Goal: Task Accomplishment & Management: Manage account settings

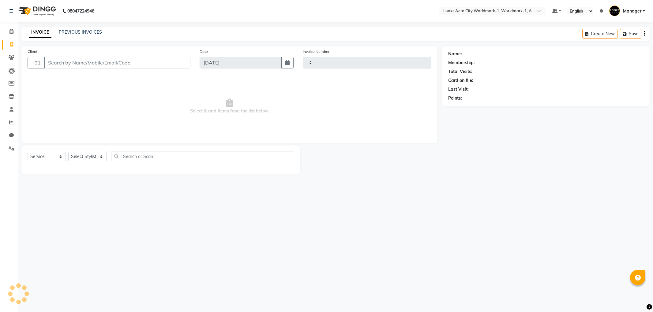
select select "service"
select select "8573"
type input "7158"
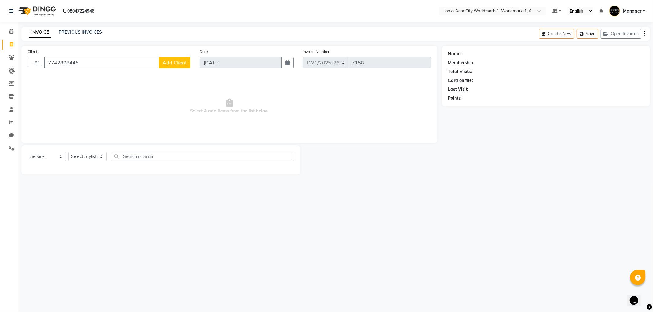
type input "7742898445"
click at [168, 59] on button "Add Client" at bounding box center [175, 63] width 32 height 12
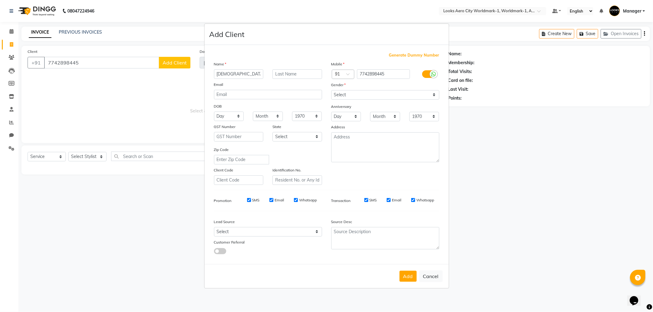
type input "[DEMOGRAPHIC_DATA]"
click at [297, 77] on input "text" at bounding box center [297, 73] width 50 height 9
type input "client"
click at [368, 92] on select "Select [DEMOGRAPHIC_DATA] [DEMOGRAPHIC_DATA] Other Prefer Not To Say" at bounding box center [385, 94] width 108 height 9
select select "[DEMOGRAPHIC_DATA]"
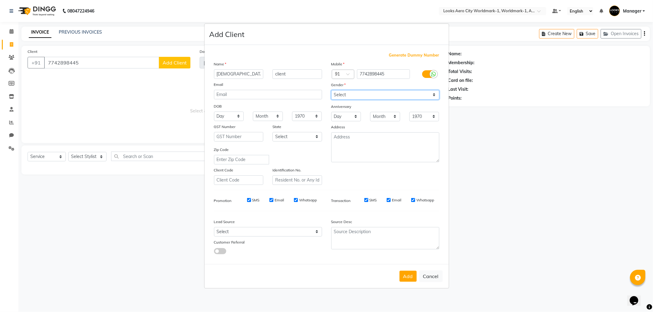
click at [331, 90] on select "Select [DEMOGRAPHIC_DATA] [DEMOGRAPHIC_DATA] Other Prefer Not To Say" at bounding box center [385, 94] width 108 height 9
click at [401, 278] on button "Add" at bounding box center [407, 276] width 17 height 11
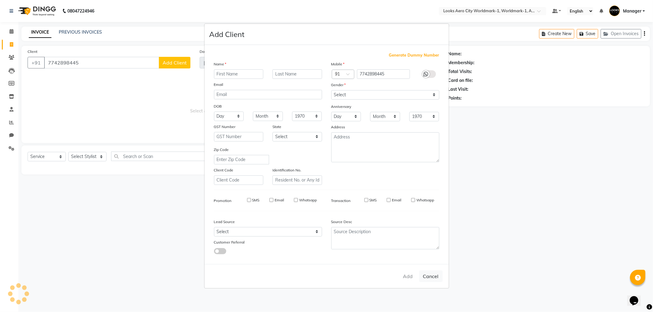
select select
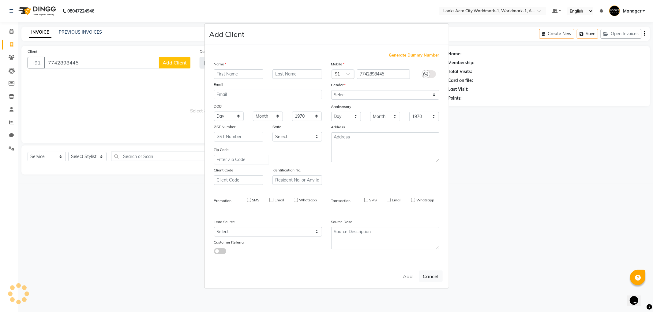
select select
checkbox input "false"
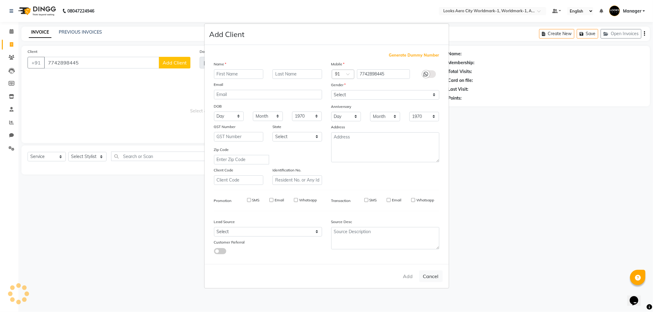
checkbox input "false"
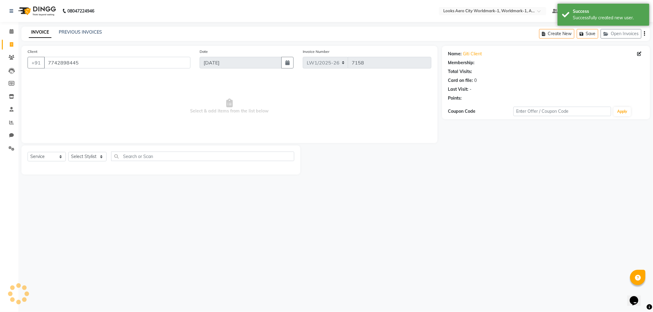
select select "1: Object"
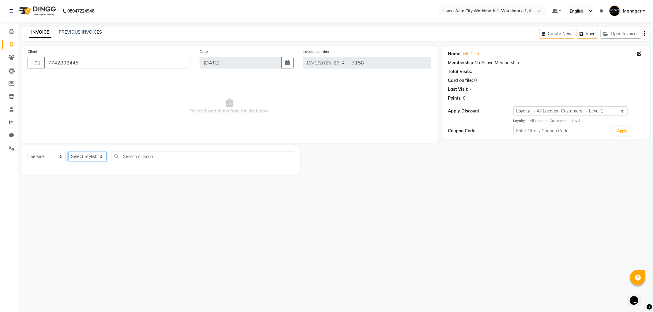
click at [74, 155] on select "Select Stylist [PERSON_NAME] [PERSON_NAME] [PERSON_NAME] [PERSON_NAME] Counter_…" at bounding box center [87, 156] width 38 height 9
select select "84545"
click at [68, 152] on select "Select Stylist [PERSON_NAME] [PERSON_NAME] [PERSON_NAME] [PERSON_NAME] Counter_…" at bounding box center [87, 156] width 38 height 9
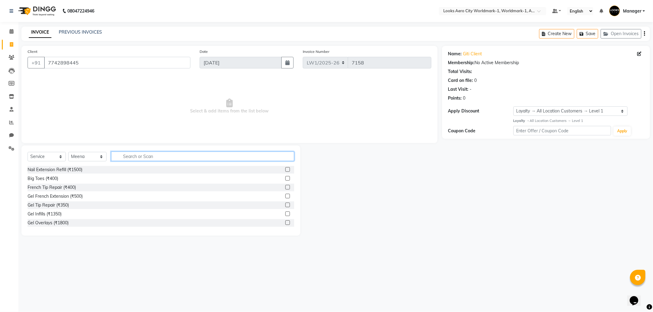
click at [138, 158] on input "text" at bounding box center [202, 156] width 183 height 9
type input "eye"
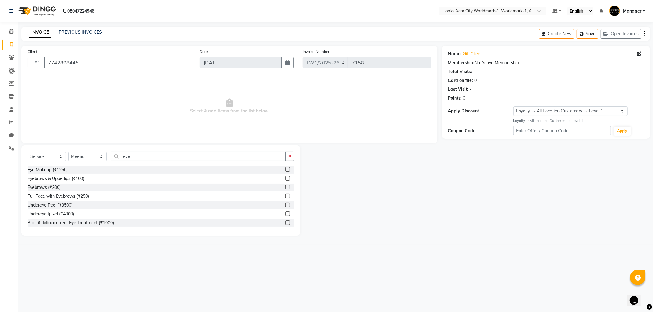
click at [285, 179] on label at bounding box center [287, 178] width 5 height 5
click at [285, 179] on input "checkbox" at bounding box center [287, 179] width 4 height 4
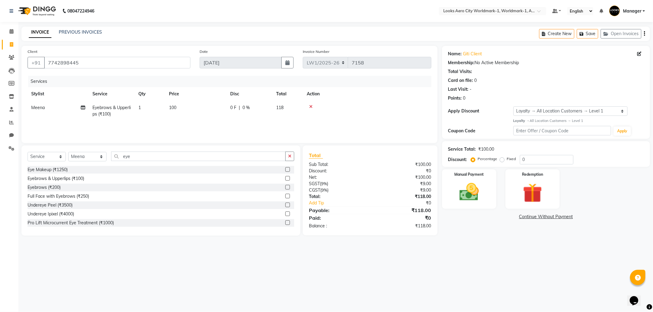
checkbox input "false"
click at [207, 111] on td "100" at bounding box center [195, 111] width 61 height 20
select select "84545"
drag, startPoint x: 176, startPoint y: 111, endPoint x: 172, endPoint y: 111, distance: 4.3
click at [172, 111] on tr "Abhishek_Nails [PERSON_NAME] [PERSON_NAME] [PERSON_NAME] [PERSON_NAME] Counter_…" at bounding box center [230, 114] width 404 height 26
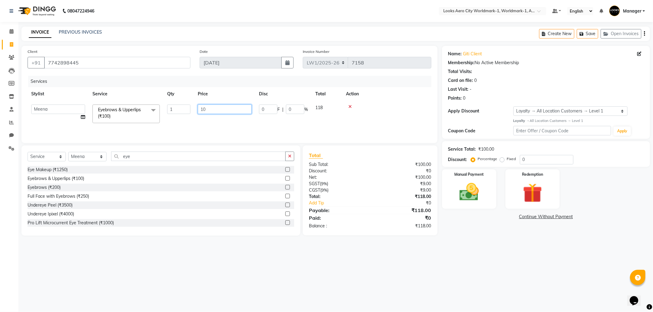
type input "102"
drag, startPoint x: 379, startPoint y: 260, endPoint x: 439, endPoint y: 229, distance: 67.6
click at [380, 259] on div "08047224946 Select Location × Looks Aero City Worldmark-1, Worldmark-1, Aerocit…" at bounding box center [326, 156] width 653 height 312
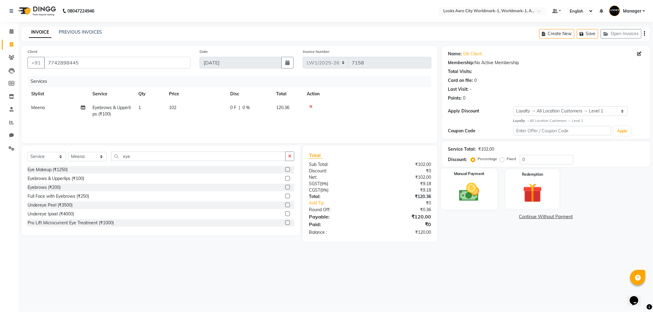
drag, startPoint x: 448, startPoint y: 206, endPoint x: 452, endPoint y: 206, distance: 4.0
click at [449, 206] on div "Manual Payment" at bounding box center [469, 189] width 56 height 41
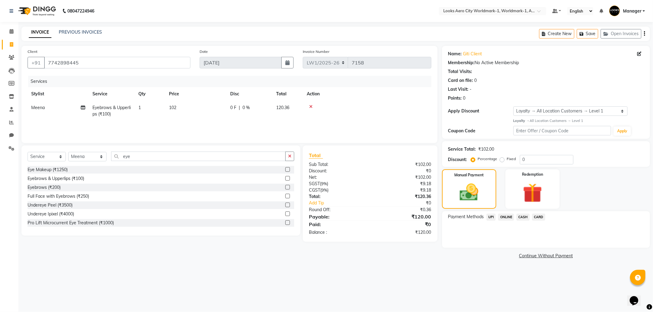
click at [490, 214] on span "UPI" at bounding box center [490, 217] width 9 height 7
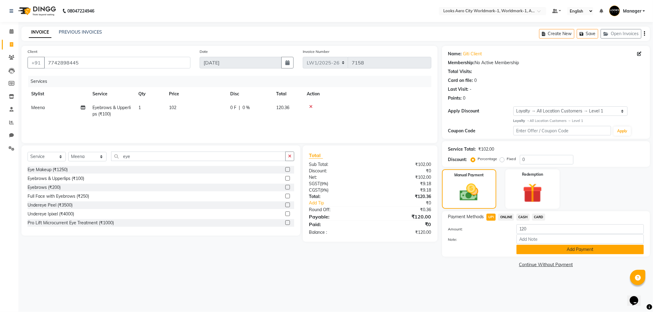
click at [527, 249] on button "Add Payment" at bounding box center [579, 249] width 127 height 9
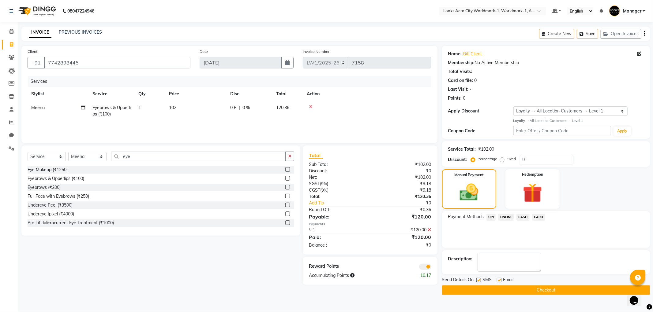
click at [497, 279] on label at bounding box center [499, 280] width 5 height 5
click at [497, 279] on input "checkbox" at bounding box center [499, 281] width 4 height 4
checkbox input "false"
drag, startPoint x: 485, startPoint y: 289, endPoint x: 479, endPoint y: 287, distance: 6.0
click at [485, 289] on button "Checkout" at bounding box center [546, 290] width 208 height 9
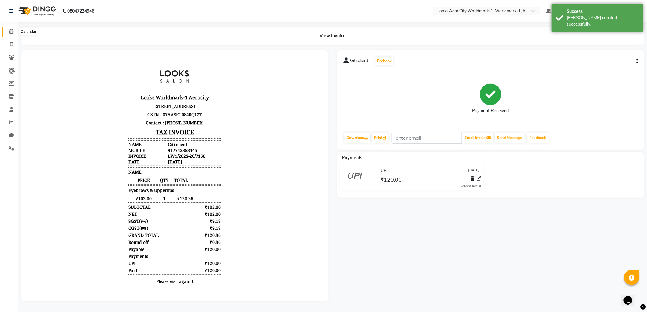
click at [10, 31] on icon at bounding box center [11, 31] width 4 height 5
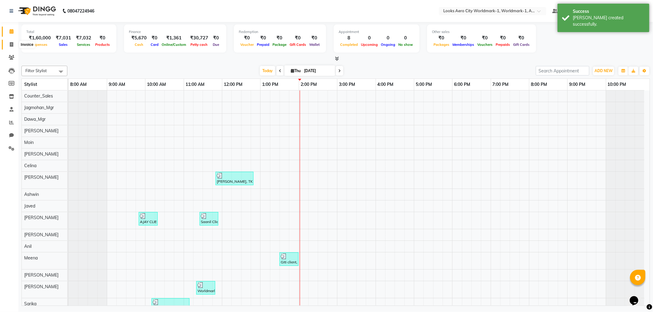
click at [7, 43] on span at bounding box center [11, 44] width 11 height 7
select select "service"
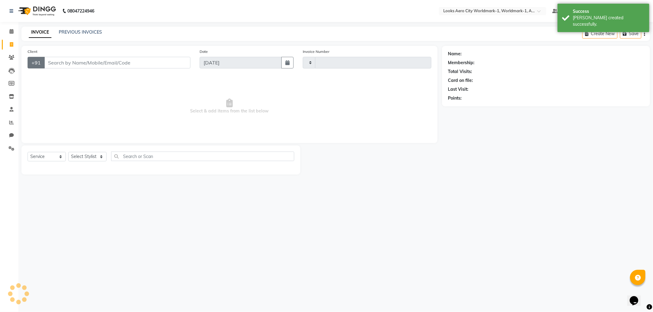
type input "7159"
select select "8573"
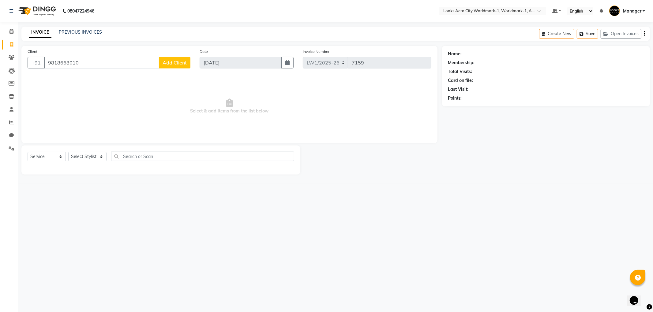
type input "9818668010"
click at [179, 61] on span "Add Client" at bounding box center [174, 63] width 24 height 6
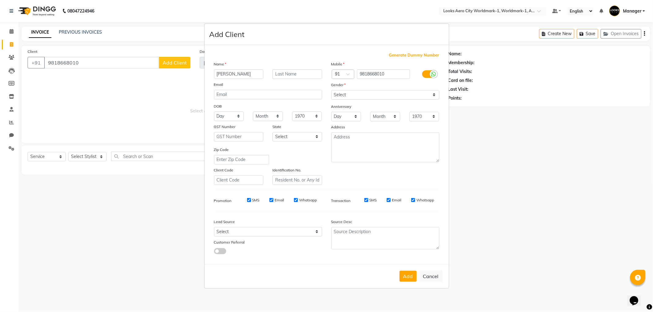
type input "[PERSON_NAME]"
click at [296, 77] on input "text" at bounding box center [297, 73] width 50 height 9
type input "client"
click at [359, 95] on select "Select [DEMOGRAPHIC_DATA] [DEMOGRAPHIC_DATA] Other Prefer Not To Say" at bounding box center [385, 94] width 108 height 9
select select "[DEMOGRAPHIC_DATA]"
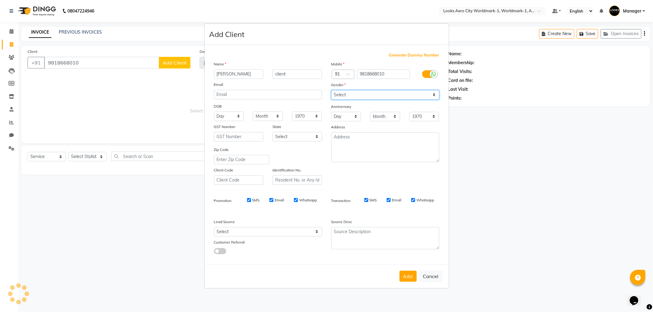
click at [331, 90] on select "Select [DEMOGRAPHIC_DATA] [DEMOGRAPHIC_DATA] Other Prefer Not To Say" at bounding box center [385, 94] width 108 height 9
click at [400, 277] on button "Add" at bounding box center [407, 276] width 17 height 11
select select
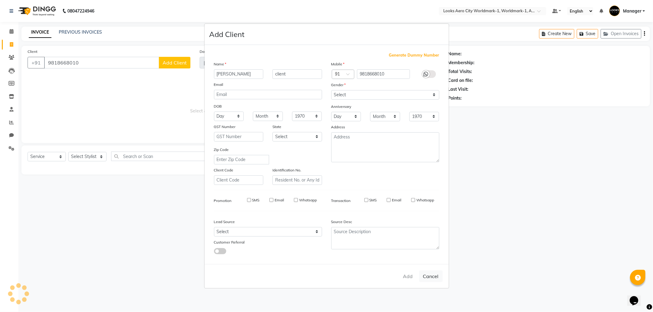
select select
checkbox input "false"
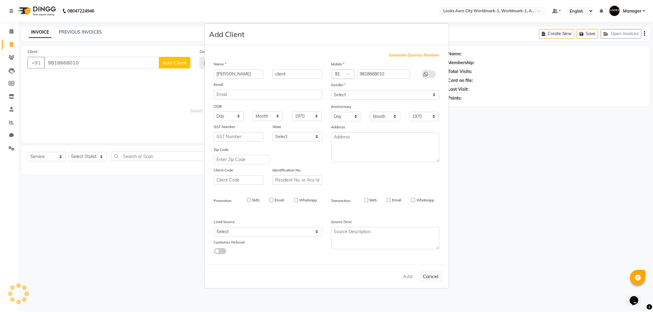
checkbox input "false"
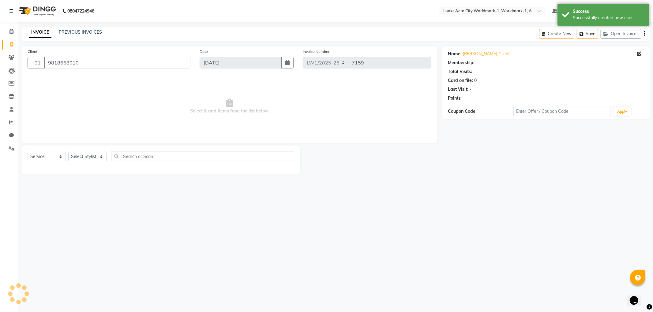
select select "1: Object"
click at [81, 158] on select "Select Stylist [PERSON_NAME] [PERSON_NAME] [PERSON_NAME] [PERSON_NAME] Counter_…" at bounding box center [87, 156] width 38 height 9
select select "84535"
click at [68, 152] on select "Select Stylist [PERSON_NAME] [PERSON_NAME] [PERSON_NAME] [PERSON_NAME] Counter_…" at bounding box center [87, 156] width 38 height 9
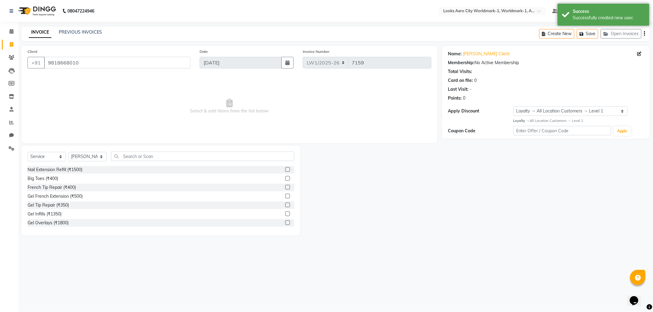
click at [132, 147] on div "Select Service Product Membership Package Voucher Prepaid Gift Card Select Styl…" at bounding box center [160, 191] width 279 height 90
click at [132, 158] on input "text" at bounding box center [202, 156] width 183 height 9
type input "cut"
drag, startPoint x: 281, startPoint y: 206, endPoint x: 246, endPoint y: 170, distance: 50.0
click at [285, 206] on label at bounding box center [287, 205] width 5 height 5
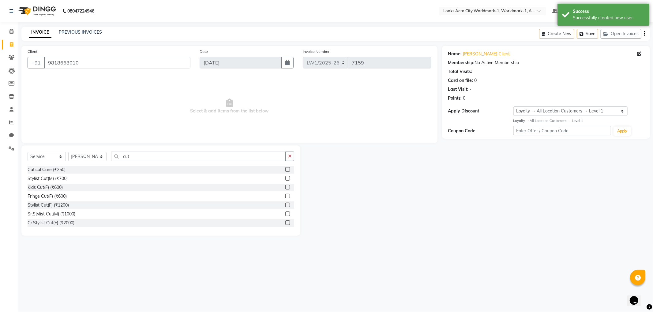
click at [285, 206] on input "checkbox" at bounding box center [287, 205] width 4 height 4
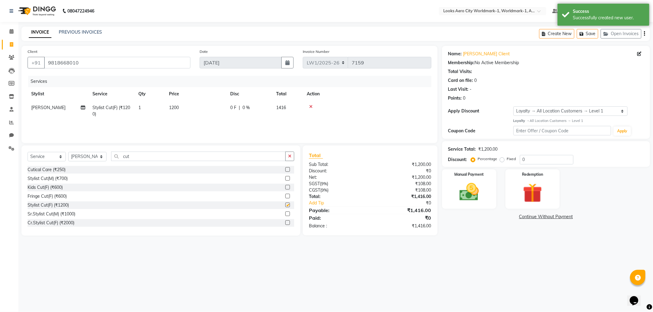
checkbox input "false"
click at [210, 110] on td "1200" at bounding box center [195, 111] width 61 height 20
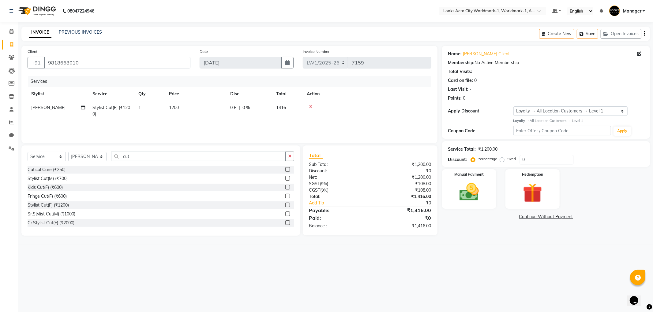
select select "84535"
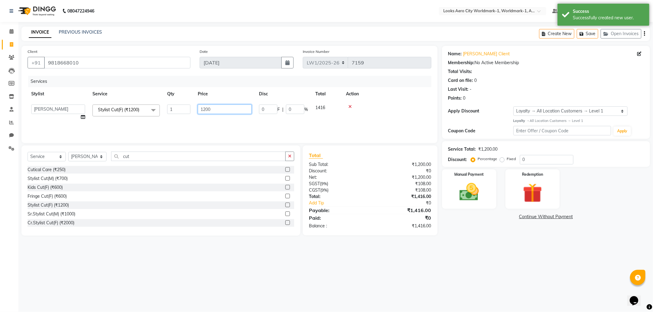
drag, startPoint x: 144, startPoint y: 114, endPoint x: 135, endPoint y: 115, distance: 9.5
click at [135, 115] on tr "Abhishek_Nails [PERSON_NAME] [PERSON_NAME] [PERSON_NAME] [PERSON_NAME] Counter_…" at bounding box center [230, 112] width 404 height 23
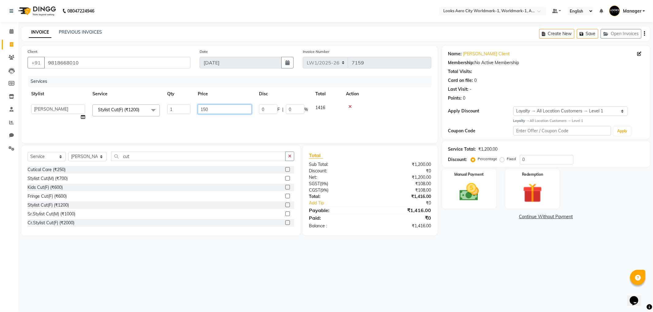
type input "1500"
drag, startPoint x: 287, startPoint y: 262, endPoint x: 300, endPoint y: 256, distance: 14.8
click at [289, 262] on div "08047224946 Select Location × Looks Aero City Worldmark-1, Worldmark-1, Aerocit…" at bounding box center [326, 156] width 653 height 312
drag, startPoint x: 485, startPoint y: 187, endPoint x: 521, endPoint y: 195, distance: 37.4
click at [485, 187] on img at bounding box center [469, 192] width 32 height 22
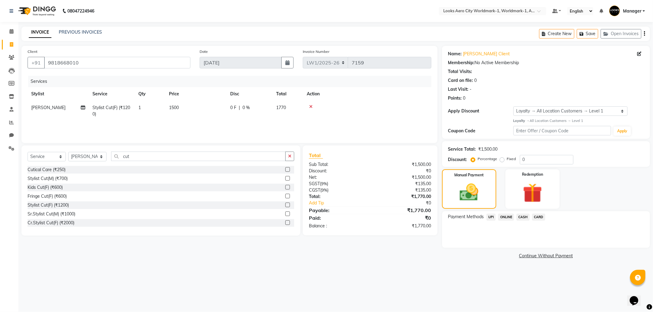
click at [540, 217] on span "CARD" at bounding box center [538, 217] width 13 height 7
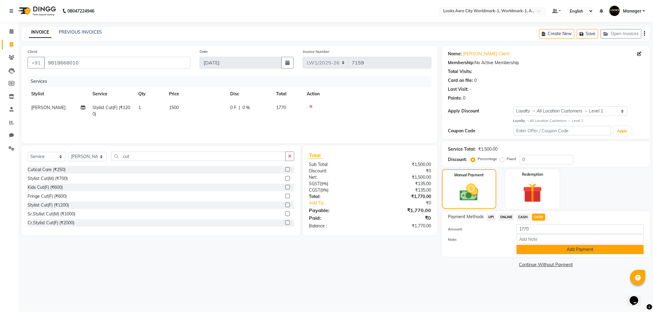
click at [571, 251] on button "Add Payment" at bounding box center [579, 249] width 127 height 9
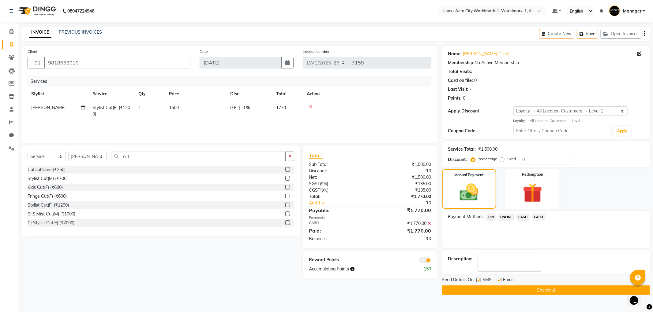
click at [500, 279] on label at bounding box center [499, 280] width 5 height 5
click at [500, 279] on input "checkbox" at bounding box center [499, 281] width 4 height 4
checkbox input "false"
click at [488, 286] on button "Checkout" at bounding box center [546, 290] width 208 height 9
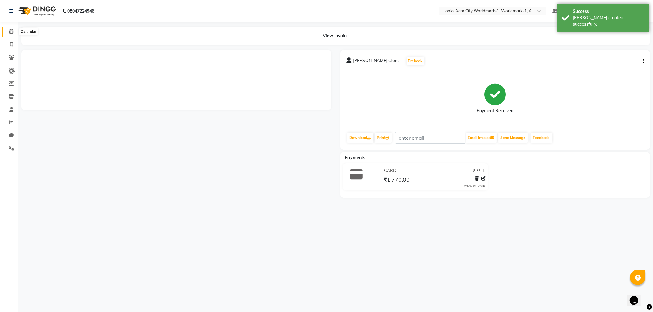
click at [9, 33] on icon at bounding box center [11, 31] width 4 height 5
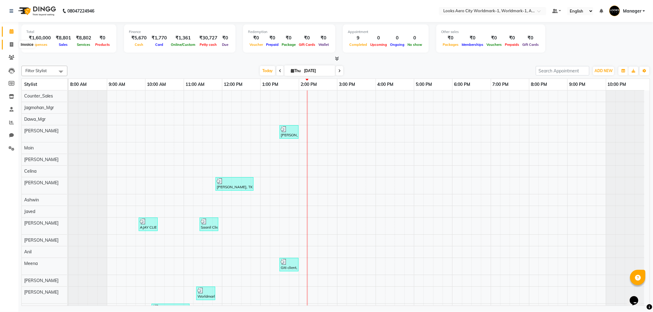
drag, startPoint x: 16, startPoint y: 46, endPoint x: 31, endPoint y: 50, distance: 14.8
click at [16, 46] on span at bounding box center [11, 44] width 11 height 7
select select "service"
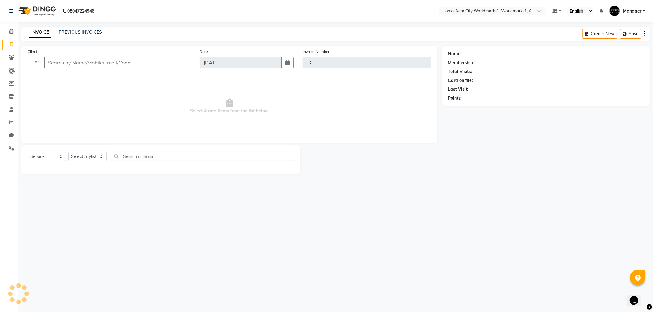
type input "7160"
select select "8573"
type input "9997063438"
click at [181, 62] on span "Add Client" at bounding box center [174, 63] width 24 height 6
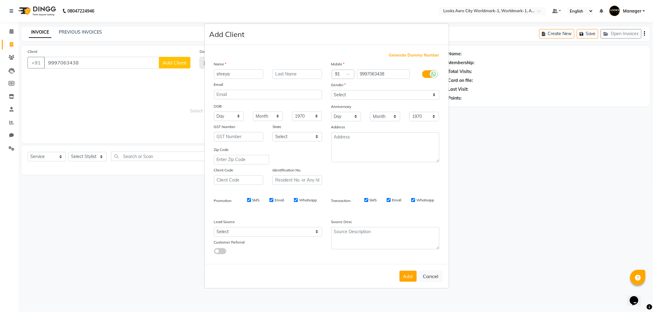
type input "shreya"
click at [281, 74] on input "text" at bounding box center [297, 73] width 50 height 9
type input "client"
click at [347, 91] on select "Select [DEMOGRAPHIC_DATA] [DEMOGRAPHIC_DATA] Other Prefer Not To Say" at bounding box center [385, 94] width 108 height 9
select select "[DEMOGRAPHIC_DATA]"
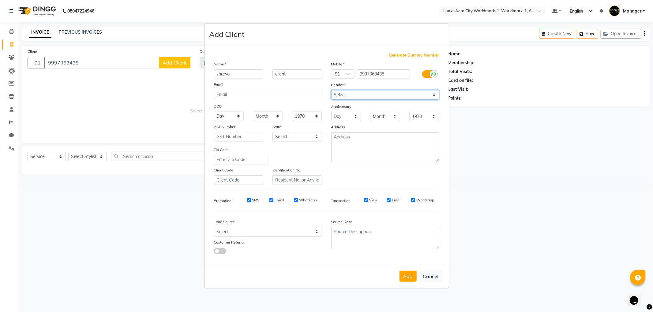
click at [331, 90] on select "Select [DEMOGRAPHIC_DATA] [DEMOGRAPHIC_DATA] Other Prefer Not To Say" at bounding box center [385, 94] width 108 height 9
click at [406, 275] on button "Add" at bounding box center [407, 276] width 17 height 11
select select
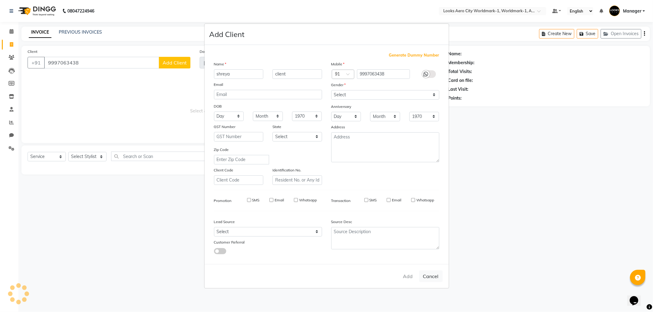
select select
checkbox input "false"
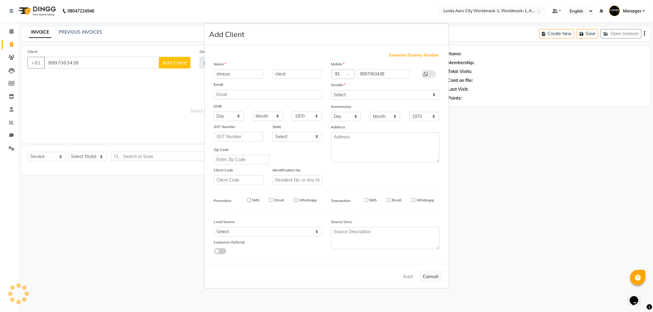
checkbox input "false"
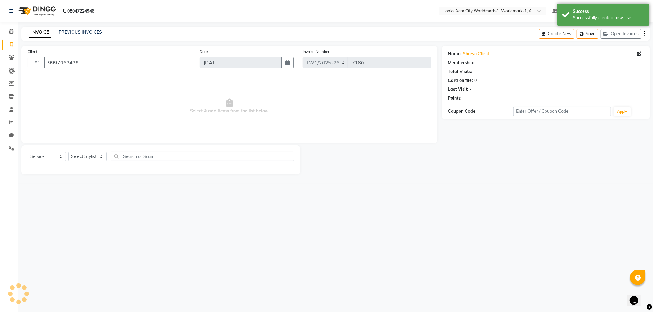
select select "1: Object"
click at [86, 157] on select "Select Stylist [PERSON_NAME] [PERSON_NAME] [PERSON_NAME] [PERSON_NAME] Counter_…" at bounding box center [87, 156] width 38 height 9
select select "84537"
click at [68, 152] on select "Select Stylist [PERSON_NAME] [PERSON_NAME] [PERSON_NAME] [PERSON_NAME] Counter_…" at bounding box center [87, 156] width 38 height 9
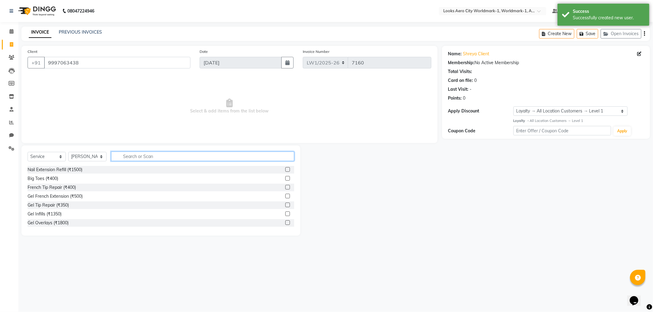
click at [124, 152] on input "text" at bounding box center [202, 156] width 183 height 9
type input "wash"
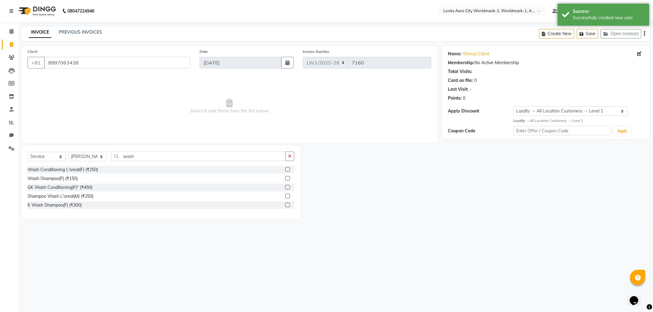
click at [287, 178] on label at bounding box center [287, 178] width 5 height 5
click at [287, 178] on input "checkbox" at bounding box center [287, 179] width 4 height 4
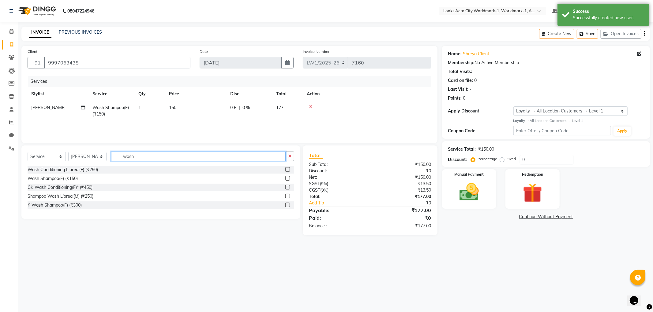
checkbox input "false"
drag, startPoint x: 168, startPoint y: 158, endPoint x: 118, endPoint y: 155, distance: 49.9
click at [119, 157] on input "wash" at bounding box center [198, 156] width 174 height 9
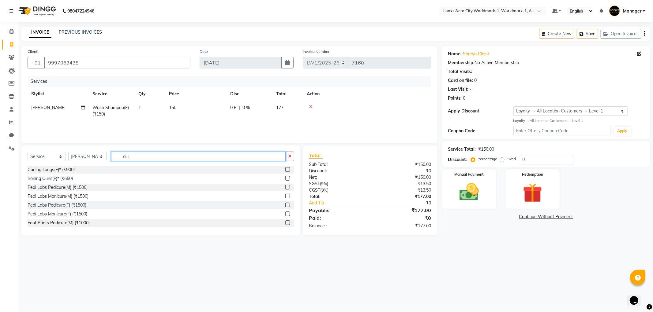
type input "cur"
drag, startPoint x: 282, startPoint y: 179, endPoint x: 256, endPoint y: 158, distance: 33.5
click at [285, 178] on label at bounding box center [287, 178] width 5 height 5
click at [285, 178] on input "checkbox" at bounding box center [287, 179] width 4 height 4
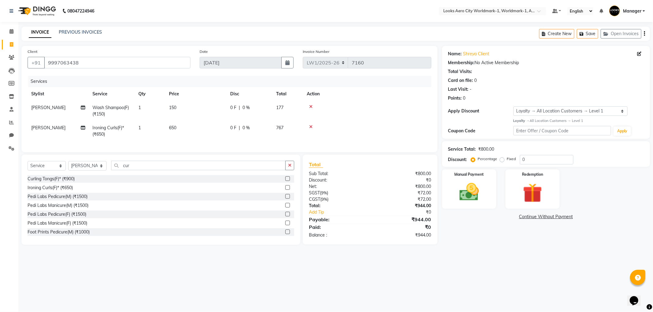
checkbox input "false"
click at [205, 114] on td "150" at bounding box center [195, 111] width 61 height 20
select select "84537"
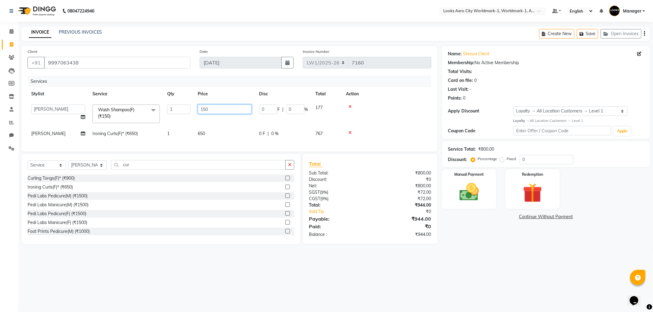
drag, startPoint x: 218, startPoint y: 111, endPoint x: 182, endPoint y: 110, distance: 35.8
click at [182, 110] on tr "Abhishek_Nails [PERSON_NAME] [PERSON_NAME] [PERSON_NAME] [PERSON_NAME] Counter_…" at bounding box center [230, 114] width 404 height 26
type input "400"
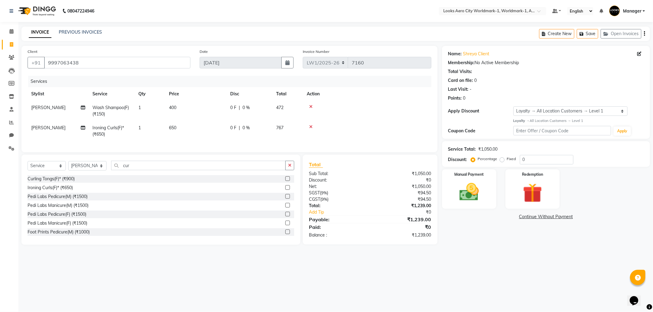
click at [241, 142] on div "Services Stylist Service Qty Price Disc Total Action Raj Wash Shampoo(F) (₹150)…" at bounding box center [230, 111] width 404 height 70
click at [207, 128] on td "650" at bounding box center [195, 131] width 61 height 20
select select "84537"
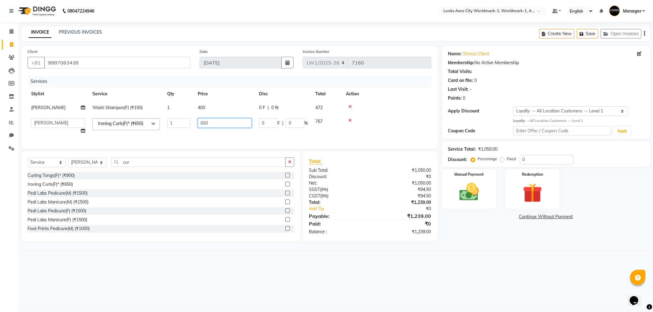
drag, startPoint x: 216, startPoint y: 125, endPoint x: 172, endPoint y: 123, distance: 44.4
click at [172, 123] on tr "Abhishek_Nails Amita Chauhan Anil Ashwin Celina Counter_Sales Dawa_Mgr Gaurav_P…" at bounding box center [230, 126] width 404 height 23
type input "1200"
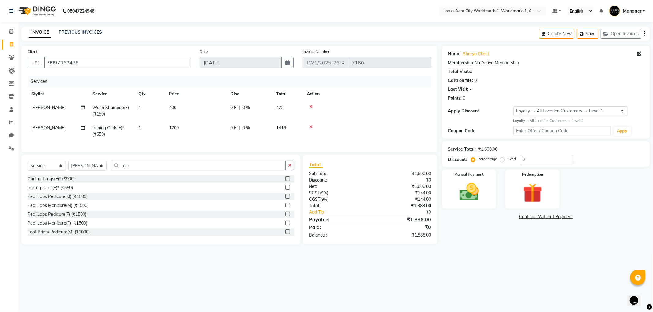
click at [240, 265] on div "08047224946 Select Location × Looks Aero City Worldmark-1, Worldmark-1, Aerocit…" at bounding box center [326, 156] width 653 height 312
click at [464, 196] on img at bounding box center [469, 192] width 33 height 23
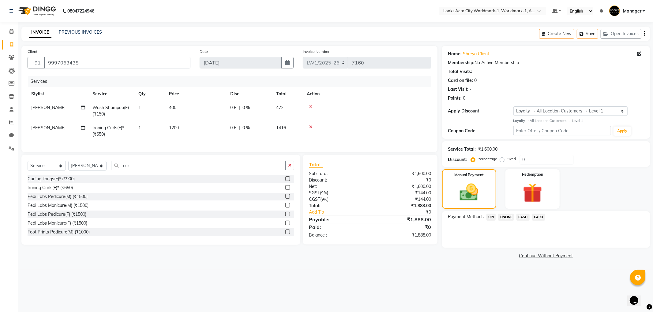
click at [490, 217] on span "UPI" at bounding box center [490, 217] width 9 height 7
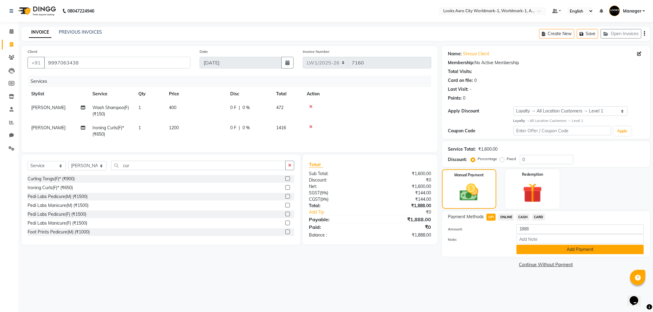
click at [553, 249] on button "Add Payment" at bounding box center [579, 249] width 127 height 9
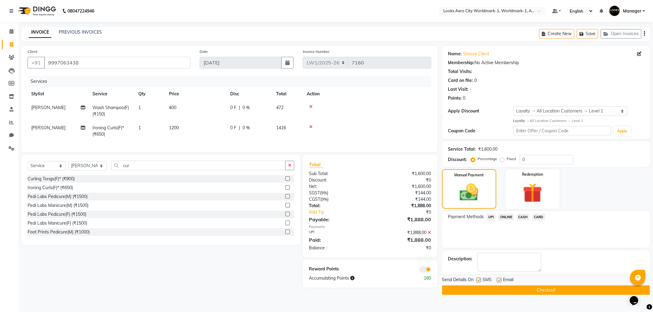
click at [499, 280] on label at bounding box center [499, 280] width 5 height 5
click at [499, 280] on input "checkbox" at bounding box center [499, 281] width 4 height 4
checkbox input "false"
click at [491, 293] on button "Checkout" at bounding box center [546, 290] width 208 height 9
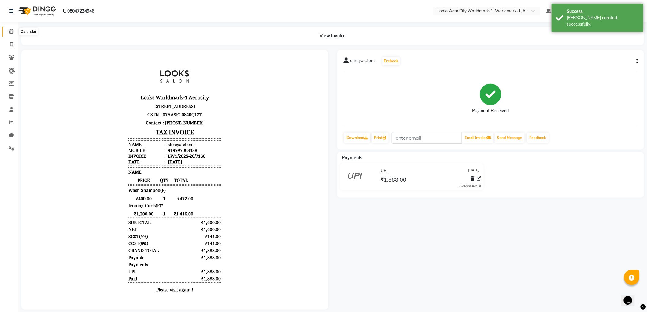
click at [8, 32] on span at bounding box center [11, 31] width 11 height 7
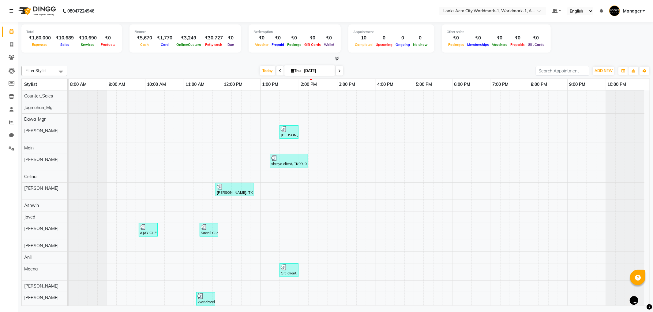
click at [11, 10] on icon at bounding box center [11, 11] width 4 height 4
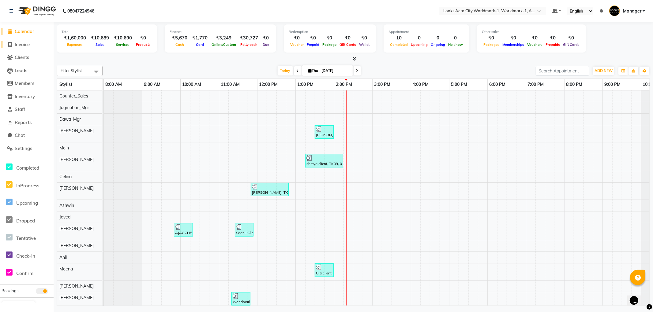
click at [17, 44] on span "Invoice" at bounding box center [22, 45] width 15 height 6
select select "service"
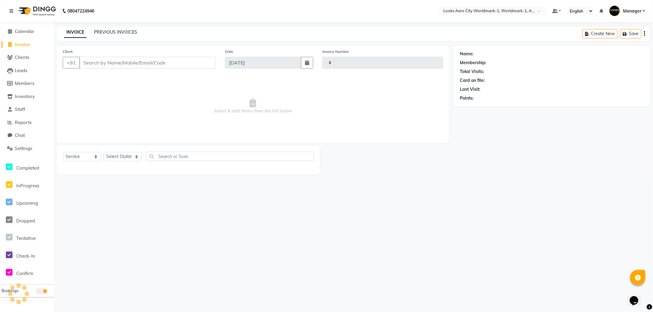
click at [110, 31] on link "PREVIOUS INVOICES" at bounding box center [115, 32] width 43 height 6
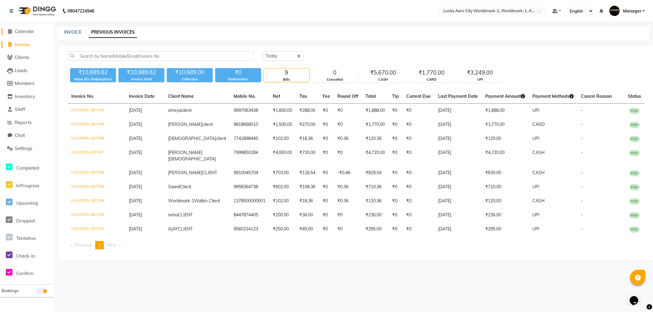
click at [26, 29] on span "Calendar" at bounding box center [25, 31] width 20 height 6
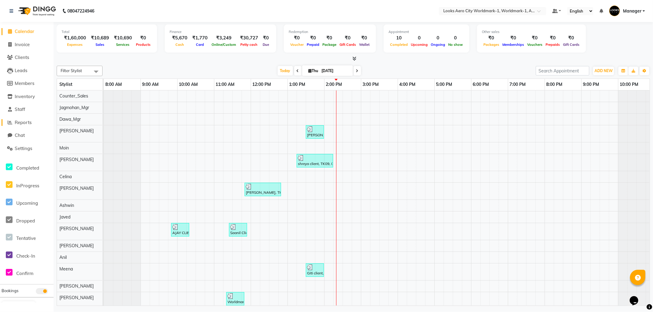
click at [25, 121] on span "Reports" at bounding box center [23, 123] width 17 height 6
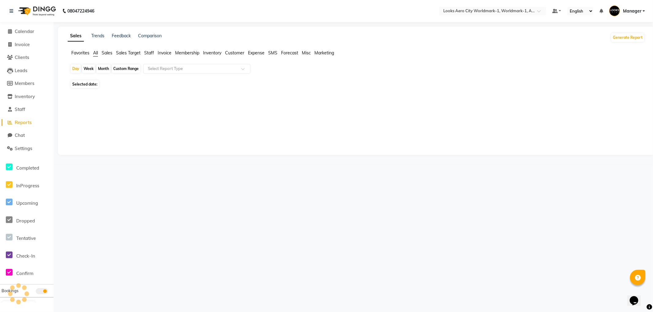
click at [147, 52] on span "Staff" at bounding box center [149, 53] width 10 height 6
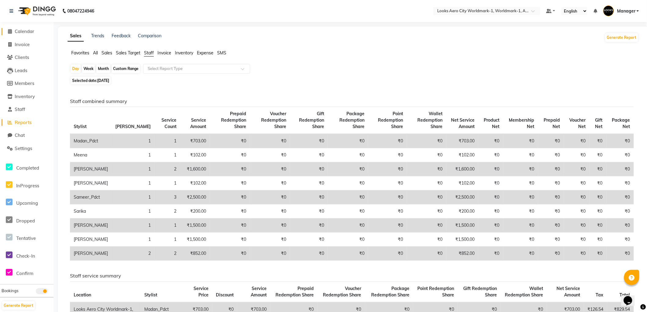
click at [20, 30] on span "Calendar" at bounding box center [25, 31] width 20 height 6
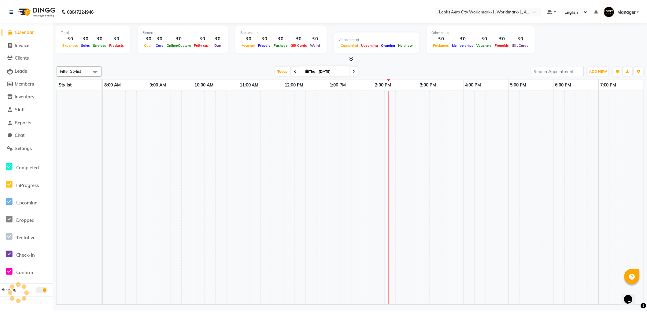
scroll to position [0, 5]
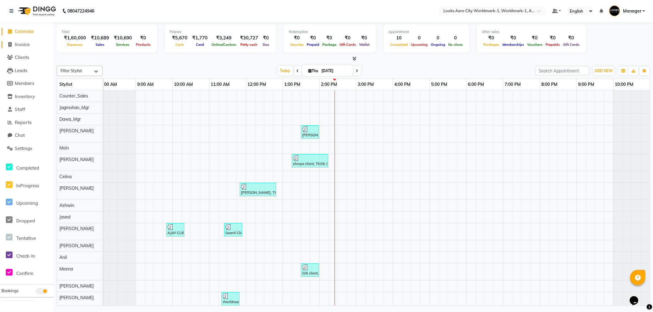
drag, startPoint x: 22, startPoint y: 47, endPoint x: 46, endPoint y: 36, distance: 26.6
click at [22, 47] on span "Invoice" at bounding box center [22, 45] width 15 height 6
select select "service"
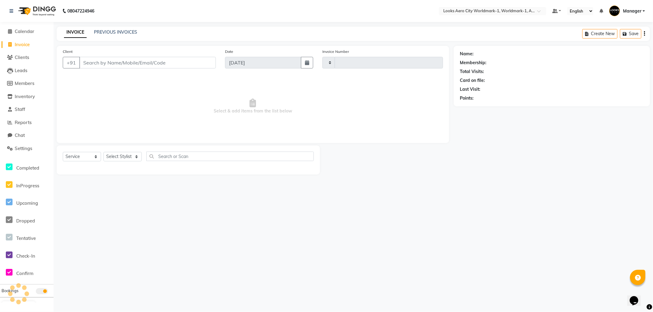
click at [96, 61] on input "Client" at bounding box center [147, 63] width 136 height 12
type input "7161"
select select "8573"
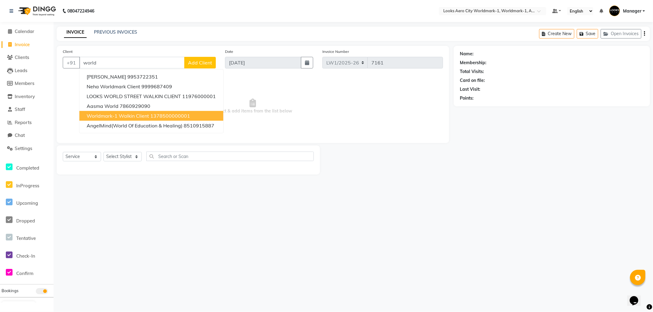
click at [120, 115] on span "Worldmark-1 Walkin Client" at bounding box center [118, 116] width 62 height 6
type input "1378500000001"
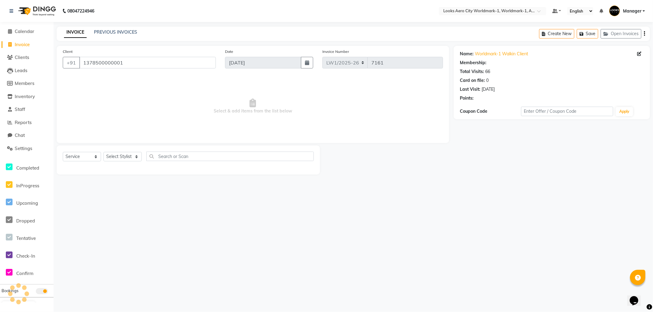
select select "1: Object"
click at [127, 156] on select "Select Stylist Abhishek_Nails Amita Chauhan Anil Ashwin Celina Counter_Sales Da…" at bounding box center [122, 156] width 38 height 9
select select "84544"
click at [103, 152] on select "Select Stylist Abhishek_Nails Amita Chauhan Anil Ashwin Celina Counter_Sales Da…" at bounding box center [122, 156] width 38 height 9
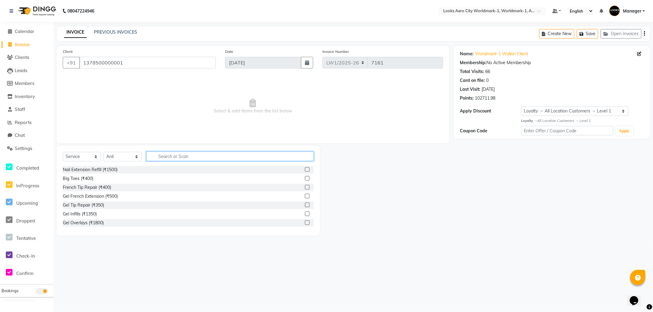
click at [185, 155] on input "text" at bounding box center [229, 156] width 167 height 9
type input "cut"
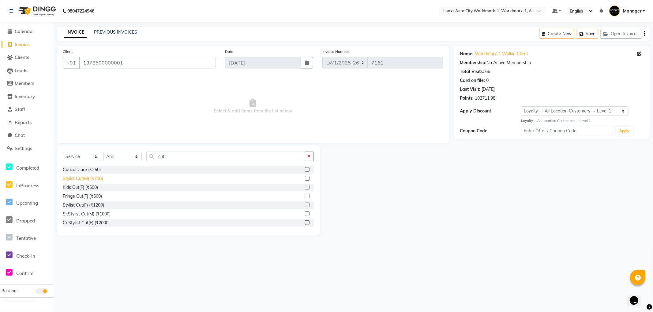
click at [87, 179] on div "Stylist Cut(M) (₹700)" at bounding box center [83, 179] width 40 height 6
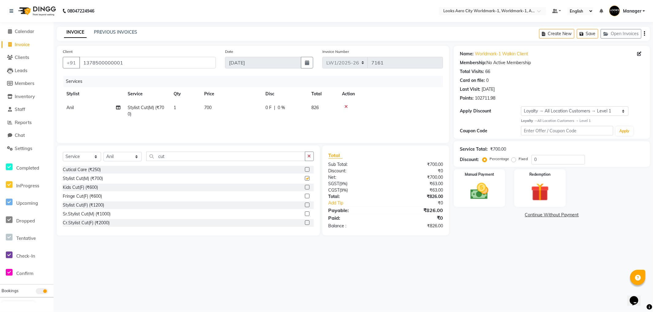
checkbox input "false"
click at [227, 108] on td "700" at bounding box center [230, 111] width 61 height 20
select select "84544"
drag, startPoint x: 267, startPoint y: 109, endPoint x: 203, endPoint y: 108, distance: 63.9
click at [203, 108] on tr "Abhishek_Nails Amita Chauhan Anil Ashwin Celina Counter_Sales Dawa_Mgr Gaurav_P…" at bounding box center [253, 112] width 380 height 23
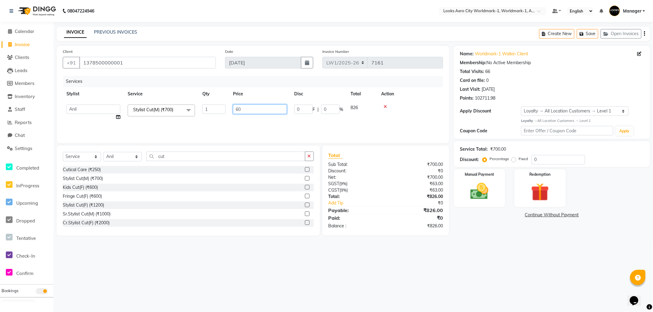
type input "600"
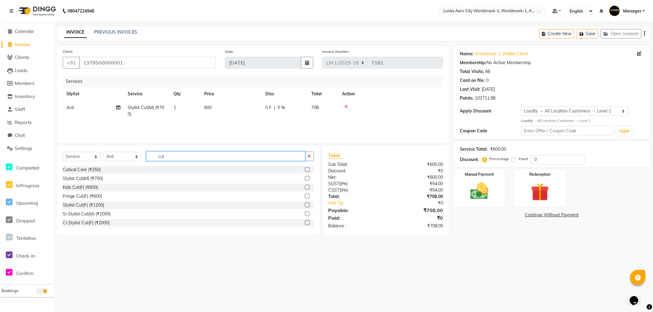
drag, startPoint x: 179, startPoint y: 156, endPoint x: 178, endPoint y: 183, distance: 26.6
click at [130, 155] on div "Select Service Product Membership Package Voucher Prepaid Gift Card Select Styl…" at bounding box center [188, 159] width 251 height 14
type input "wash"
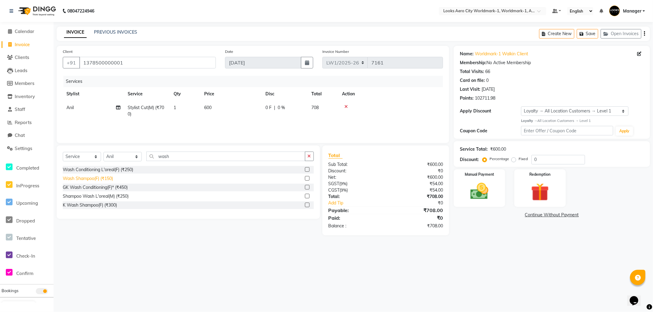
click at [104, 181] on div "Wash Shampoo(F) (₹150)" at bounding box center [88, 179] width 50 height 6
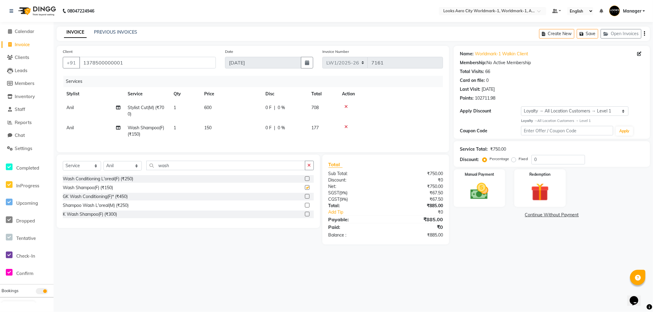
checkbox input "false"
drag, startPoint x: 221, startPoint y: 130, endPoint x: 231, endPoint y: 129, distance: 10.2
click at [221, 130] on td "150" at bounding box center [230, 131] width 61 height 20
select select "84544"
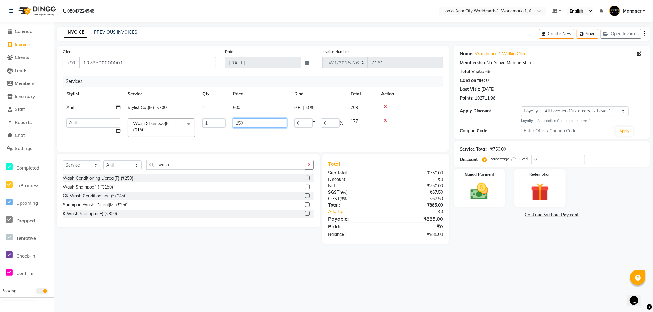
drag, startPoint x: 264, startPoint y: 122, endPoint x: 174, endPoint y: 122, distance: 90.6
click at [174, 122] on tr "Abhishek_Nails Amita Chauhan Anil Ashwin Celina Counter_Sales Dawa_Mgr Gaurav_P…" at bounding box center [253, 128] width 380 height 26
type input "200"
click at [497, 233] on div "Name: Worldmark-1 Walkin Client Membership: No Active Membership Total Visits: …" at bounding box center [553, 145] width 201 height 198
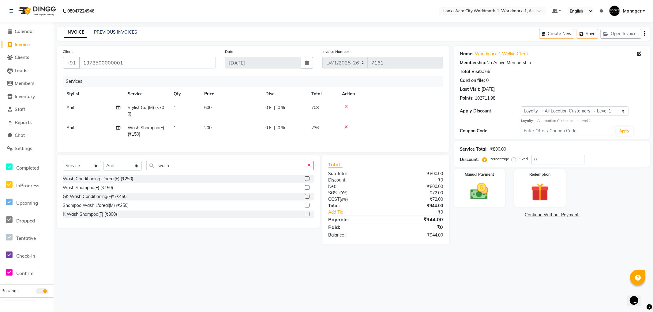
click at [225, 126] on td "200" at bounding box center [230, 131] width 61 height 20
select select "84544"
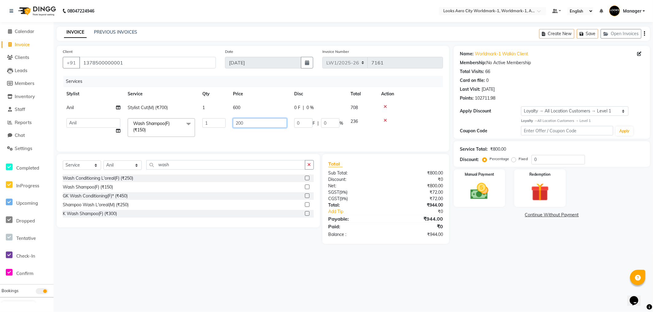
click at [255, 122] on input "200" at bounding box center [260, 122] width 54 height 9
type input "203"
click at [486, 253] on main "INVOICE PREVIOUS INVOICES Create New Save Open Invoices Client +91 137850000000…" at bounding box center [353, 140] width 599 height 227
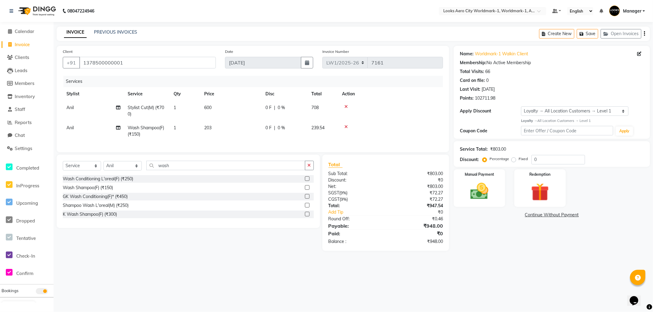
click at [220, 132] on td "203" at bounding box center [230, 131] width 61 height 20
select select "84544"
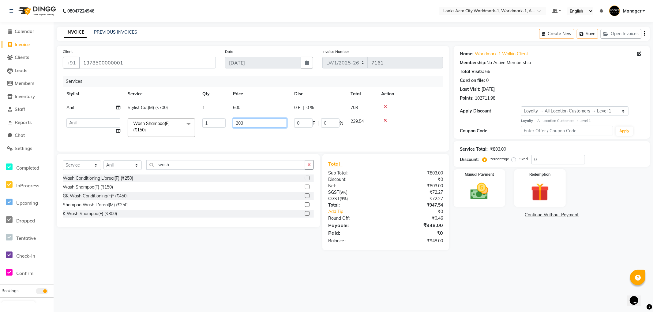
click at [257, 124] on input "203" at bounding box center [260, 122] width 54 height 9
type input "204"
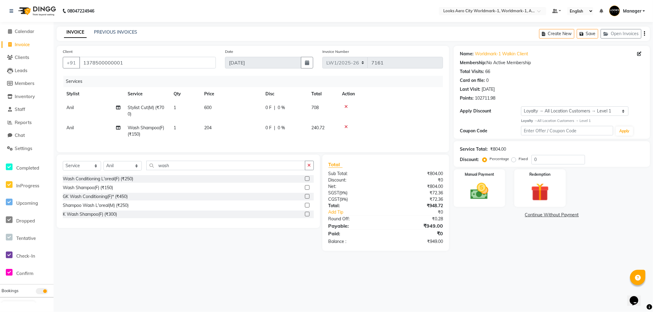
click at [495, 249] on div "Name: Worldmark-1 Walkin Client Membership: No Active Membership Total Visits: …" at bounding box center [553, 148] width 201 height 205
click at [218, 130] on td "204" at bounding box center [230, 131] width 61 height 20
select select "84544"
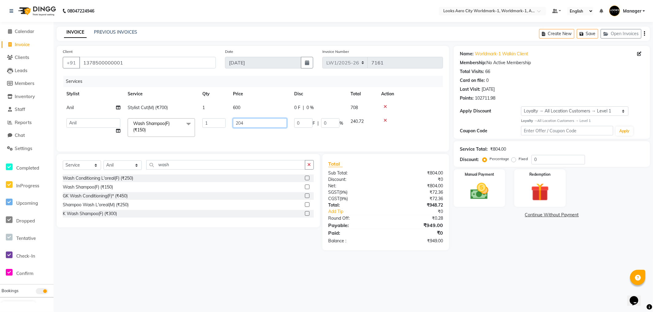
click at [249, 123] on input "204" at bounding box center [260, 122] width 54 height 9
type input "205"
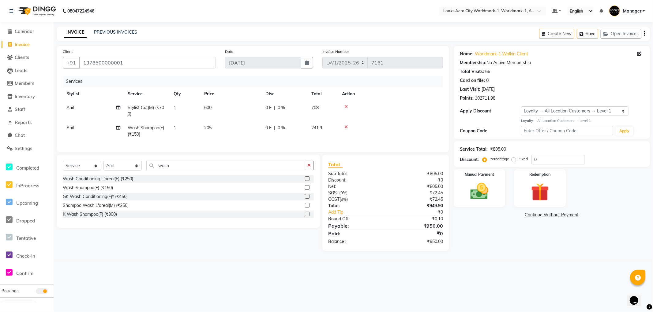
click at [488, 245] on div "Name: Worldmark-1 Walkin Client Membership: No Active Membership Total Visits: …" at bounding box center [553, 148] width 201 height 205
click at [484, 204] on div "Manual Payment" at bounding box center [479, 188] width 53 height 39
click at [549, 214] on span "CARD" at bounding box center [549, 215] width 13 height 7
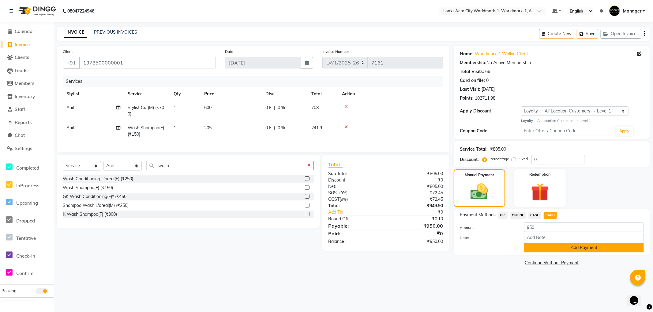
click at [527, 246] on button "Add Payment" at bounding box center [584, 247] width 120 height 9
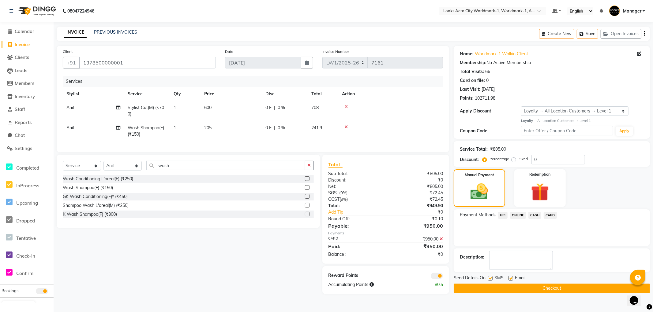
click at [435, 279] on span at bounding box center [436, 276] width 12 height 6
click at [443, 277] on input "checkbox" at bounding box center [443, 277] width 0 height 0
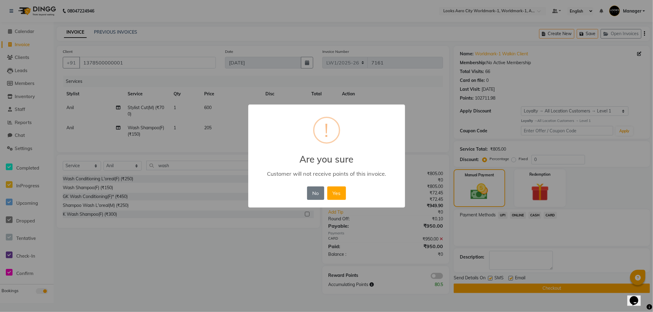
click at [338, 194] on button "Yes" at bounding box center [336, 193] width 19 height 13
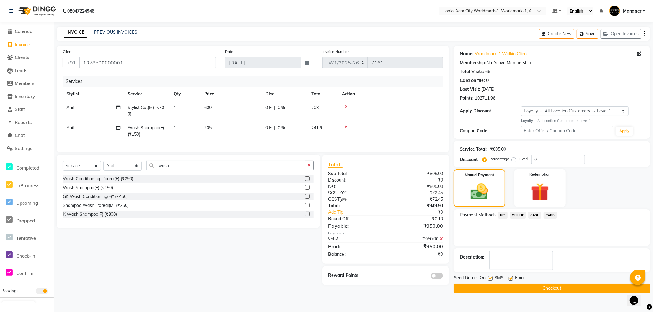
click at [475, 290] on button "Checkout" at bounding box center [551, 288] width 196 height 9
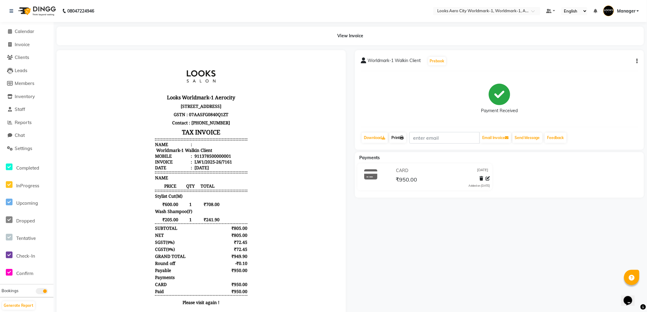
click at [396, 140] on link "Print" at bounding box center [397, 138] width 17 height 10
click at [28, 32] on span "Calendar" at bounding box center [25, 31] width 20 height 6
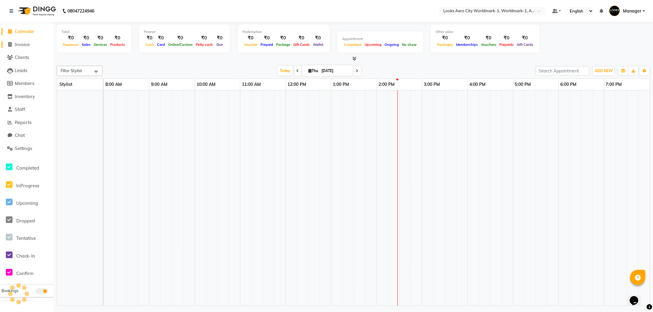
click at [25, 44] on span "Invoice" at bounding box center [22, 45] width 15 height 6
select select "service"
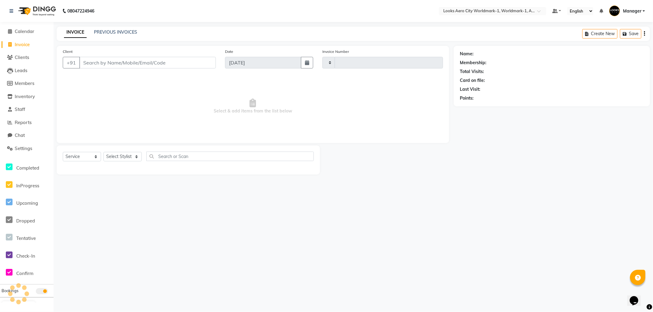
type input "7162"
select select "8573"
click at [103, 62] on input "Client" at bounding box center [147, 63] width 136 height 12
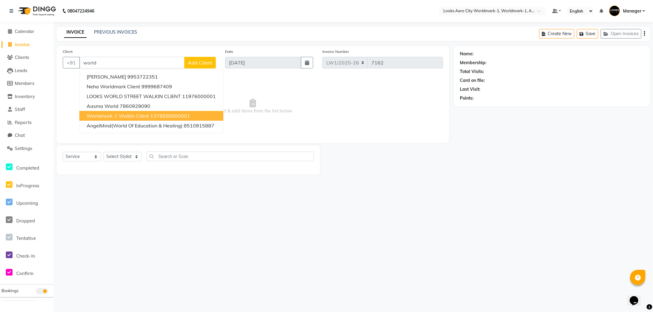
click at [112, 113] on span "Worldmark-1 Walkin Client" at bounding box center [118, 116] width 62 height 6
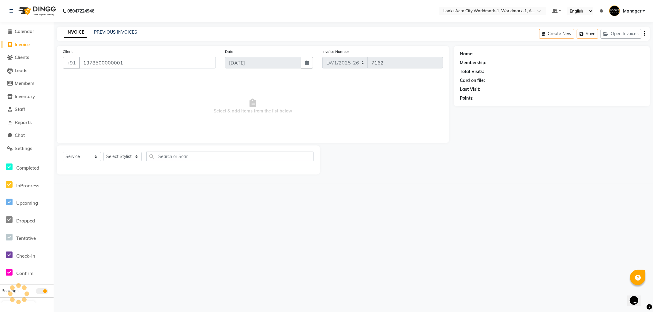
type input "1378500000001"
click at [129, 157] on select "Select Stylist Abhishek_Nails Amita Chauhan Anil Ashwin Celina Counter_Sales Da…" at bounding box center [122, 156] width 38 height 9
select select "1: Object"
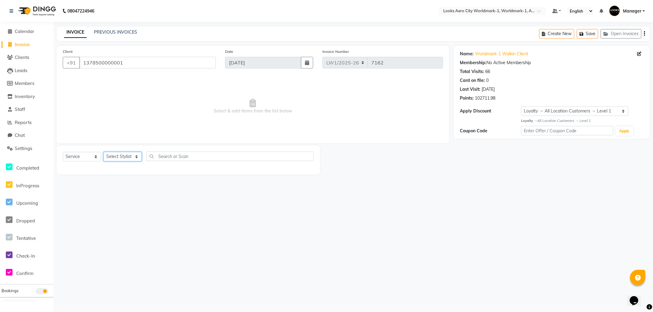
select select "84542"
click at [103, 152] on select "Select Stylist Abhishek_Nails Amita Chauhan Anil Ashwin Celina Counter_Sales Da…" at bounding box center [122, 156] width 38 height 9
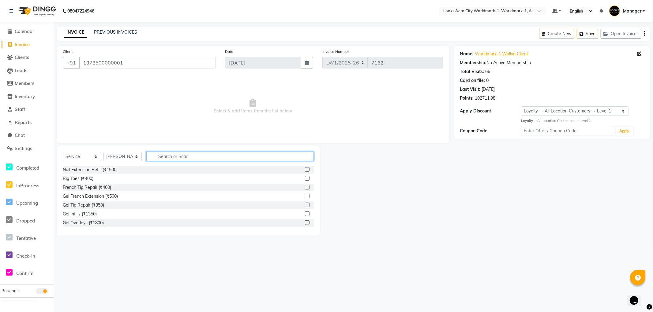
click at [182, 157] on input "text" at bounding box center [229, 156] width 167 height 9
type input "cut"
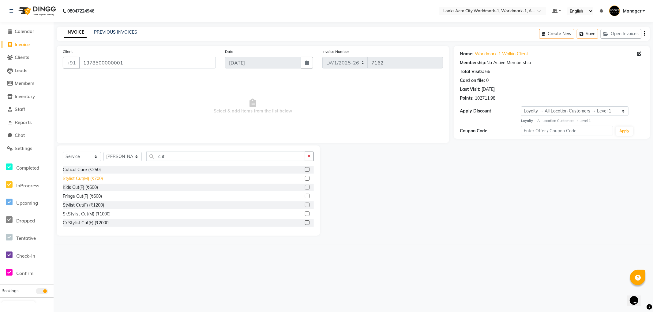
click at [92, 181] on div "Stylist Cut(M) (₹700)" at bounding box center [83, 179] width 40 height 6
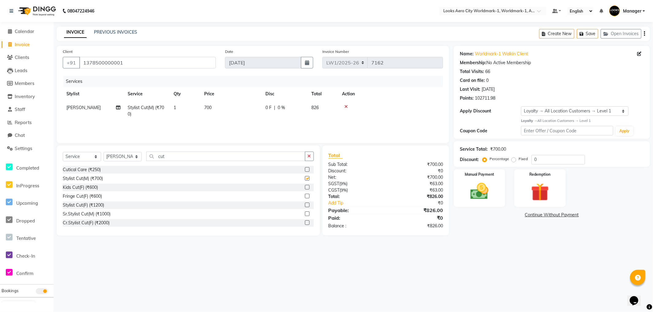
checkbox input "false"
drag, startPoint x: 203, startPoint y: 156, endPoint x: 2, endPoint y: 101, distance: 208.7
click at [0, 108] on app-home "08047224946 Select Location × Looks Aero City Worldmark-1, Worldmark-1, Aerocit…" at bounding box center [326, 122] width 653 height 245
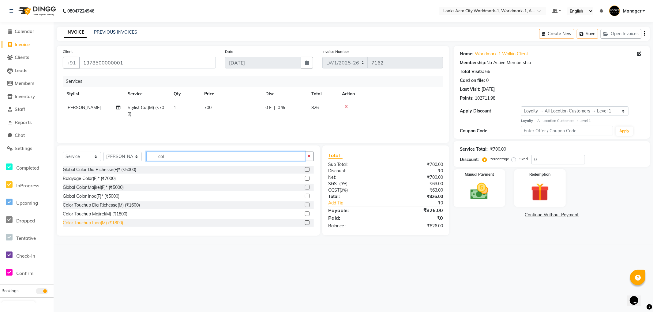
type input "col"
click at [105, 222] on div "Color Touchup Inoa(M) (₹1800)" at bounding box center [93, 223] width 60 height 6
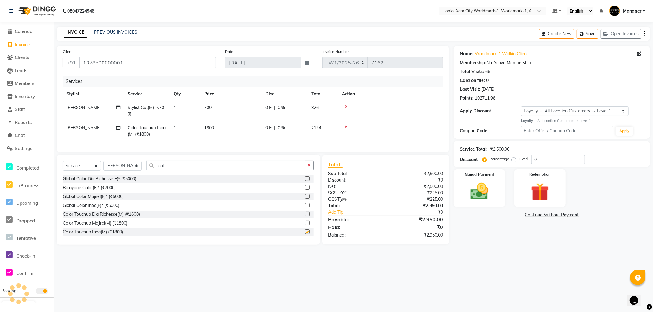
checkbox input "false"
drag, startPoint x: 194, startPoint y: 168, endPoint x: 17, endPoint y: 111, distance: 185.6
click at [1, 132] on app-home "08047224946 Select Location × Looks Aero City Worldmark-1, Worldmark-1, Aerocit…" at bounding box center [326, 127] width 653 height 254
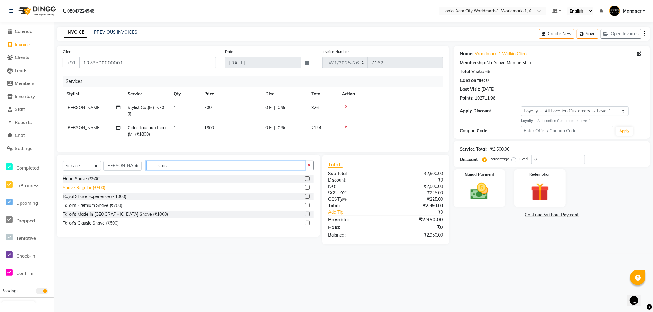
type input "shav"
click at [89, 191] on div "Shave Regular (₹500)" at bounding box center [84, 188] width 43 height 6
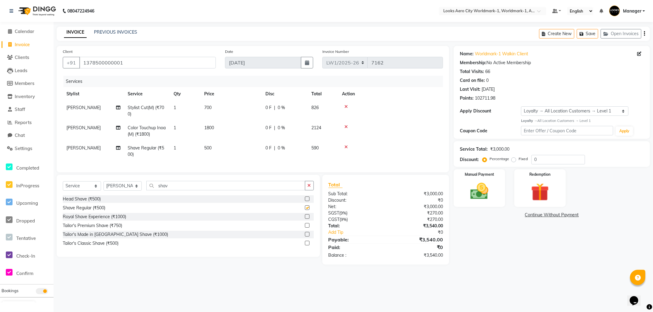
checkbox input "false"
drag, startPoint x: 226, startPoint y: 106, endPoint x: 232, endPoint y: 107, distance: 5.6
click at [228, 106] on td "700" at bounding box center [230, 111] width 61 height 20
select select "84542"
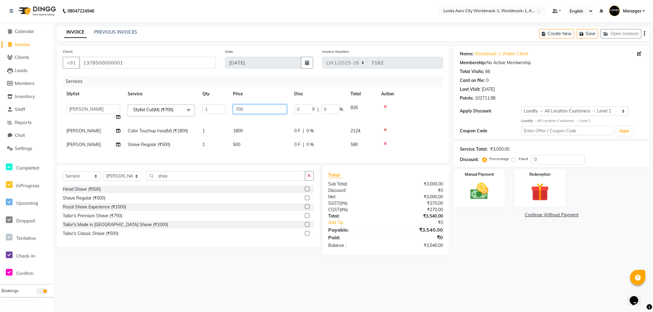
drag, startPoint x: 249, startPoint y: 106, endPoint x: 186, endPoint y: 108, distance: 63.7
click at [186, 108] on tr "Abhishek_Nails Amita Chauhan Anil Ashwin Celina Counter_Sales Dawa_Mgr Gaurav_P…" at bounding box center [253, 112] width 380 height 23
type input "600"
click at [254, 130] on td "1800" at bounding box center [259, 131] width 61 height 14
select select "84542"
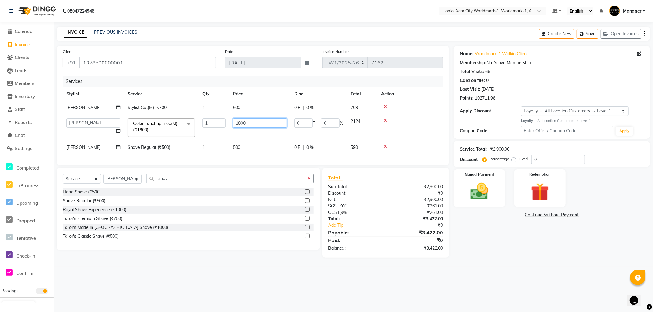
drag, startPoint x: 240, startPoint y: 120, endPoint x: 184, endPoint y: 125, distance: 56.5
click at [184, 125] on tr "Abhishek_Nails Amita Chauhan Anil Ashwin Celina Counter_Sales Dawa_Mgr Gaurav_P…" at bounding box center [253, 128] width 380 height 26
type input "1500"
drag, startPoint x: 240, startPoint y: 146, endPoint x: 254, endPoint y: 149, distance: 14.5
click at [242, 146] on td "500" at bounding box center [259, 148] width 61 height 14
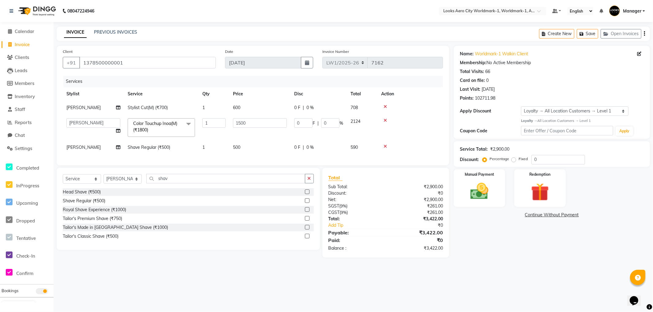
select select "84542"
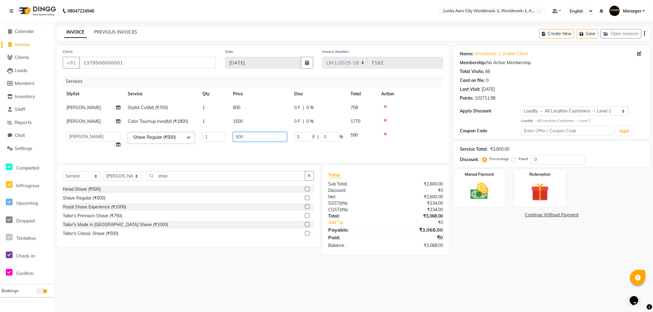
drag, startPoint x: 253, startPoint y: 135, endPoint x: 174, endPoint y: 132, distance: 79.0
click at [169, 136] on tr "Abhishek_Nails Amita Chauhan Anil Ashwin Celina Counter_Sales Dawa_Mgr Gaurav_P…" at bounding box center [253, 140] width 380 height 23
type input "350"
click at [547, 264] on main "INVOICE PREVIOUS INVOICES Create New Save Open Invoices Client +91 137850000000…" at bounding box center [353, 146] width 599 height 238
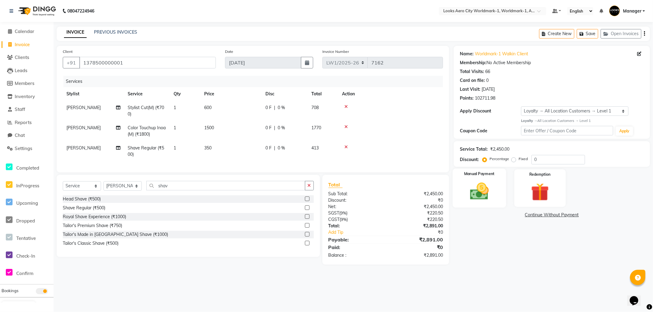
click at [499, 205] on div "Manual Payment" at bounding box center [479, 188] width 53 height 39
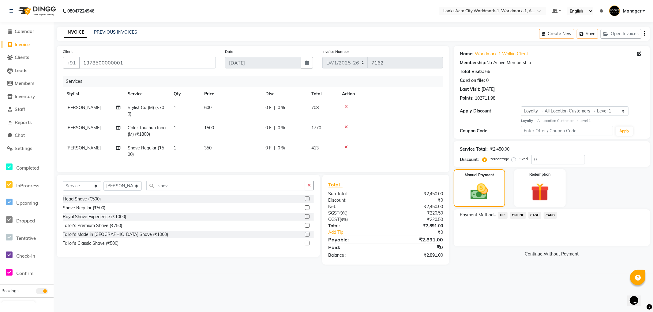
click at [530, 216] on span "CASH" at bounding box center [534, 215] width 13 height 7
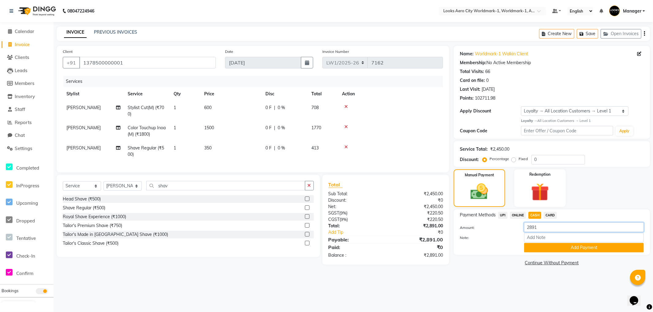
drag, startPoint x: 546, startPoint y: 225, endPoint x: 512, endPoint y: 229, distance: 34.2
click at [512, 229] on div "Amount: 2891" at bounding box center [551, 228] width 193 height 10
type input "3000"
click at [529, 246] on button "Add Payment" at bounding box center [584, 247] width 120 height 9
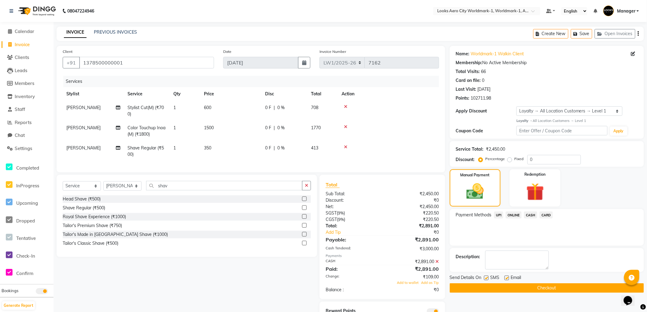
scroll to position [32, 0]
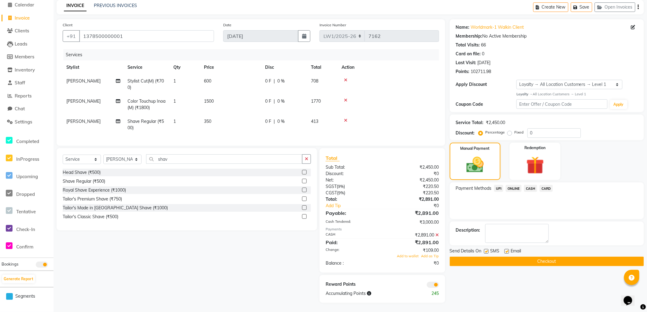
click at [230, 119] on td "350" at bounding box center [230, 125] width 61 height 20
select select "84542"
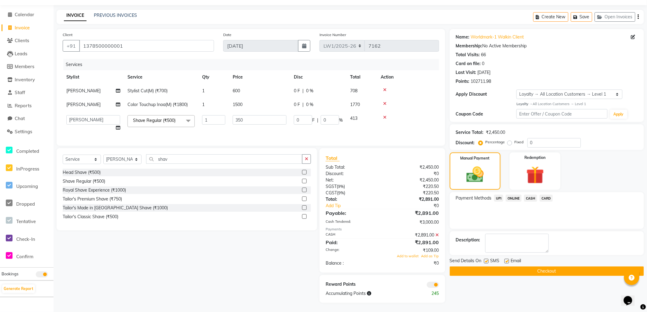
scroll to position [22, 0]
click at [252, 115] on input "350" at bounding box center [260, 119] width 54 height 9
type input "351"
click at [439, 235] on div "Total Sub Total: ₹2,450.00 Discount: ₹0 Net: ₹2,450.00 SGST ( 9% ) ₹220.50 CGST…" at bounding box center [383, 211] width 114 height 112
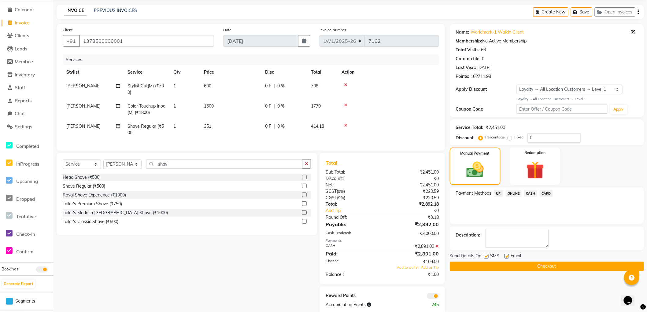
click at [497, 214] on div "Payment Methods UPI ONLINE CASH CARD" at bounding box center [547, 206] width 194 height 37
click at [531, 193] on span "CASH" at bounding box center [530, 193] width 13 height 7
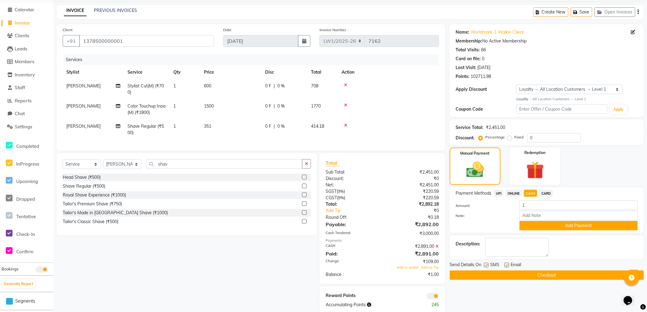
click at [436, 250] on div "₹2,891.00" at bounding box center [412, 247] width 61 height 6
click at [437, 249] on icon at bounding box center [437, 246] width 3 height 4
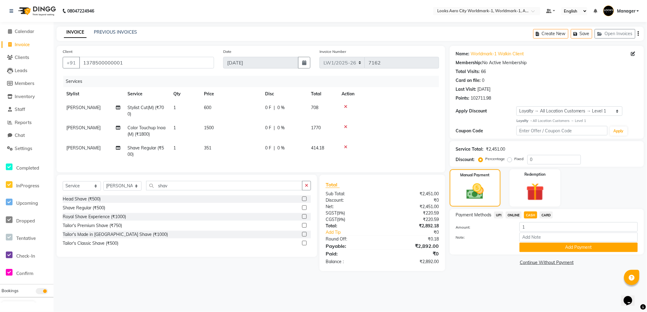
scroll to position [0, 0]
click at [222, 148] on td "351" at bounding box center [230, 151] width 61 height 20
select select "84542"
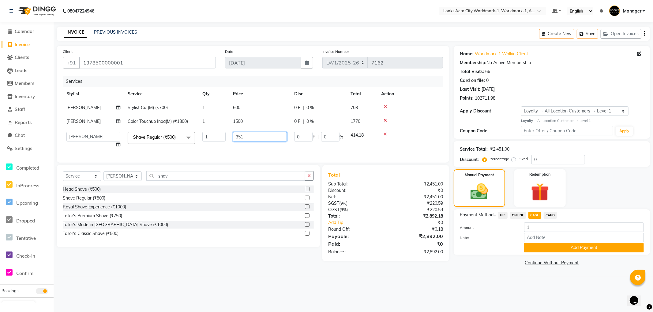
click at [258, 136] on input "351" at bounding box center [260, 136] width 54 height 9
type input "349"
click at [503, 274] on main "INVOICE PREVIOUS INVOICES Create New Save Open Invoices Client +91 137850000000…" at bounding box center [353, 152] width 599 height 250
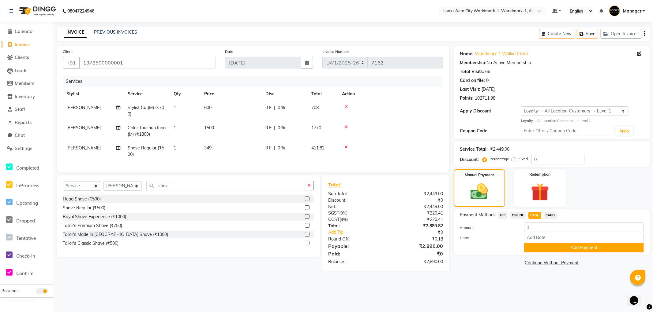
click at [533, 214] on span "CASH" at bounding box center [534, 215] width 13 height 7
type input "2890"
click at [531, 248] on button "Add Payment" at bounding box center [584, 247] width 120 height 9
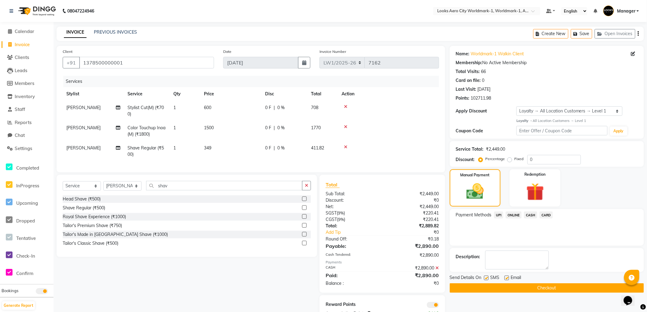
click at [458, 287] on button "Checkout" at bounding box center [547, 288] width 194 height 9
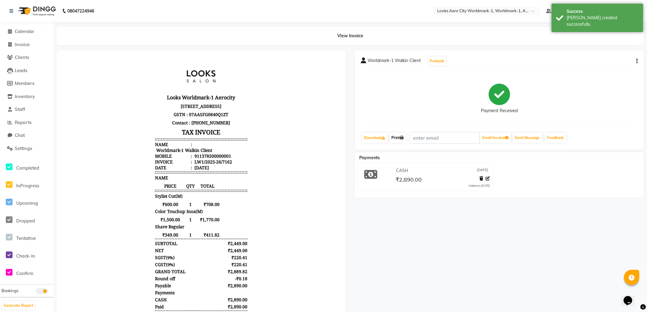
click at [397, 136] on link "Print" at bounding box center [397, 138] width 17 height 10
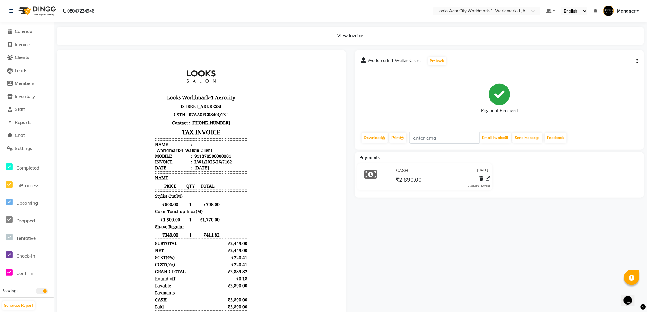
click at [19, 31] on span "Calendar" at bounding box center [25, 31] width 20 height 6
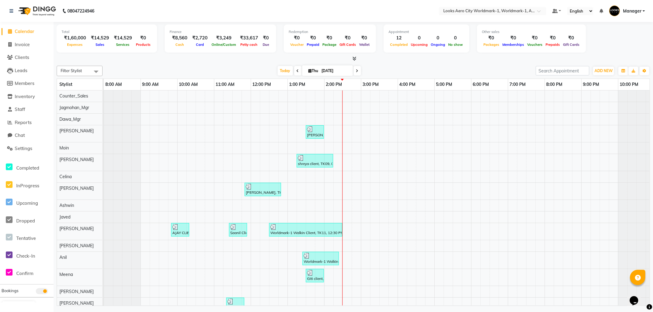
click at [26, 32] on span "Calendar" at bounding box center [25, 31] width 20 height 6
click at [23, 47] on span "Invoice" at bounding box center [22, 45] width 15 height 6
select select "service"
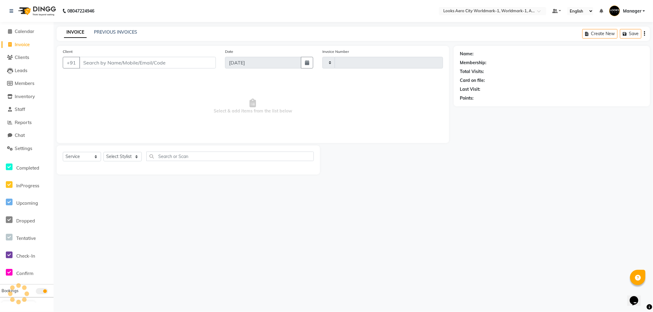
type input "7163"
select select "8573"
click at [115, 64] on input "Client" at bounding box center [147, 63] width 136 height 12
type input "9810114671"
click at [199, 63] on span "Add Client" at bounding box center [200, 63] width 24 height 6
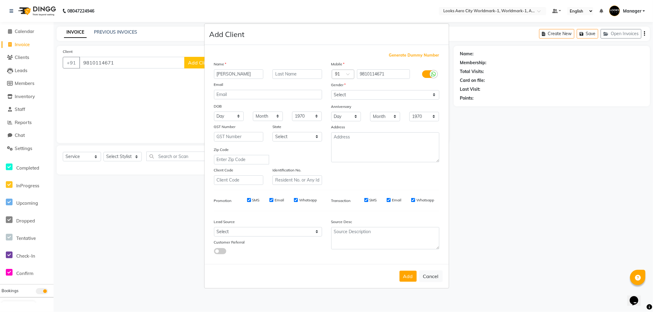
type input "Manjula"
type input "Client"
click at [288, 136] on select "Select Andaman and Nicobar Islands Andhra Pradesh Arunachal Pradesh Assam Bihar…" at bounding box center [297, 136] width 50 height 9
select select "10"
click at [272, 132] on select "Select Andaman and Nicobar Islands Andhra Pradesh Arunachal Pradesh Assam Bihar…" at bounding box center [297, 136] width 50 height 9
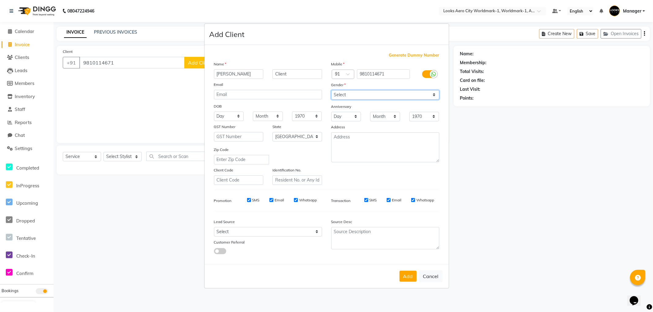
click at [340, 94] on select "Select Male Female Other Prefer Not To Say" at bounding box center [385, 94] width 108 height 9
select select "female"
click at [331, 90] on select "Select Male Female Other Prefer Not To Say" at bounding box center [385, 94] width 108 height 9
click at [407, 276] on button "Add" at bounding box center [407, 276] width 17 height 11
select select
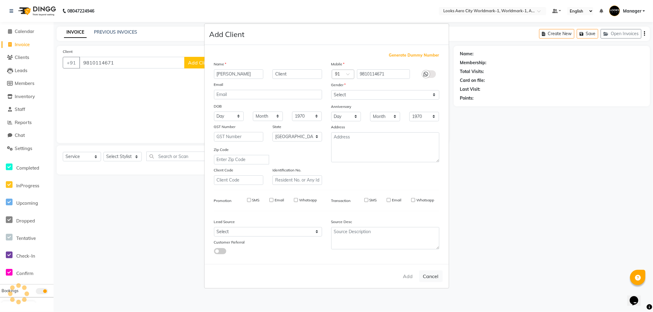
select select
select select "null"
select select
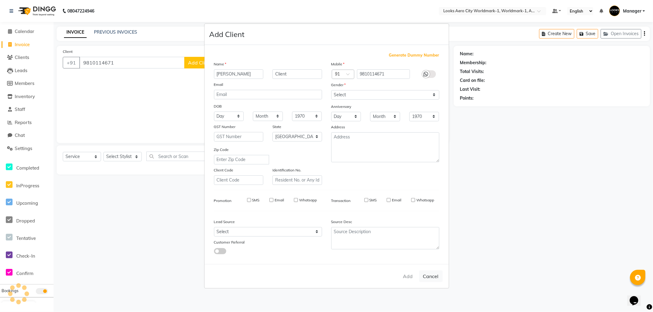
select select
checkbox input "false"
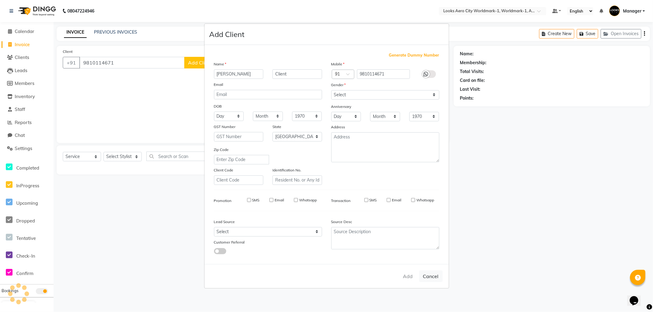
checkbox input "false"
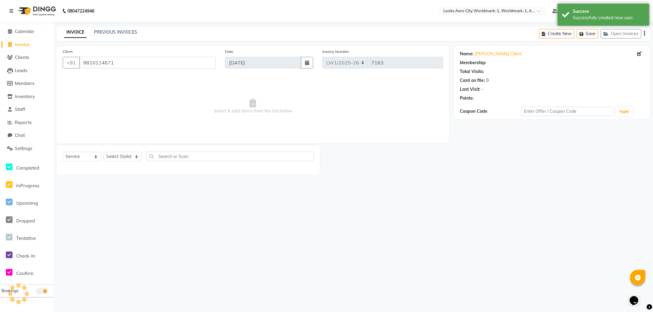
select select "1: Object"
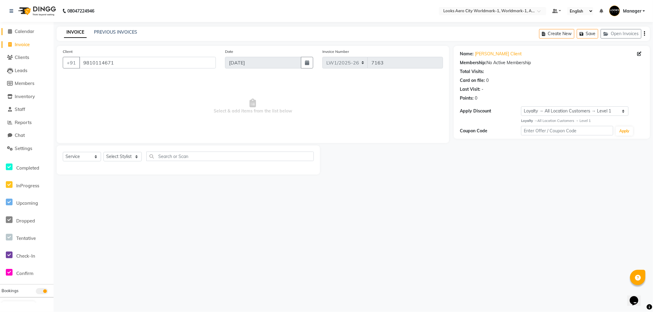
click at [17, 30] on span "Calendar" at bounding box center [25, 31] width 20 height 6
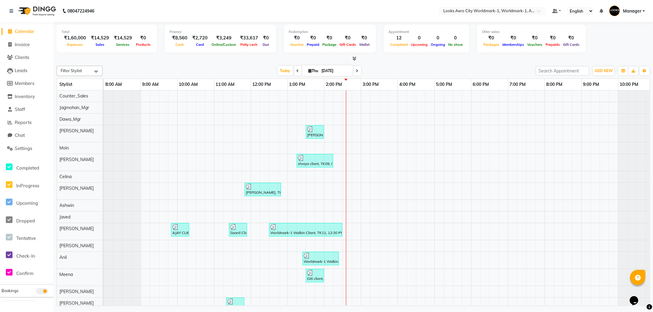
click at [23, 31] on span "Calendar" at bounding box center [25, 31] width 20 height 6
click at [20, 32] on span "Calendar" at bounding box center [25, 31] width 20 height 6
click at [17, 42] on span "Invoice" at bounding box center [22, 45] width 15 height 6
select select "service"
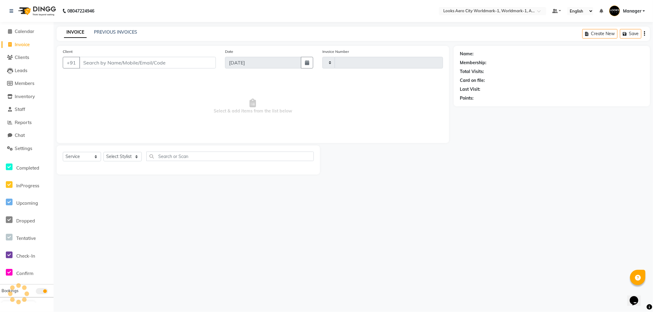
type input "7163"
select select "8573"
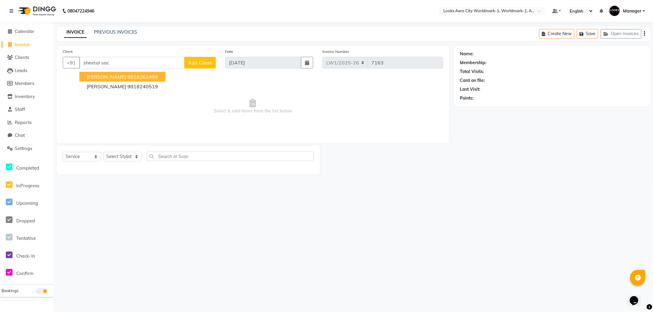
click at [136, 76] on ngb-highlight "9818262499" at bounding box center [142, 77] width 31 height 6
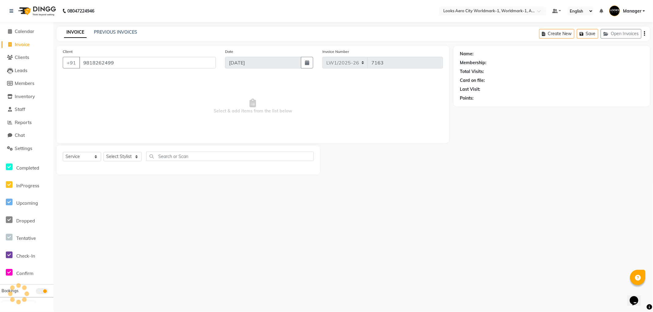
type input "9818262499"
select select "1: Object"
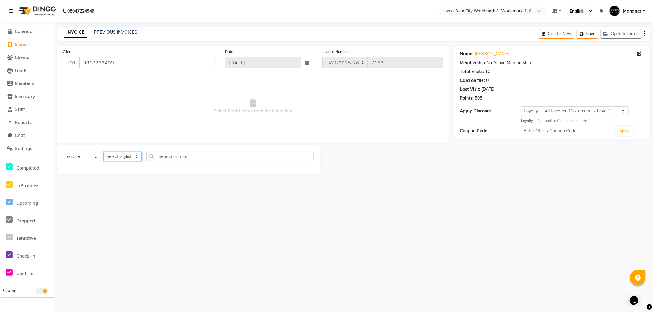
click at [112, 158] on select "Select Stylist" at bounding box center [122, 156] width 38 height 9
click at [114, 153] on select "Select Stylist" at bounding box center [122, 156] width 38 height 9
click at [114, 154] on select "Select Stylist" at bounding box center [122, 156] width 38 height 9
click at [111, 155] on select "Select Stylist" at bounding box center [122, 156] width 38 height 9
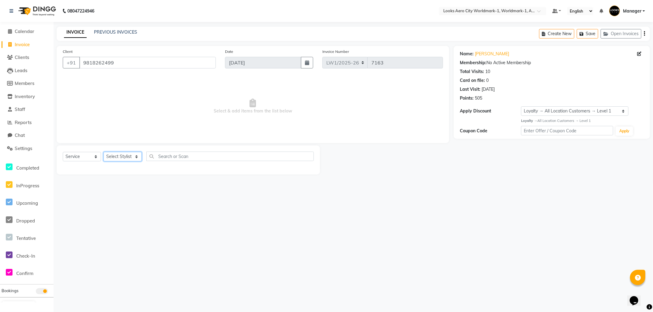
click at [111, 155] on select "Select Stylist" at bounding box center [122, 156] width 38 height 9
click at [111, 156] on select "Select Stylist" at bounding box center [122, 156] width 38 height 9
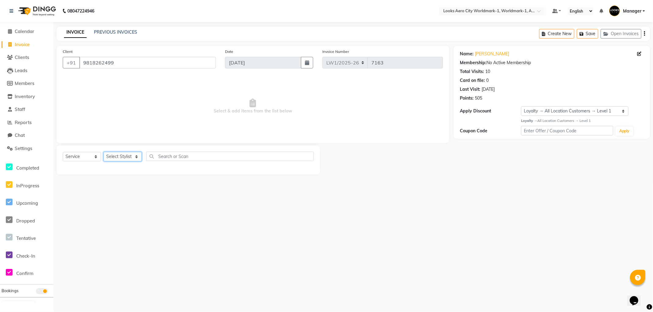
click at [111, 156] on select "Select Stylist" at bounding box center [122, 156] width 38 height 9
click at [110, 156] on select "Select Stylist" at bounding box center [122, 156] width 38 height 9
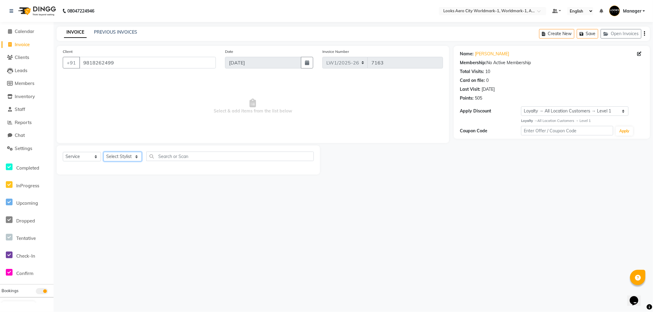
click at [110, 156] on select "Select Stylist" at bounding box center [122, 156] width 38 height 9
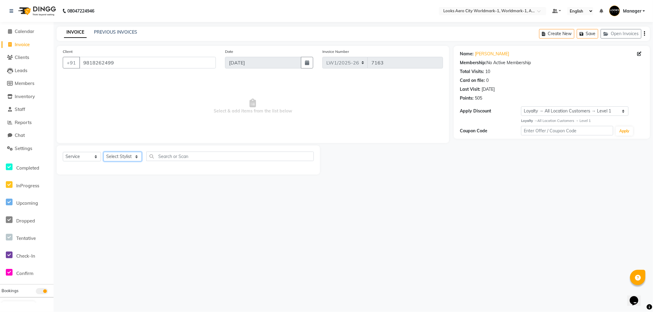
click at [110, 156] on select "Select Stylist" at bounding box center [122, 156] width 38 height 9
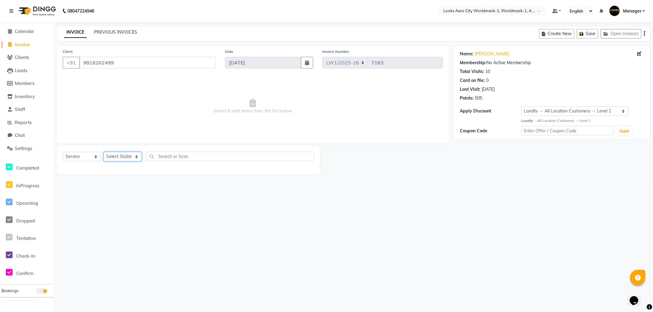
click at [112, 155] on select "Select Stylist" at bounding box center [122, 156] width 38 height 9
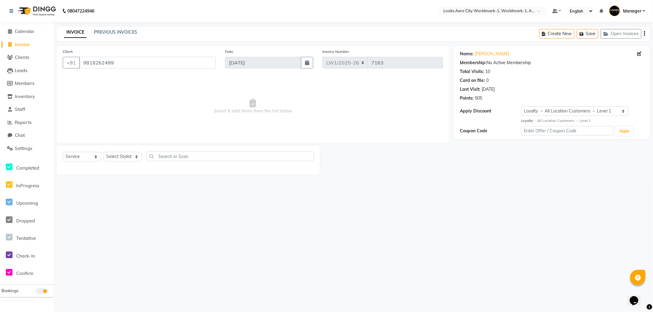
click at [147, 105] on span "Select & add items from the list below" at bounding box center [253, 106] width 380 height 61
click at [112, 156] on select "Select Stylist" at bounding box center [122, 156] width 38 height 9
click at [112, 157] on select "Select Stylist" at bounding box center [122, 156] width 38 height 9
click at [219, 209] on div "08047224946 Select Location × Looks Aero City Worldmark-1, Worldmark-1, Aerocit…" at bounding box center [326, 156] width 653 height 312
click at [109, 158] on select "Select Stylist" at bounding box center [122, 156] width 38 height 9
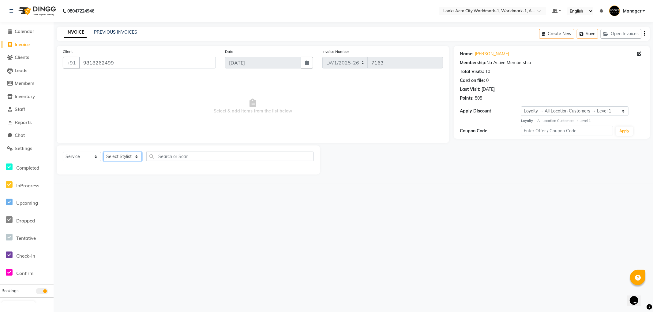
click at [109, 158] on select "Select Stylist" at bounding box center [122, 156] width 38 height 9
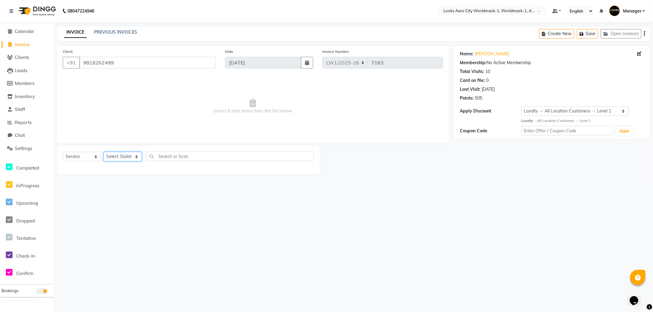
click at [109, 158] on select "Select Stylist" at bounding box center [122, 156] width 38 height 9
click at [110, 158] on select "Select Stylist" at bounding box center [122, 156] width 38 height 9
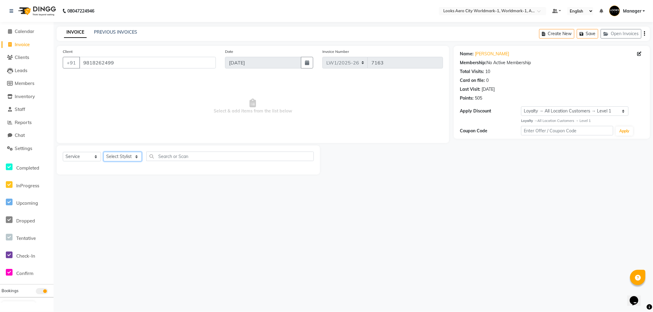
click at [110, 158] on select "Select Stylist" at bounding box center [122, 156] width 38 height 9
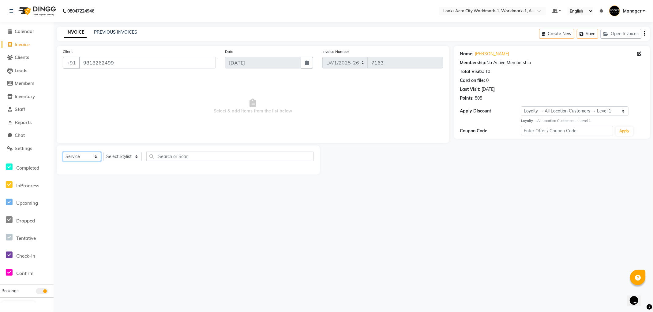
click at [80, 155] on select "Select Service Product Membership Package Voucher Prepaid Gift Card" at bounding box center [82, 156] width 38 height 9
click at [125, 158] on select "Select Stylist" at bounding box center [122, 156] width 38 height 9
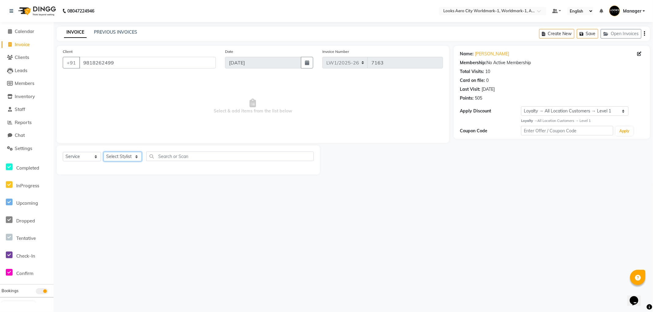
click at [124, 158] on select "Select Stylist" at bounding box center [122, 156] width 38 height 9
click at [114, 61] on input "9818262499" at bounding box center [147, 63] width 136 height 12
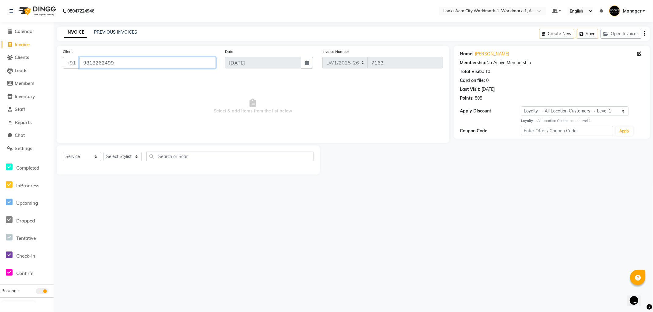
click at [114, 61] on input "9818262499" at bounding box center [147, 63] width 136 height 12
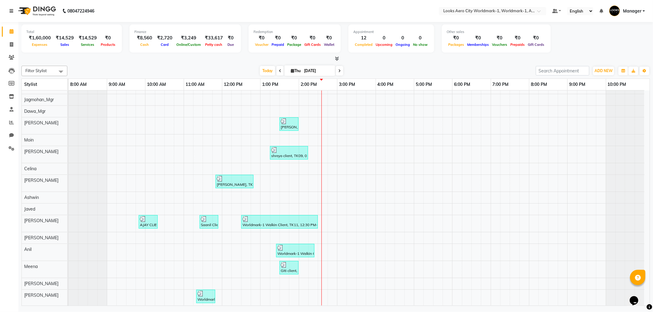
click at [12, 11] on icon at bounding box center [11, 11] width 4 height 4
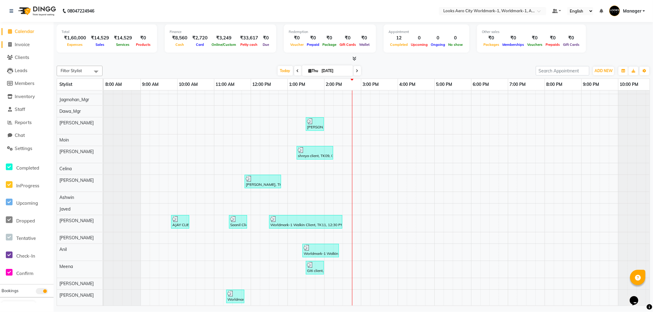
click at [25, 45] on span "Invoice" at bounding box center [22, 45] width 15 height 6
select select "service"
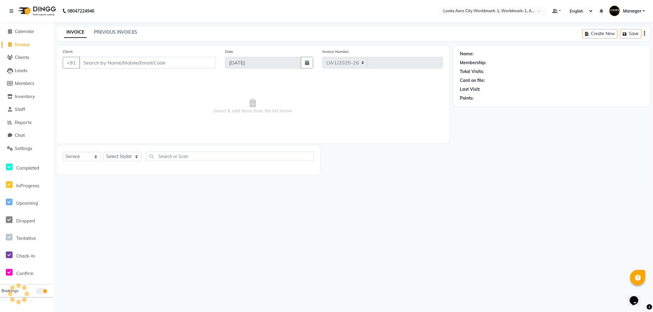
select select "8573"
type input "7163"
type input "9818262499"
select select "1: Object"
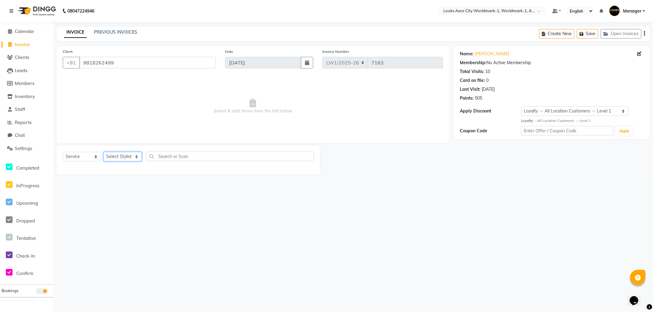
click at [114, 155] on select "Select Stylist Abhishek_Nails Amita Chauhan Anil Ashwin Celina Counter_Sales Da…" at bounding box center [122, 156] width 38 height 9
select select "84535"
click at [103, 152] on select "Select Stylist [PERSON_NAME] [PERSON_NAME] [PERSON_NAME] [PERSON_NAME] Counter_…" at bounding box center [122, 156] width 38 height 9
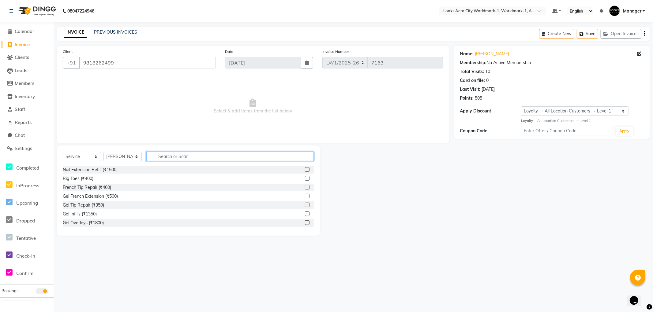
click at [158, 155] on input "text" at bounding box center [229, 156] width 167 height 9
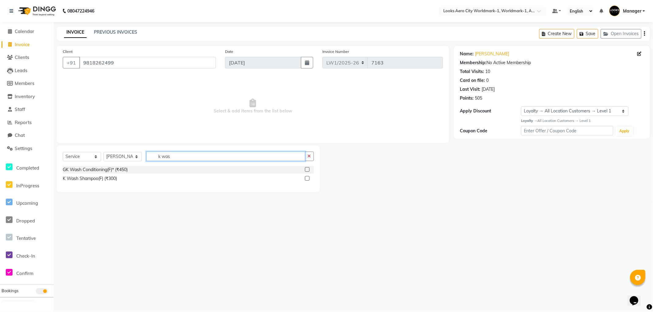
type input "k was"
click at [307, 180] on label at bounding box center [307, 178] width 5 height 5
click at [307, 180] on input "checkbox" at bounding box center [307, 179] width 4 height 4
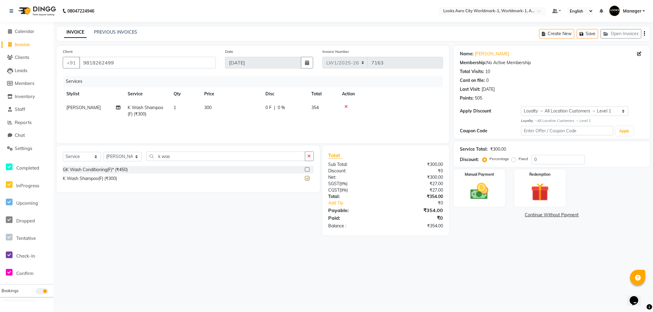
checkbox input "false"
drag, startPoint x: 150, startPoint y: 159, endPoint x: 126, endPoint y: 159, distance: 24.2
click at [126, 159] on div "Select Service Product Membership Package Voucher Prepaid Gift Card Select Styl…" at bounding box center [188, 159] width 251 height 14
type input "blow"
drag, startPoint x: 307, startPoint y: 170, endPoint x: 285, endPoint y: 160, distance: 23.7
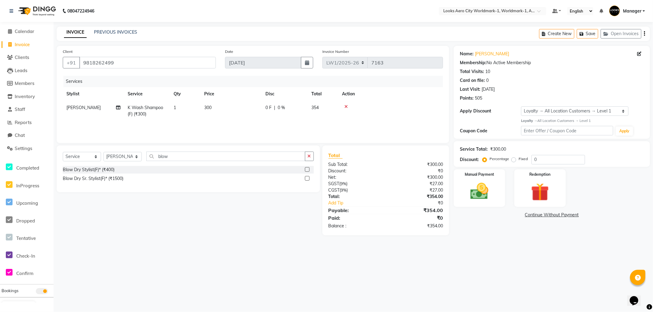
click at [306, 170] on label at bounding box center [307, 169] width 5 height 5
click at [306, 170] on input "checkbox" at bounding box center [307, 170] width 4 height 4
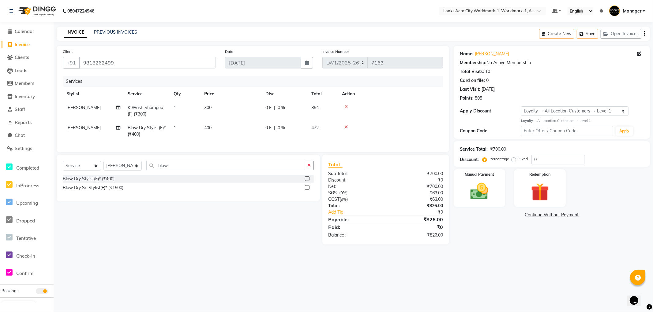
checkbox input "false"
click at [249, 115] on td "300" at bounding box center [230, 111] width 61 height 20
select select "84535"
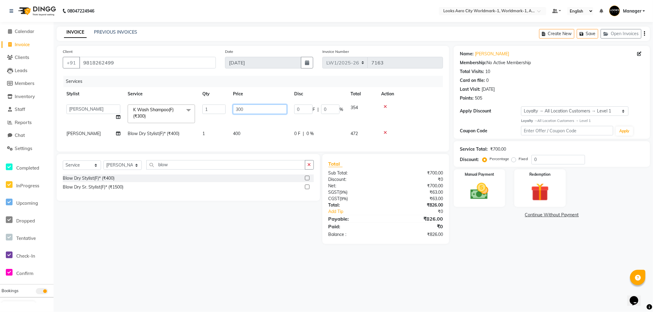
drag, startPoint x: 253, startPoint y: 111, endPoint x: 223, endPoint y: 109, distance: 29.5
click at [223, 109] on tr "Abhishek_Nails Amita Chauhan Anil Ashwin Celina Counter_Sales Dawa_Mgr Gaurav_P…" at bounding box center [253, 114] width 380 height 26
type input "600"
click at [251, 130] on td "400" at bounding box center [259, 134] width 61 height 14
select select "84535"
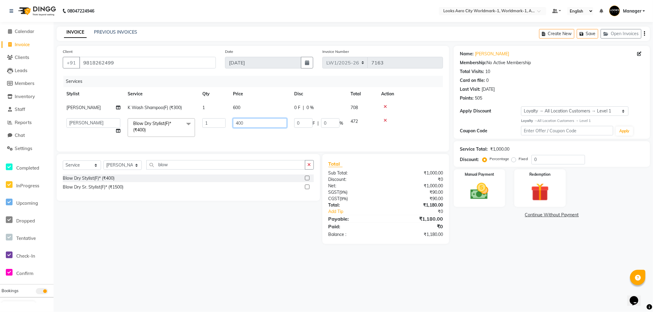
click at [205, 121] on tr "Abhishek_Nails [PERSON_NAME] [PERSON_NAME] [PERSON_NAME] [PERSON_NAME] Counter_…" at bounding box center [253, 128] width 380 height 26
type input "800"
click at [184, 236] on div "Select Service Product Membership Package Voucher Prepaid Gift Card Select Styl…" at bounding box center [186, 199] width 268 height 90
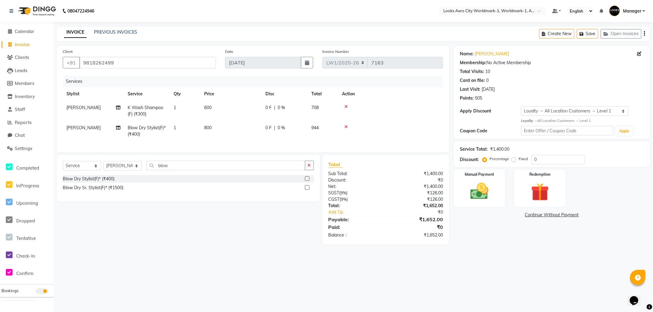
click at [262, 245] on div "Select Service Product Membership Package Voucher Prepaid Gift Card Select Styl…" at bounding box center [186, 200] width 268 height 90
click at [495, 194] on div "Manual Payment" at bounding box center [479, 188] width 53 height 39
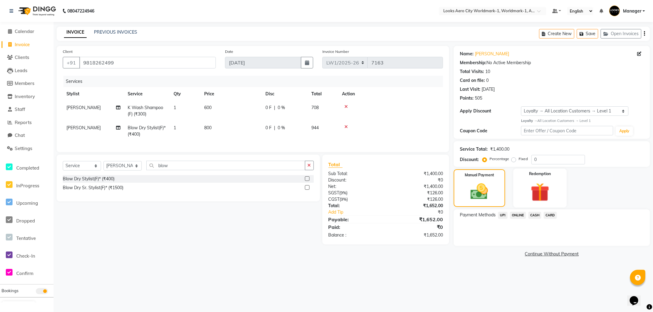
click at [541, 197] on img at bounding box center [539, 192] width 31 height 23
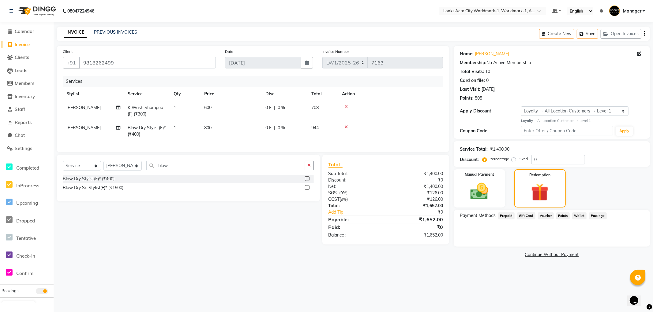
click at [561, 217] on span "Points" at bounding box center [562, 216] width 13 height 7
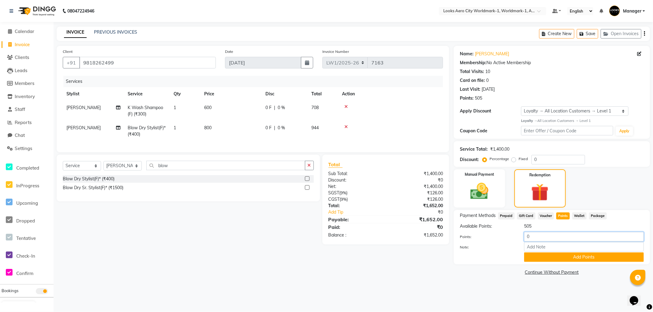
drag, startPoint x: 547, startPoint y: 234, endPoint x: 503, endPoint y: 234, distance: 43.4
click at [503, 234] on div "Points: 0" at bounding box center [551, 237] width 193 height 10
type input "350"
click at [542, 258] on button "Add Points" at bounding box center [584, 257] width 120 height 9
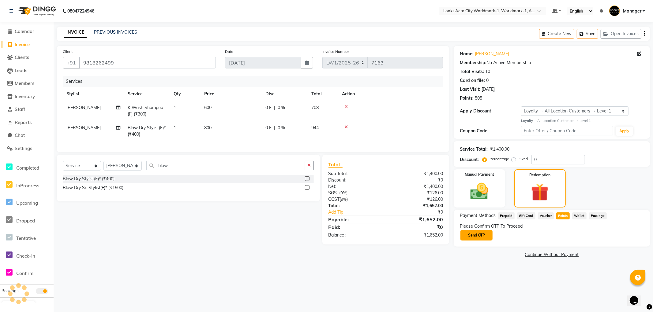
click at [472, 236] on button "Send OTP" at bounding box center [476, 235] width 32 height 10
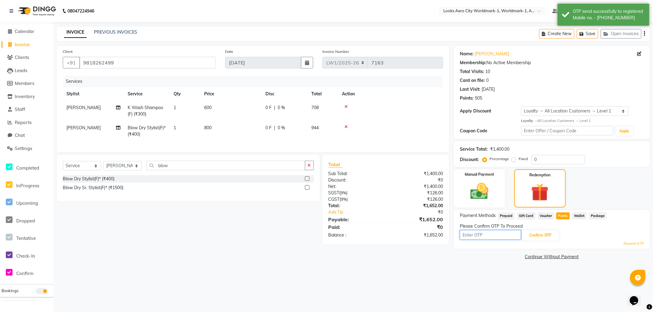
click at [502, 234] on input "text" at bounding box center [490, 234] width 61 height 9
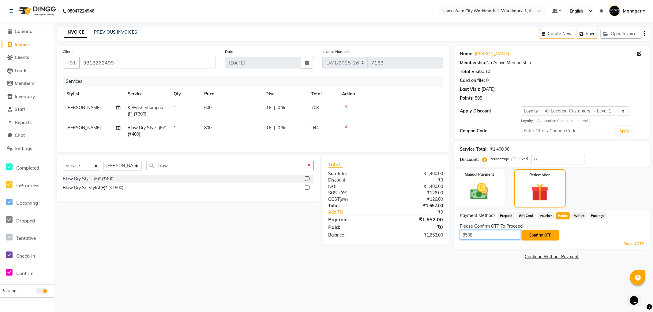
type input "8508"
click at [537, 233] on button "Confirm OTP" at bounding box center [539, 235] width 37 height 10
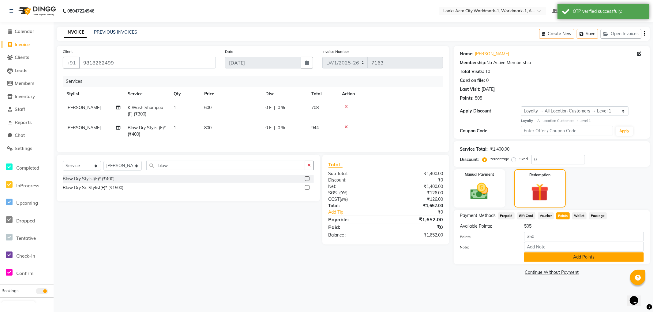
click at [555, 255] on button "Add Points" at bounding box center [584, 257] width 120 height 9
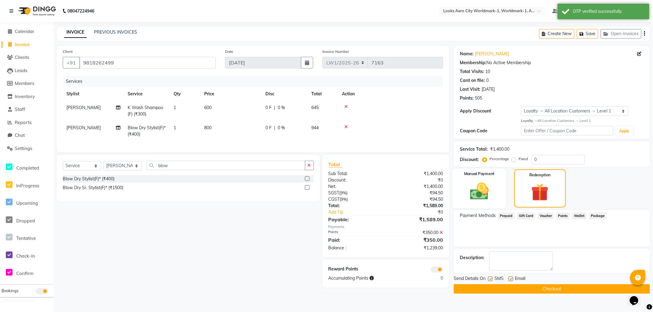
click at [486, 195] on img at bounding box center [479, 192] width 31 height 22
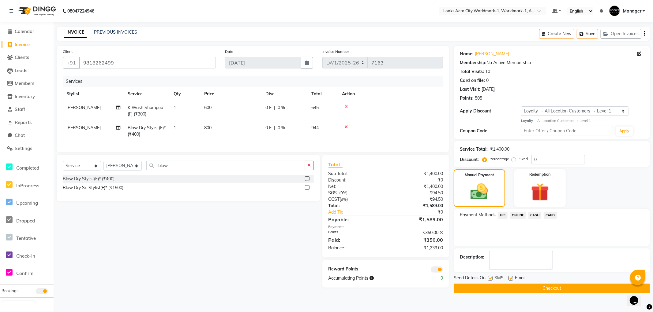
click at [510, 279] on label at bounding box center [510, 278] width 5 height 5
click at [510, 279] on input "checkbox" at bounding box center [510, 279] width 4 height 4
checkbox input "false"
click at [504, 216] on span "UPI" at bounding box center [502, 215] width 9 height 7
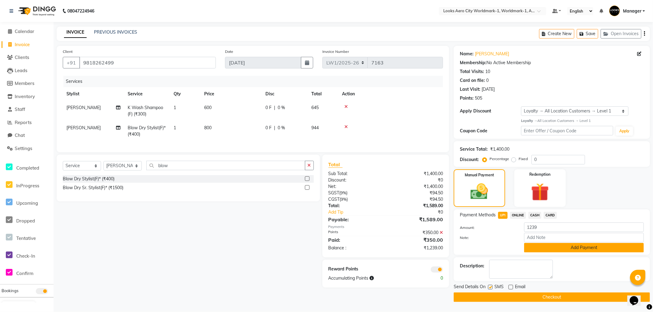
click at [546, 250] on button "Add Payment" at bounding box center [584, 247] width 120 height 9
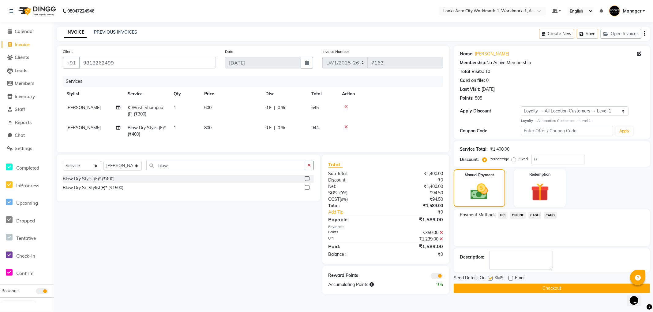
click at [474, 289] on button "Checkout" at bounding box center [551, 288] width 196 height 9
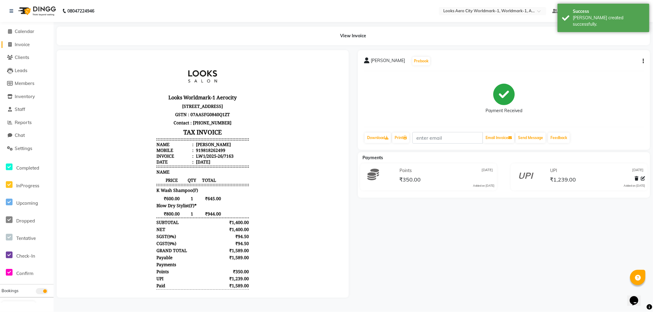
click at [21, 45] on span "Invoice" at bounding box center [22, 45] width 15 height 6
select select "service"
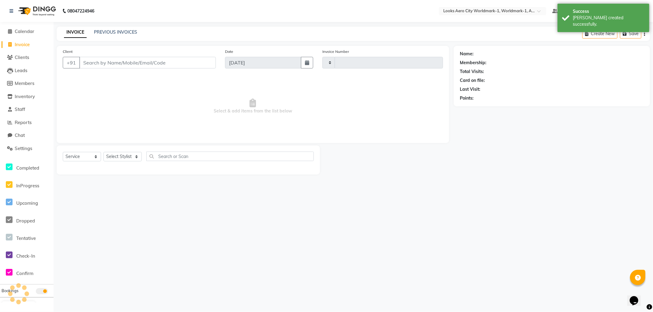
type input "7164"
type input "9818262499"
select select "8573"
type input "9818262499"
select select "1: Object"
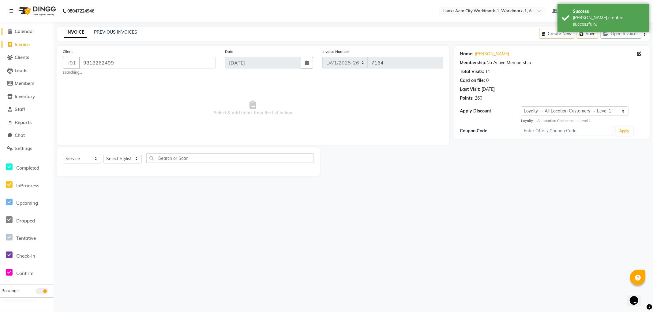
click at [27, 30] on span "Calendar" at bounding box center [25, 31] width 20 height 6
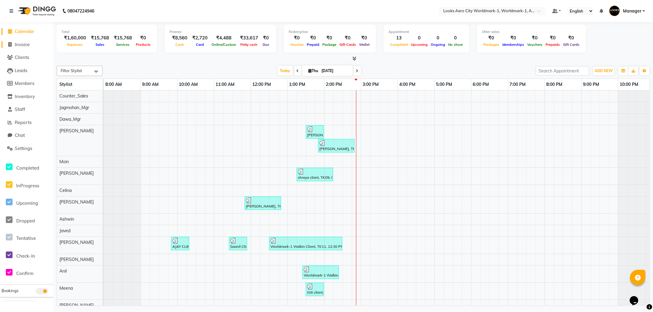
click at [21, 43] on span "Invoice" at bounding box center [22, 45] width 15 height 6
select select "service"
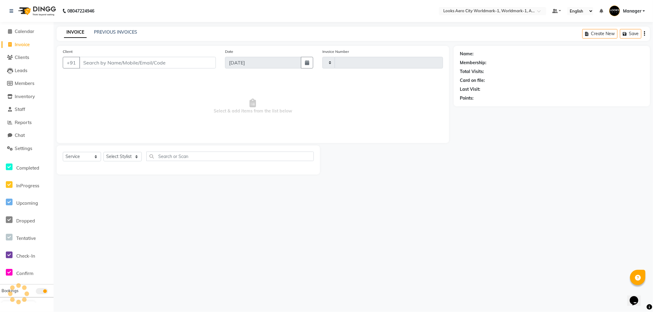
type input "7164"
select select "8573"
click at [23, 125] on link "Reports" at bounding box center [27, 122] width 50 height 7
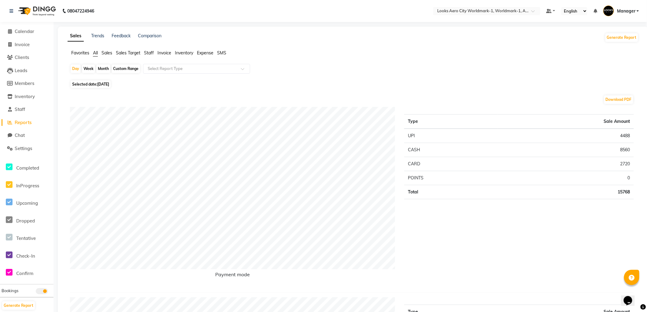
click at [148, 50] on span "Staff" at bounding box center [149, 53] width 10 height 6
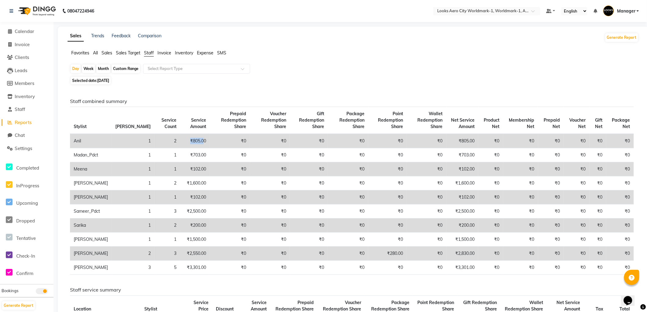
drag, startPoint x: 166, startPoint y: 144, endPoint x: 177, endPoint y: 143, distance: 11.9
click at [180, 143] on td "₹805.00" at bounding box center [195, 141] width 30 height 14
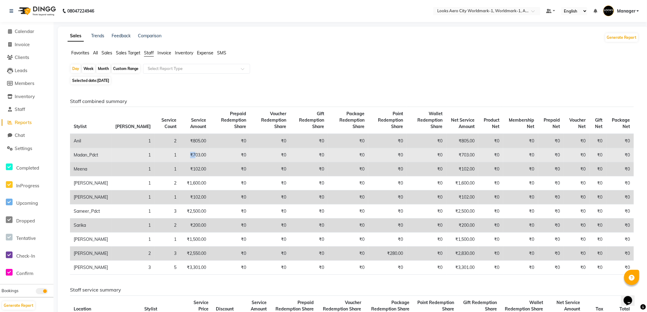
drag, startPoint x: 164, startPoint y: 153, endPoint x: 170, endPoint y: 154, distance: 5.8
click at [180, 153] on td "₹703.00" at bounding box center [195, 155] width 30 height 14
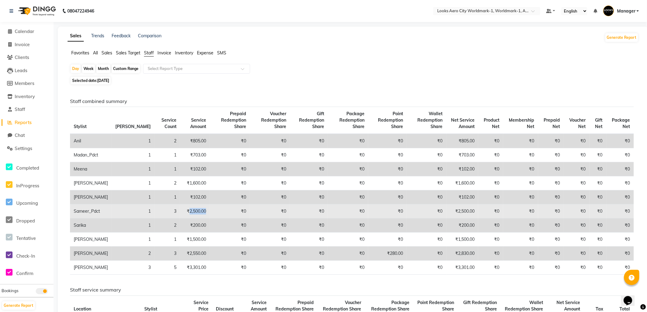
drag, startPoint x: 164, startPoint y: 210, endPoint x: 184, endPoint y: 213, distance: 19.4
click at [184, 213] on td "₹2,500.00" at bounding box center [195, 212] width 30 height 14
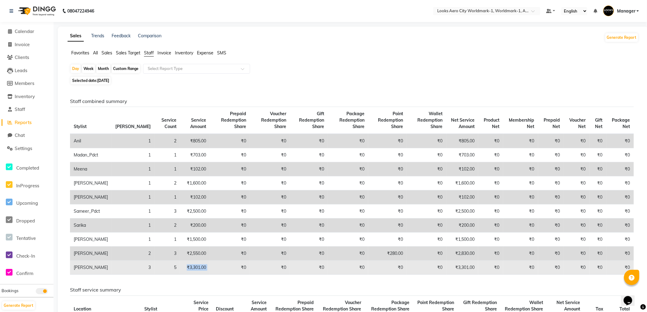
drag, startPoint x: 162, startPoint y: 267, endPoint x: 188, endPoint y: 271, distance: 26.8
click at [188, 271] on tr "Vijay 3 5 ₹3,301.00 ₹0 ₹0 ₹0 ₹0 ₹0 ₹0 ₹3,301.00 ₹0 ₹0 ₹0 ₹0 ₹0 ₹0" at bounding box center [352, 268] width 564 height 14
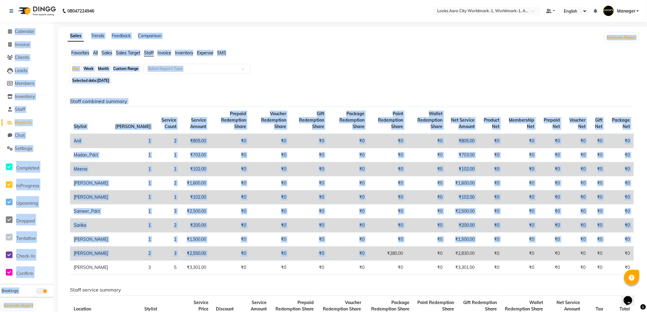
drag, startPoint x: 376, startPoint y: 254, endPoint x: 0, endPoint y: 31, distance: 437.5
click at [0, 31] on app-home "08047224946 Select Location × Looks Aero City Worldmark-1, Worldmark-1, Aerocit…" at bounding box center [323, 295] width 647 height 591
click at [362, 62] on app-reports "Favorites All Sales Sales Target Staff Invoice Inventory Expense SMS Day Week M…" at bounding box center [353, 313] width 579 height 526
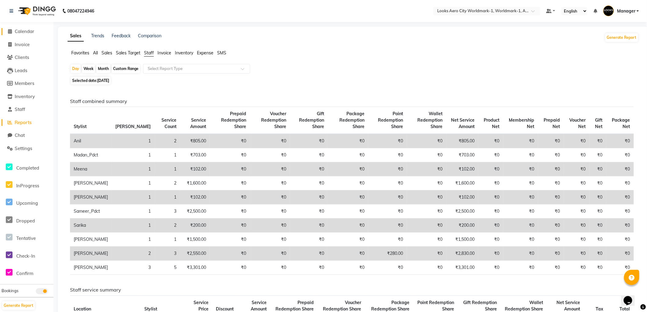
click at [28, 31] on span "Calendar" at bounding box center [25, 31] width 20 height 6
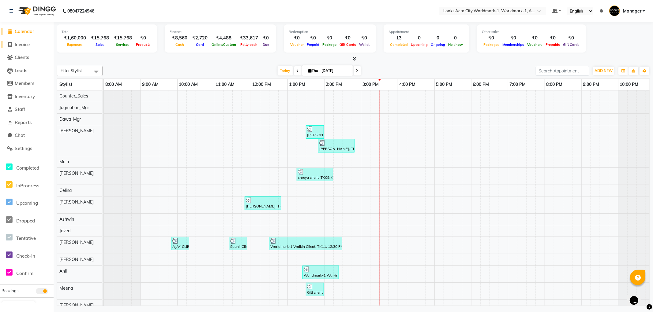
click at [22, 44] on span "Invoice" at bounding box center [22, 45] width 15 height 6
select select "service"
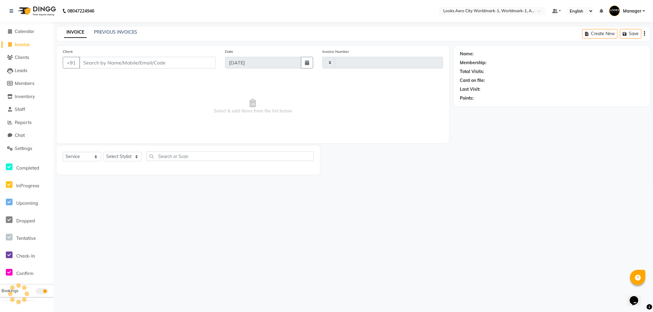
type input "7164"
select select "8573"
type input "9811034698"
click at [192, 61] on span "Add Client" at bounding box center [200, 63] width 24 height 6
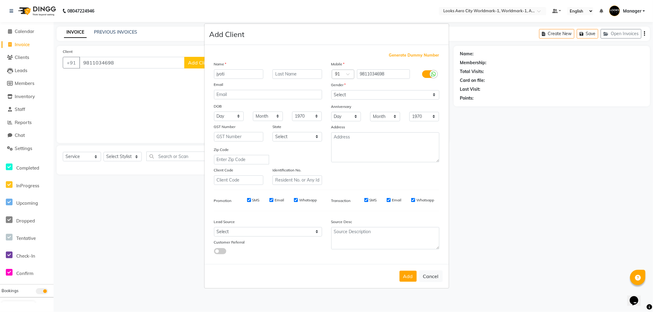
type input "jyoti"
click at [294, 72] on input "text" at bounding box center [297, 73] width 50 height 9
type input "thakur"
click at [344, 96] on select "Select [DEMOGRAPHIC_DATA] [DEMOGRAPHIC_DATA] Other Prefer Not To Say" at bounding box center [385, 94] width 108 height 9
select select "[DEMOGRAPHIC_DATA]"
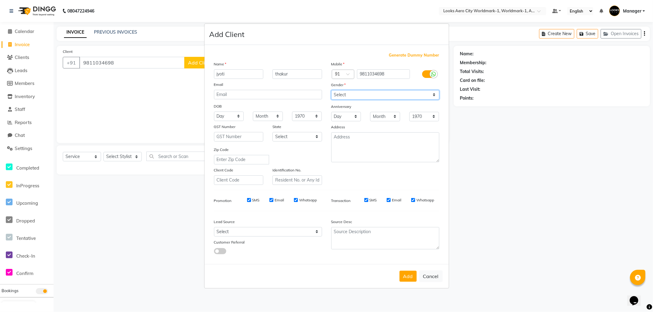
click at [331, 90] on select "Select [DEMOGRAPHIC_DATA] [DEMOGRAPHIC_DATA] Other Prefer Not To Say" at bounding box center [385, 94] width 108 height 9
click at [406, 276] on button "Add" at bounding box center [407, 276] width 17 height 11
select select
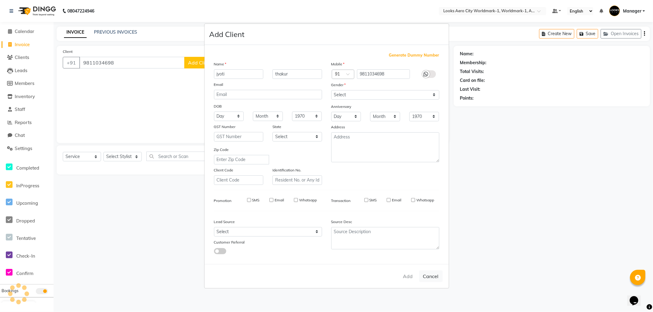
select select
checkbox input "false"
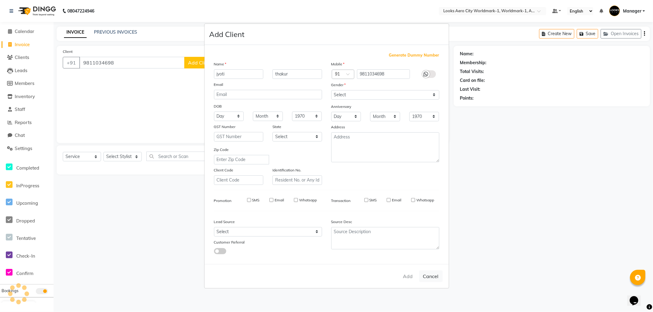
checkbox input "false"
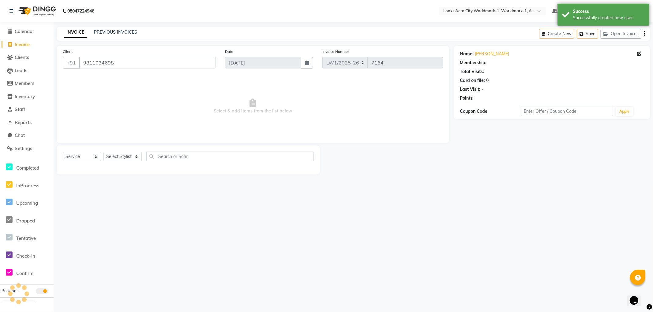
select select "1: Object"
click at [120, 156] on select "Select Stylist [PERSON_NAME] [PERSON_NAME] [PERSON_NAME] [PERSON_NAME] Counter_…" at bounding box center [122, 156] width 38 height 9
select select "84536"
click at [103, 152] on select "Select Stylist [PERSON_NAME] [PERSON_NAME] [PERSON_NAME] [PERSON_NAME] Counter_…" at bounding box center [122, 156] width 38 height 9
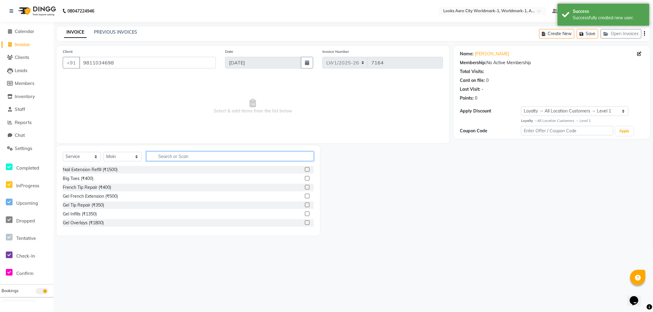
click at [166, 155] on input "text" at bounding box center [229, 156] width 167 height 9
type input "touch"
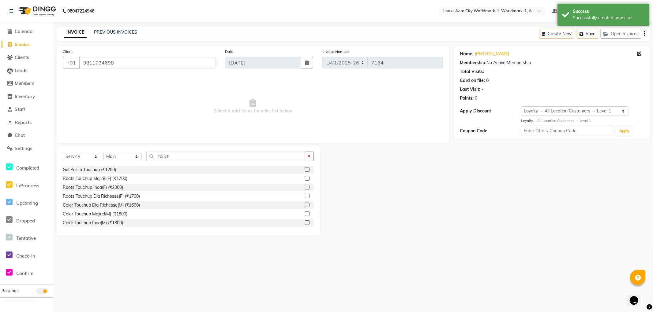
click at [305, 223] on label at bounding box center [307, 223] width 5 height 5
click at [305, 223] on input "checkbox" at bounding box center [307, 223] width 4 height 4
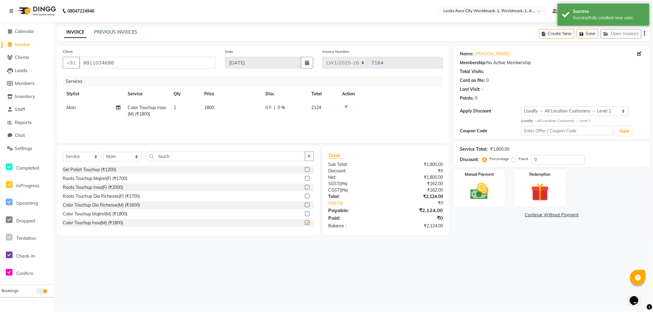
checkbox input "false"
drag, startPoint x: 226, startPoint y: 116, endPoint x: 237, endPoint y: 114, distance: 11.5
click at [229, 116] on td "1800" at bounding box center [230, 111] width 61 height 20
select select "84536"
drag, startPoint x: 224, startPoint y: 109, endPoint x: 204, endPoint y: 109, distance: 20.2
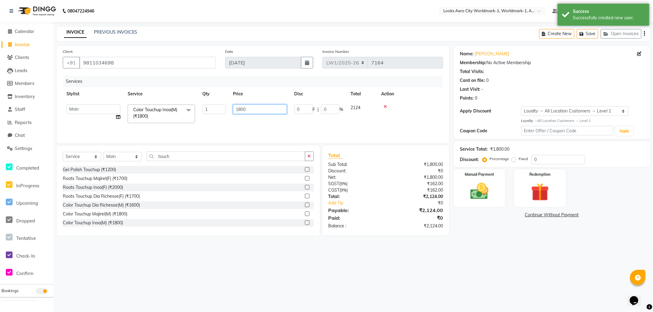
click at [204, 109] on tr "Abhishek_Nails Amita Chauhan Anil Ashwin Celina Counter_Sales Dawa_Mgr Gaurav_P…" at bounding box center [253, 114] width 380 height 26
type input "1500"
drag, startPoint x: 530, startPoint y: 265, endPoint x: 526, endPoint y: 257, distance: 8.8
click at [528, 262] on div "08047224946 Select Location × Looks Aero City Worldmark-1, Worldmark-1, Aerocit…" at bounding box center [326, 156] width 653 height 312
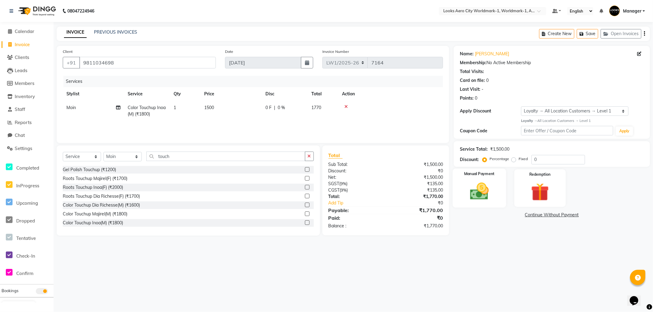
click at [493, 200] on img at bounding box center [479, 192] width 31 height 22
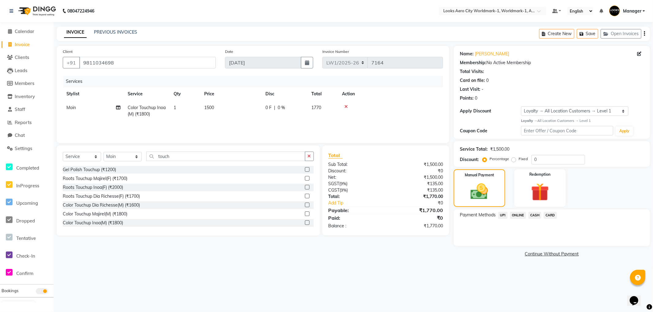
click at [504, 214] on span "UPI" at bounding box center [502, 215] width 9 height 7
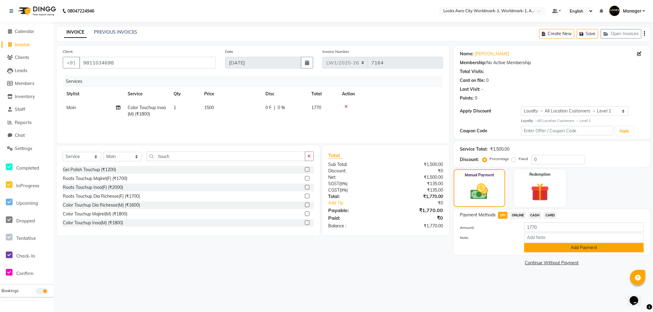
click at [577, 247] on button "Add Payment" at bounding box center [584, 247] width 120 height 9
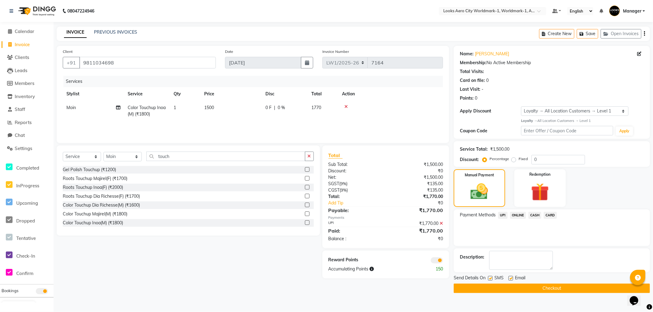
click at [509, 278] on label at bounding box center [510, 278] width 5 height 5
click at [509, 278] on input "checkbox" at bounding box center [510, 279] width 4 height 4
checkbox input "false"
click at [479, 287] on button "Checkout" at bounding box center [551, 288] width 196 height 9
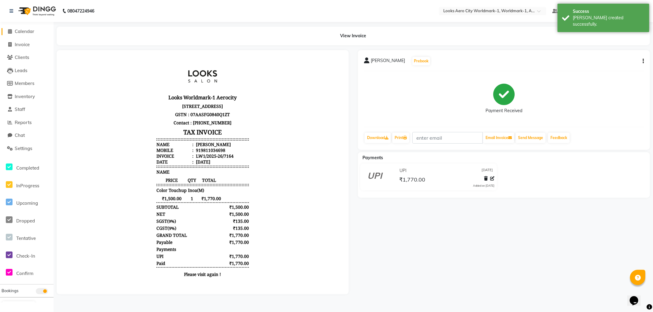
click at [25, 28] on link "Calendar" at bounding box center [27, 31] width 50 height 7
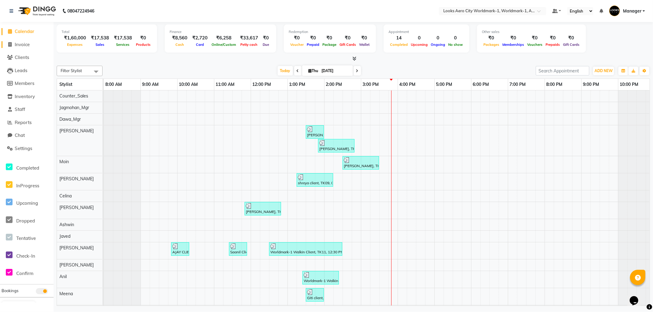
click at [23, 46] on span "Invoice" at bounding box center [22, 45] width 15 height 6
select select "service"
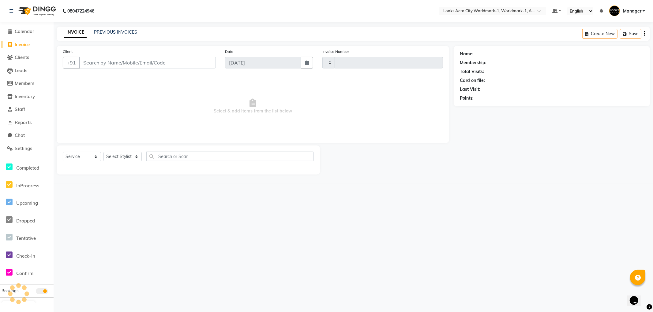
type input "7165"
select select "8573"
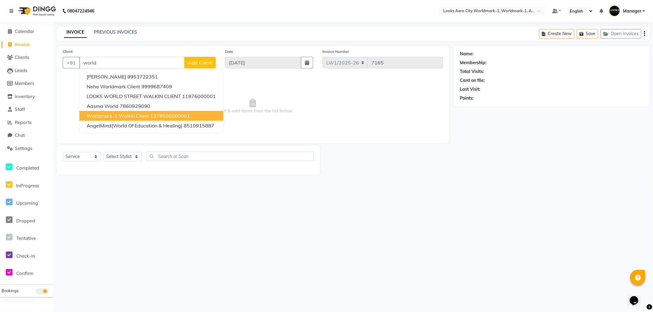
click at [117, 114] on span "Worldmark-1 Walkin Client" at bounding box center [118, 116] width 62 height 6
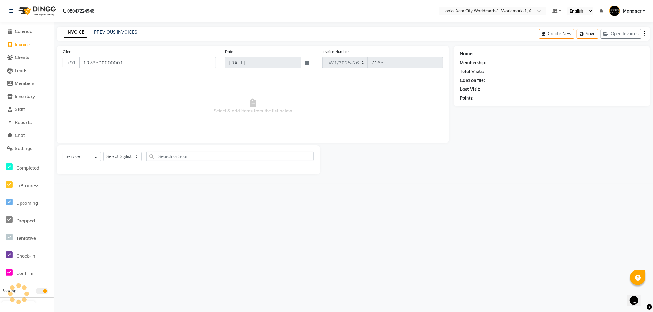
type input "1378500000001"
click at [121, 157] on select "Select Stylist [PERSON_NAME] [PERSON_NAME] [PERSON_NAME] [PERSON_NAME] Counter_…" at bounding box center [122, 156] width 38 height 9
select select "1: Object"
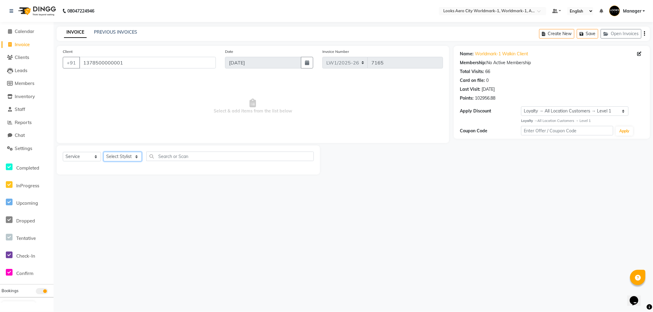
select select "84536"
click at [103, 152] on select "Select Stylist [PERSON_NAME] [PERSON_NAME] [PERSON_NAME] [PERSON_NAME] Counter_…" at bounding box center [122, 156] width 38 height 9
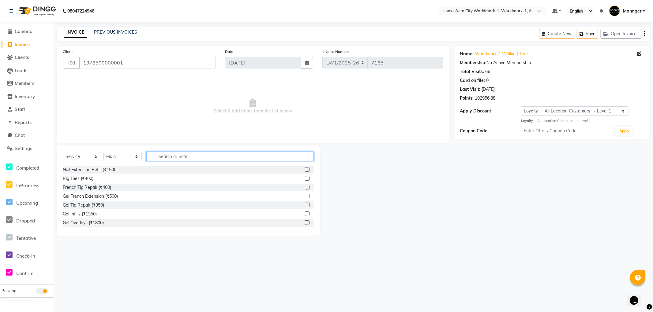
click at [161, 159] on input "text" at bounding box center [229, 156] width 167 height 9
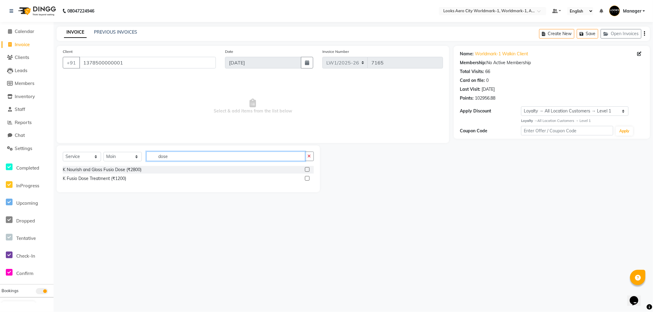
type input "dose"
click at [306, 180] on label at bounding box center [307, 178] width 5 height 5
click at [306, 180] on input "checkbox" at bounding box center [307, 179] width 4 height 4
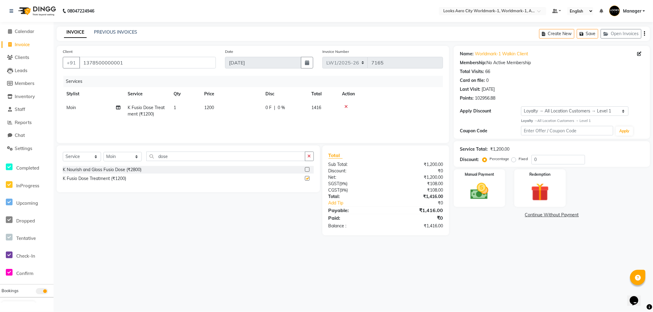
checkbox input "false"
drag, startPoint x: 160, startPoint y: 157, endPoint x: 146, endPoint y: 157, distance: 14.1
click at [146, 157] on div "Select Service Product Membership Package Voucher Prepaid Gift Card Select Styl…" at bounding box center [188, 159] width 251 height 14
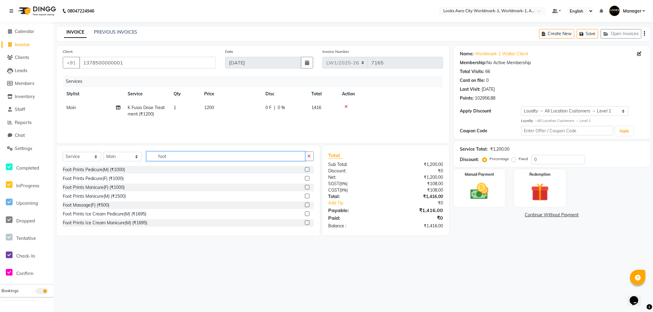
type input "foot"
drag, startPoint x: 301, startPoint y: 205, endPoint x: 295, endPoint y: 204, distance: 6.8
click at [305, 205] on label at bounding box center [307, 205] width 5 height 5
click at [305, 205] on input "checkbox" at bounding box center [307, 205] width 4 height 4
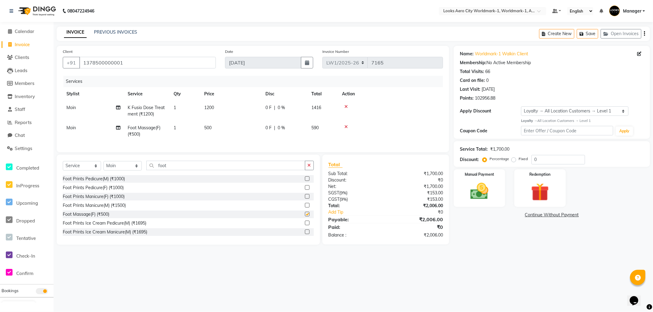
checkbox input "false"
click at [79, 127] on td "Moin" at bounding box center [93, 131] width 61 height 20
select select "84536"
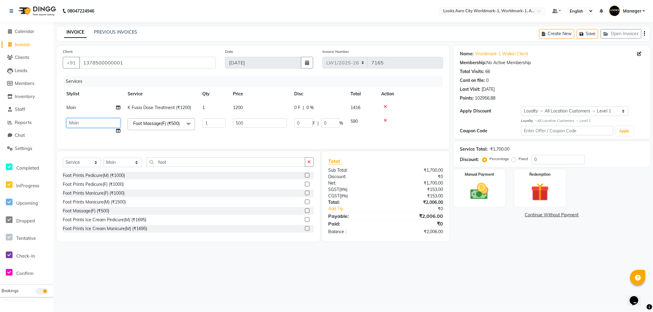
click at [86, 125] on select "[PERSON_NAME] [PERSON_NAME] [PERSON_NAME] [PERSON_NAME] Counter_Sales Dawa_Mgr …" at bounding box center [93, 122] width 54 height 9
select select "84550"
drag, startPoint x: 263, startPoint y: 124, endPoint x: 227, endPoint y: 122, distance: 35.2
click at [227, 122] on tr "Abhishek_Nails Amita Chauhan Anil Ashwin Celina Counter_Sales Dawa_Mgr Gaurav_P…" at bounding box center [253, 126] width 380 height 23
type input "700"
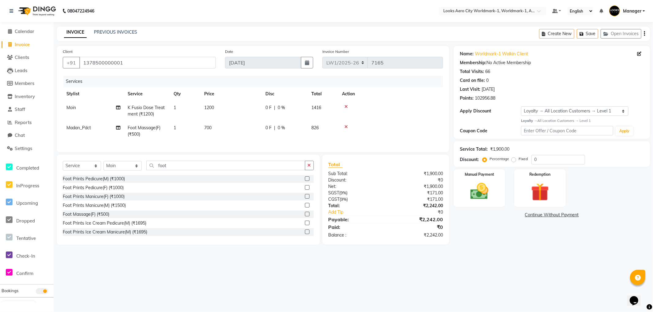
click at [250, 108] on td "1200" at bounding box center [230, 111] width 61 height 20
select select "84536"
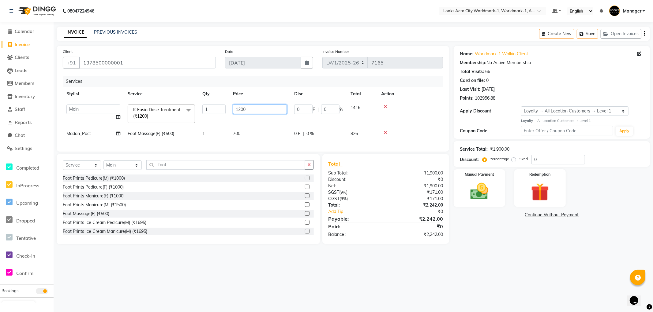
drag, startPoint x: 240, startPoint y: 109, endPoint x: 224, endPoint y: 111, distance: 16.6
click at [224, 111] on tr "Abhishek_Nails [PERSON_NAME] [PERSON_NAME] [PERSON_NAME] [PERSON_NAME] Counter_…" at bounding box center [253, 114] width 380 height 26
type input "2000"
click at [397, 283] on div "08047224946 Select Location × Looks Aero City Worldmark-1, Worldmark-1, Aerocit…" at bounding box center [326, 156] width 653 height 312
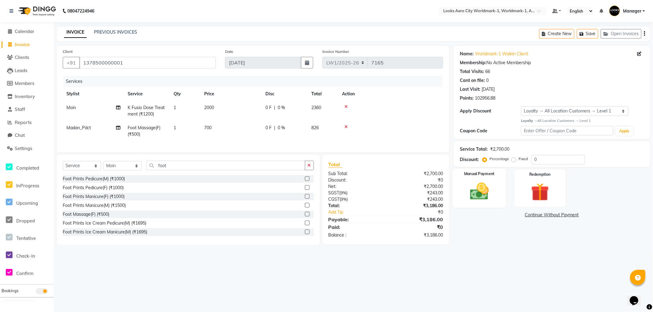
click at [483, 195] on img at bounding box center [479, 192] width 31 height 22
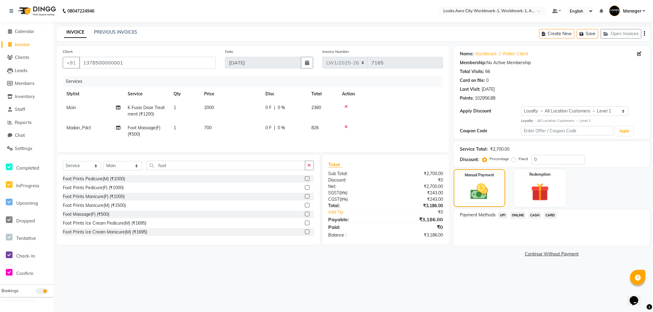
click at [549, 215] on span "CARD" at bounding box center [549, 215] width 13 height 7
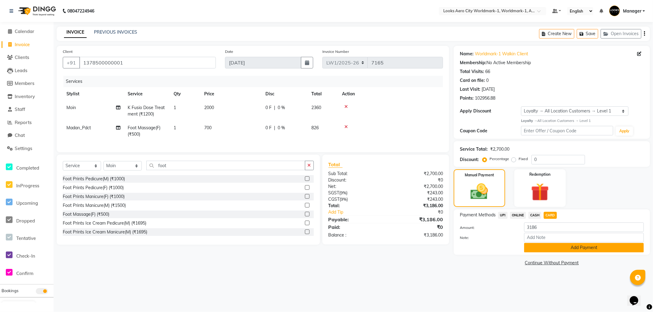
click at [564, 250] on button "Add Payment" at bounding box center [584, 247] width 120 height 9
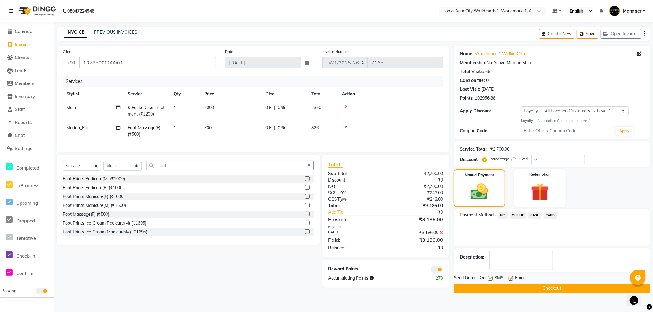
click at [512, 278] on label at bounding box center [510, 278] width 5 height 5
click at [512, 278] on input "checkbox" at bounding box center [510, 279] width 4 height 4
checkbox input "false"
click at [433, 273] on span at bounding box center [436, 270] width 12 height 6
click at [443, 271] on input "checkbox" at bounding box center [443, 271] width 0 height 0
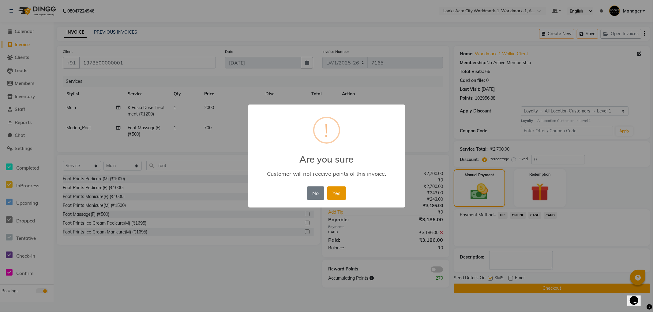
click at [337, 195] on button "Yes" at bounding box center [336, 193] width 19 height 13
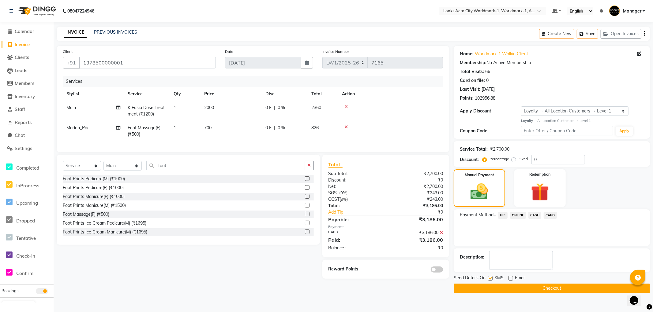
click at [468, 287] on button "Checkout" at bounding box center [551, 288] width 196 height 9
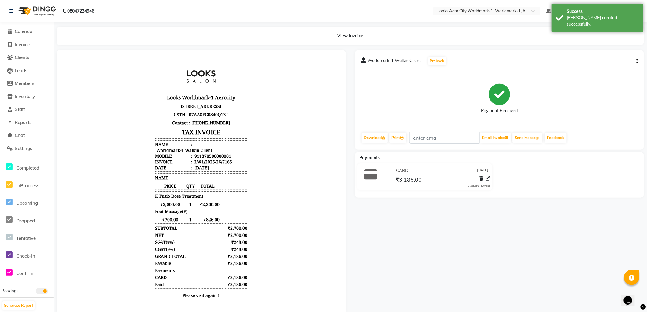
click at [21, 32] on span "Calendar" at bounding box center [25, 31] width 20 height 6
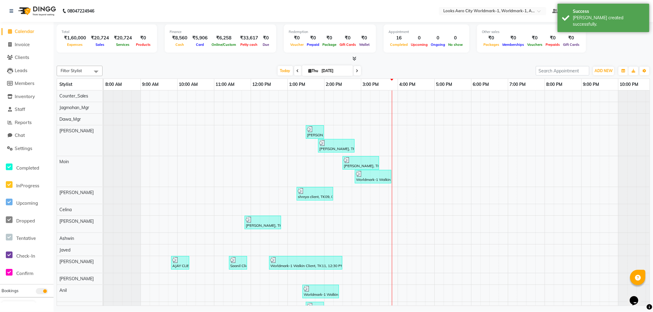
scroll to position [0, 5]
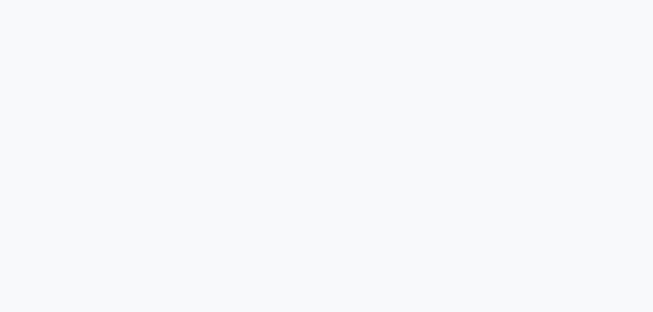
select select "service"
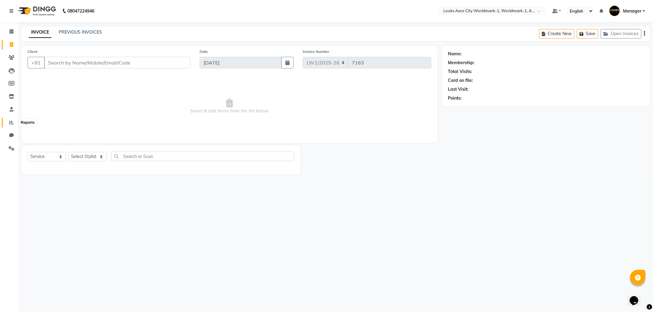
click at [12, 125] on icon at bounding box center [11, 122] width 5 height 5
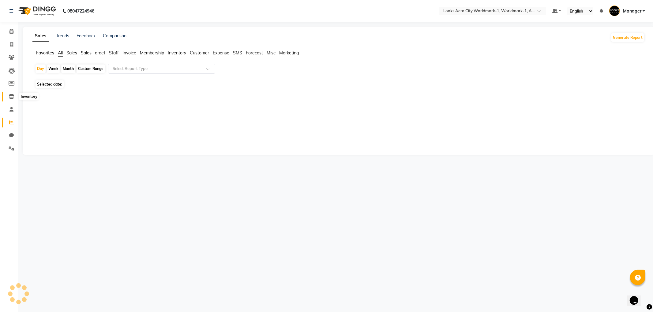
click at [9, 93] on span at bounding box center [11, 96] width 11 height 7
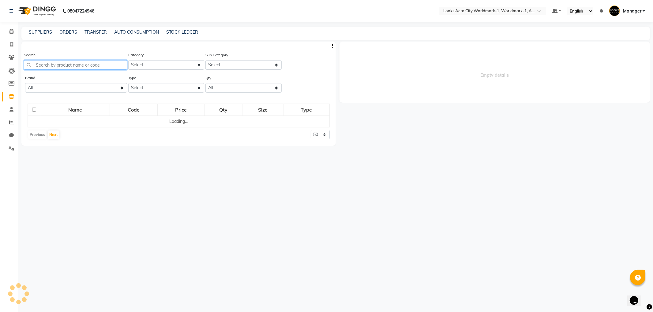
click at [47, 65] on input "text" at bounding box center [75, 64] width 103 height 9
select select
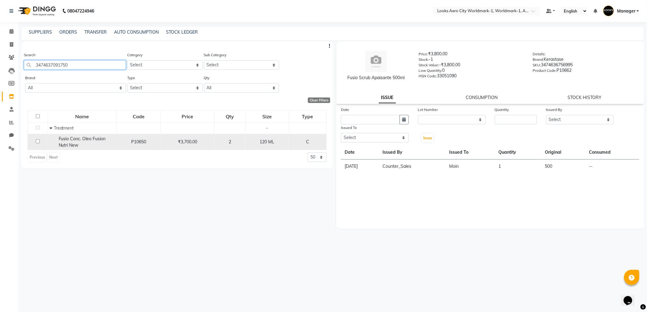
type input "3474637091750"
click at [37, 142] on input "checkbox" at bounding box center [38, 142] width 4 height 4
checkbox input "true"
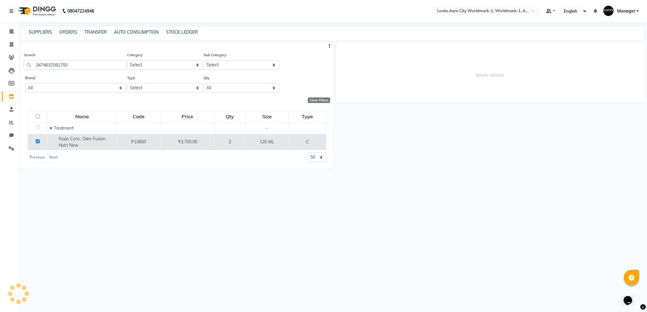
select select
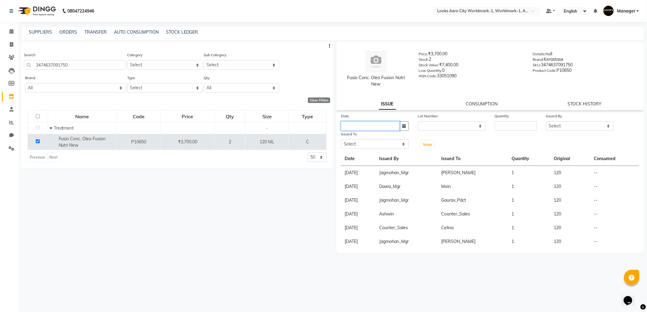
click at [393, 127] on input "text" at bounding box center [370, 125] width 59 height 9
select select "9"
select select "2025"
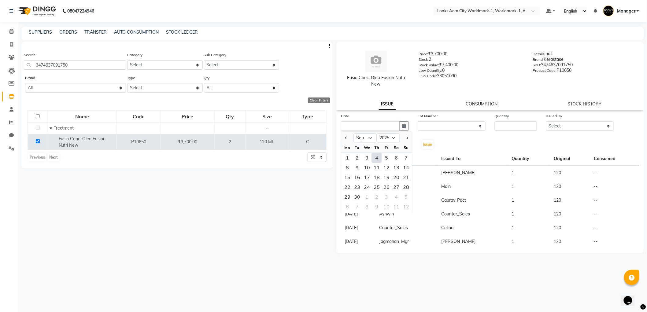
click at [378, 156] on div "4" at bounding box center [377, 158] width 10 height 10
type input "[DATE]"
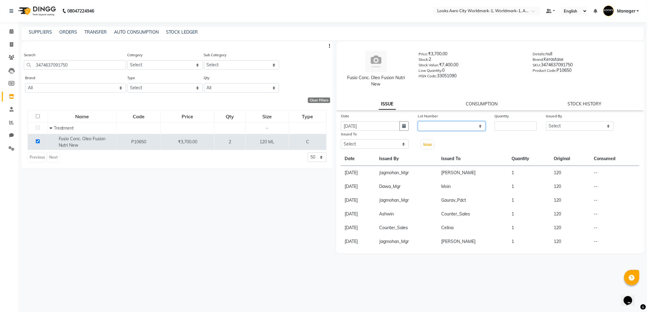
click at [428, 126] on select "None" at bounding box center [452, 125] width 68 height 9
select select "0: null"
click at [418, 121] on select "None" at bounding box center [452, 125] width 68 height 9
click at [508, 125] on input "number" at bounding box center [516, 125] width 42 height 9
type input "1"
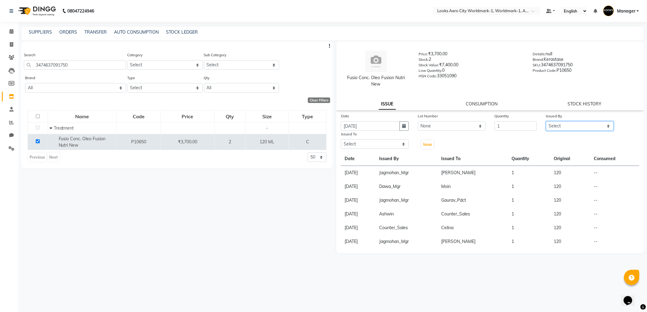
click at [561, 126] on select "Select Abhishek_Nails Amita Chauhan Anil Ashwin Celina Counter_Sales Dawa_Mgr G…" at bounding box center [580, 125] width 68 height 9
select select "84533"
click at [546, 121] on select "Select Abhishek_Nails Amita Chauhan Anil Ashwin Celina Counter_Sales Dawa_Mgr G…" at bounding box center [580, 125] width 68 height 9
click at [364, 141] on select "Select Abhishek_Nails Amita Chauhan Anil Ashwin Celina Counter_Sales Dawa_Mgr G…" at bounding box center [375, 144] width 68 height 9
select select "84535"
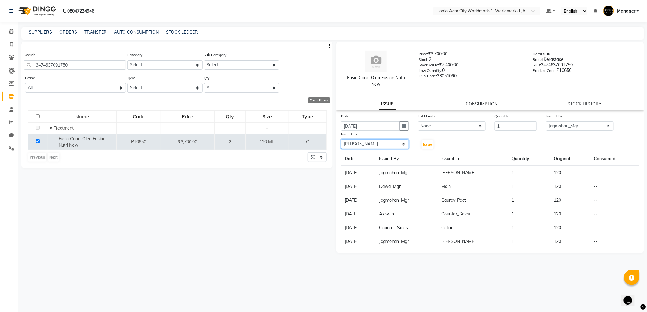
click at [341, 140] on select "Select Abhishek_Nails Amita Chauhan Anil Ashwin Celina Counter_Sales Dawa_Mgr G…" at bounding box center [375, 144] width 68 height 9
click at [423, 146] on button "Issue" at bounding box center [428, 144] width 12 height 9
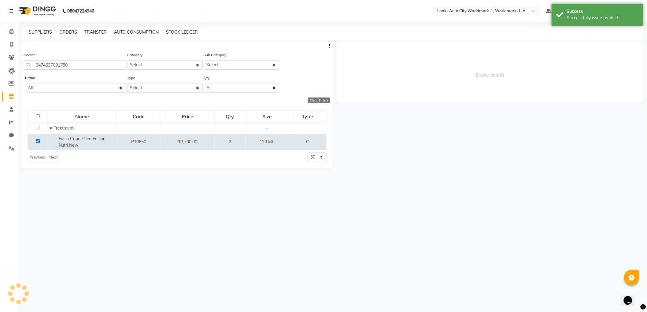
select select
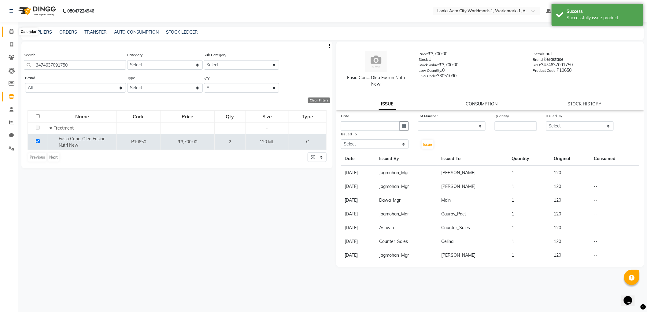
click at [11, 32] on icon at bounding box center [11, 31] width 4 height 5
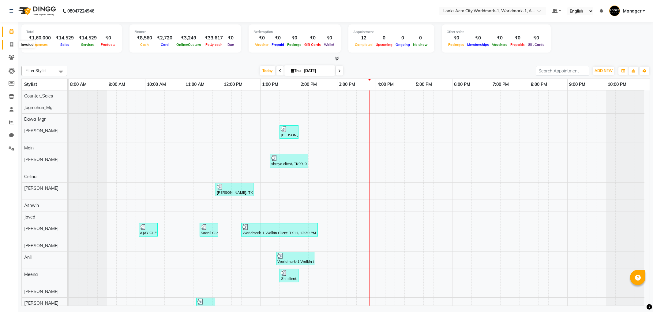
click at [13, 45] on span at bounding box center [11, 44] width 11 height 7
select select "service"
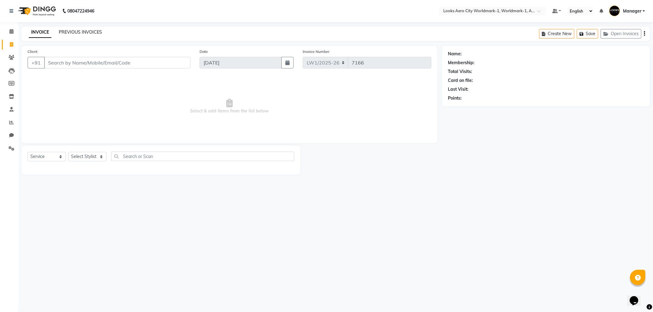
click at [69, 32] on link "PREVIOUS INVOICES" at bounding box center [80, 32] width 43 height 6
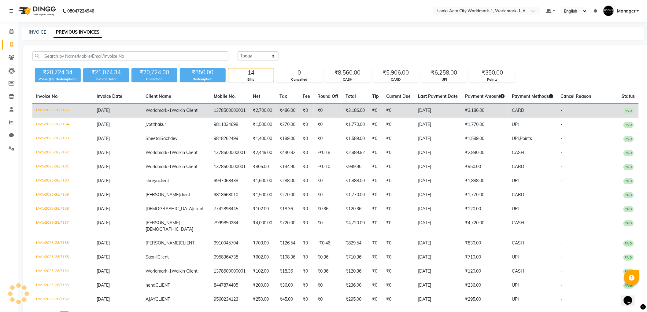
click at [50, 111] on td "LW1/2025-26/7165" at bounding box center [62, 111] width 61 height 14
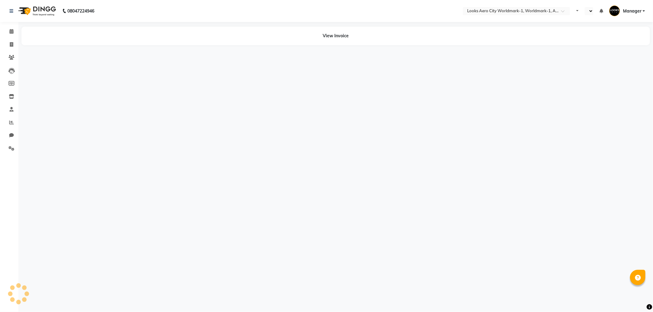
select select "en"
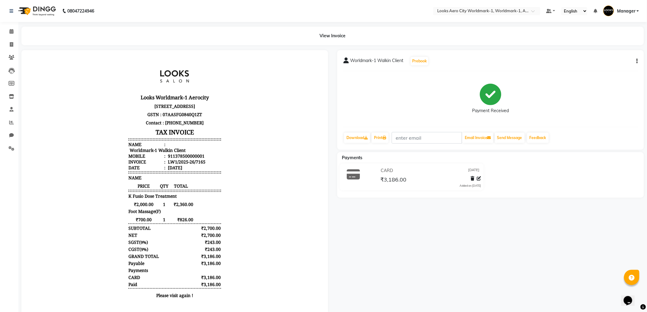
click at [637, 60] on button "button" at bounding box center [637, 61] width 4 height 6
click at [600, 66] on div "Edit Item Staff" at bounding box center [607, 65] width 42 height 8
select select
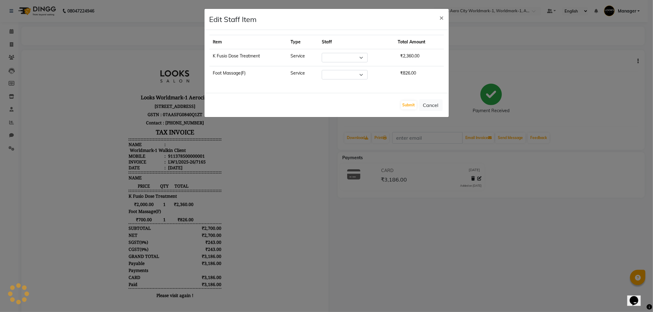
select select "84536"
click at [345, 75] on select "Select Abhishek_Nails Amita Chauhan Anil Ashwin Celina Counter_Sales Dawa_Mgr G…" at bounding box center [345, 74] width 46 height 9
select select "84553"
click at [322, 70] on select "Select Abhishek_Nails Amita Chauhan Anil Ashwin Celina Counter_Sales Dawa_Mgr G…" at bounding box center [345, 74] width 46 height 9
click at [407, 109] on button "Submit" at bounding box center [409, 105] width 16 height 9
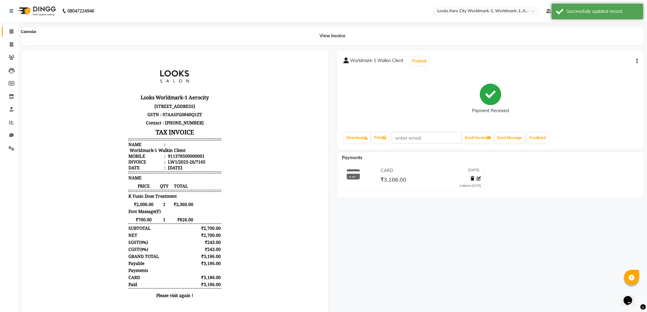
click at [13, 30] on span at bounding box center [11, 31] width 11 height 7
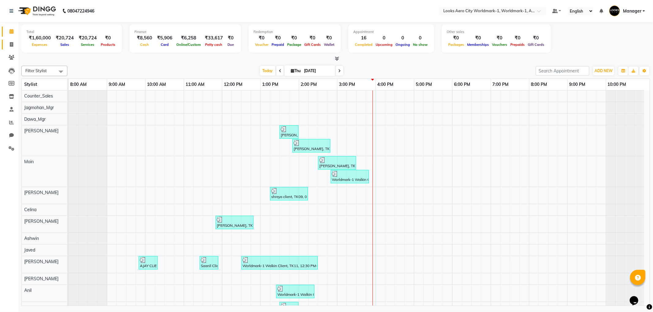
click at [6, 40] on link "Invoice" at bounding box center [9, 45] width 15 height 10
select select "service"
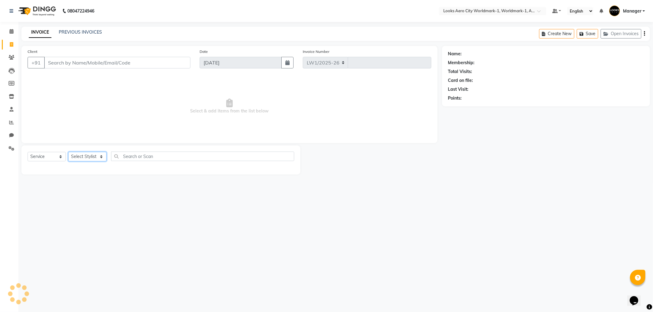
select select "8573"
type input "7166"
click at [89, 158] on select "Select Stylist" at bounding box center [87, 156] width 38 height 9
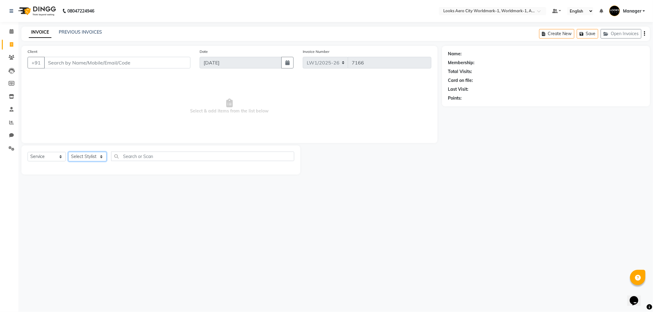
click at [90, 158] on select "Select Stylist" at bounding box center [87, 156] width 38 height 9
click at [90, 158] on select "Select Stylist Abhishek_Nails Amita Chauhan Anil Ashwin Celina Counter_Sales Da…" at bounding box center [87, 156] width 38 height 9
select select "84541"
click at [68, 152] on select "Select Stylist Abhishek_Nails Amita Chauhan Anil Ashwin Celina Counter_Sales Da…" at bounding box center [87, 156] width 38 height 9
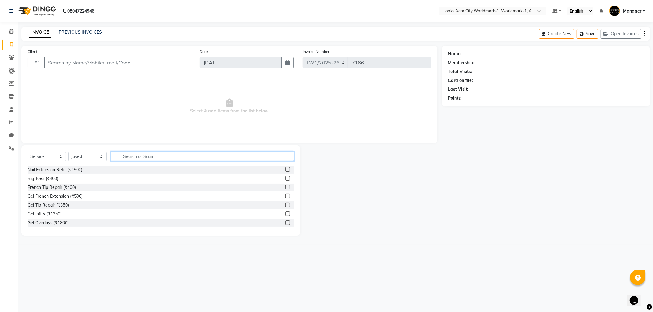
click at [130, 157] on input "text" at bounding box center [202, 156] width 183 height 9
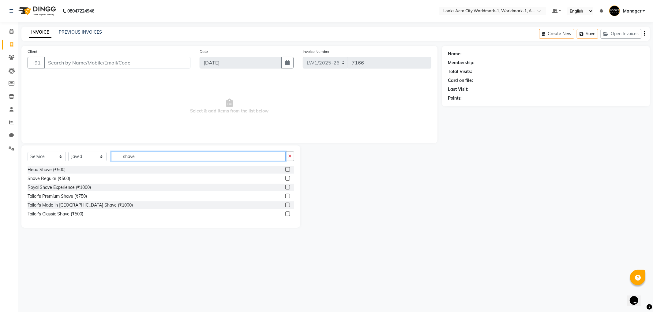
drag, startPoint x: 144, startPoint y: 156, endPoint x: 93, endPoint y: 156, distance: 50.8
click at [93, 156] on div "Select Service Product Membership Package Voucher Prepaid Gift Card Select Styl…" at bounding box center [161, 159] width 266 height 14
type input "tailo"
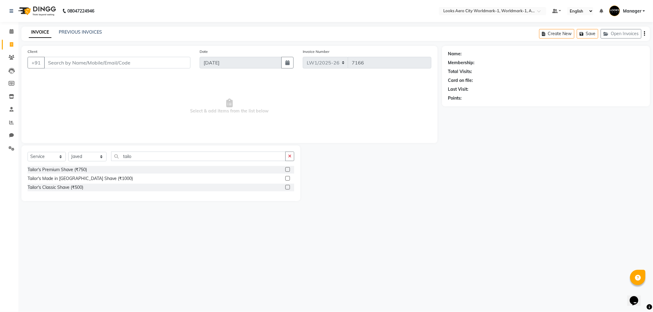
drag, startPoint x: 286, startPoint y: 188, endPoint x: 274, endPoint y: 175, distance: 17.5
click at [286, 188] on label at bounding box center [287, 187] width 5 height 5
click at [286, 188] on input "checkbox" at bounding box center [287, 188] width 4 height 4
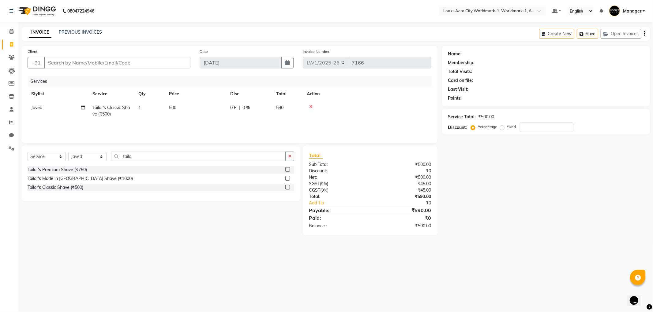
checkbox input "false"
drag, startPoint x: 200, startPoint y: 118, endPoint x: 205, endPoint y: 117, distance: 5.0
click at [202, 118] on td "500" at bounding box center [195, 111] width 61 height 20
select select "84541"
drag, startPoint x: 204, startPoint y: 107, endPoint x: 176, endPoint y: 107, distance: 28.5
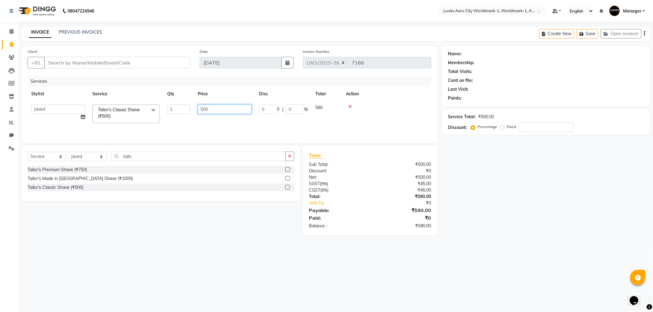
click at [176, 107] on tr "Abhishek_Nails Amita Chauhan Anil Ashwin Celina Counter_Sales Dawa_Mgr Gaurav_P…" at bounding box center [230, 114] width 404 height 26
type input "600"
click at [175, 238] on main "INVOICE PREVIOUS INVOICES Create New Save Open Invoices Client +91 Date 04-09-2…" at bounding box center [335, 136] width 634 height 218
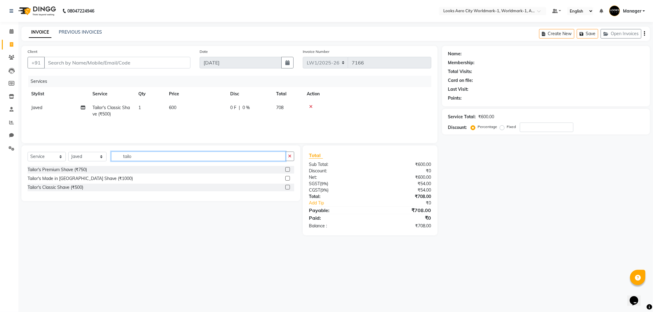
drag, startPoint x: 142, startPoint y: 158, endPoint x: 110, endPoint y: 158, distance: 31.2
click at [110, 158] on div "Select Service Product Membership Package Voucher Prepaid Gift Card Select Styl…" at bounding box center [161, 159] width 266 height 14
type input "cut"
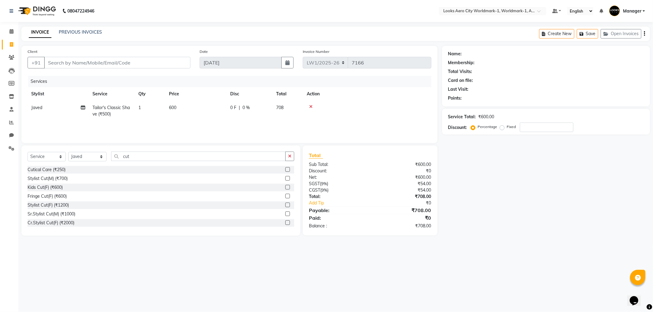
drag, startPoint x: 282, startPoint y: 178, endPoint x: 207, endPoint y: 175, distance: 75.0
click at [285, 178] on label at bounding box center [287, 178] width 5 height 5
click at [285, 178] on input "checkbox" at bounding box center [287, 179] width 4 height 4
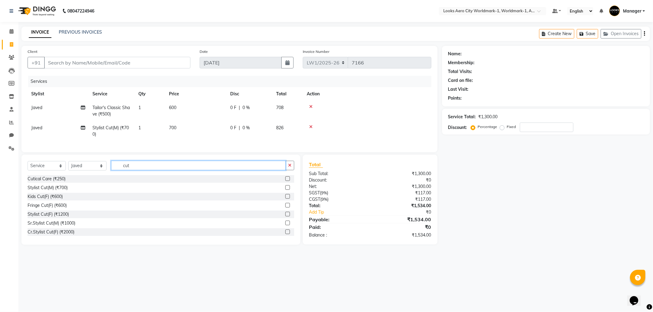
checkbox input "false"
drag, startPoint x: 141, startPoint y: 167, endPoint x: 98, endPoint y: 170, distance: 42.6
click at [98, 170] on div "Select Service Product Membership Package Voucher Prepaid Gift Card Select Styl…" at bounding box center [161, 168] width 266 height 14
type input "color"
click at [285, 234] on label at bounding box center [287, 232] width 5 height 5
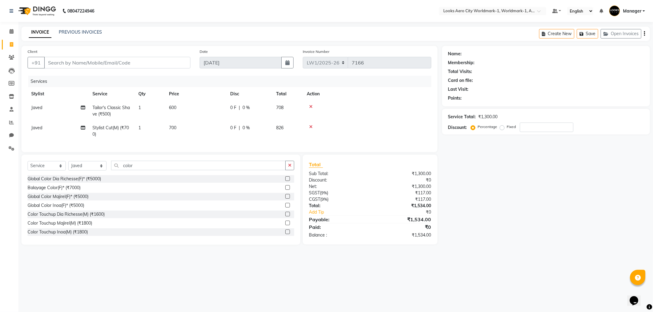
click at [285, 234] on input "checkbox" at bounding box center [287, 232] width 4 height 4
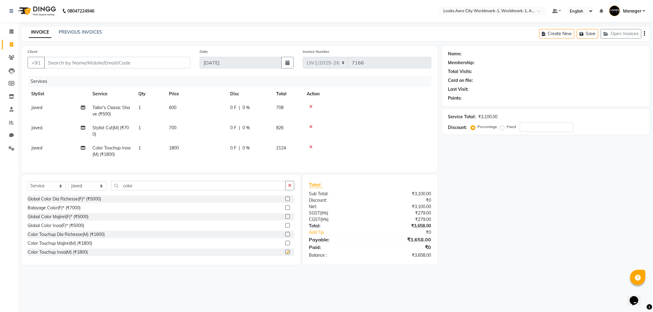
checkbox input "false"
drag, startPoint x: 138, startPoint y: 189, endPoint x: 109, endPoint y: 189, distance: 29.7
click at [109, 189] on div "Select Service Product Membership Package Voucher Prepaid Gift Card Select Styl…" at bounding box center [161, 188] width 266 height 14
type input "ritu"
click at [285, 210] on label at bounding box center [287, 208] width 5 height 5
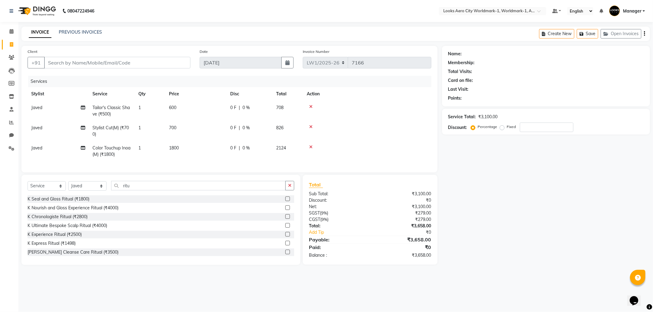
click at [285, 210] on input "checkbox" at bounding box center [287, 208] width 4 height 4
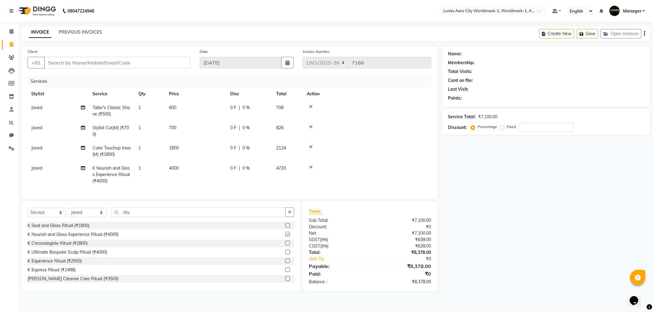
checkbox input "false"
click at [200, 150] on td "1800" at bounding box center [195, 151] width 61 height 20
select select "84541"
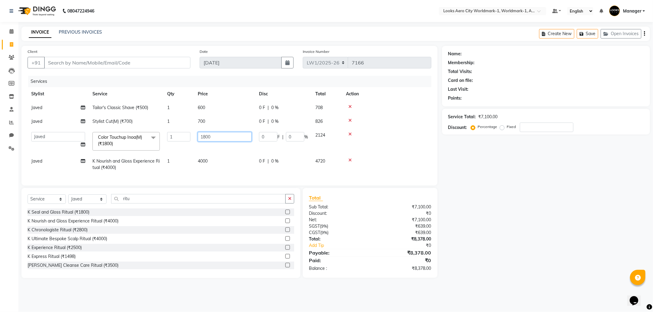
drag, startPoint x: 220, startPoint y: 138, endPoint x: 173, endPoint y: 136, distance: 46.9
click at [173, 136] on tr "Abhishek_Nails Amita Chauhan Anil Ashwin Celina Counter_Sales Dawa_Mgr Gaurav_P…" at bounding box center [230, 142] width 404 height 26
type input "1500"
click at [204, 122] on td "700" at bounding box center [224, 122] width 61 height 14
select select "84541"
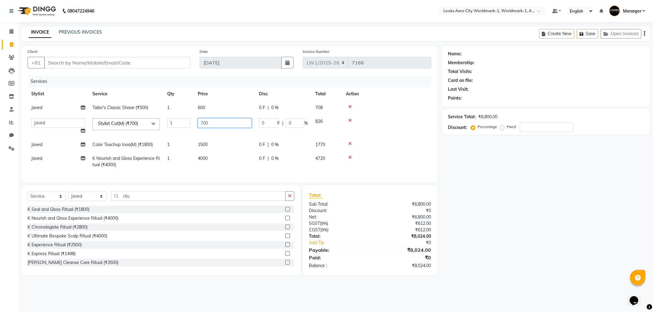
drag, startPoint x: 205, startPoint y: 122, endPoint x: 178, endPoint y: 124, distance: 27.3
click at [178, 124] on tr "Abhishek_Nails [PERSON_NAME] [PERSON_NAME] [PERSON_NAME] [PERSON_NAME] Counter_…" at bounding box center [230, 126] width 404 height 23
type input "600"
click at [215, 161] on td "4000" at bounding box center [224, 162] width 61 height 20
select select "84541"
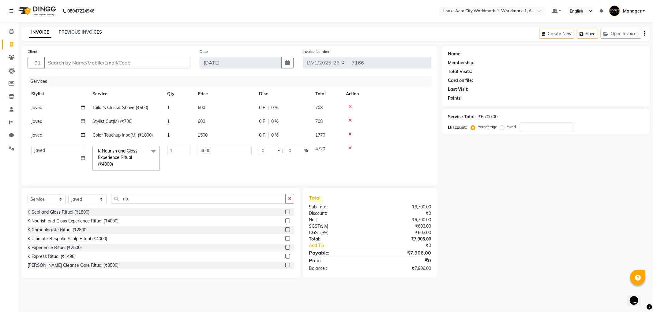
click at [479, 194] on div "Name: Membership: Total Visits: Card on file: Last Visit: Points: Service Total…" at bounding box center [548, 162] width 212 height 233
click at [85, 62] on input "Client" at bounding box center [117, 63] width 146 height 12
type input "9"
type input "0"
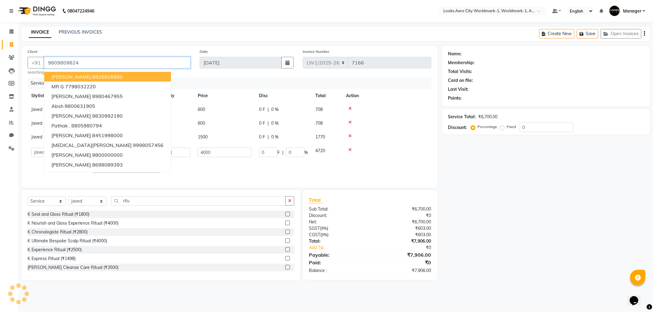
type input "9809809824"
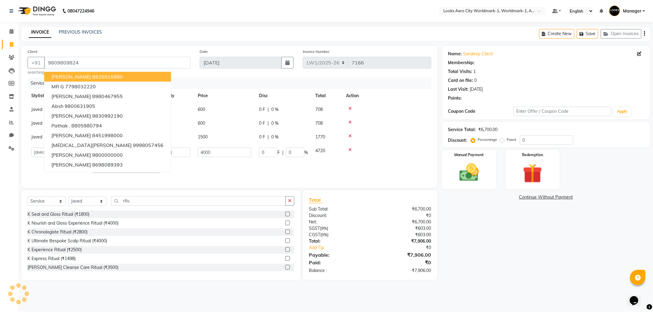
select select "1: Object"
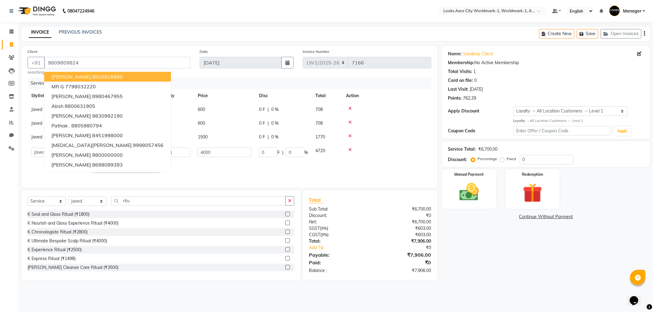
click at [493, 240] on div "Name: Sandeep Client Membership: No Active Membership Total Visits: 1 Card on f…" at bounding box center [548, 163] width 212 height 235
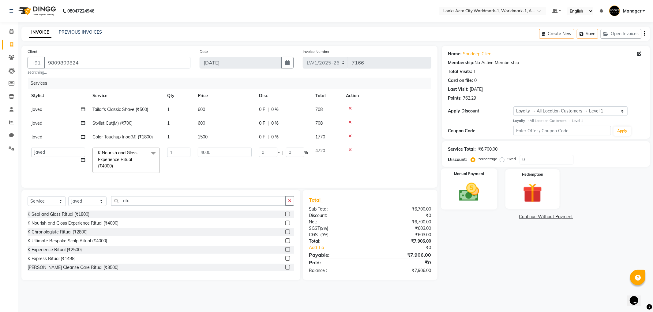
click at [458, 196] on img at bounding box center [469, 192] width 33 height 23
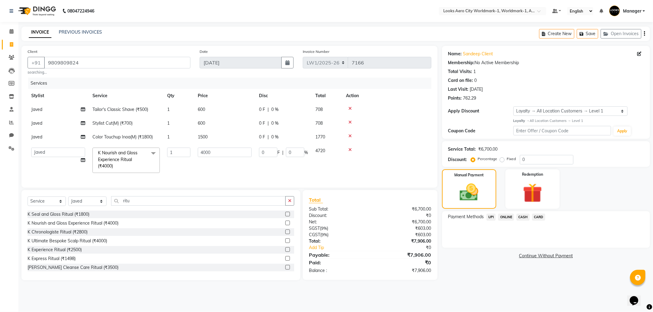
click at [541, 218] on span "CARD" at bounding box center [538, 217] width 13 height 7
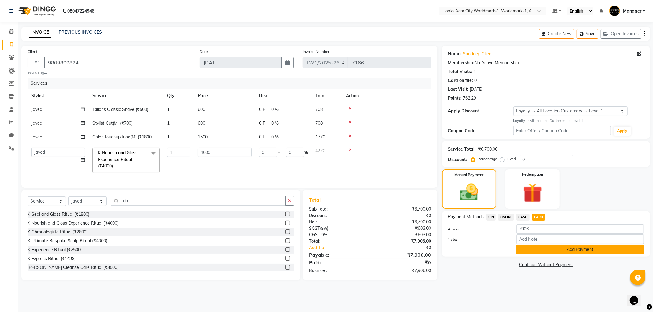
drag, startPoint x: 528, startPoint y: 248, endPoint x: 528, endPoint y: 243, distance: 5.2
click at [528, 248] on button "Add Payment" at bounding box center [579, 249] width 127 height 9
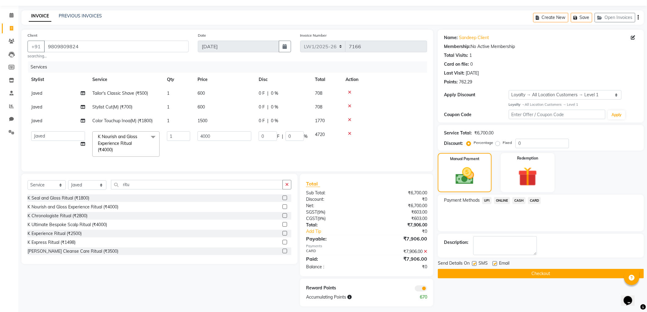
scroll to position [25, 0]
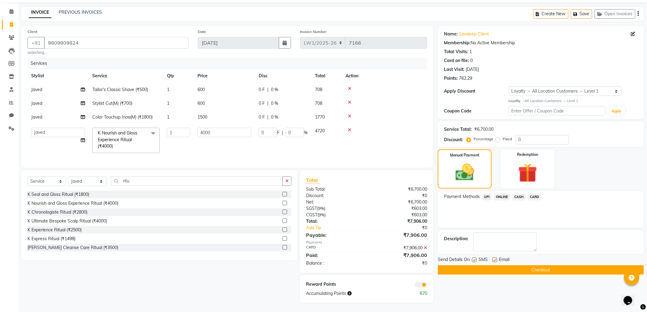
click at [496, 266] on button "Checkout" at bounding box center [541, 270] width 206 height 9
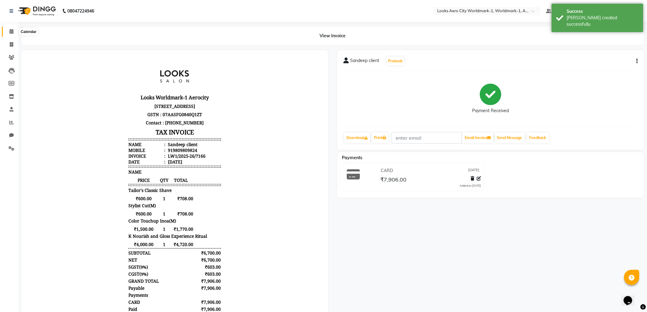
click at [8, 29] on span at bounding box center [11, 31] width 11 height 7
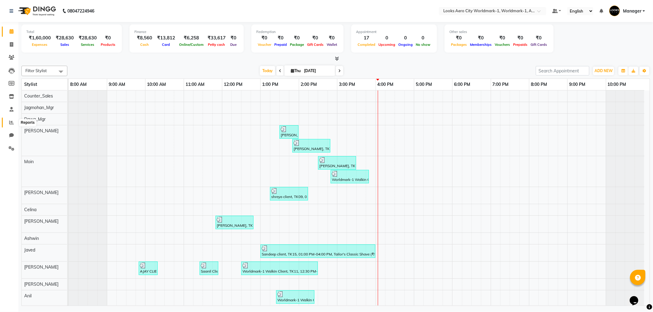
click at [12, 125] on icon at bounding box center [11, 122] width 5 height 5
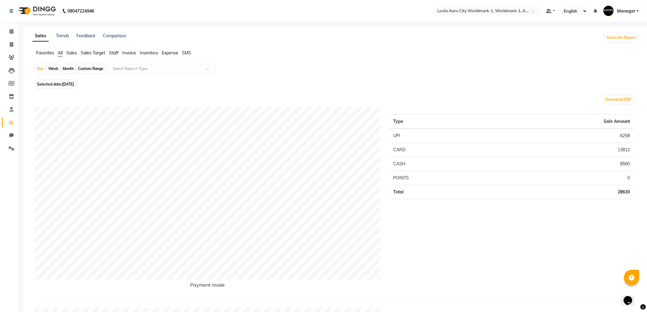
click at [116, 52] on span "Staff" at bounding box center [114, 53] width 10 height 6
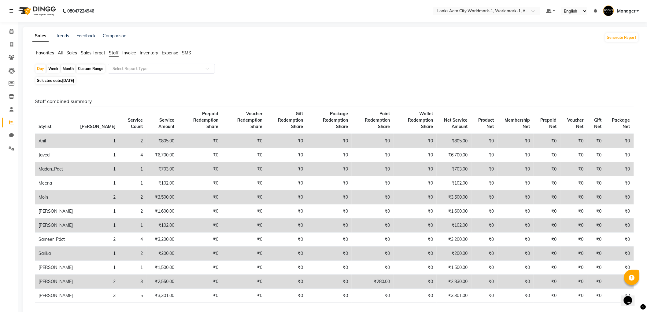
drag, startPoint x: 12, startPoint y: 9, endPoint x: 26, endPoint y: 11, distance: 14.2
click at [12, 10] on icon at bounding box center [11, 11] width 4 height 4
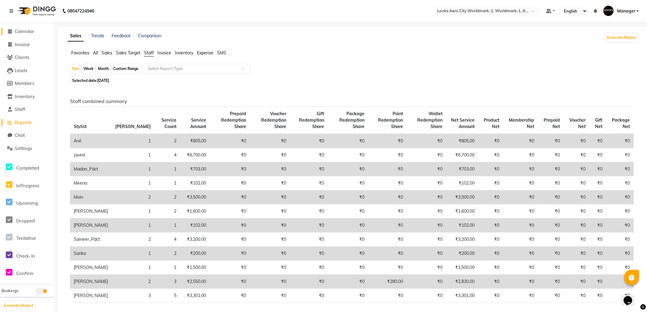
click at [29, 29] on span "Calendar" at bounding box center [25, 31] width 20 height 6
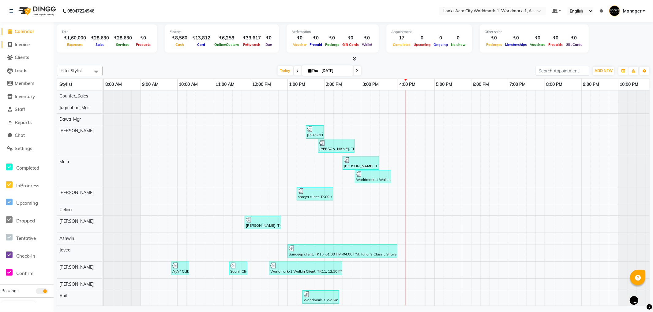
click at [22, 43] on span "Invoice" at bounding box center [22, 45] width 15 height 6
select select "service"
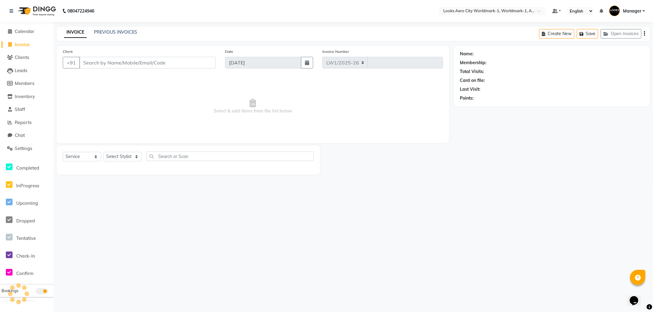
select select "8573"
type input "7167"
click at [124, 62] on input "Client" at bounding box center [147, 63] width 136 height 12
type input "1378500000001"
select select "1: Object"
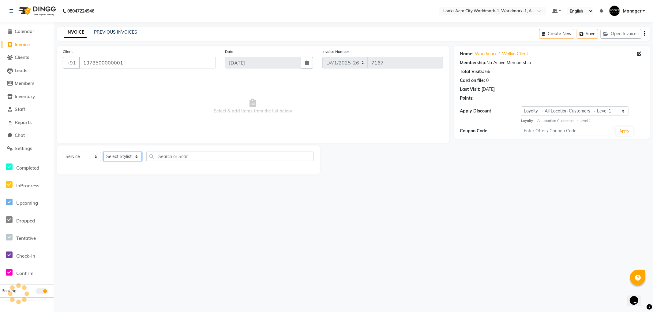
drag, startPoint x: 129, startPoint y: 158, endPoint x: 125, endPoint y: 153, distance: 6.5
click at [129, 158] on select "Select Stylist [PERSON_NAME] [PERSON_NAME] [PERSON_NAME] [PERSON_NAME] Counter_…" at bounding box center [122, 156] width 38 height 9
select select "84536"
click at [103, 152] on select "Select Stylist [PERSON_NAME] [PERSON_NAME] [PERSON_NAME] [PERSON_NAME] Counter_…" at bounding box center [122, 156] width 38 height 9
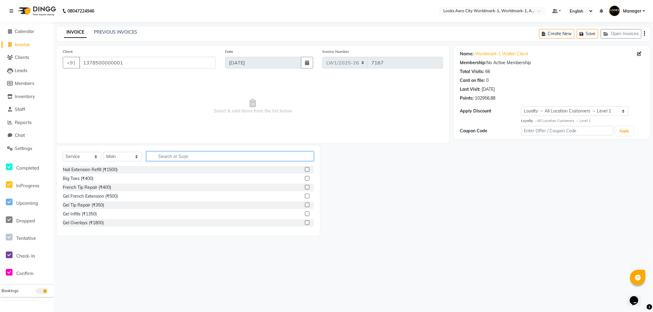
click at [190, 155] on input "text" at bounding box center [229, 156] width 167 height 9
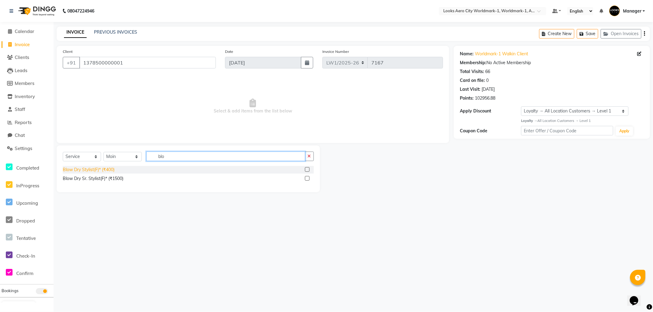
type input "blo"
drag, startPoint x: 94, startPoint y: 170, endPoint x: 126, endPoint y: 165, distance: 32.5
click at [94, 169] on div "Blow Dry Stylist(F)* (₹400)" at bounding box center [89, 170] width 52 height 6
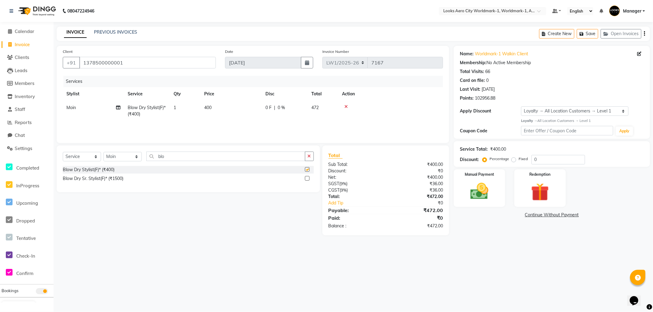
checkbox input "false"
drag, startPoint x: 182, startPoint y: 157, endPoint x: 0, endPoint y: 104, distance: 189.6
click at [0, 104] on app-home "08047224946 Select Location × Looks Aero City Worldmark-1, Worldmark-1, Aerocit…" at bounding box center [326, 122] width 653 height 245
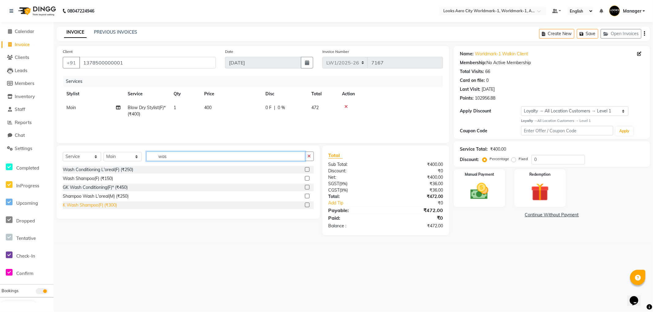
type input "was"
drag, startPoint x: 91, startPoint y: 206, endPoint x: 120, endPoint y: 148, distance: 64.9
click at [91, 206] on div "K Wash Shampoo(F) (₹300)" at bounding box center [90, 205] width 54 height 6
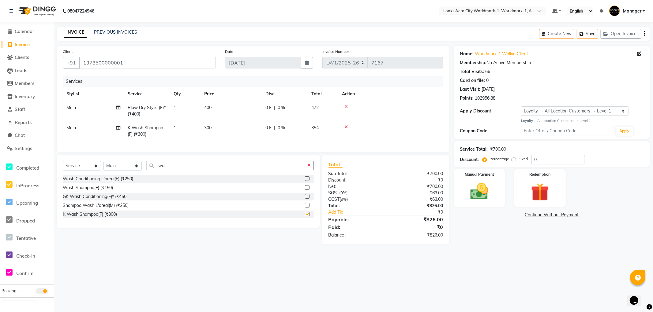
checkbox input "false"
drag, startPoint x: 221, startPoint y: 108, endPoint x: 230, endPoint y: 107, distance: 8.6
click at [224, 107] on td "400" at bounding box center [230, 111] width 61 height 20
select select "84536"
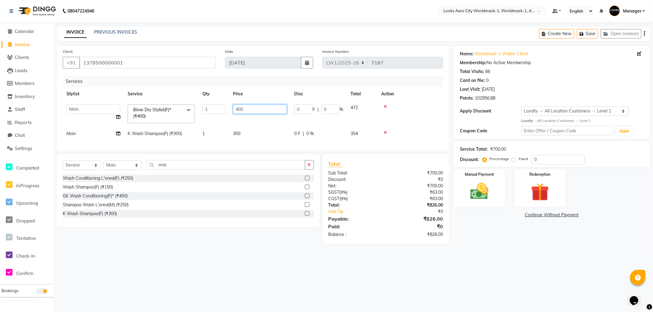
drag, startPoint x: 265, startPoint y: 106, endPoint x: 116, endPoint y: 83, distance: 150.8
click at [116, 83] on div "Services Stylist Service Qty Price Disc Total Action Abhishek_Nails Amita Chauh…" at bounding box center [253, 111] width 380 height 70
type input "800"
click at [259, 136] on td "300" at bounding box center [259, 134] width 61 height 14
select select "84536"
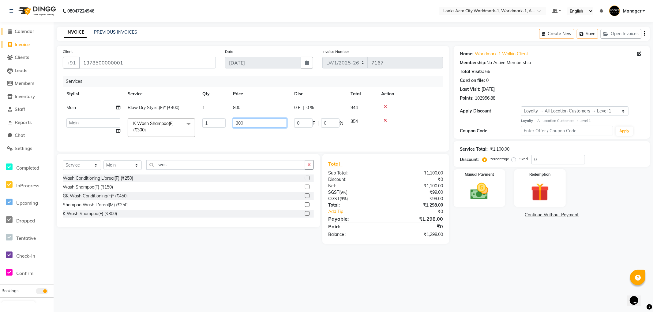
drag, startPoint x: 253, startPoint y: 122, endPoint x: 22, endPoint y: 32, distance: 248.3
click at [4, 43] on app-home "08047224946 Select Location × Looks Aero City Worldmark-1, Worldmark-1, Aerocit…" at bounding box center [326, 126] width 653 height 253
type input "600"
click at [490, 265] on div "08047224946 Select Location × Looks Aero City Worldmark-1, Worldmark-1, Aerocit…" at bounding box center [326, 156] width 653 height 312
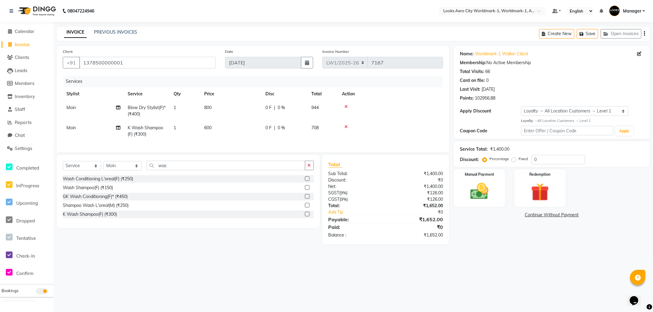
drag, startPoint x: 415, startPoint y: 270, endPoint x: 302, endPoint y: 263, distance: 112.8
click at [302, 263] on div "08047224946 Select Location × Looks Aero City Worldmark-1, Worldmark-1, Aerocit…" at bounding box center [326, 156] width 653 height 312
click at [475, 275] on div "08047224946 Select Location × Looks Aero City Worldmark-1, Worldmark-1, Aerocit…" at bounding box center [326, 156] width 653 height 312
click at [503, 278] on div "08047224946 Select Location × Looks Aero City Worldmark-1, Worldmark-1, Aerocit…" at bounding box center [326, 156] width 653 height 312
click at [487, 265] on div "08047224946 Select Location × Looks Aero City Worldmark-1, Worldmark-1, Aerocit…" at bounding box center [326, 156] width 653 height 312
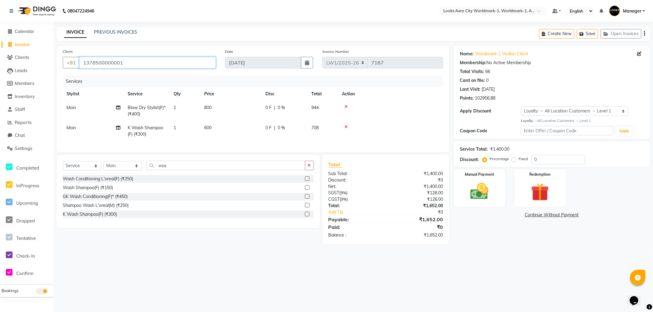
drag, startPoint x: 162, startPoint y: 63, endPoint x: 0, endPoint y: 17, distance: 169.1
click at [0, 17] on app-home "08047224946 Select Location × Looks Aero City Worldmark-1, Worldmark-1, Aerocit…" at bounding box center [326, 127] width 653 height 254
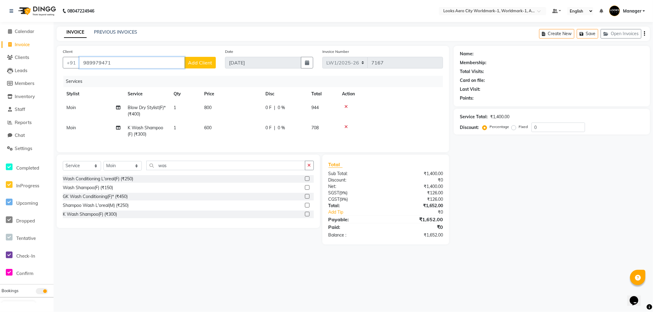
type input "989979471"
click at [201, 62] on span "Add Client" at bounding box center [200, 63] width 24 height 6
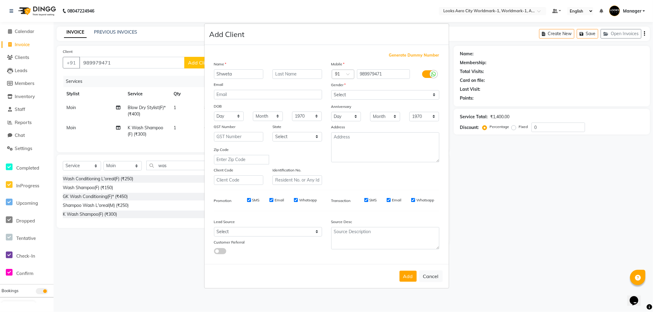
type input "Shweta"
drag, startPoint x: 272, startPoint y: 32, endPoint x: 236, endPoint y: 39, distance: 37.0
click at [236, 39] on div "Add Client" at bounding box center [326, 34] width 244 height 21
click at [304, 71] on input "Clie" at bounding box center [297, 73] width 50 height 9
type input "Client"
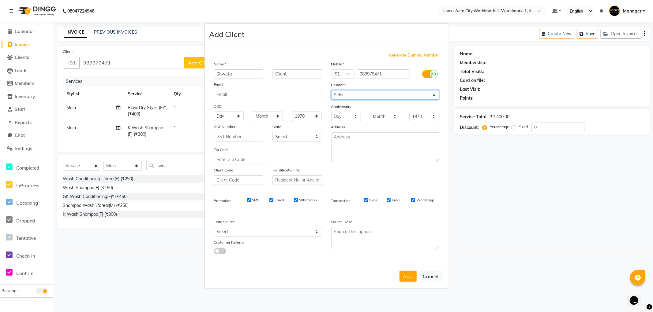
click at [353, 93] on select "Select [DEMOGRAPHIC_DATA] [DEMOGRAPHIC_DATA] Other Prefer Not To Say" at bounding box center [385, 94] width 108 height 9
select select "[DEMOGRAPHIC_DATA]"
click at [331, 90] on select "Select [DEMOGRAPHIC_DATA] [DEMOGRAPHIC_DATA] Other Prefer Not To Say" at bounding box center [385, 94] width 108 height 9
drag, startPoint x: 298, startPoint y: 137, endPoint x: 294, endPoint y: 139, distance: 4.0
click at [297, 137] on select "Select [GEOGRAPHIC_DATA] [GEOGRAPHIC_DATA] [GEOGRAPHIC_DATA] [GEOGRAPHIC_DATA] …" at bounding box center [297, 136] width 50 height 9
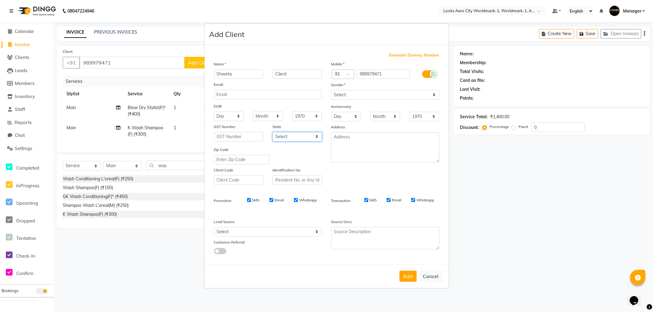
select select "10"
click at [272, 132] on select "Select [GEOGRAPHIC_DATA] [GEOGRAPHIC_DATA] [GEOGRAPHIC_DATA] [GEOGRAPHIC_DATA] …" at bounding box center [297, 136] width 50 height 9
click at [408, 275] on button "Add" at bounding box center [407, 276] width 17 height 11
click at [395, 73] on input "989979471" at bounding box center [383, 73] width 53 height 9
drag, startPoint x: 396, startPoint y: 73, endPoint x: 344, endPoint y: 73, distance: 51.4
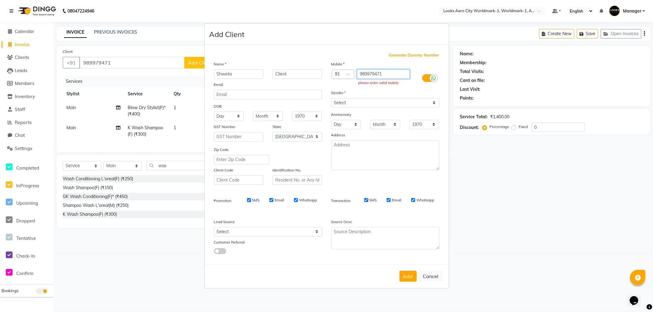
click at [344, 73] on div "Country Code × 91 989979471 please enter valid mobile" at bounding box center [384, 78] width 117 height 18
type input "9899794712"
click at [406, 276] on button "Add" at bounding box center [407, 276] width 17 height 11
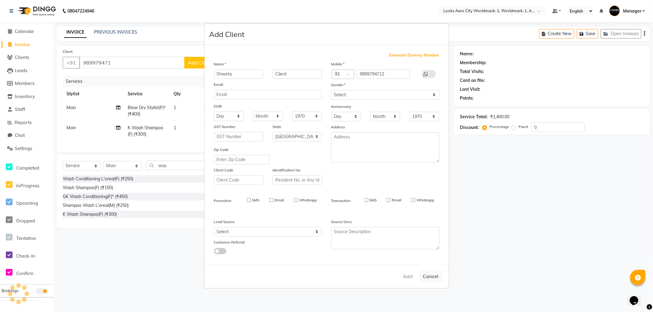
type input "9899794712"
select select
select select "null"
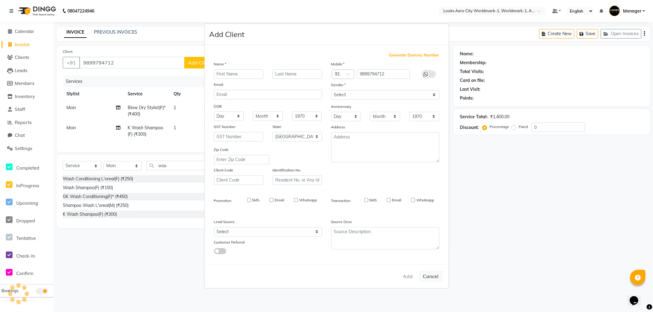
select select
checkbox input "false"
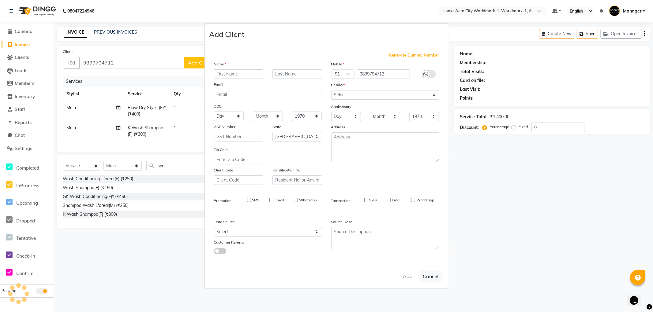
checkbox input "false"
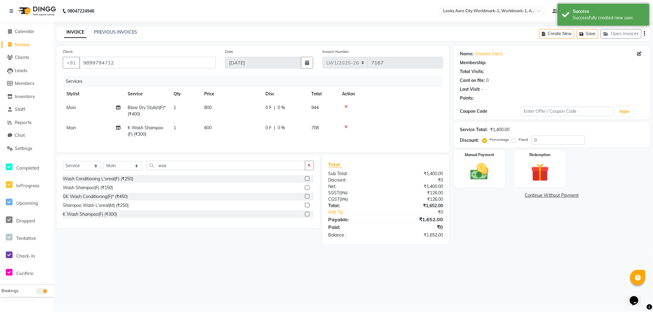
select select "1: Object"
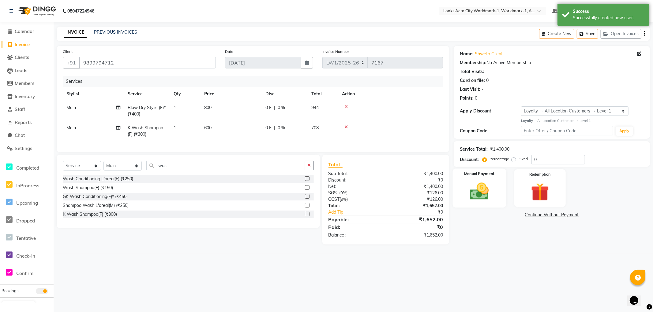
click at [498, 206] on div "Manual Payment" at bounding box center [479, 188] width 53 height 39
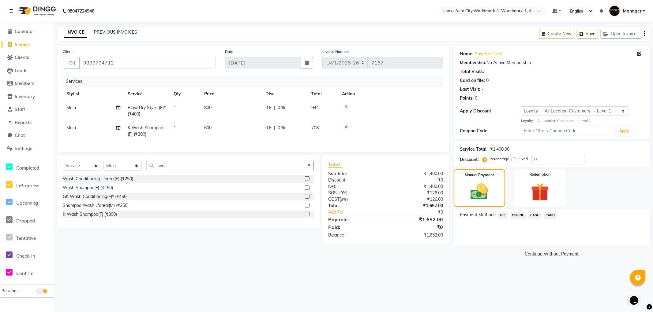
click at [503, 214] on span "UPI" at bounding box center [502, 215] width 9 height 7
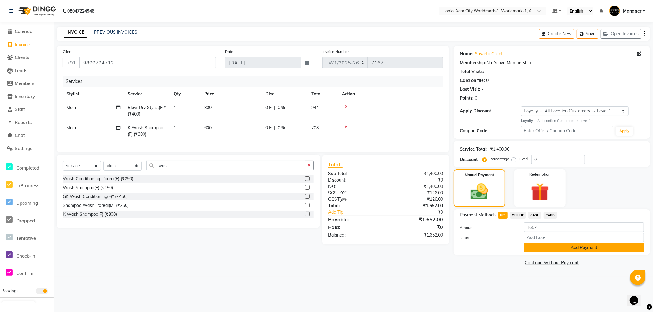
click at [531, 249] on button "Add Payment" at bounding box center [584, 247] width 120 height 9
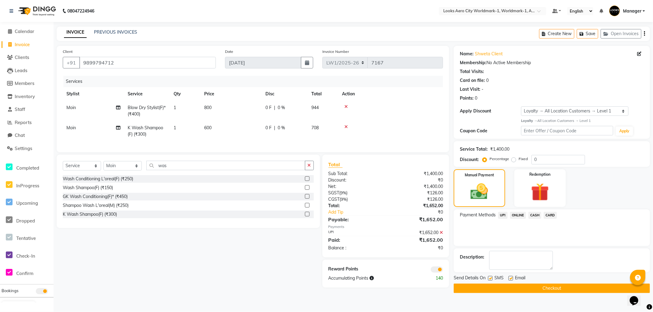
click at [463, 288] on button "Checkout" at bounding box center [551, 288] width 196 height 9
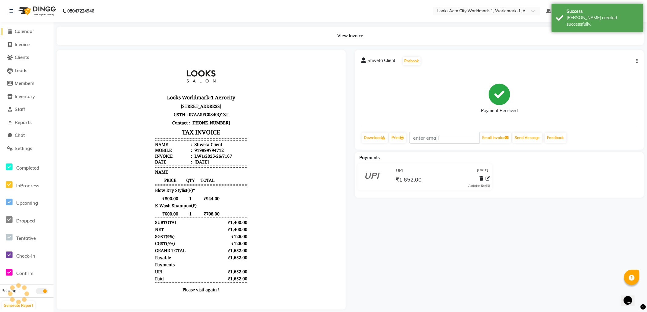
click at [25, 31] on span "Calendar" at bounding box center [25, 31] width 20 height 6
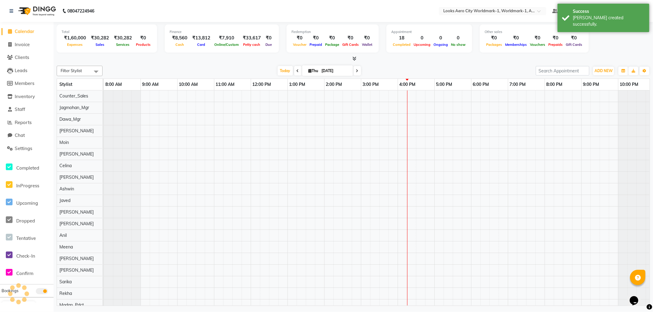
scroll to position [0, 5]
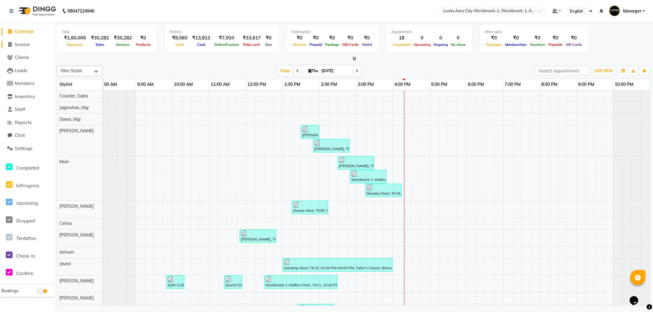
click at [23, 43] on span "Invoice" at bounding box center [22, 45] width 15 height 6
select select "service"
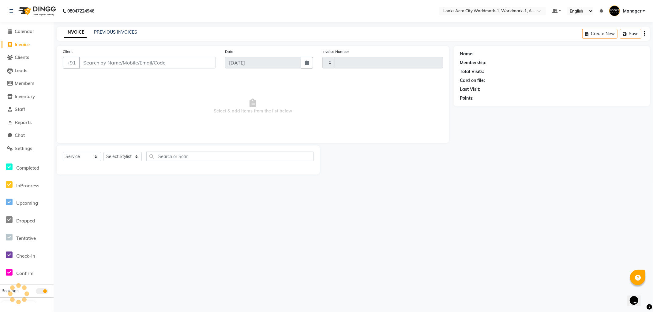
type input "7168"
select select "8573"
click at [117, 63] on input "Client" at bounding box center [147, 63] width 136 height 12
type input "9910236186"
click at [201, 64] on span "Add Client" at bounding box center [200, 63] width 24 height 6
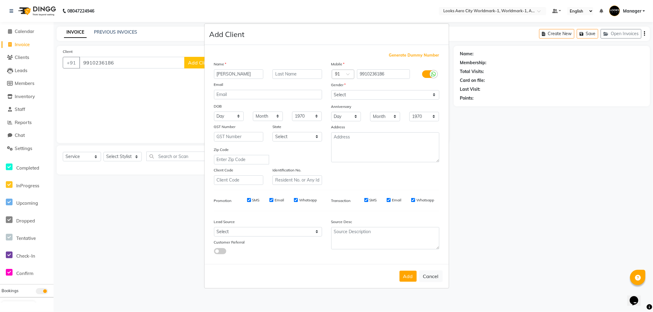
type input "Geetanjali"
type input "Saighal"
click at [224, 74] on input "Geetanjali" at bounding box center [239, 73] width 50 height 9
type input "Gitanjali"
click at [356, 94] on select "Select [DEMOGRAPHIC_DATA] [DEMOGRAPHIC_DATA] Other Prefer Not To Say" at bounding box center [385, 94] width 108 height 9
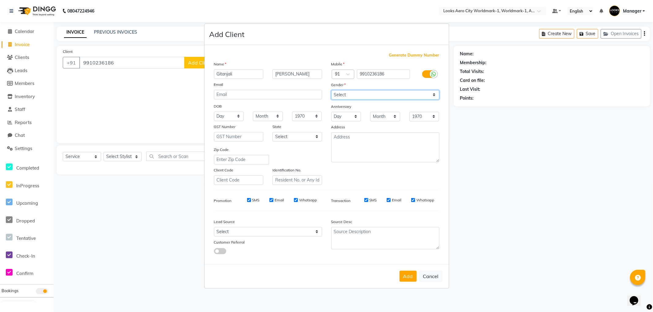
select select "[DEMOGRAPHIC_DATA]"
click at [331, 90] on select "Select [DEMOGRAPHIC_DATA] [DEMOGRAPHIC_DATA] Other Prefer Not To Say" at bounding box center [385, 94] width 108 height 9
click at [292, 134] on select "Select [GEOGRAPHIC_DATA] [GEOGRAPHIC_DATA] [GEOGRAPHIC_DATA] [GEOGRAPHIC_DATA] …" at bounding box center [297, 136] width 50 height 9
select select "10"
click at [272, 132] on select "Select [GEOGRAPHIC_DATA] [GEOGRAPHIC_DATA] [GEOGRAPHIC_DATA] [GEOGRAPHIC_DATA] …" at bounding box center [297, 136] width 50 height 9
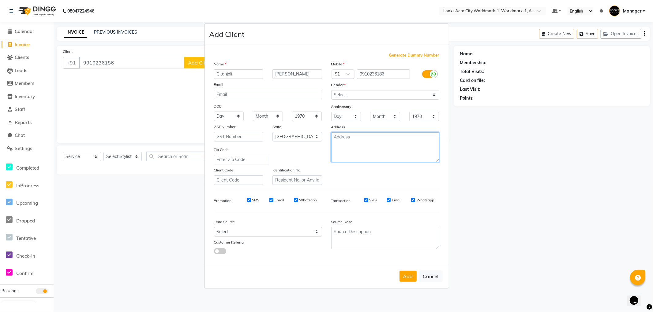
click at [356, 140] on textarea at bounding box center [385, 147] width 108 height 30
type textarea "Aerocity"
click at [405, 277] on button "Add" at bounding box center [407, 276] width 17 height 11
select select
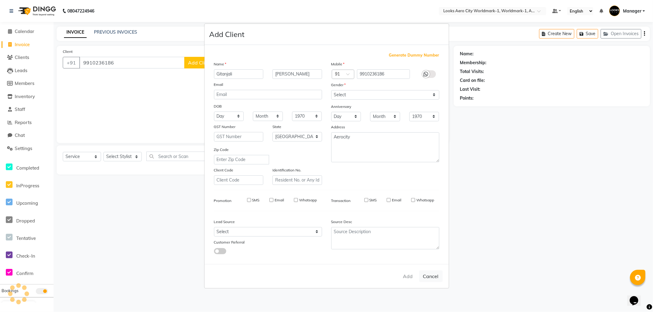
select select
select select "null"
select select
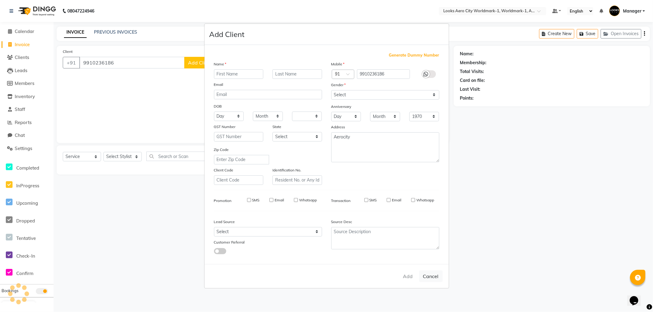
select select
checkbox input "false"
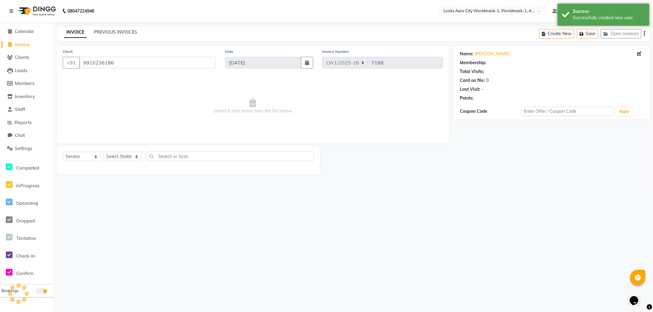
select select "1: Object"
click at [25, 32] on span "Calendar" at bounding box center [25, 31] width 20 height 6
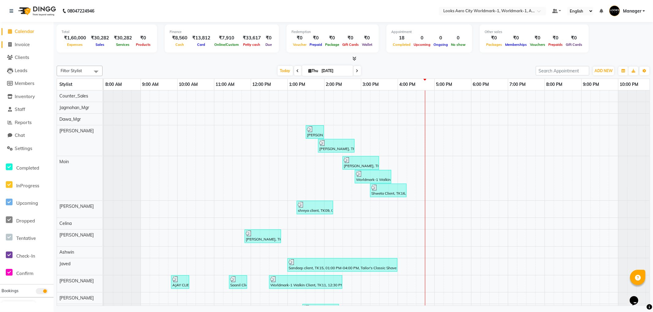
click at [18, 44] on span "Invoice" at bounding box center [22, 45] width 15 height 6
select select "service"
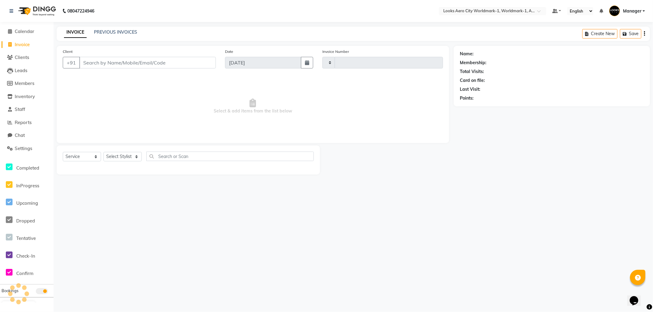
type input "7168"
select select "8573"
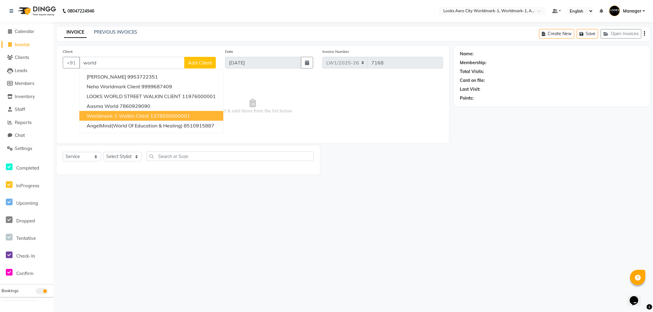
click at [135, 115] on span "Worldmark-1 Walkin Client" at bounding box center [118, 116] width 62 height 6
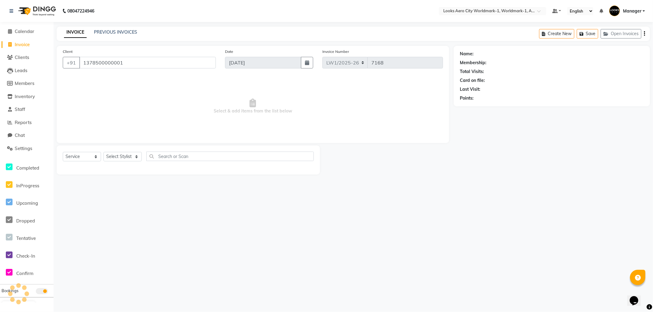
type input "1378500000001"
drag, startPoint x: 125, startPoint y: 157, endPoint x: 123, endPoint y: 155, distance: 3.5
click at [125, 157] on select "Select Stylist [PERSON_NAME] [PERSON_NAME] [PERSON_NAME] [PERSON_NAME] Counter_…" at bounding box center [122, 156] width 38 height 9
select select "1: Object"
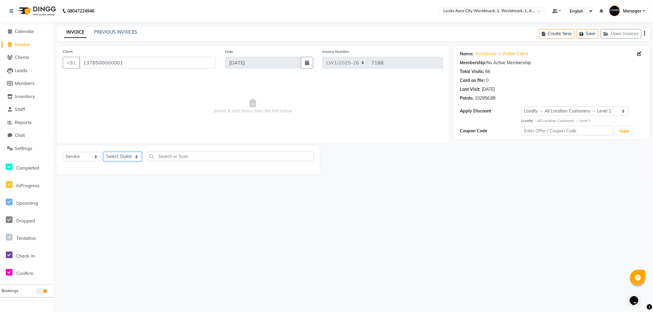
select select "84539"
click at [103, 152] on select "Select Stylist [PERSON_NAME] [PERSON_NAME] [PERSON_NAME] [PERSON_NAME] Counter_…" at bounding box center [122, 156] width 38 height 9
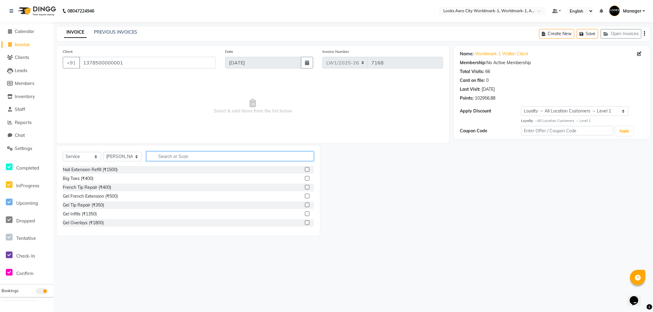
click at [170, 155] on input "text" at bounding box center [229, 156] width 167 height 9
type input "cut"
drag, startPoint x: 302, startPoint y: 206, endPoint x: 293, endPoint y: 196, distance: 13.2
click at [305, 204] on label at bounding box center [307, 205] width 5 height 5
click at [305, 204] on input "checkbox" at bounding box center [307, 205] width 4 height 4
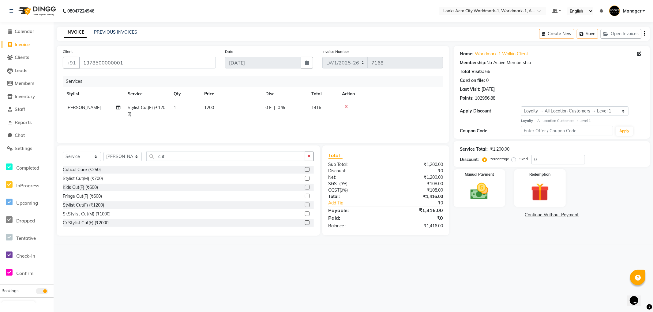
checkbox input "false"
click at [231, 110] on td "1200" at bounding box center [230, 111] width 61 height 20
select select "84539"
drag, startPoint x: 247, startPoint y: 106, endPoint x: 226, endPoint y: 111, distance: 21.3
click at [226, 111] on tr "Abhishek_Nails [PERSON_NAME] [PERSON_NAME] [PERSON_NAME] [PERSON_NAME] Counter_…" at bounding box center [253, 112] width 380 height 23
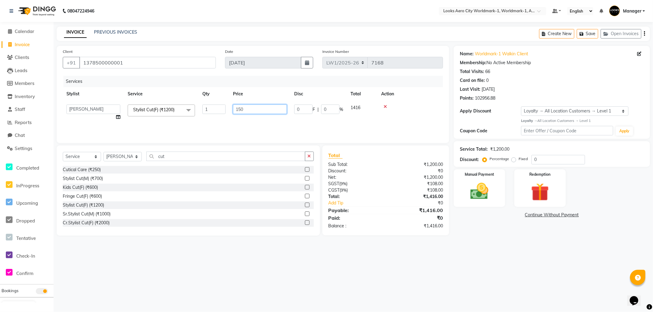
type input "1500"
drag, startPoint x: 503, startPoint y: 259, endPoint x: 536, endPoint y: 198, distance: 69.1
click at [505, 257] on div "08047224946 Select Location × Looks Aero City Worldmark-1, Worldmark-1, Aerocit…" at bounding box center [326, 156] width 653 height 312
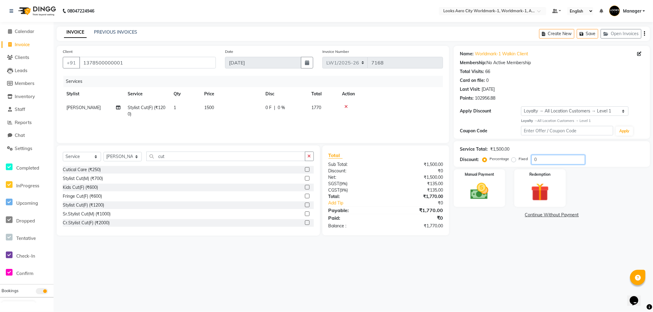
drag, startPoint x: 519, startPoint y: 158, endPoint x: 510, endPoint y: 158, distance: 9.5
click at [510, 158] on div "Percentage Fixed 0" at bounding box center [533, 159] width 101 height 9
type input "18"
click at [475, 279] on div "08047224946 Select Location × Looks Aero City Worldmark-1, Worldmark-1, Aerocit…" at bounding box center [326, 156] width 653 height 312
click at [488, 192] on img at bounding box center [479, 192] width 31 height 22
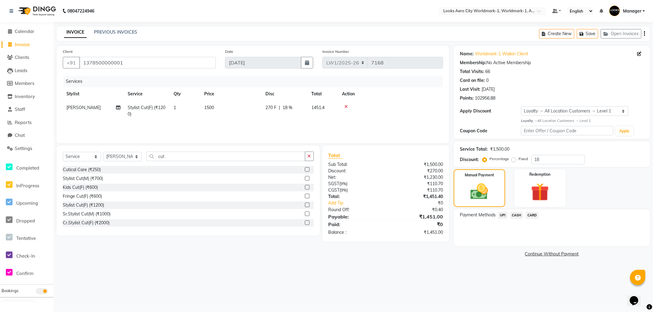
click at [531, 217] on span "CARD" at bounding box center [531, 215] width 13 height 7
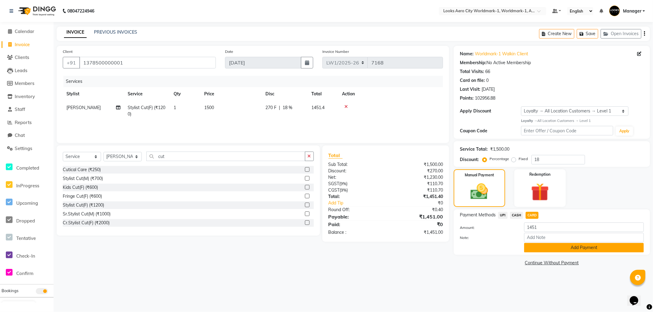
click at [545, 248] on button "Add Payment" at bounding box center [584, 247] width 120 height 9
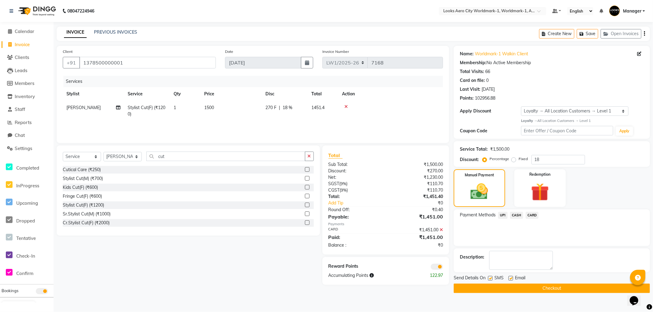
click at [508, 278] on label at bounding box center [510, 278] width 5 height 5
click at [508, 278] on input "checkbox" at bounding box center [510, 279] width 4 height 4
checkbox input "false"
click at [489, 278] on label at bounding box center [490, 278] width 5 height 5
click at [489, 278] on input "checkbox" at bounding box center [490, 279] width 4 height 4
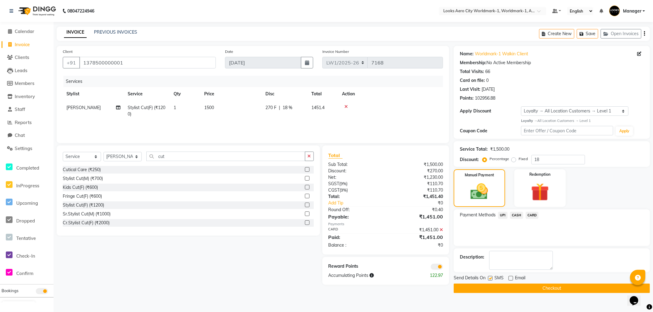
checkbox input "false"
click at [432, 269] on span at bounding box center [436, 267] width 12 height 6
click at [443, 268] on input "checkbox" at bounding box center [443, 268] width 0 height 0
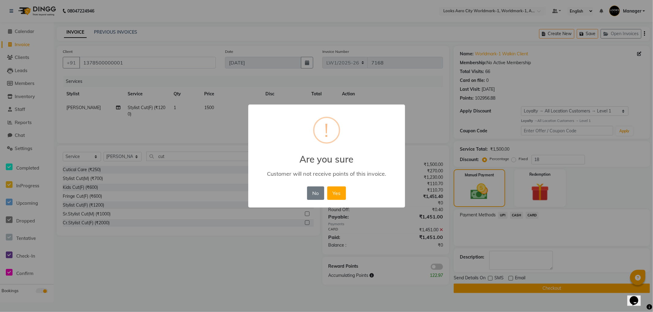
drag, startPoint x: 342, startPoint y: 197, endPoint x: 351, endPoint y: 202, distance: 10.6
click at [343, 199] on button "Yes" at bounding box center [336, 193] width 19 height 13
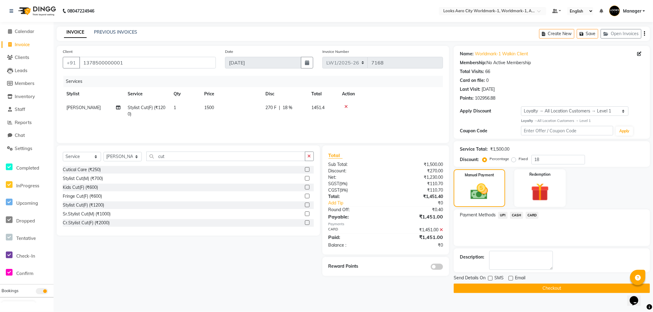
drag, startPoint x: 505, startPoint y: 290, endPoint x: 434, endPoint y: 245, distance: 83.9
click at [505, 290] on button "Checkout" at bounding box center [551, 288] width 196 height 9
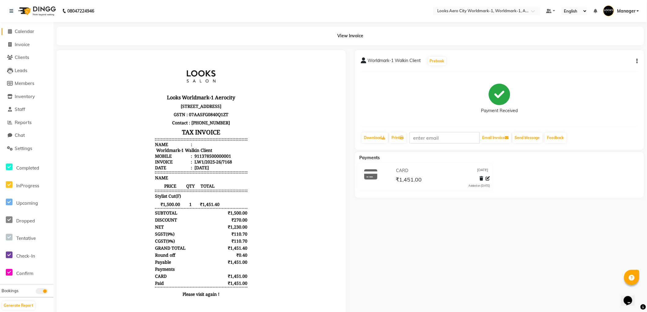
click at [29, 29] on span "Calendar" at bounding box center [25, 31] width 20 height 6
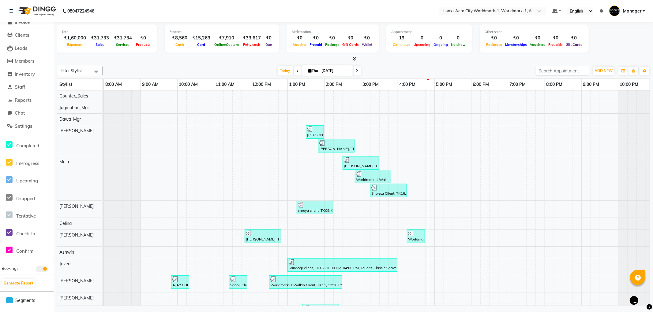
scroll to position [34, 0]
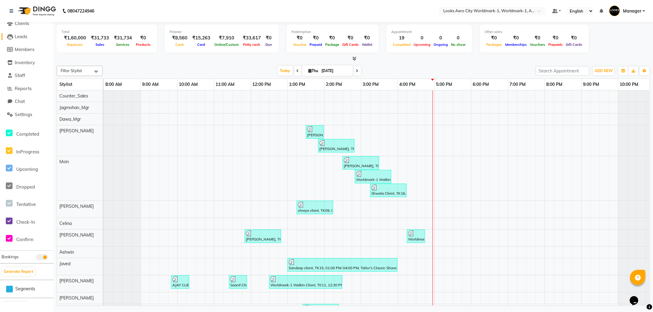
click at [25, 35] on span "Leads" at bounding box center [21, 37] width 13 height 6
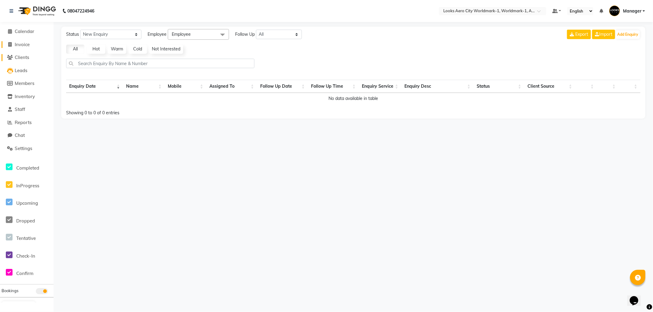
drag, startPoint x: 24, startPoint y: 44, endPoint x: 29, endPoint y: 56, distance: 12.5
click at [24, 44] on span "Invoice" at bounding box center [22, 45] width 15 height 6
select select "service"
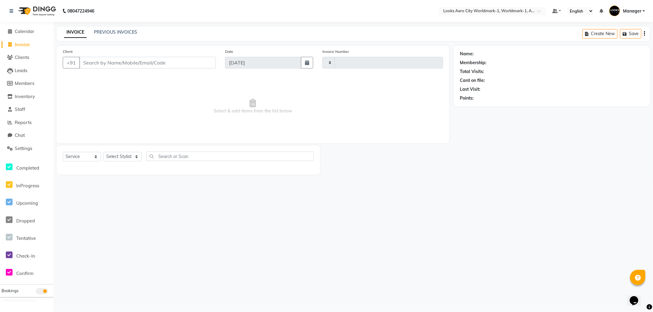
type input "7169"
select select "8573"
type input "8527403441"
click at [191, 59] on button "Add Client" at bounding box center [200, 63] width 32 height 12
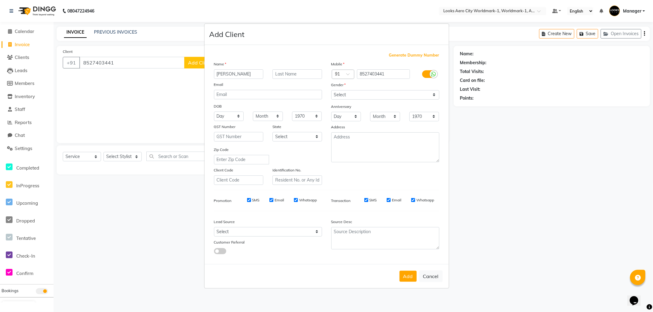
type input "[PERSON_NAME]"
click at [281, 77] on input "text" at bounding box center [297, 73] width 50 height 9
type input "client"
click at [369, 95] on select "Select [DEMOGRAPHIC_DATA] [DEMOGRAPHIC_DATA] Other Prefer Not To Say" at bounding box center [385, 94] width 108 height 9
select select "[DEMOGRAPHIC_DATA]"
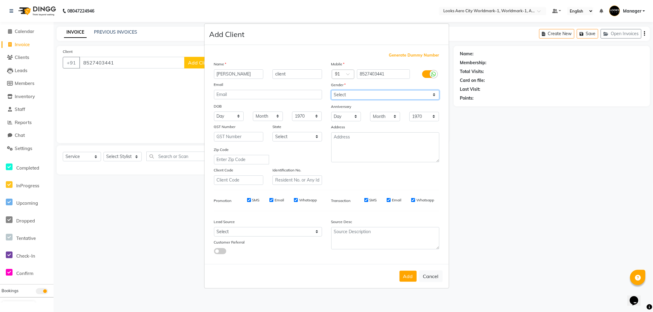
click at [331, 90] on select "Select [DEMOGRAPHIC_DATA] [DEMOGRAPHIC_DATA] Other Prefer Not To Say" at bounding box center [385, 94] width 108 height 9
click at [406, 279] on button "Add" at bounding box center [407, 276] width 17 height 11
select select
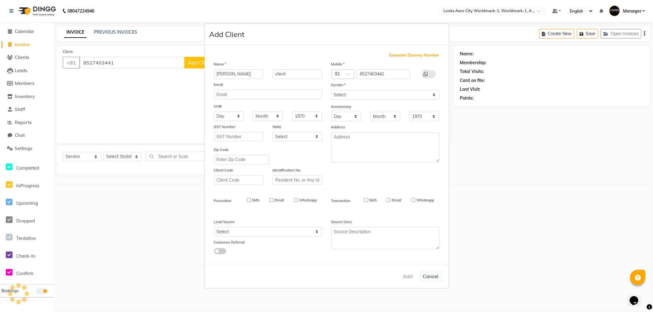
select select
checkbox input "false"
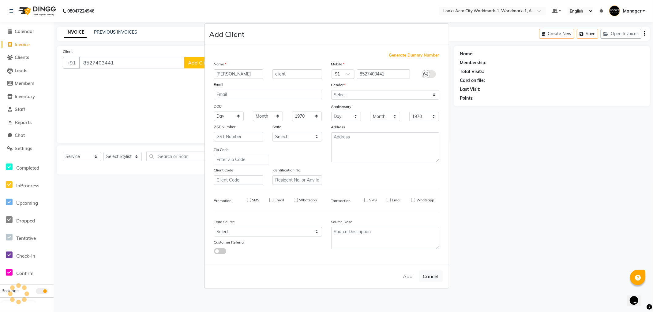
checkbox input "false"
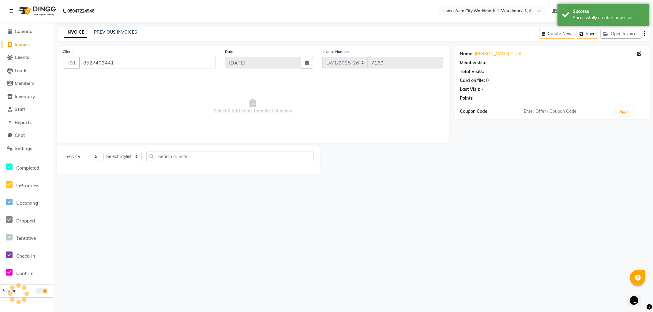
select select "1: Object"
click at [119, 158] on select "Select Stylist [PERSON_NAME] [PERSON_NAME] [PERSON_NAME] [PERSON_NAME] Counter_…" at bounding box center [122, 156] width 38 height 9
select select "84537"
click at [103, 152] on select "Select Stylist [PERSON_NAME] [PERSON_NAME] [PERSON_NAME] [PERSON_NAME] Counter_…" at bounding box center [122, 156] width 38 height 9
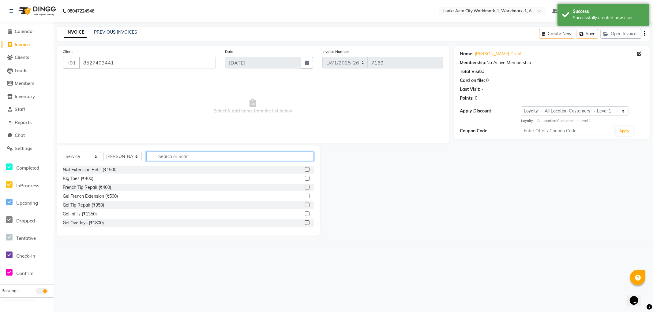
click at [175, 154] on input "text" at bounding box center [229, 156] width 167 height 9
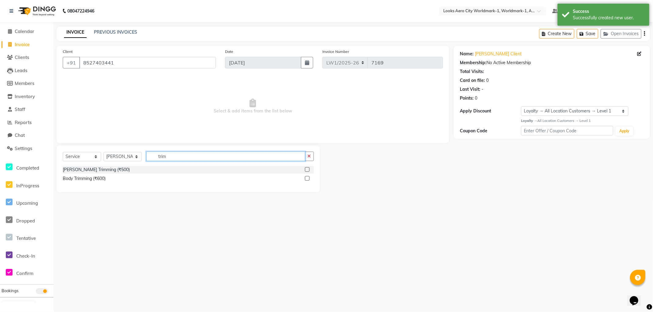
type input "trim"
drag, startPoint x: 307, startPoint y: 170, endPoint x: 303, endPoint y: 169, distance: 4.7
click at [307, 170] on label at bounding box center [307, 169] width 5 height 5
click at [307, 170] on input "checkbox" at bounding box center [307, 170] width 4 height 4
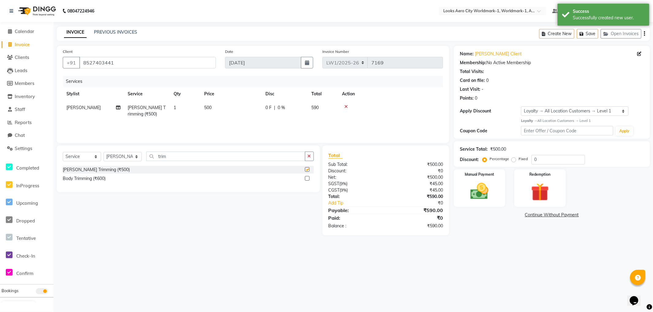
checkbox input "false"
drag, startPoint x: 177, startPoint y: 158, endPoint x: 136, endPoint y: 158, distance: 41.0
click at [136, 158] on div "Select Service Product Membership Package Voucher Prepaid Gift Card Select Styl…" at bounding box center [188, 159] width 251 height 14
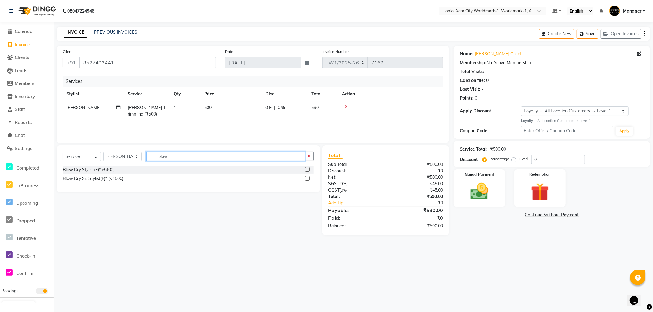
type input "blow"
drag, startPoint x: 306, startPoint y: 171, endPoint x: 271, endPoint y: 146, distance: 42.9
click at [305, 170] on label at bounding box center [307, 169] width 5 height 5
click at [305, 170] on input "checkbox" at bounding box center [307, 170] width 4 height 4
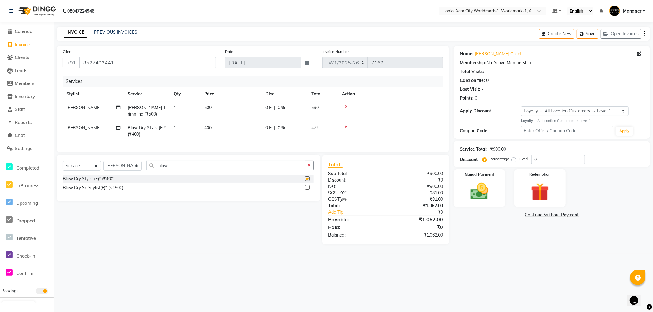
checkbox input "false"
click at [78, 106] on td "[PERSON_NAME]" at bounding box center [93, 111] width 61 height 20
select select "84537"
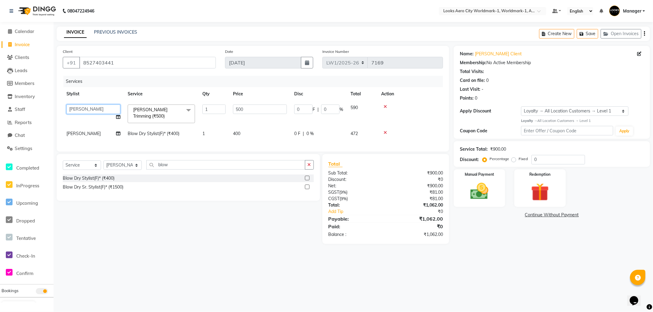
click at [78, 108] on select "[PERSON_NAME] [PERSON_NAME] [PERSON_NAME] [PERSON_NAME] Counter_Sales Dawa_Mgr …" at bounding box center [93, 109] width 54 height 9
select select "84544"
click at [242, 132] on td "400" at bounding box center [259, 134] width 61 height 14
select select "84537"
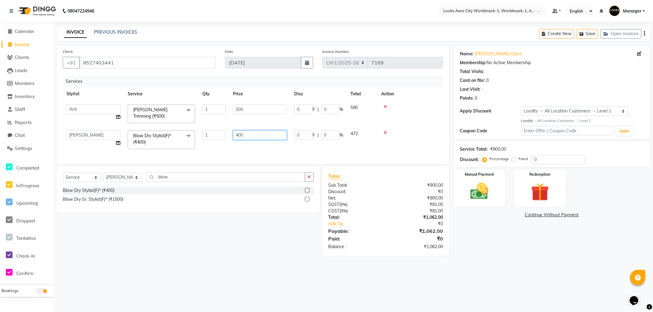
drag, startPoint x: 230, startPoint y: 130, endPoint x: 207, endPoint y: 130, distance: 23.9
click at [207, 130] on tr "Abhishek_Nails [PERSON_NAME] [PERSON_NAME] [PERSON_NAME] [PERSON_NAME] Counter_…" at bounding box center [253, 140] width 380 height 26
type input "800"
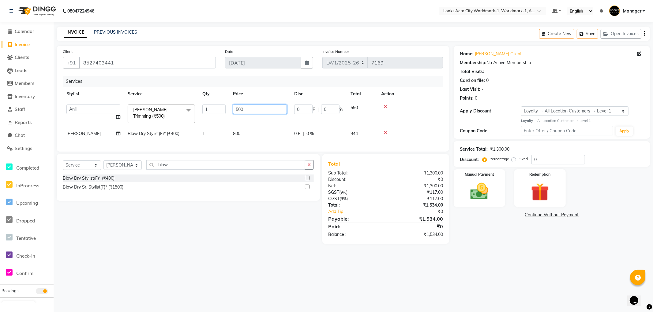
drag, startPoint x: 259, startPoint y: 114, endPoint x: 196, endPoint y: 120, distance: 62.7
click at [196, 120] on tr "Abhishek_Nails Amita Chauhan Anil Ashwin Celina Counter_Sales Dawa_Mgr Gaurav_P…" at bounding box center [253, 114] width 380 height 26
type input "400"
click at [234, 222] on div "Select Service Product Membership Package Voucher Prepaid Gift Card Select Styl…" at bounding box center [186, 199] width 268 height 90
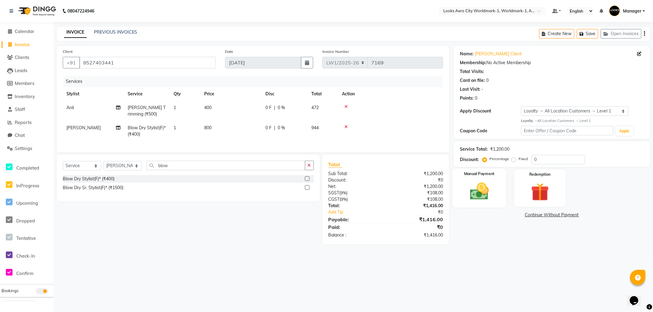
click at [458, 203] on div "Manual Payment" at bounding box center [479, 188] width 53 height 39
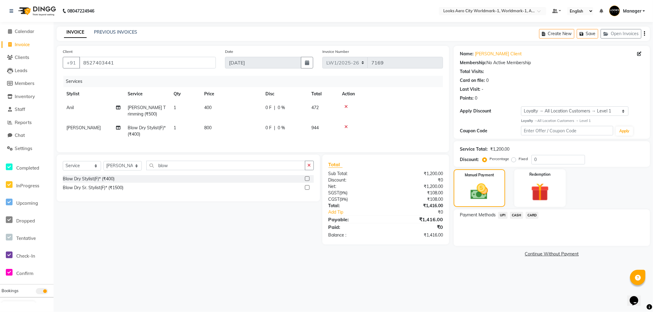
click at [210, 126] on span "800" at bounding box center [207, 128] width 7 height 6
select select "84537"
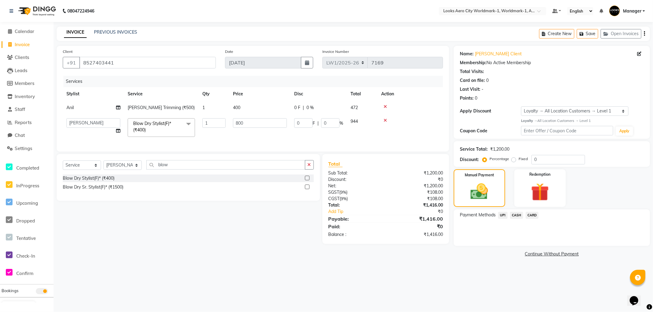
click at [239, 107] on span "400" at bounding box center [236, 108] width 7 height 6
select select "84544"
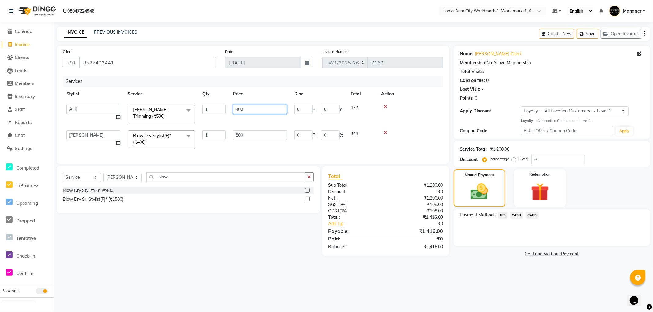
click at [255, 108] on input "400" at bounding box center [260, 109] width 54 height 9
type input "403"
click at [264, 279] on div "08047224946 Select Location × Looks Aero City Worldmark-1, Worldmark-1, Aerocit…" at bounding box center [326, 156] width 653 height 312
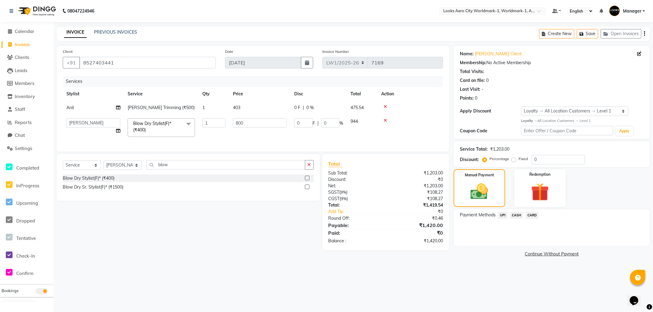
click at [512, 215] on span "CASH" at bounding box center [516, 215] width 13 height 7
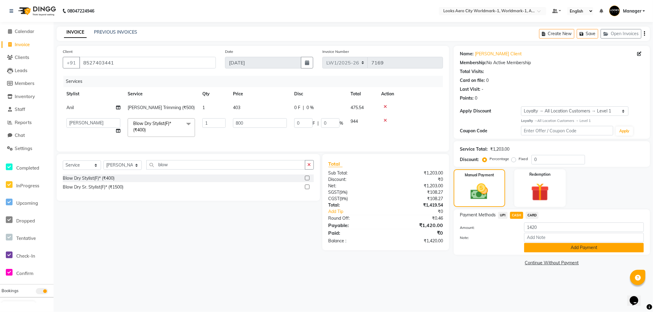
click at [545, 248] on button "Add Payment" at bounding box center [584, 247] width 120 height 9
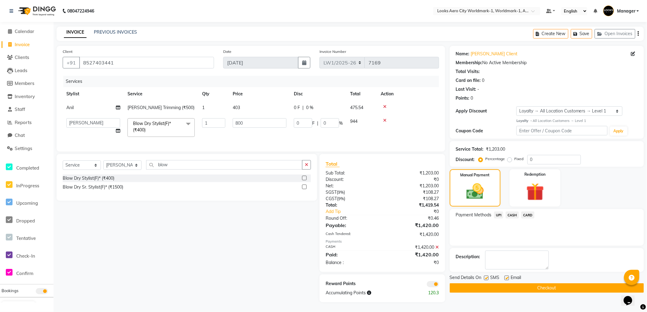
scroll to position [4, 0]
click at [509, 276] on label at bounding box center [507, 278] width 5 height 5
click at [509, 277] on input "checkbox" at bounding box center [507, 279] width 4 height 4
checkbox input "false"
click at [486, 284] on button "Checkout" at bounding box center [547, 288] width 194 height 9
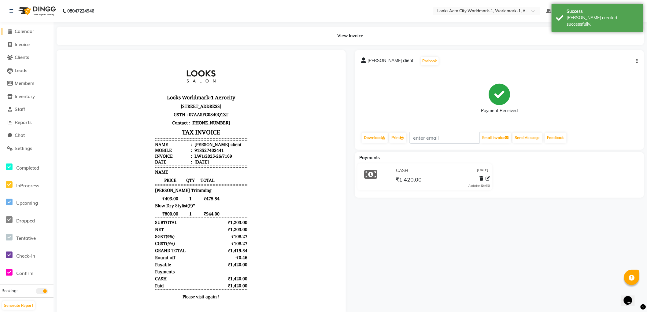
click at [20, 32] on span "Calendar" at bounding box center [25, 31] width 20 height 6
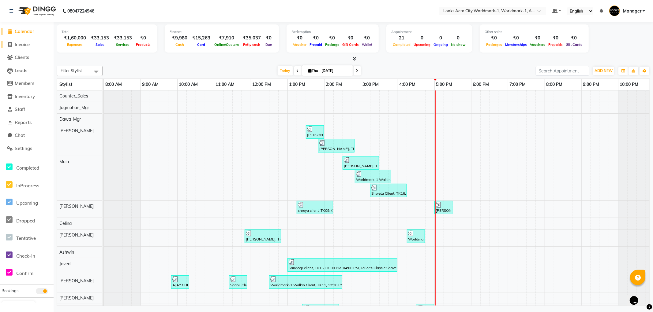
click at [29, 43] on span "Invoice" at bounding box center [22, 45] width 15 height 6
select select "service"
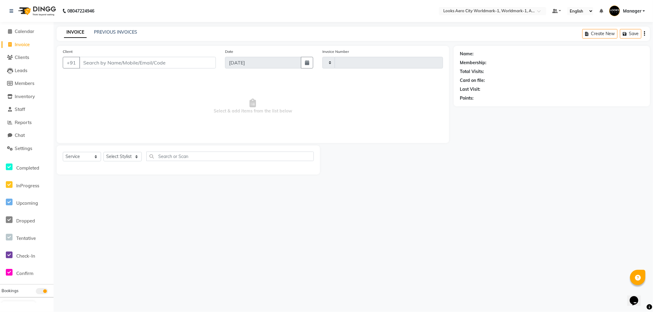
type input "7170"
select select "8573"
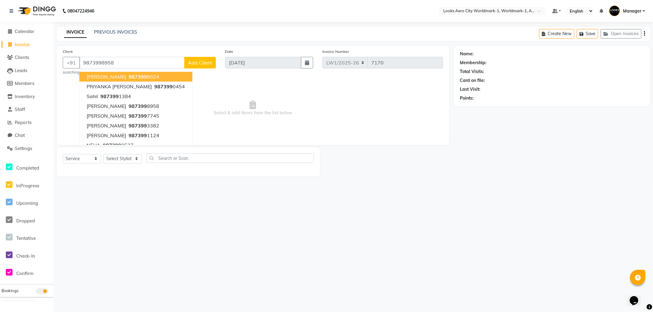
type input "9873998958"
select select "1: Object"
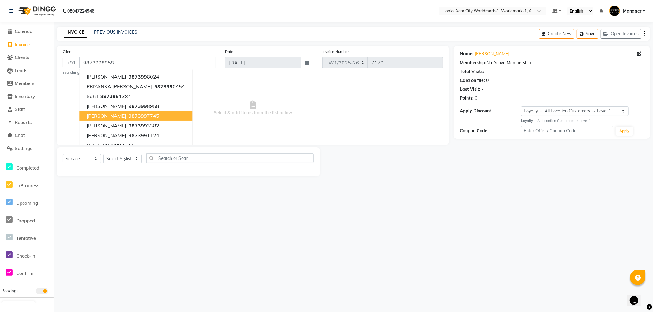
click at [280, 236] on div "08047224946 Select Location × Looks Aero City Worldmark-1, Worldmark-1, Aerocit…" at bounding box center [326, 156] width 653 height 312
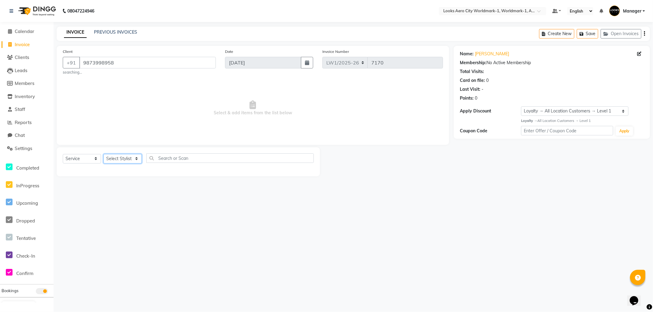
click at [118, 159] on select "Select Stylist [PERSON_NAME] [PERSON_NAME] [PERSON_NAME] [PERSON_NAME] Counter_…" at bounding box center [122, 158] width 38 height 9
select select "84547"
click at [103, 154] on select "Select Stylist [PERSON_NAME] [PERSON_NAME] [PERSON_NAME] [PERSON_NAME] Counter_…" at bounding box center [122, 158] width 38 height 9
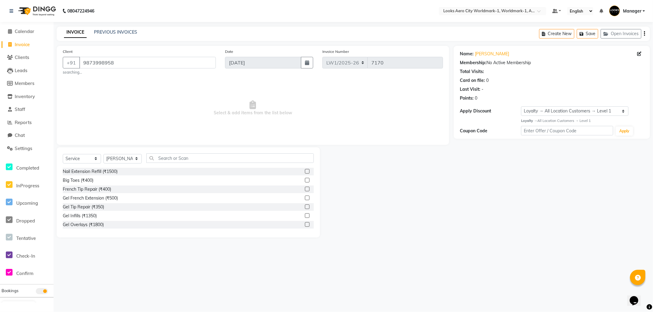
click at [161, 152] on div "Select Service Product Membership Package Voucher Prepaid Gift Card Select Styl…" at bounding box center [188, 192] width 263 height 90
drag, startPoint x: 175, startPoint y: 164, endPoint x: 175, endPoint y: 160, distance: 4.0
click at [175, 161] on div "Select Service Product Membership Package Voucher Prepaid Gift Card Select Styl…" at bounding box center [188, 161] width 251 height 14
click at [175, 158] on input "text" at bounding box center [229, 158] width 167 height 9
type input "eye"
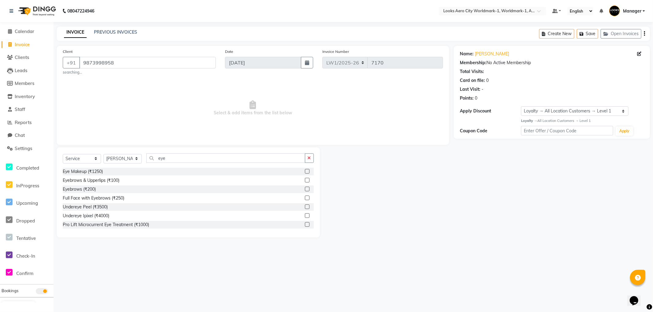
click at [305, 181] on label at bounding box center [307, 180] width 5 height 5
click at [305, 181] on input "checkbox" at bounding box center [307, 181] width 4 height 4
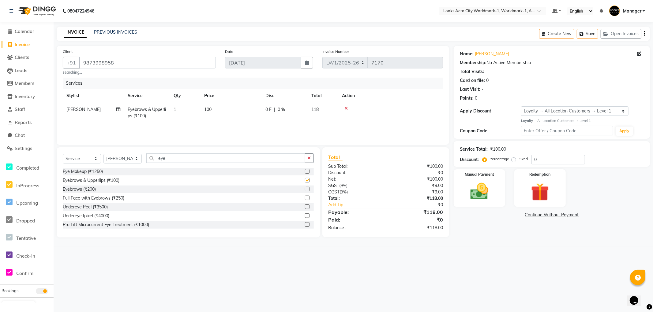
checkbox input "false"
click at [237, 113] on td "100" at bounding box center [230, 113] width 61 height 20
select select "84547"
drag, startPoint x: 250, startPoint y: 114, endPoint x: 233, endPoint y: 114, distance: 16.8
click at [233, 114] on input "100" at bounding box center [260, 110] width 54 height 9
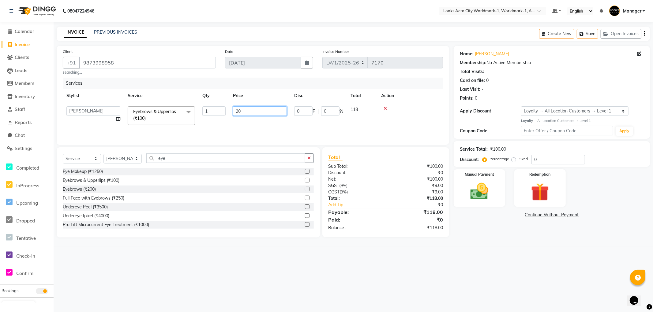
type input "200"
click at [244, 254] on div "08047224946 Select Location × Looks Aero City Worldmark-1, Worldmark-1, Aerocit…" at bounding box center [326, 156] width 653 height 312
click at [487, 194] on img at bounding box center [479, 192] width 31 height 22
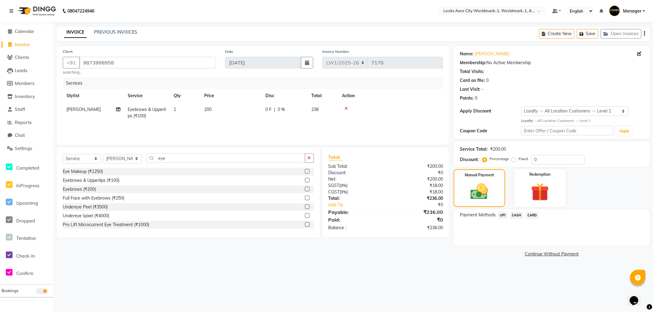
click at [503, 215] on span "UPI" at bounding box center [502, 215] width 9 height 7
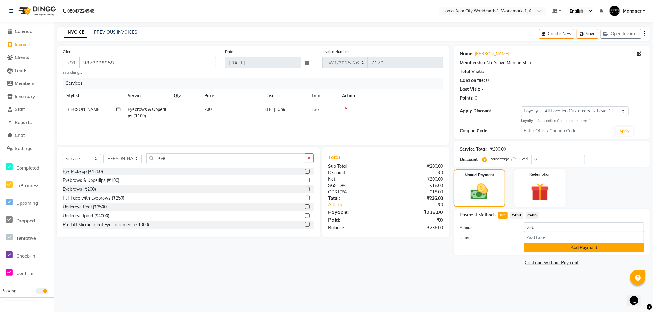
click at [536, 247] on button "Add Payment" at bounding box center [584, 247] width 120 height 9
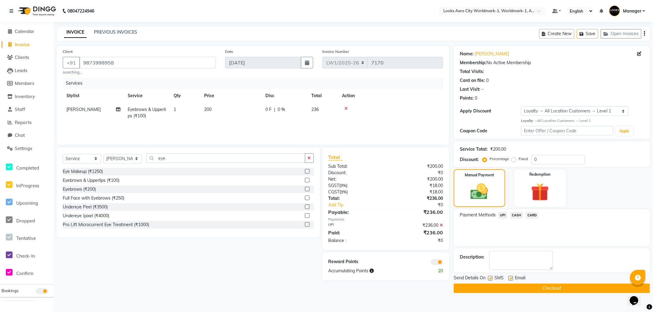
click at [510, 276] on label at bounding box center [510, 278] width 5 height 5
click at [510, 277] on input "checkbox" at bounding box center [510, 279] width 4 height 4
checkbox input "false"
click at [504, 289] on button "Checkout" at bounding box center [551, 288] width 196 height 9
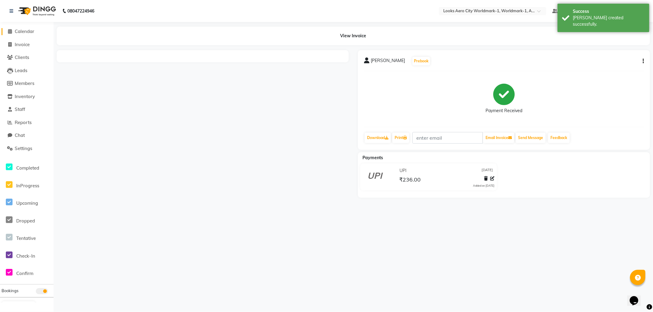
click at [21, 32] on span "Calendar" at bounding box center [25, 31] width 20 height 6
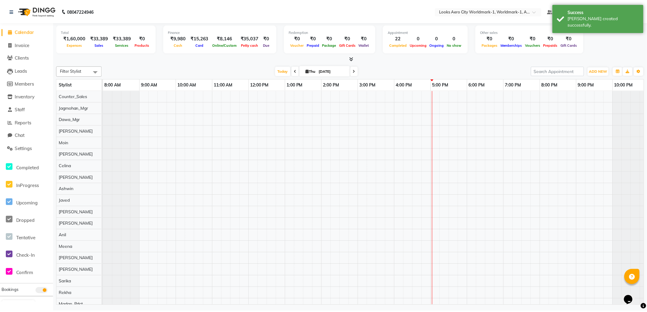
scroll to position [0, 5]
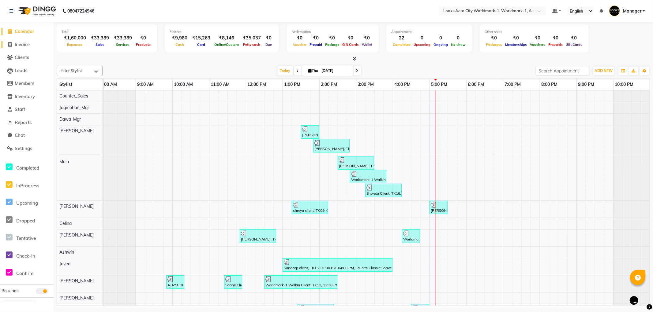
click at [20, 43] on span "Invoice" at bounding box center [22, 45] width 15 height 6
select select "service"
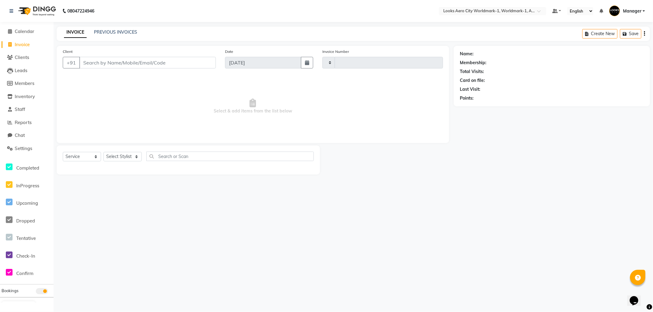
type input "7171"
select select "8573"
click at [121, 30] on link "PREVIOUS INVOICES" at bounding box center [115, 32] width 43 height 6
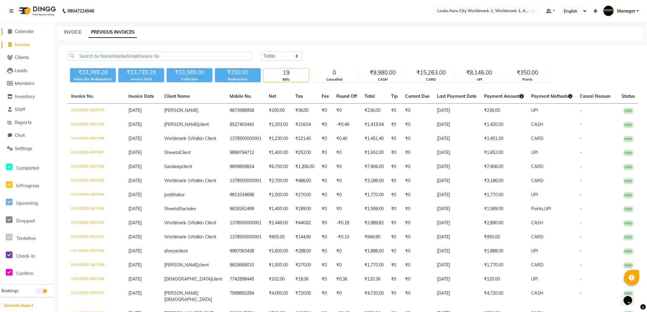
click at [22, 32] on span "Calendar" at bounding box center [25, 31] width 20 height 6
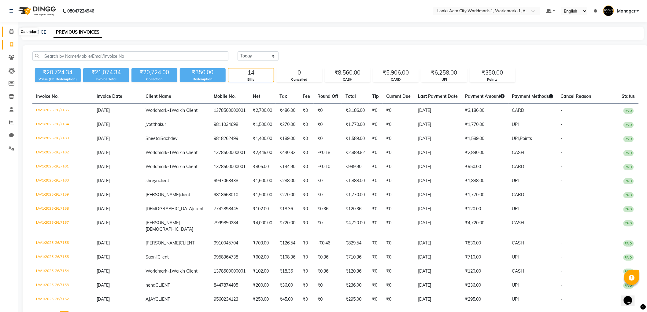
click at [8, 31] on span at bounding box center [11, 31] width 11 height 7
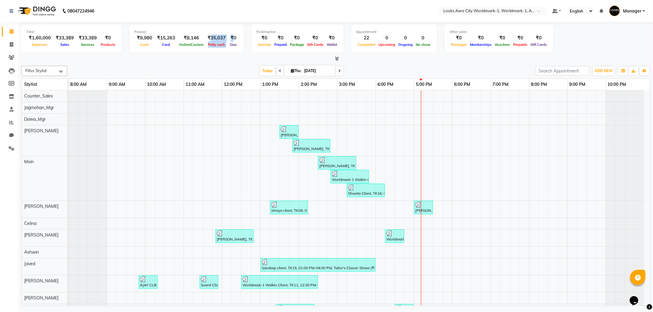
drag, startPoint x: 209, startPoint y: 40, endPoint x: 228, endPoint y: 41, distance: 19.3
click at [228, 41] on div "₹9,980 Cash ₹15,263 Card ₹8,146 Online/Custom ₹35,037 [PERSON_NAME] cash ₹0 Due" at bounding box center [186, 41] width 104 height 13
click at [86, 135] on div at bounding box center [88, 140] width 38 height 31
click at [17, 119] on li "Reports" at bounding box center [9, 122] width 18 height 13
click at [8, 46] on span at bounding box center [11, 44] width 11 height 7
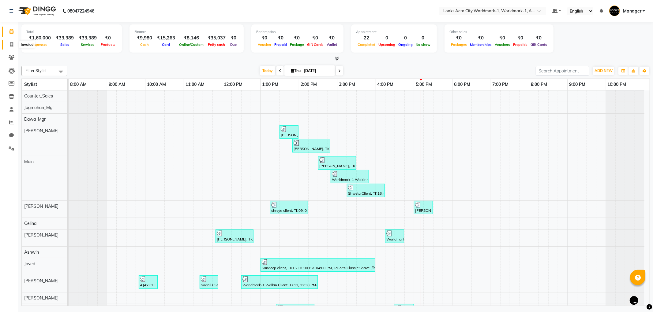
select select "service"
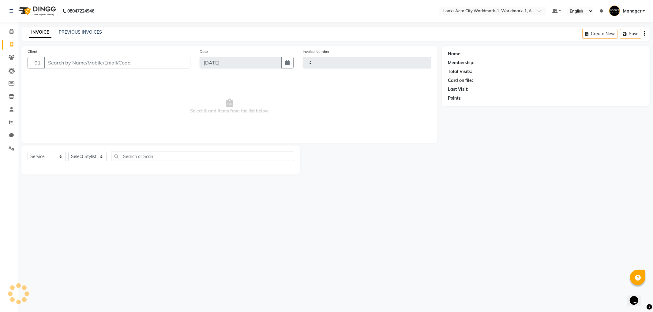
click at [78, 28] on div "INVOICE PREVIOUS INVOICES Create New Save" at bounding box center [335, 34] width 628 height 14
select select "8573"
type input "7171"
click at [78, 32] on link "PREVIOUS INVOICES" at bounding box center [80, 32] width 43 height 6
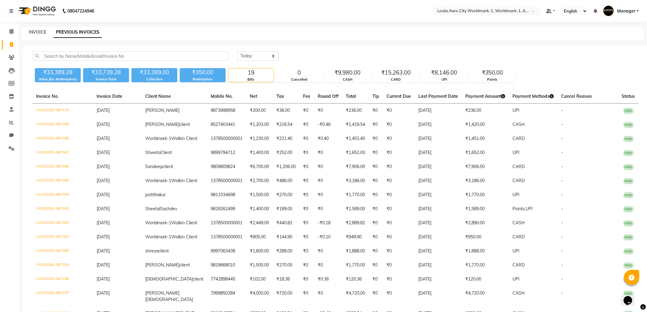
click at [32, 29] on link "INVOICE" at bounding box center [37, 32] width 17 height 6
select select "service"
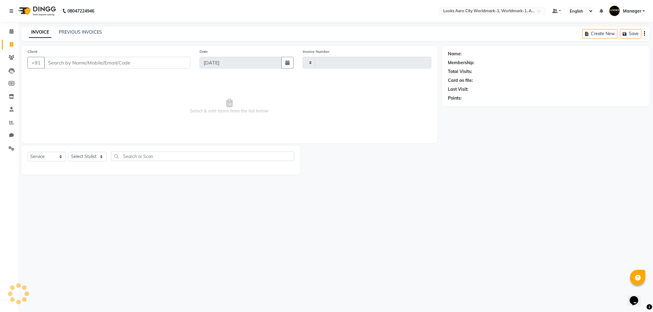
type input "7171"
select select "8573"
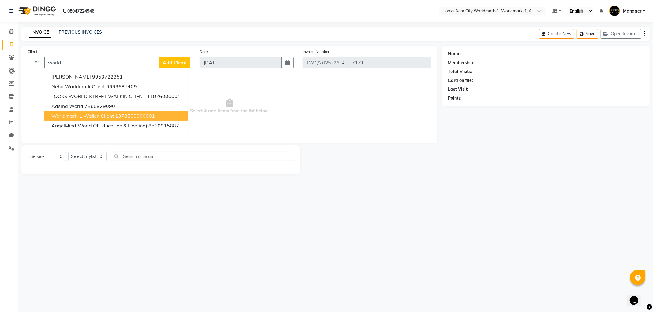
click at [75, 113] on span "Worldmark-1 Walkin Client" at bounding box center [82, 116] width 62 height 6
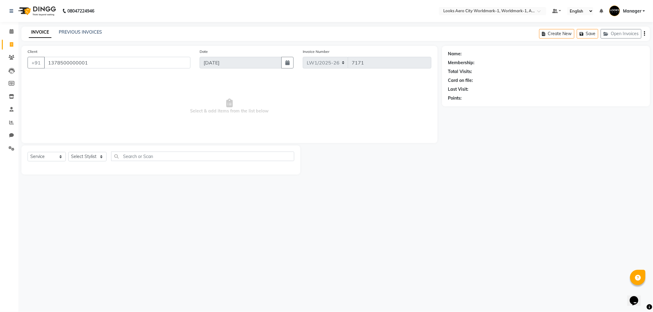
type input "1378500000001"
click at [79, 158] on select "Select Stylist [PERSON_NAME] [PERSON_NAME] [PERSON_NAME] [PERSON_NAME] Counter_…" at bounding box center [87, 156] width 38 height 9
select select "1: Object"
select select "84542"
click at [68, 152] on select "Select Stylist [PERSON_NAME] [PERSON_NAME] [PERSON_NAME] [PERSON_NAME] Counter_…" at bounding box center [87, 156] width 38 height 9
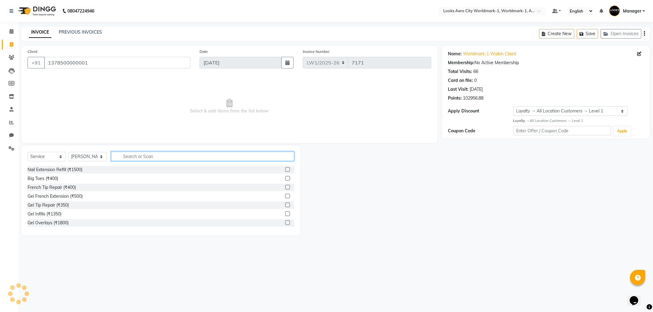
click at [136, 156] on input "text" at bounding box center [202, 156] width 183 height 9
type input "cut"
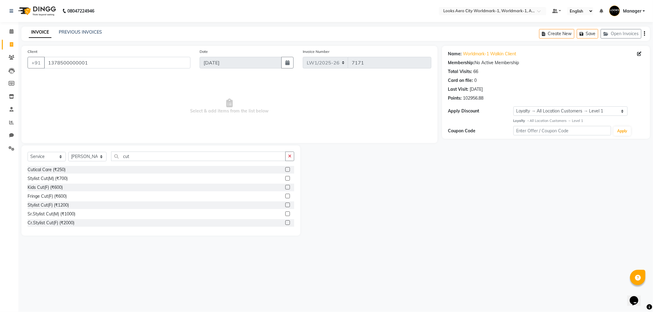
drag, startPoint x: 281, startPoint y: 180, endPoint x: 240, endPoint y: 134, distance: 62.4
click at [285, 180] on label at bounding box center [287, 178] width 5 height 5
click at [285, 180] on input "checkbox" at bounding box center [287, 179] width 4 height 4
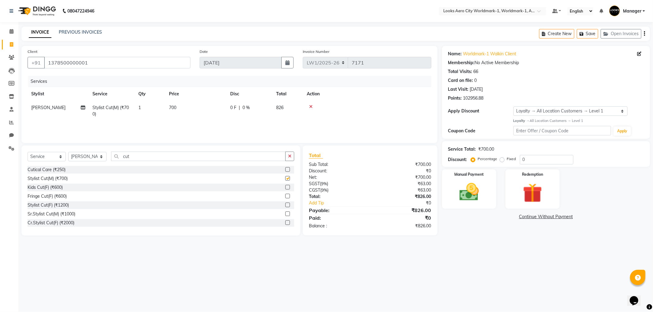
click at [218, 111] on td "700" at bounding box center [195, 111] width 61 height 20
checkbox input "false"
select select "84542"
drag, startPoint x: 216, startPoint y: 110, endPoint x: 176, endPoint y: 109, distance: 40.4
click at [176, 109] on tr "Abhishek_Nails [PERSON_NAME] [PERSON_NAME] [PERSON_NAME] [PERSON_NAME] Counter_…" at bounding box center [230, 112] width 404 height 23
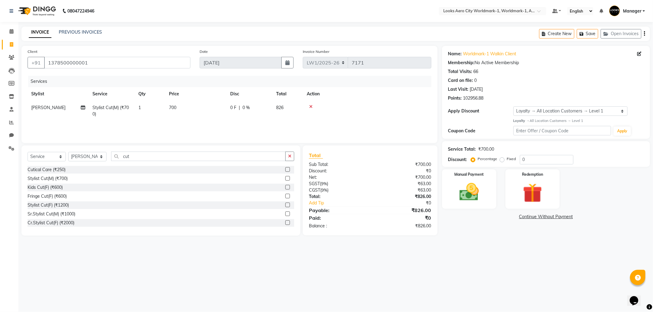
click at [203, 108] on td "700" at bounding box center [195, 111] width 61 height 20
select select "84542"
drag, startPoint x: 209, startPoint y: 107, endPoint x: 184, endPoint y: 107, distance: 24.2
click at [184, 107] on tr "Abhishek_Nails [PERSON_NAME] [PERSON_NAME] [PERSON_NAME] [PERSON_NAME] Counter_…" at bounding box center [230, 112] width 404 height 23
type input "602"
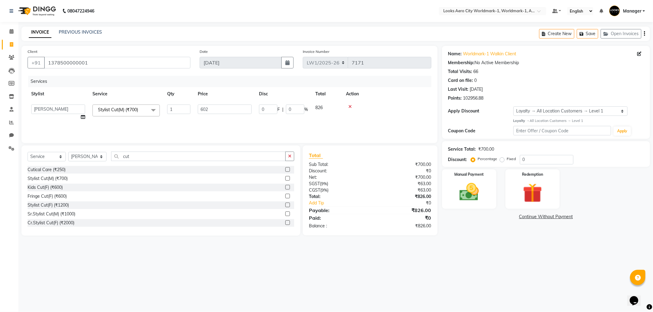
drag, startPoint x: 237, startPoint y: 266, endPoint x: 291, endPoint y: 257, distance: 55.4
click at [243, 264] on div "08047224946 Select Location × Looks Aero City Worldmark-1, Worldmark-1, Aerocit…" at bounding box center [326, 156] width 653 height 312
drag, startPoint x: 467, startPoint y: 195, endPoint x: 500, endPoint y: 210, distance: 36.0
click at [467, 195] on img at bounding box center [469, 192] width 32 height 22
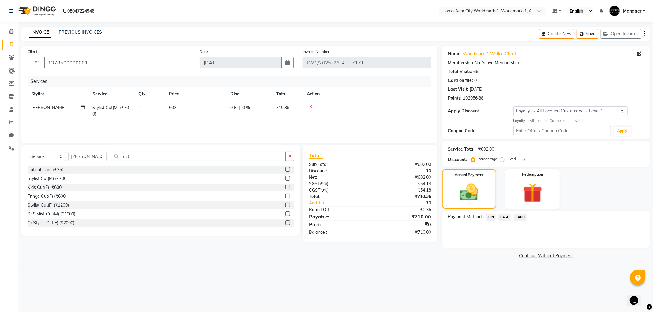
drag, startPoint x: 505, startPoint y: 215, endPoint x: 513, endPoint y: 223, distance: 11.5
click at [505, 215] on span "CASH" at bounding box center [504, 217] width 13 height 7
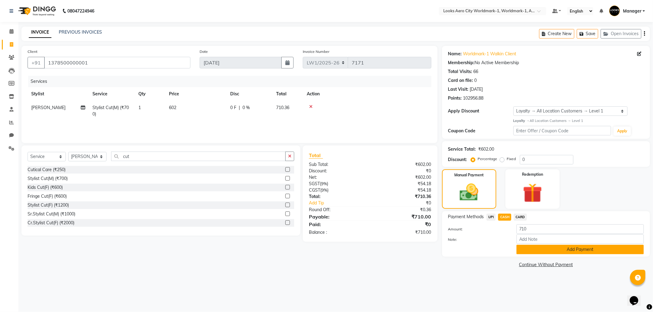
click at [535, 249] on button "Add Payment" at bounding box center [579, 249] width 127 height 9
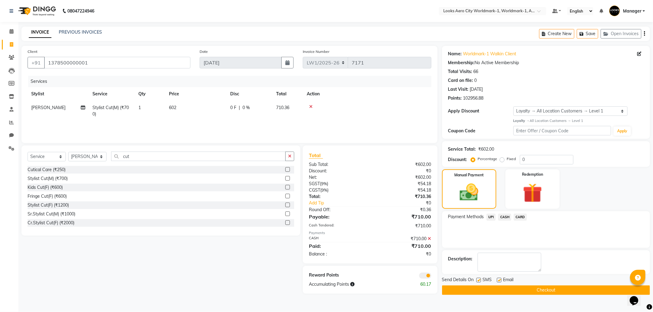
click at [497, 279] on label at bounding box center [499, 280] width 5 height 5
click at [497, 279] on input "checkbox" at bounding box center [499, 281] width 4 height 4
checkbox input "false"
click at [475, 279] on div "Send Details On SMS Email" at bounding box center [546, 281] width 208 height 8
click at [479, 280] on label at bounding box center [478, 280] width 5 height 5
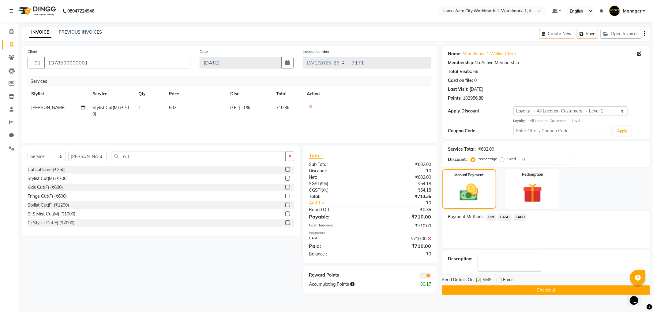
click at [479, 280] on input "checkbox" at bounding box center [478, 281] width 4 height 4
checkbox input "false"
click at [422, 274] on span at bounding box center [425, 276] width 12 height 6
click at [431, 277] on input "checkbox" at bounding box center [431, 277] width 0 height 0
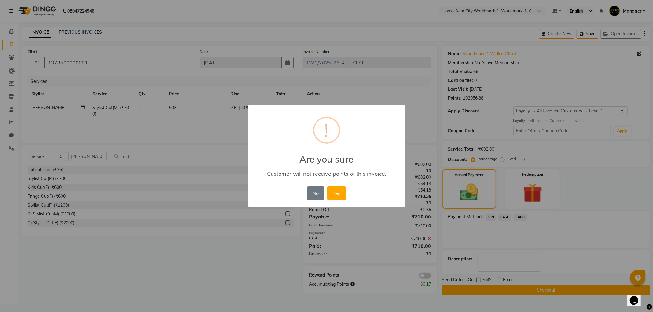
drag, startPoint x: 328, startPoint y: 196, endPoint x: 353, endPoint y: 202, distance: 25.2
click at [332, 196] on button "Yes" at bounding box center [336, 193] width 19 height 13
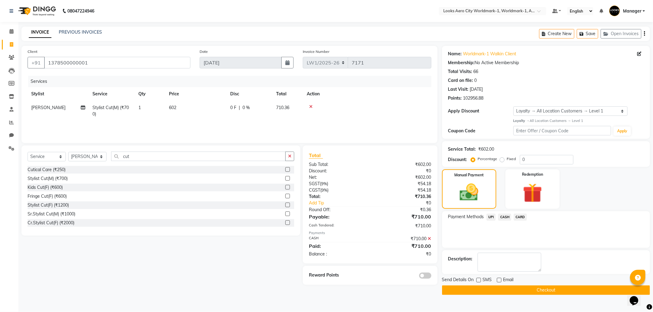
click at [445, 287] on button "Checkout" at bounding box center [546, 290] width 208 height 9
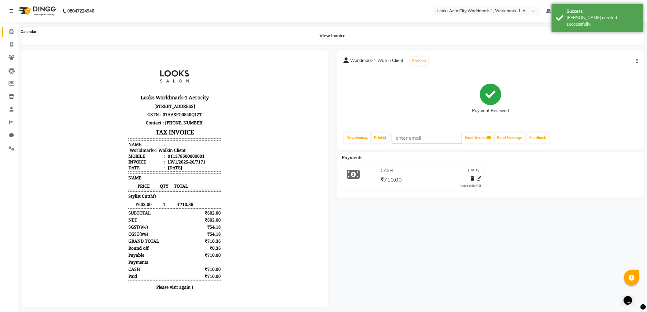
click at [12, 34] on icon at bounding box center [11, 31] width 4 height 5
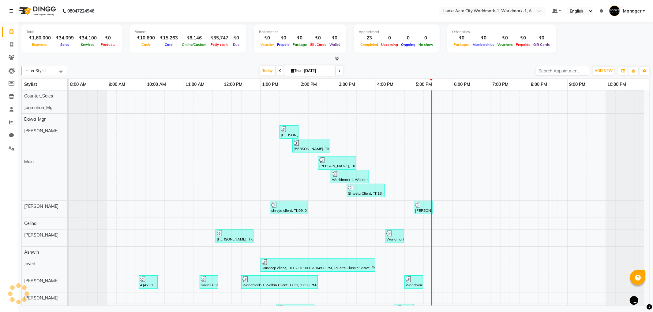
drag, startPoint x: 12, startPoint y: 10, endPoint x: 16, endPoint y: 10, distance: 4.0
click at [12, 10] on icon at bounding box center [11, 11] width 4 height 4
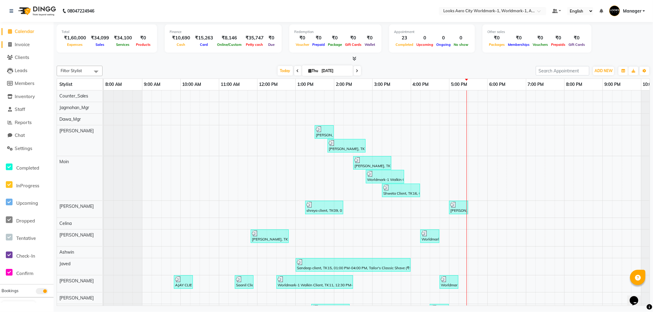
click at [19, 45] on span "Invoice" at bounding box center [22, 45] width 15 height 6
select select "service"
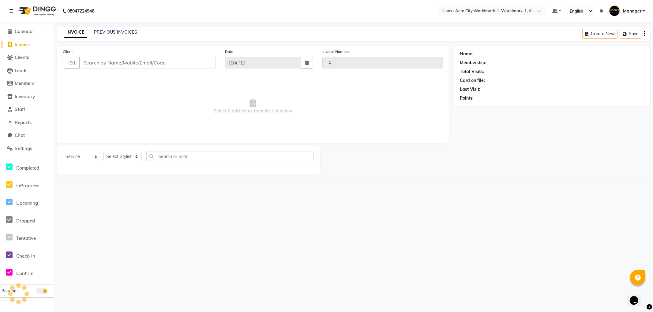
type input "7172"
select select "8573"
click at [121, 63] on input "Client" at bounding box center [147, 63] width 136 height 12
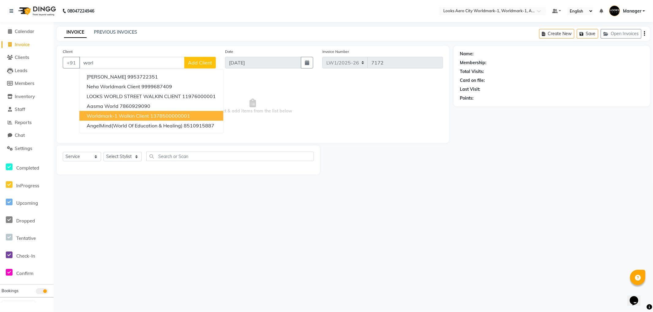
click at [152, 117] on ngb-highlight "1378500000001" at bounding box center [170, 116] width 40 height 6
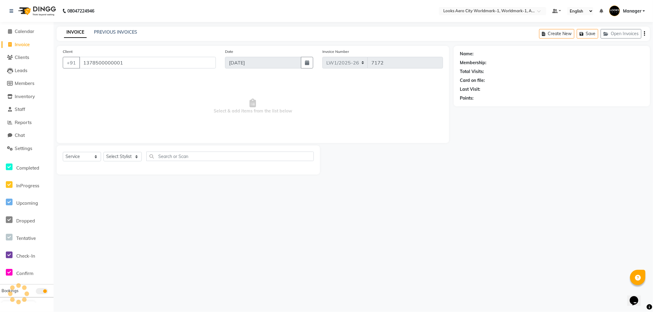
type input "1378500000001"
select select "1: Object"
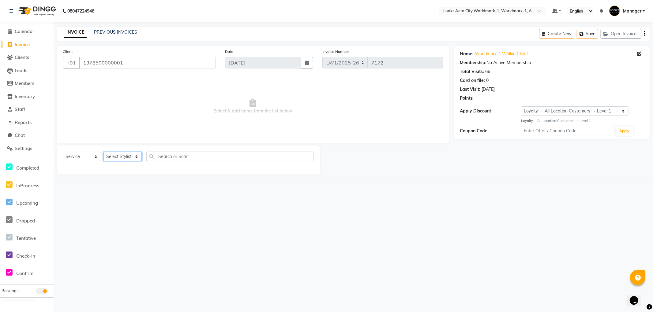
drag, startPoint x: 123, startPoint y: 156, endPoint x: 118, endPoint y: 152, distance: 6.1
click at [122, 156] on select "Select Stylist [PERSON_NAME] [PERSON_NAME] [PERSON_NAME] [PERSON_NAME] Counter_…" at bounding box center [122, 156] width 38 height 9
select select "84548"
click at [103, 152] on select "Select Stylist [PERSON_NAME] [PERSON_NAME] [PERSON_NAME] [PERSON_NAME] Counter_…" at bounding box center [122, 156] width 38 height 9
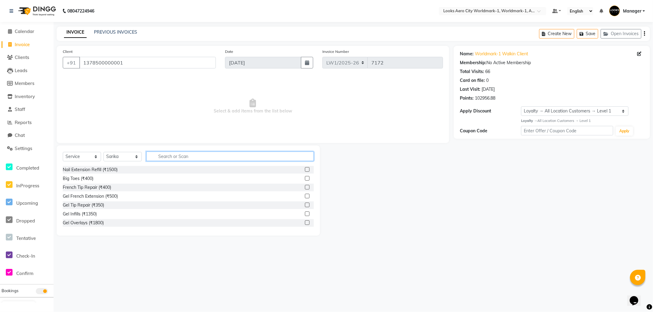
click at [181, 155] on input "text" at bounding box center [229, 156] width 167 height 9
type input "eye"
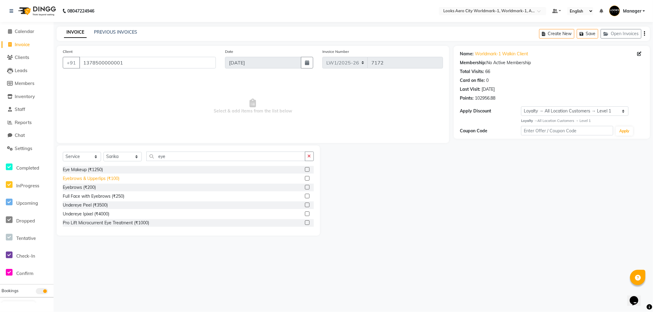
click at [95, 178] on div "Eyebrows & Upperlips (₹100)" at bounding box center [91, 179] width 57 height 6
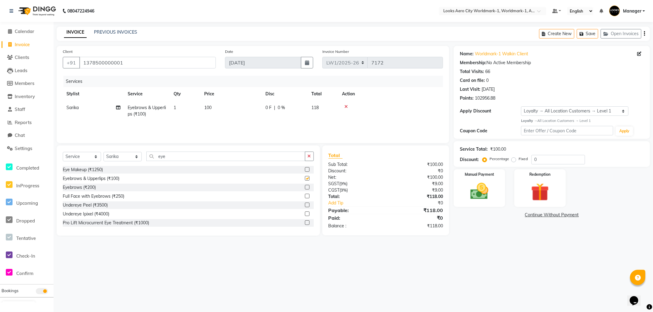
checkbox input "false"
drag, startPoint x: 185, startPoint y: 158, endPoint x: 0, endPoint y: 108, distance: 192.0
click at [0, 111] on app-home "08047224946 Select Location × Looks Aero City Worldmark-1, Worldmark-1, Aerocit…" at bounding box center [326, 122] width 653 height 245
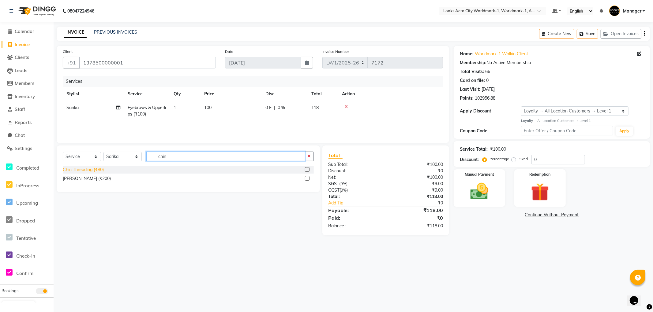
type input "chin"
click at [92, 169] on div "Chin Threading (₹80)" at bounding box center [83, 170] width 41 height 6
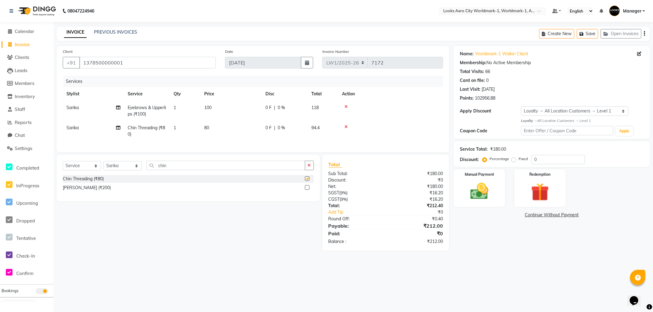
checkbox input "false"
drag, startPoint x: 216, startPoint y: 130, endPoint x: 224, endPoint y: 130, distance: 7.3
click at [216, 130] on td "80" at bounding box center [230, 131] width 61 height 20
select select "84548"
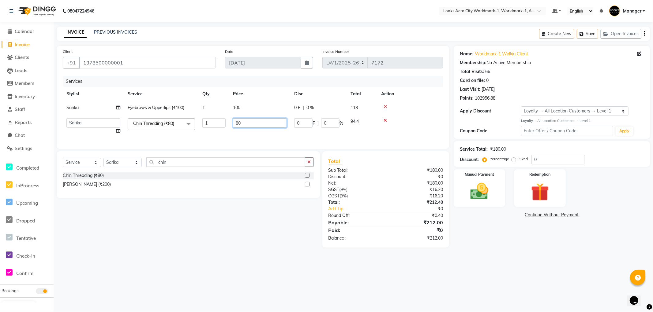
drag, startPoint x: 253, startPoint y: 122, endPoint x: 130, endPoint y: 114, distance: 123.6
click at [130, 117] on tr "Abhishek_Nails [PERSON_NAME] [PERSON_NAME] [PERSON_NAME] [PERSON_NAME] Counter_…" at bounding box center [253, 126] width 380 height 23
type input "103"
drag, startPoint x: 501, startPoint y: 256, endPoint x: 507, endPoint y: 258, distance: 5.9
click at [507, 257] on main "INVOICE PREVIOUS INVOICES Create New Save Open Invoices Client [PHONE_NUMBER] D…" at bounding box center [353, 142] width 599 height 230
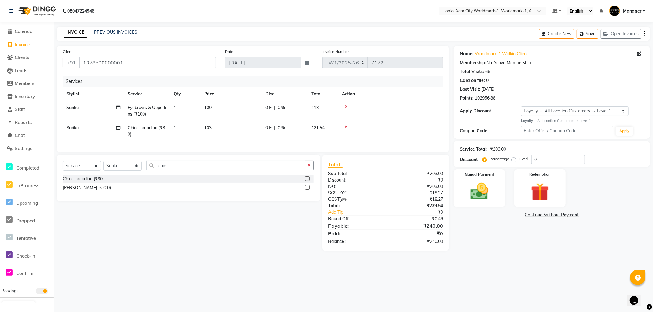
drag, startPoint x: 212, startPoint y: 103, endPoint x: 231, endPoint y: 107, distance: 20.0
click at [212, 103] on td "100" at bounding box center [230, 111] width 61 height 20
select select "84548"
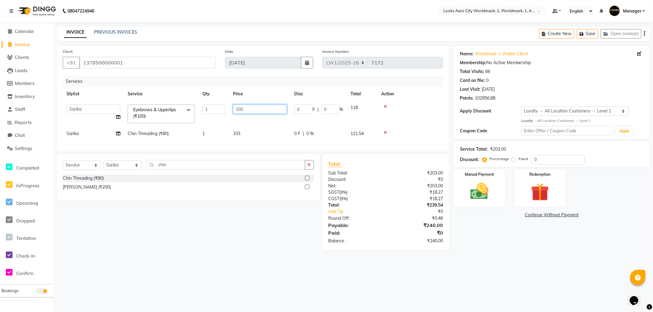
drag, startPoint x: 250, startPoint y: 109, endPoint x: 184, endPoint y: 113, distance: 66.6
click at [184, 113] on tr "Abhishek_Nails [PERSON_NAME] [PERSON_NAME] [PERSON_NAME] [PERSON_NAME] Counter_…" at bounding box center [253, 114] width 380 height 26
type input "200"
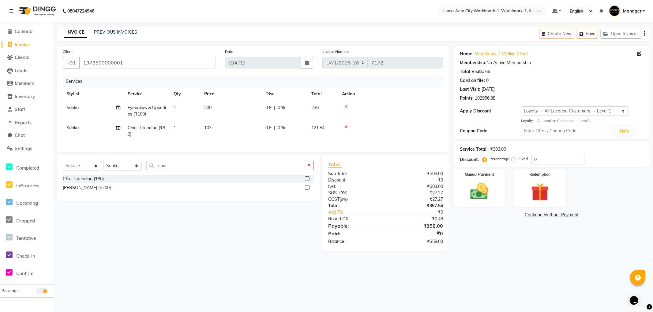
click at [506, 221] on div "Name: Worldmark-1 Walkin Client Membership: No Active Membership Total Visits: …" at bounding box center [553, 148] width 201 height 205
click at [229, 127] on td "103" at bounding box center [230, 131] width 61 height 20
select select "84548"
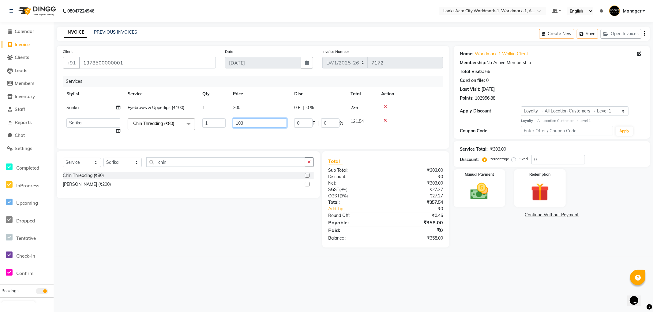
drag, startPoint x: 258, startPoint y: 121, endPoint x: 20, endPoint y: 90, distance: 239.2
click at [12, 97] on app-home "08047224946 Select Location × Looks Aero City Worldmark-1, Worldmark-1, Aerocit…" at bounding box center [326, 128] width 653 height 257
type input "104"
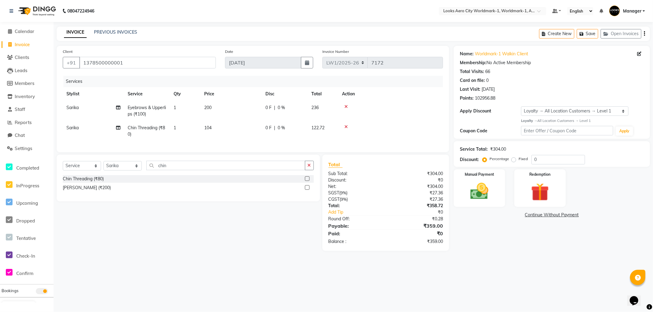
click at [488, 265] on div "08047224946 Select Location × Looks Aero City Worldmark-1, Worldmark-1, Aerocit…" at bounding box center [326, 156] width 653 height 312
click at [221, 125] on td "104" at bounding box center [230, 131] width 61 height 20
select select "84548"
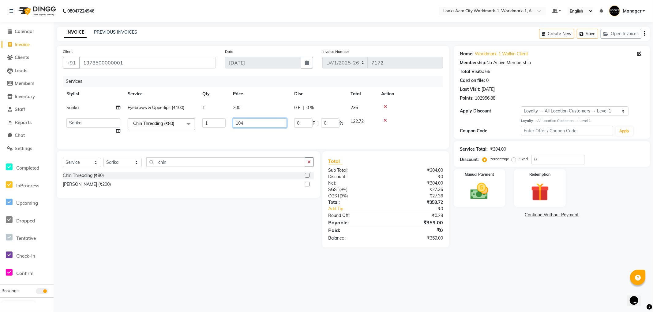
drag, startPoint x: 265, startPoint y: 120, endPoint x: 0, endPoint y: 108, distance: 265.3
click at [0, 110] on app-home "08047224946 Select Location × Looks Aero City Worldmark-1, Worldmark-1, Aerocit…" at bounding box center [326, 128] width 653 height 257
type input "105"
click at [504, 282] on div "08047224946 Select Location × Looks Aero City Worldmark-1, Worldmark-1, Aerocit…" at bounding box center [326, 156] width 653 height 312
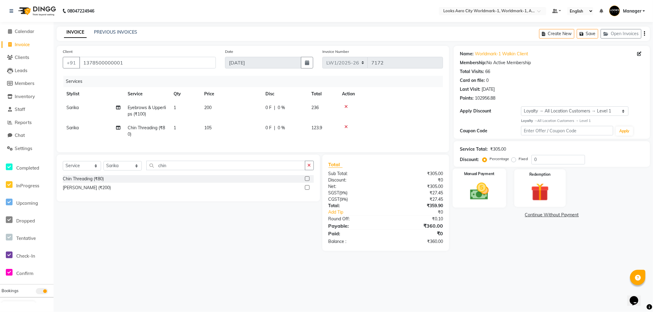
click at [497, 202] on div "Manual Payment" at bounding box center [479, 188] width 53 height 39
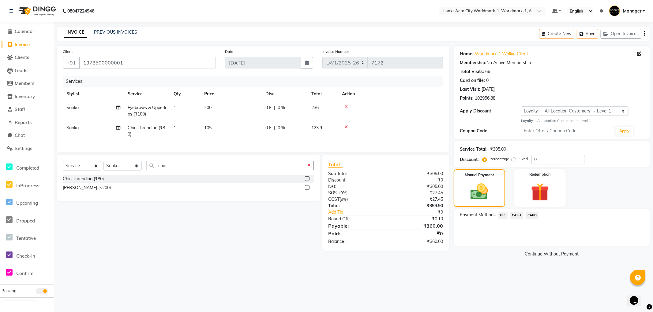
click at [515, 215] on span "CASH" at bounding box center [516, 215] width 13 height 7
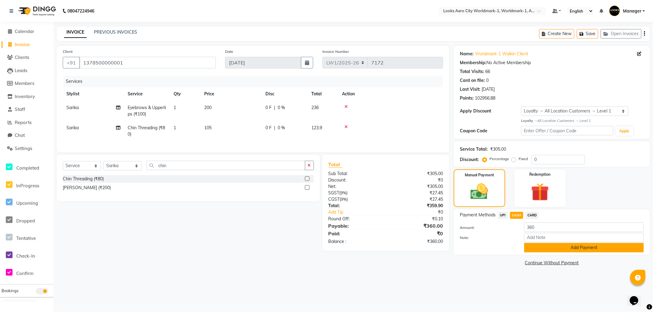
click at [534, 247] on button "Add Payment" at bounding box center [584, 247] width 120 height 9
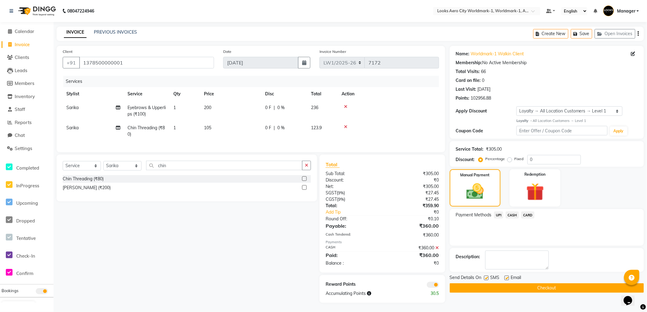
click at [432, 288] on span at bounding box center [433, 285] width 12 height 6
click at [439, 286] on input "checkbox" at bounding box center [439, 286] width 0 height 0
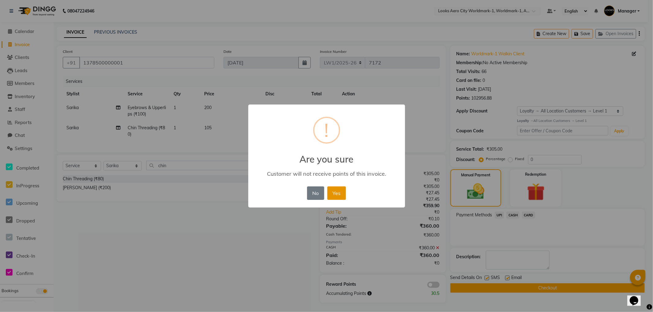
click at [332, 193] on button "Yes" at bounding box center [336, 193] width 19 height 13
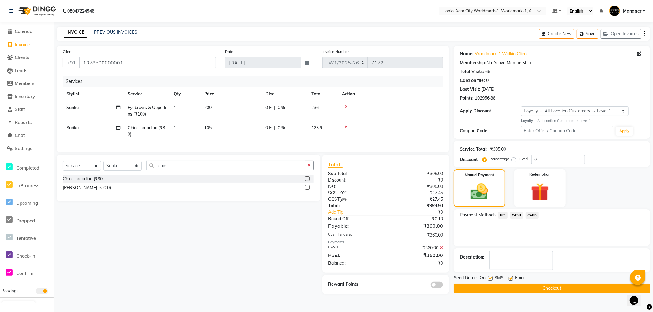
click at [474, 288] on button "Checkout" at bounding box center [551, 288] width 196 height 9
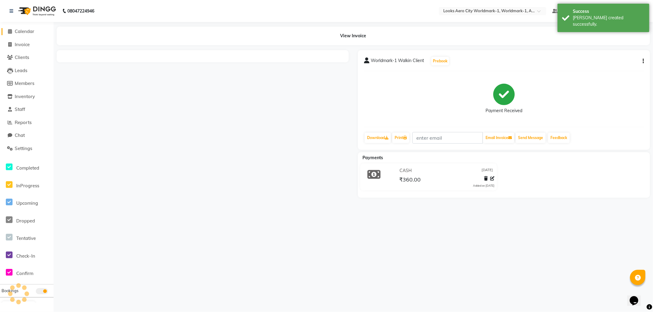
click at [24, 30] on span "Calendar" at bounding box center [25, 31] width 20 height 6
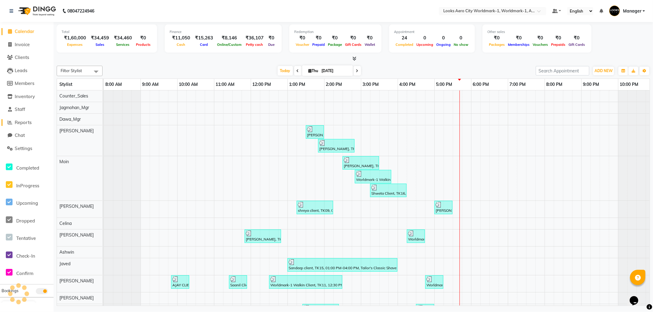
click at [29, 123] on span "Reports" at bounding box center [23, 123] width 17 height 6
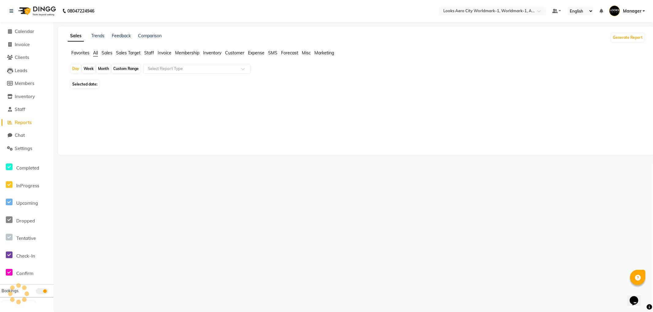
click at [150, 53] on span "Staff" at bounding box center [149, 53] width 10 height 6
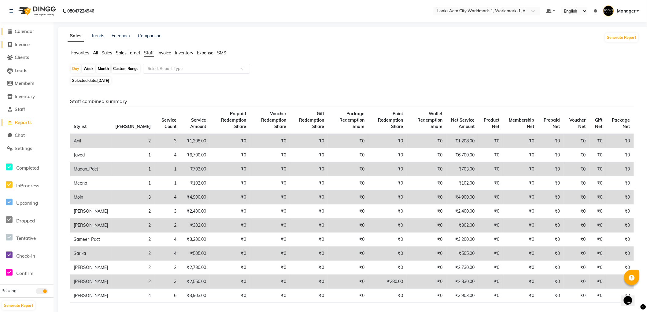
drag, startPoint x: 28, startPoint y: 31, endPoint x: 48, endPoint y: 45, distance: 24.2
click at [28, 31] on span "Calendar" at bounding box center [25, 31] width 20 height 6
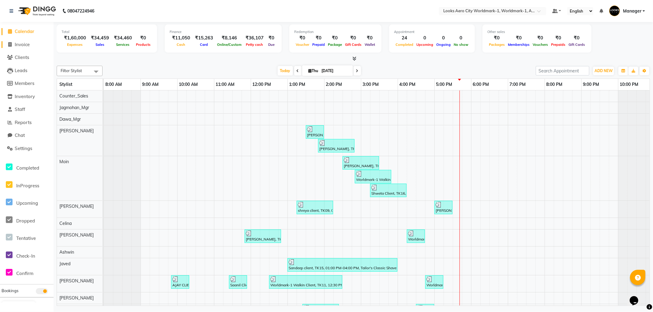
drag, startPoint x: 26, startPoint y: 46, endPoint x: 44, endPoint y: 40, distance: 19.4
click at [25, 45] on span "Invoice" at bounding box center [22, 45] width 15 height 6
select select "service"
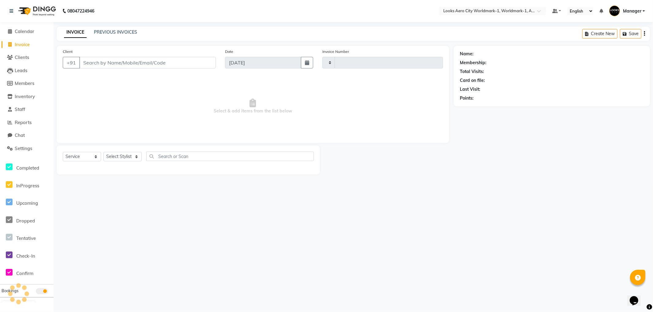
click at [102, 62] on input "Client" at bounding box center [147, 63] width 136 height 12
select select "8573"
type input "7173"
click at [108, 64] on input "99583153330" at bounding box center [131, 63] width 105 height 12
type input "9958315330"
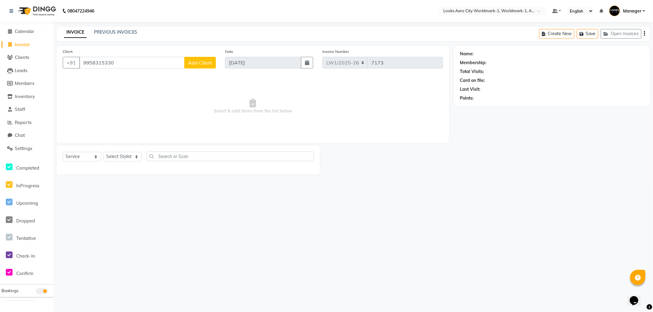
click at [202, 63] on span "Add Client" at bounding box center [200, 63] width 24 height 6
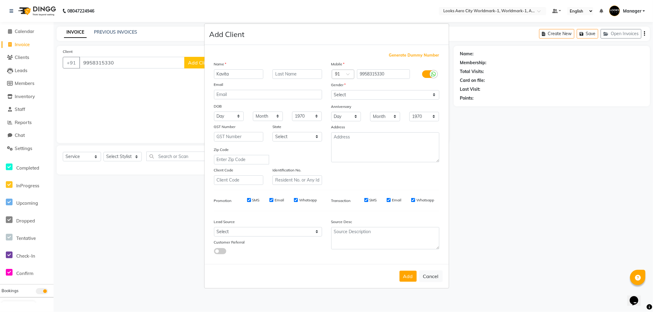
type input "Kavita"
type input "Client"
drag, startPoint x: 353, startPoint y: 94, endPoint x: 352, endPoint y: 97, distance: 3.8
click at [353, 94] on select "Select [DEMOGRAPHIC_DATA] [DEMOGRAPHIC_DATA] Other Prefer Not To Say" at bounding box center [385, 94] width 108 height 9
select select "[DEMOGRAPHIC_DATA]"
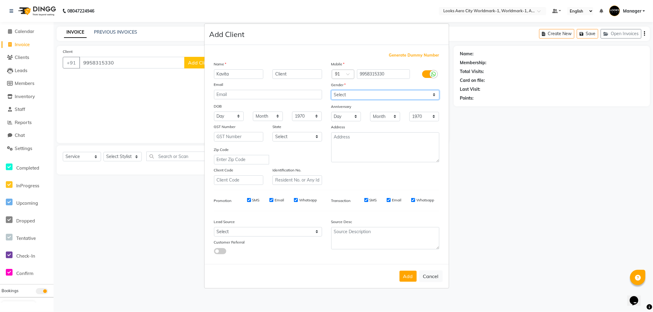
click at [331, 90] on select "Select [DEMOGRAPHIC_DATA] [DEMOGRAPHIC_DATA] Other Prefer Not To Say" at bounding box center [385, 94] width 108 height 9
drag, startPoint x: 295, startPoint y: 138, endPoint x: 295, endPoint y: 141, distance: 3.4
click at [295, 138] on select "Select [GEOGRAPHIC_DATA] [GEOGRAPHIC_DATA] [GEOGRAPHIC_DATA] [GEOGRAPHIC_DATA] …" at bounding box center [297, 136] width 50 height 9
select select "10"
click at [272, 132] on select "Select [GEOGRAPHIC_DATA] [GEOGRAPHIC_DATA] [GEOGRAPHIC_DATA] [GEOGRAPHIC_DATA] …" at bounding box center [297, 136] width 50 height 9
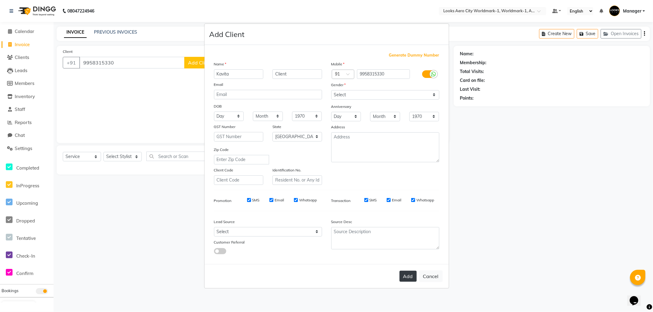
click at [404, 274] on button "Add" at bounding box center [407, 276] width 17 height 11
select select
select select "null"
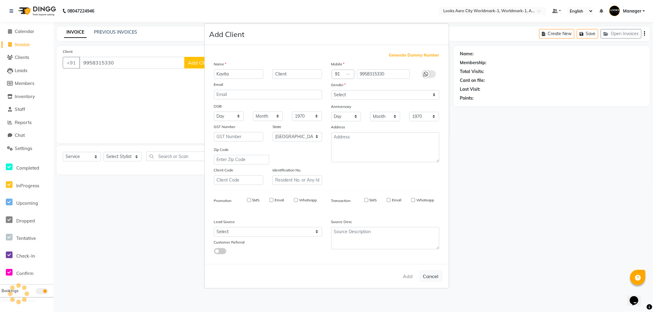
select select
checkbox input "false"
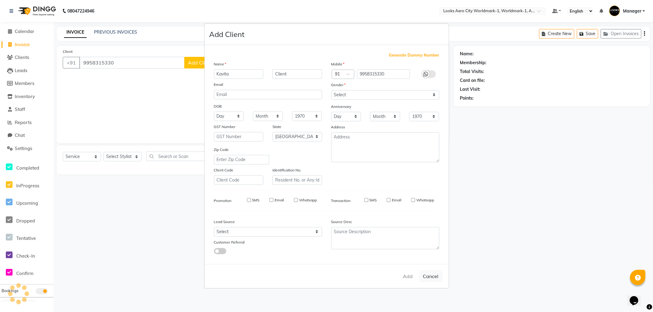
checkbox input "false"
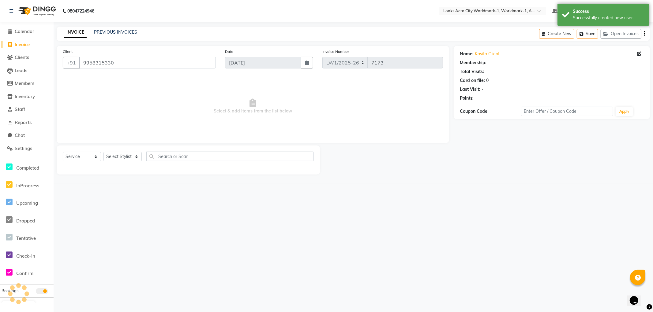
select select "1: Object"
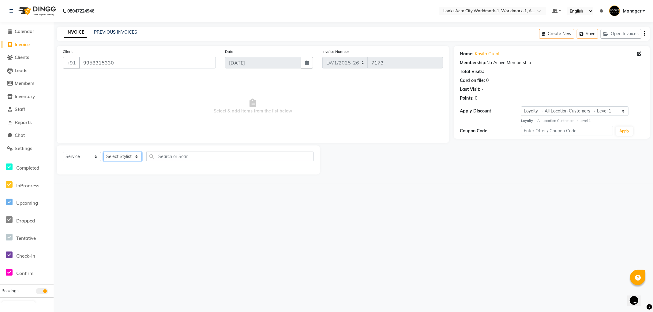
drag, startPoint x: 128, startPoint y: 156, endPoint x: 120, endPoint y: 152, distance: 8.6
click at [126, 156] on select "Select Stylist [PERSON_NAME] [PERSON_NAME] [PERSON_NAME] [PERSON_NAME] Counter_…" at bounding box center [122, 156] width 38 height 9
select select "84535"
click at [103, 152] on select "Select Stylist [PERSON_NAME] [PERSON_NAME] [PERSON_NAME] [PERSON_NAME] Counter_…" at bounding box center [122, 156] width 38 height 9
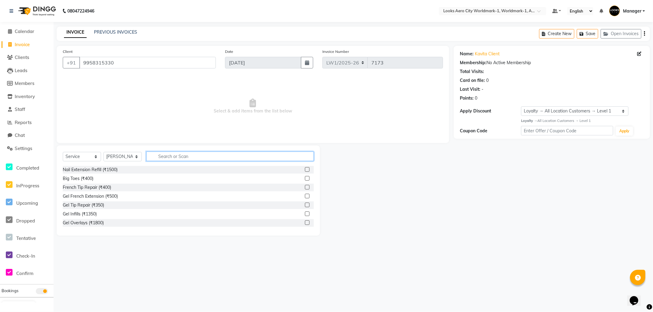
click at [187, 157] on input "text" at bounding box center [229, 156] width 167 height 9
type input "cut"
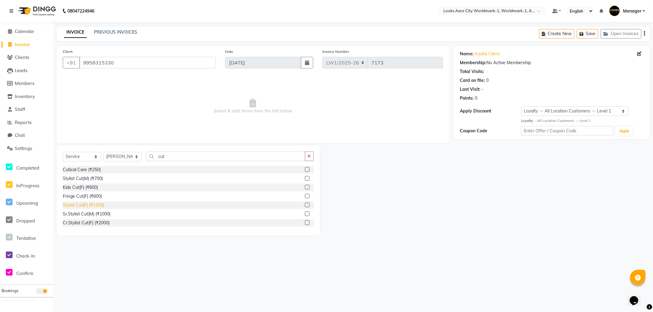
drag, startPoint x: 102, startPoint y: 224, endPoint x: 102, endPoint y: 204, distance: 20.2
click at [102, 224] on div "Cr.Stylist Cut(F) (₹2000)" at bounding box center [86, 223] width 47 height 6
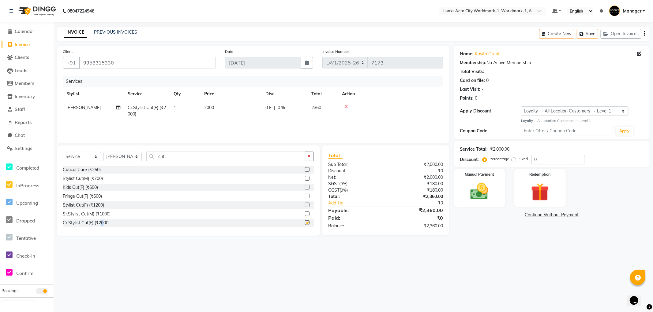
checkbox input "false"
click at [223, 108] on td "2000" at bounding box center [230, 111] width 61 height 20
select select "84535"
drag, startPoint x: 257, startPoint y: 109, endPoint x: 205, endPoint y: 105, distance: 52.5
click at [205, 105] on tr "[PERSON_NAME] [PERSON_NAME] [PERSON_NAME] [PERSON_NAME] Counter_Sales Dawa_Mgr …" at bounding box center [253, 112] width 380 height 23
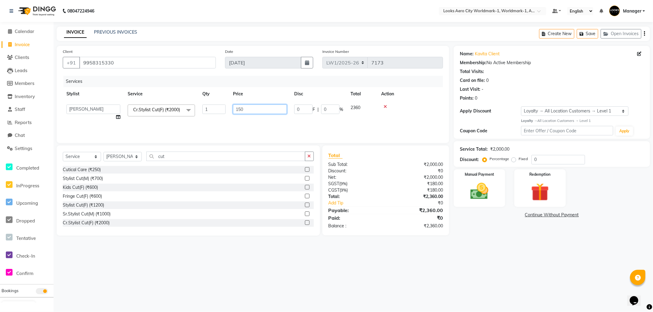
type input "1500"
click at [502, 260] on div "08047224946 Select Location × Looks Aero City Worldmark-1, Worldmark-1, Aerocit…" at bounding box center [326, 156] width 653 height 312
click at [503, 203] on div "Manual Payment" at bounding box center [479, 188] width 53 height 39
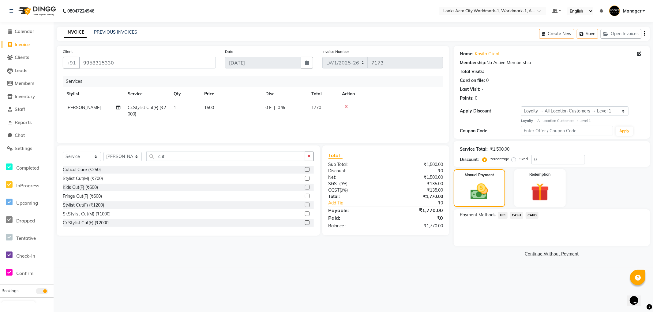
click at [517, 216] on span "CASH" at bounding box center [516, 215] width 13 height 7
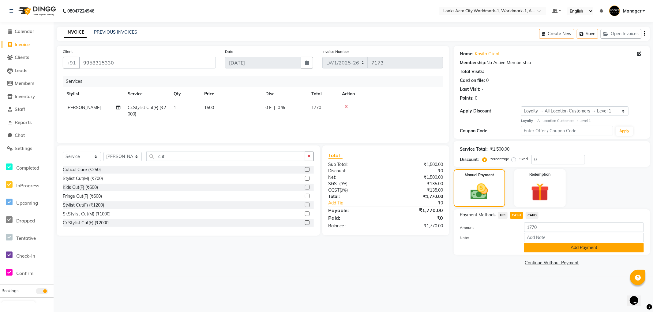
click at [531, 247] on button "Add Payment" at bounding box center [584, 247] width 120 height 9
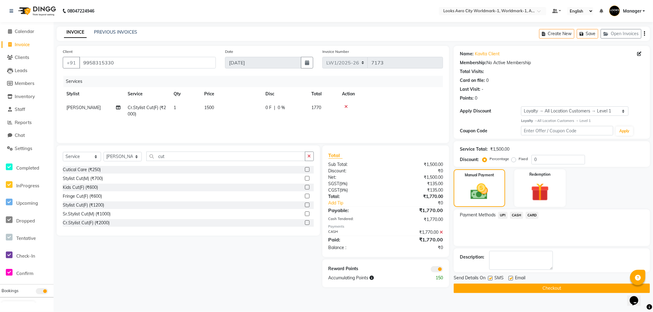
click at [459, 286] on button "Checkout" at bounding box center [551, 288] width 196 height 9
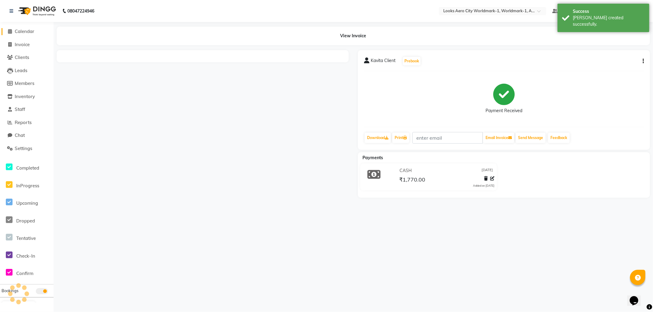
click at [29, 31] on span "Calendar" at bounding box center [25, 31] width 20 height 6
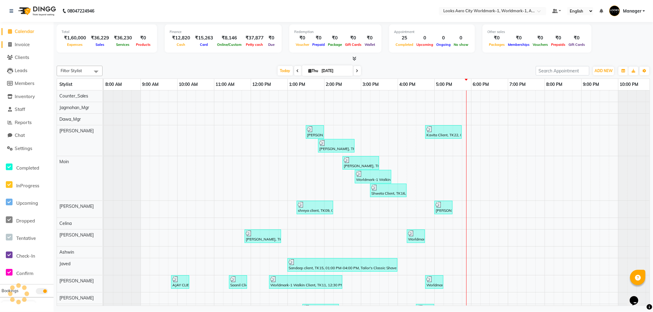
click at [25, 45] on span "Invoice" at bounding box center [22, 45] width 15 height 6
select select "service"
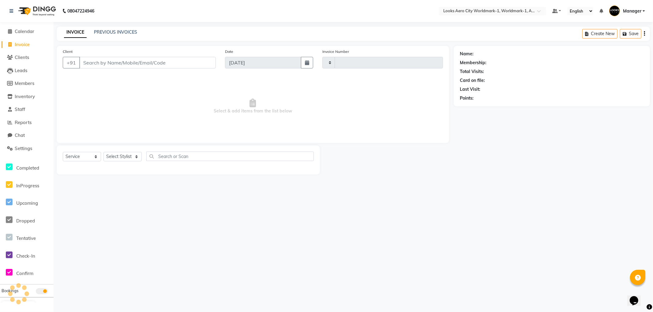
type input "7174"
click at [108, 63] on input "Client" at bounding box center [147, 63] width 136 height 12
select select "8573"
type input "9530458099"
click at [203, 60] on span "Add Client" at bounding box center [200, 63] width 24 height 6
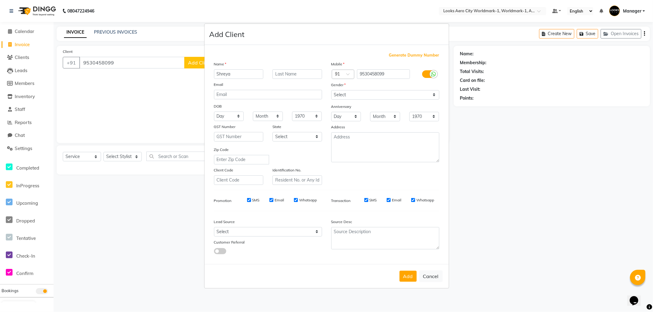
type input "Shreya"
type input "Client"
click at [351, 99] on select "Select [DEMOGRAPHIC_DATA] [DEMOGRAPHIC_DATA] Other Prefer Not To Say" at bounding box center [385, 94] width 108 height 9
select select "[DEMOGRAPHIC_DATA]"
click at [331, 90] on select "Select [DEMOGRAPHIC_DATA] [DEMOGRAPHIC_DATA] Other Prefer Not To Say" at bounding box center [385, 94] width 108 height 9
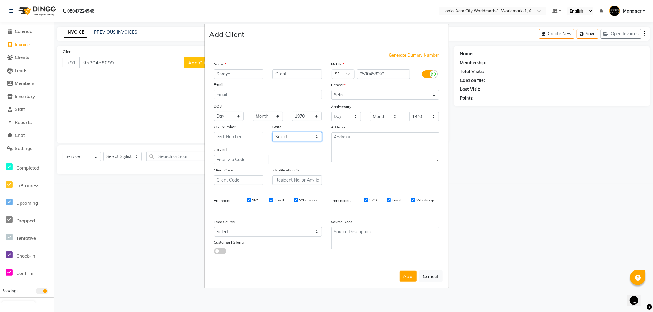
click at [300, 139] on select "Select [GEOGRAPHIC_DATA] [GEOGRAPHIC_DATA] [GEOGRAPHIC_DATA] [GEOGRAPHIC_DATA] …" at bounding box center [297, 136] width 50 height 9
select select "10"
click at [272, 132] on select "Select [GEOGRAPHIC_DATA] [GEOGRAPHIC_DATA] [GEOGRAPHIC_DATA] [GEOGRAPHIC_DATA] …" at bounding box center [297, 136] width 50 height 9
click at [408, 271] on button "Add" at bounding box center [407, 276] width 17 height 11
select select
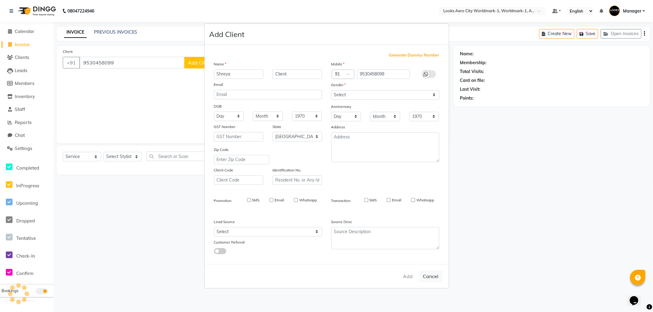
select select
select select "null"
select select
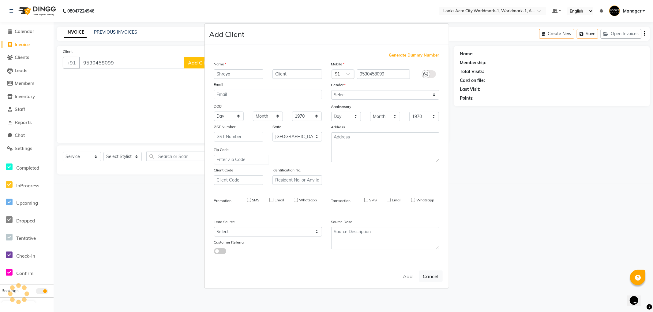
select select
checkbox input "false"
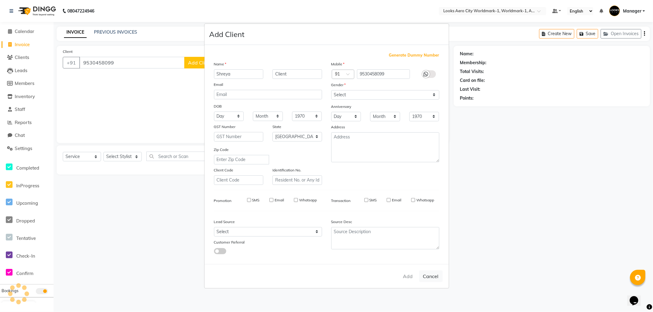
checkbox input "false"
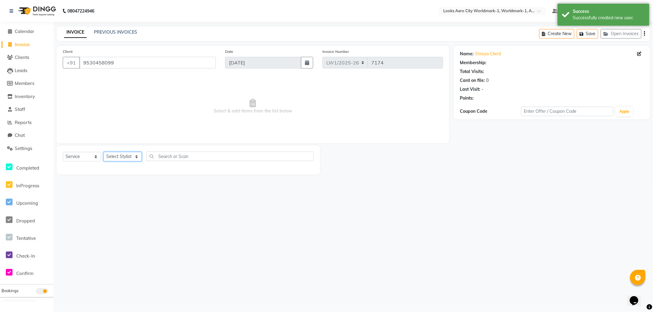
select select "1: Object"
click at [119, 158] on select "Select Stylist [PERSON_NAME] [PERSON_NAME] [PERSON_NAME] [PERSON_NAME] Counter_…" at bounding box center [122, 156] width 38 height 9
select select "84547"
click at [103, 152] on select "Select Stylist [PERSON_NAME] [PERSON_NAME] [PERSON_NAME] [PERSON_NAME] Counter_…" at bounding box center [122, 156] width 38 height 9
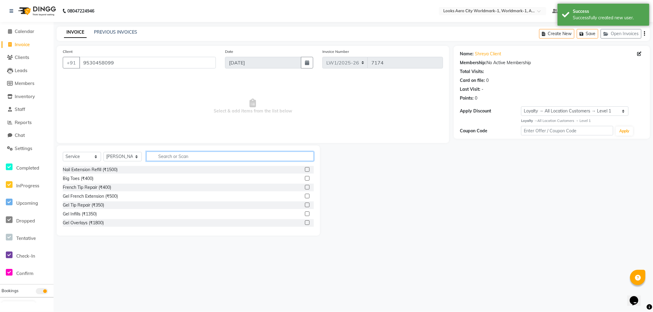
click at [181, 157] on input "text" at bounding box center [229, 156] width 167 height 9
type input "eye"
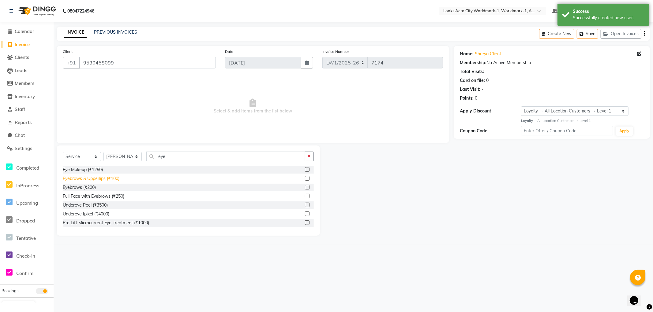
click at [85, 181] on div "Eyebrows & Upperlips (₹100)" at bounding box center [91, 179] width 57 height 6
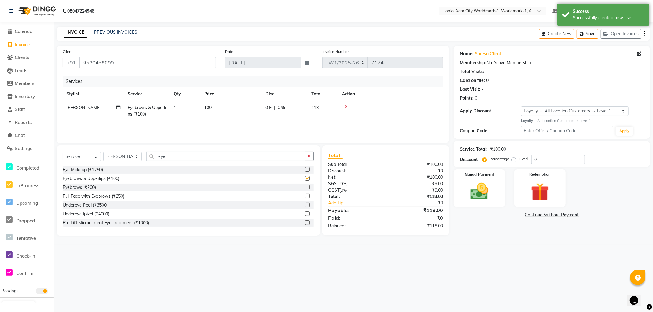
checkbox input "false"
click at [236, 109] on td "100" at bounding box center [230, 111] width 61 height 20
select select "84547"
drag, startPoint x: 260, startPoint y: 109, endPoint x: 162, endPoint y: 104, distance: 98.0
click at [162, 104] on tr "Abhishek_Nails [PERSON_NAME] [PERSON_NAME] [PERSON_NAME] [PERSON_NAME] Counter_…" at bounding box center [253, 114] width 380 height 26
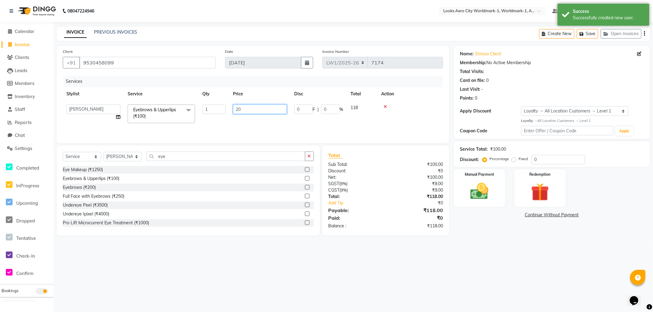
type input "200"
click at [481, 258] on div "08047224946 Select Location × Looks Aero City Worldmark-1, Worldmark-1, Aerocit…" at bounding box center [326, 156] width 653 height 312
click at [497, 206] on div "Manual Payment" at bounding box center [479, 188] width 53 height 39
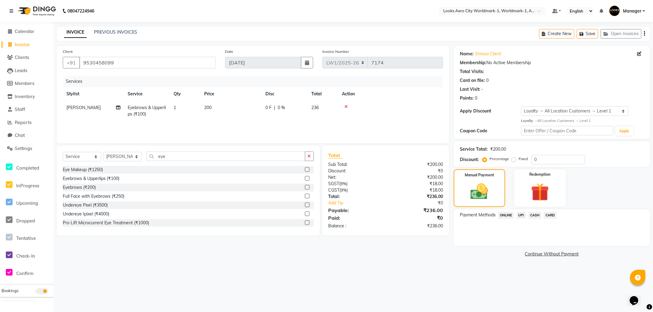
click at [521, 216] on span "UPI" at bounding box center [520, 215] width 9 height 7
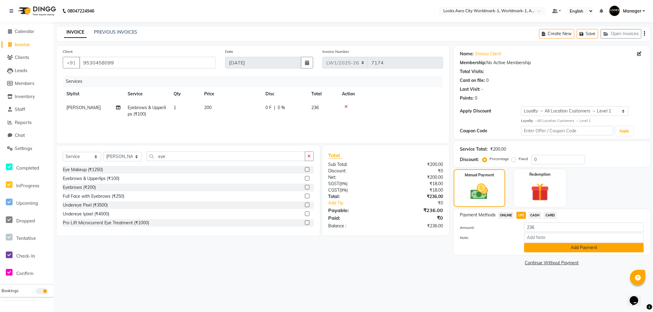
click at [541, 248] on button "Add Payment" at bounding box center [584, 247] width 120 height 9
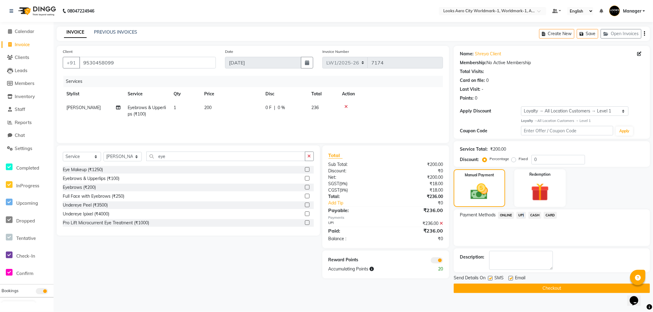
click at [467, 288] on button "Checkout" at bounding box center [551, 288] width 196 height 9
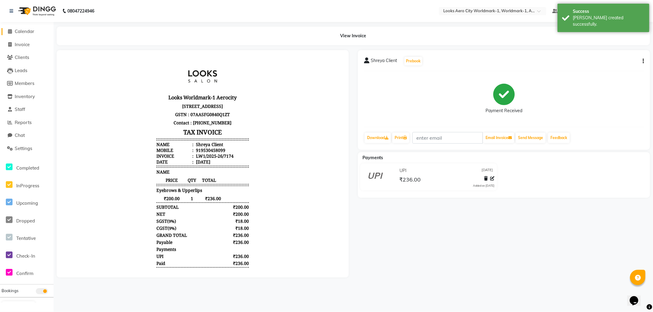
click at [28, 32] on span "Calendar" at bounding box center [25, 31] width 20 height 6
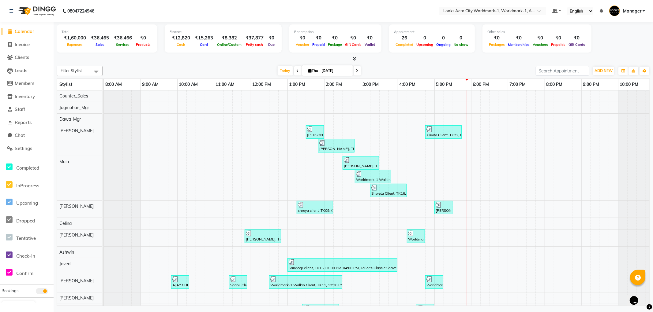
click at [24, 32] on span "Calendar" at bounding box center [25, 31] width 20 height 6
click at [24, 44] on span "Invoice" at bounding box center [22, 45] width 15 height 6
select select "service"
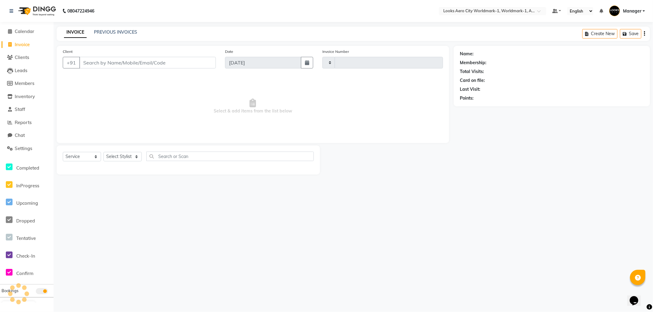
type input "7175"
select select "8573"
click at [107, 62] on input "Client" at bounding box center [147, 63] width 136 height 12
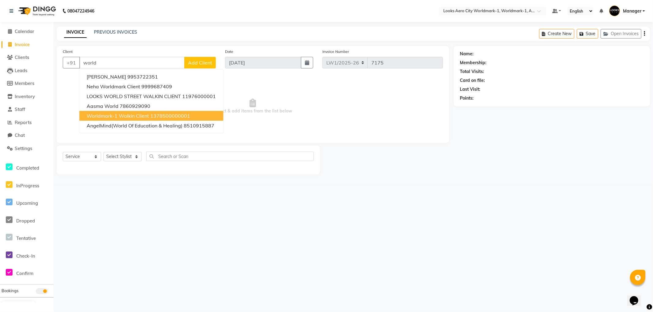
click at [108, 116] on span "Worldmark-1 Walkin Client" at bounding box center [118, 116] width 62 height 6
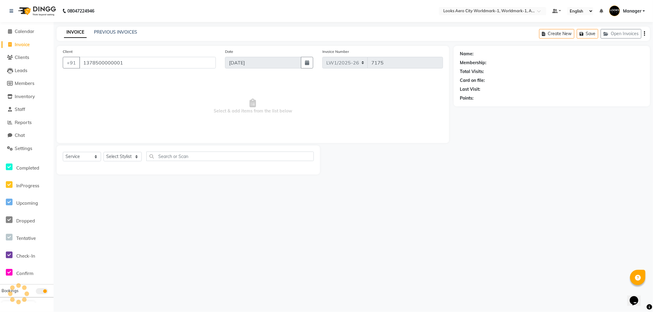
type input "1378500000001"
select select "1: Object"
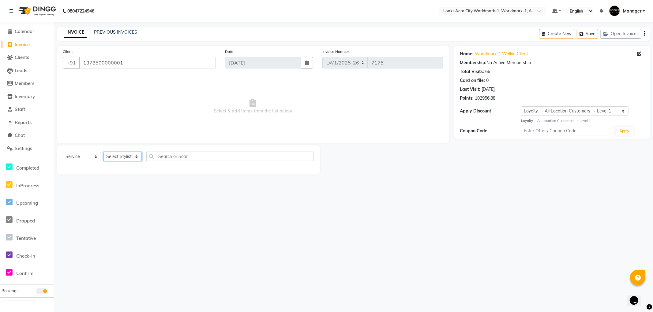
click at [125, 155] on select "Select Stylist [PERSON_NAME] [PERSON_NAME] [PERSON_NAME] [PERSON_NAME] Counter_…" at bounding box center [122, 156] width 38 height 9
select select "84541"
click at [103, 152] on select "Select Stylist [PERSON_NAME] [PERSON_NAME] [PERSON_NAME] [PERSON_NAME] Counter_…" at bounding box center [122, 156] width 38 height 9
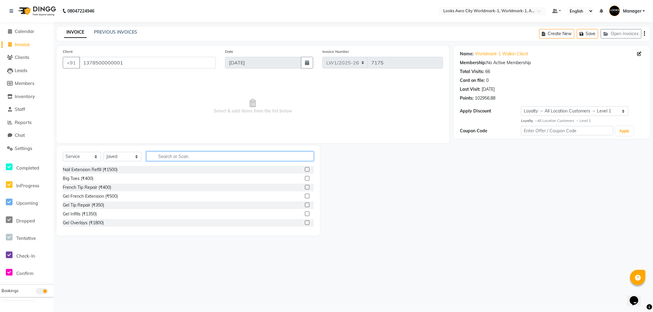
click at [186, 157] on input "text" at bounding box center [229, 156] width 167 height 9
click at [179, 157] on input "text" at bounding box center [229, 156] width 167 height 9
click at [181, 155] on input "text" at bounding box center [229, 156] width 167 height 9
click at [170, 158] on input "." at bounding box center [225, 156] width 159 height 9
type input "."
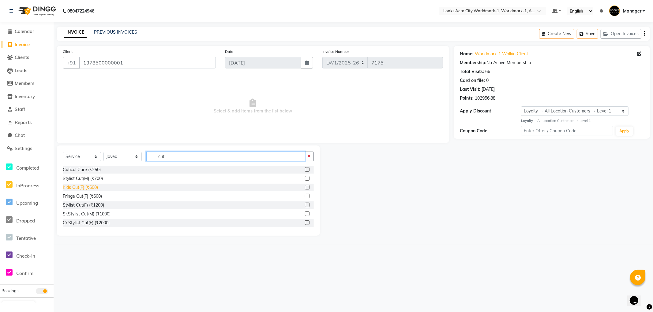
type input "cut"
click at [93, 188] on div "Kids Cut(F) (₹600)" at bounding box center [80, 187] width 35 height 6
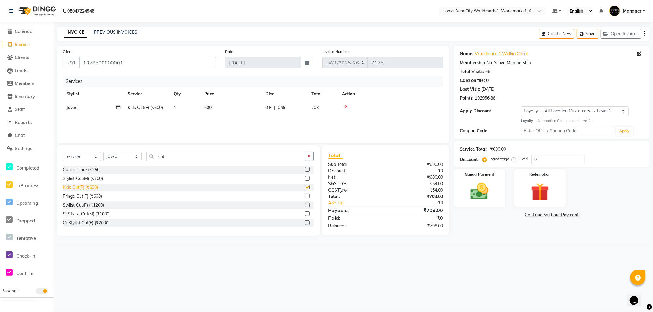
checkbox input "false"
click at [121, 158] on select "Select Stylist [PERSON_NAME] [PERSON_NAME] [PERSON_NAME] [PERSON_NAME] Counter_…" at bounding box center [122, 156] width 38 height 9
select select "84542"
click at [103, 152] on select "Select Stylist [PERSON_NAME] [PERSON_NAME] [PERSON_NAME] [PERSON_NAME] Counter_…" at bounding box center [122, 156] width 38 height 9
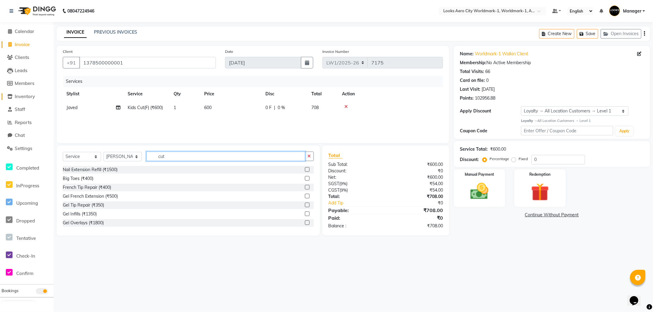
drag, startPoint x: 179, startPoint y: 156, endPoint x: 8, endPoint y: 96, distance: 181.6
click at [0, 102] on app-home "08047224946 Select Location × Looks Aero City Worldmark-1, Worldmark-1, Aerocit…" at bounding box center [326, 122] width 653 height 245
type input "cut"
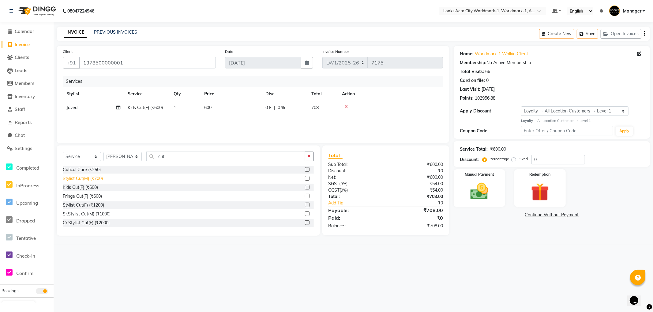
click at [87, 178] on div "Stylist Cut(M) (₹700)" at bounding box center [83, 179] width 40 height 6
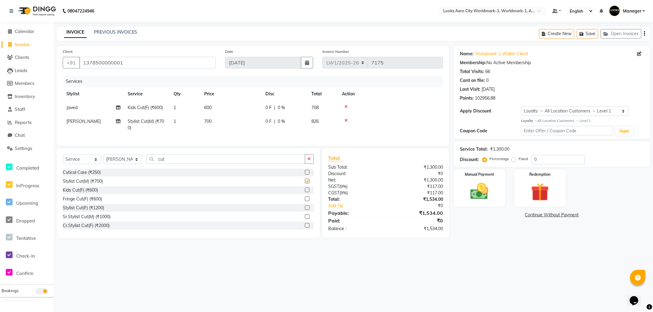
checkbox input "false"
click at [224, 123] on td "700" at bounding box center [230, 125] width 61 height 20
select select "84542"
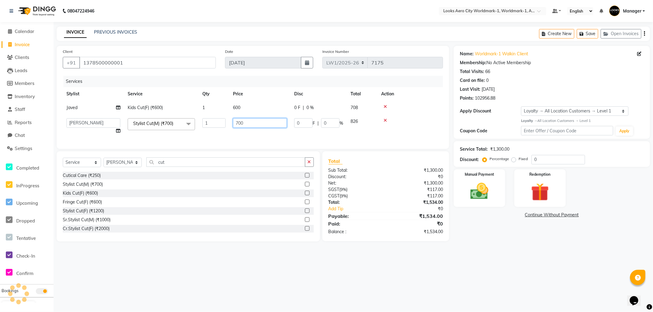
drag, startPoint x: 262, startPoint y: 121, endPoint x: 169, endPoint y: 124, distance: 93.1
click at [169, 124] on tr "Abhishek_Nails [PERSON_NAME] [PERSON_NAME] [PERSON_NAME] [PERSON_NAME] Counter_…" at bounding box center [253, 126] width 380 height 23
type input "600"
drag, startPoint x: 525, startPoint y: 247, endPoint x: 521, endPoint y: 249, distance: 4.7
click at [525, 248] on main "INVOICE PREVIOUS INVOICES Create New Save Open Invoices Client [PHONE_NUMBER] D…" at bounding box center [353, 139] width 599 height 224
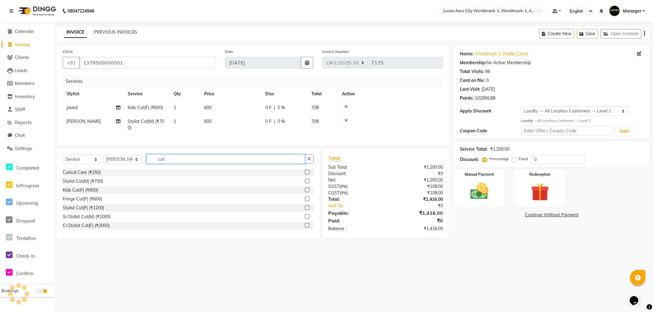
drag, startPoint x: 188, startPoint y: 166, endPoint x: 0, endPoint y: 108, distance: 196.9
click at [0, 108] on app-home "08047224946 Select Location × Looks Aero City Worldmark-1, Worldmark-1, Aerocit…" at bounding box center [326, 124] width 653 height 248
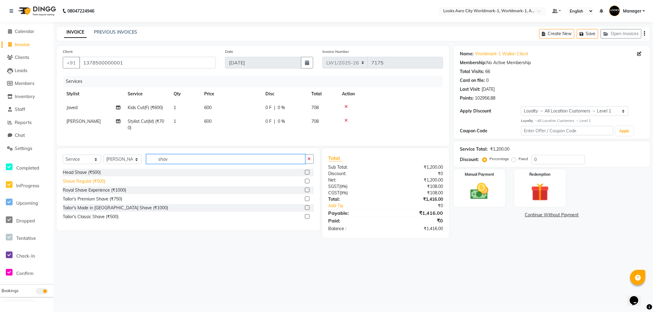
type input "shav"
click at [89, 185] on div "Shave Regular (₹500)" at bounding box center [84, 181] width 43 height 6
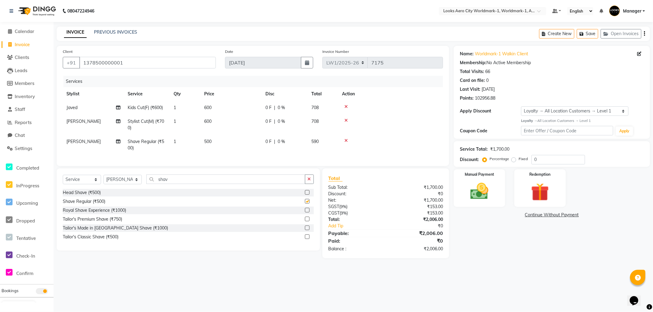
checkbox input "false"
drag, startPoint x: 222, startPoint y: 139, endPoint x: 226, endPoint y: 139, distance: 4.0
click at [223, 139] on td "500" at bounding box center [230, 145] width 61 height 20
select select "84542"
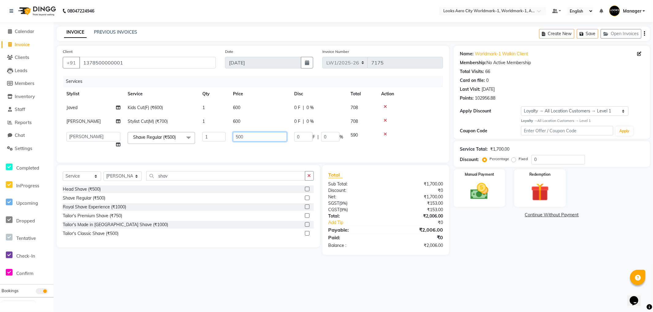
drag, startPoint x: 263, startPoint y: 137, endPoint x: 151, endPoint y: 122, distance: 112.7
click at [144, 125] on tbody "Javed Kids Cut(F) (₹600) 1 600 0 F | 0 % 708 [PERSON_NAME] Cut(M) (₹700) 1 600 …" at bounding box center [253, 126] width 380 height 51
type input "350"
click at [503, 264] on main "INVOICE PREVIOUS INVOICES Create New Save Open Invoices Client [PHONE_NUMBER] D…" at bounding box center [353, 146] width 599 height 238
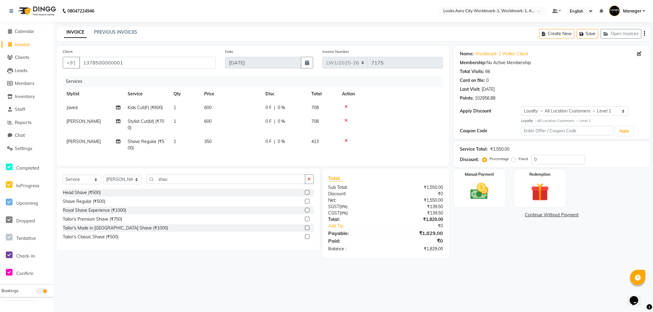
click at [494, 263] on main "INVOICE PREVIOUS INVOICES Create New Save Open Invoices Client [PHONE_NUMBER] D…" at bounding box center [353, 147] width 599 height 241
click at [491, 205] on div "Manual Payment" at bounding box center [479, 188] width 53 height 39
click at [533, 215] on span "CASH" at bounding box center [534, 215] width 13 height 7
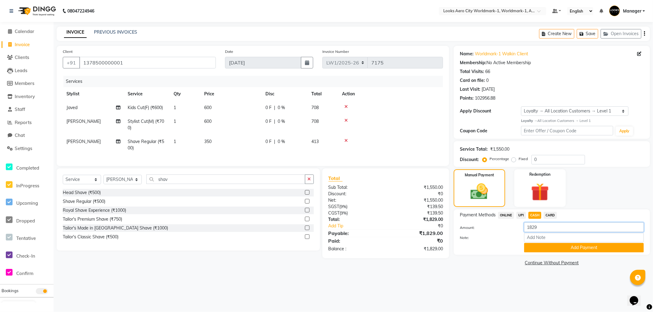
drag, startPoint x: 554, startPoint y: 228, endPoint x: 502, endPoint y: 230, distance: 51.7
click at [502, 230] on div "Amount: 1829" at bounding box center [551, 228] width 193 height 10
click at [533, 248] on button "Add Payment" at bounding box center [584, 247] width 120 height 9
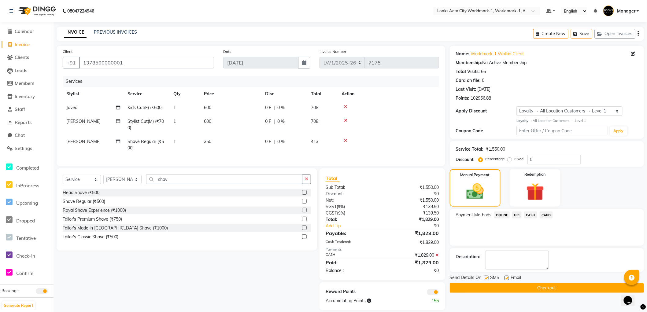
click at [462, 286] on button "Checkout" at bounding box center [547, 288] width 194 height 9
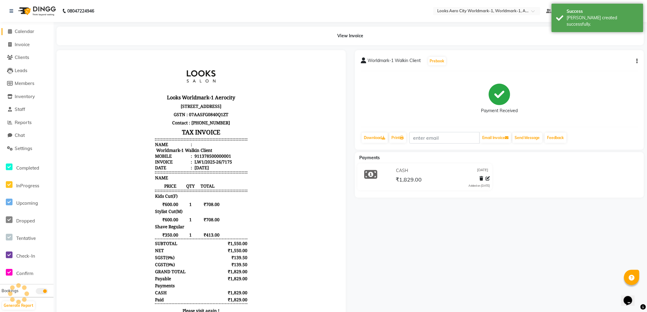
click at [19, 32] on span "Calendar" at bounding box center [25, 31] width 20 height 6
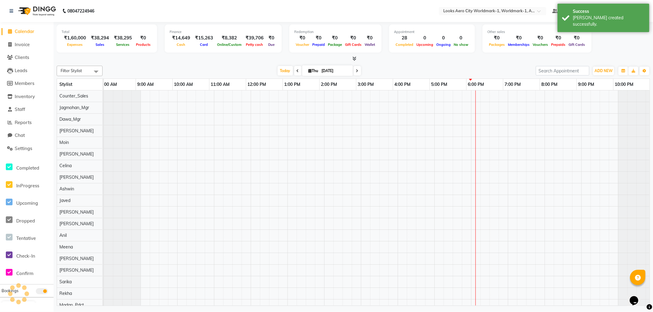
scroll to position [0, 5]
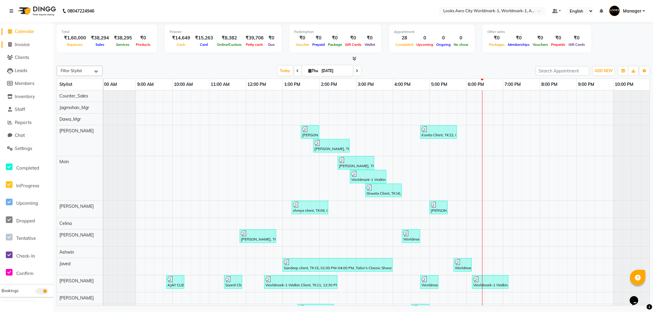
click at [24, 45] on span "Invoice" at bounding box center [22, 45] width 15 height 6
select select "service"
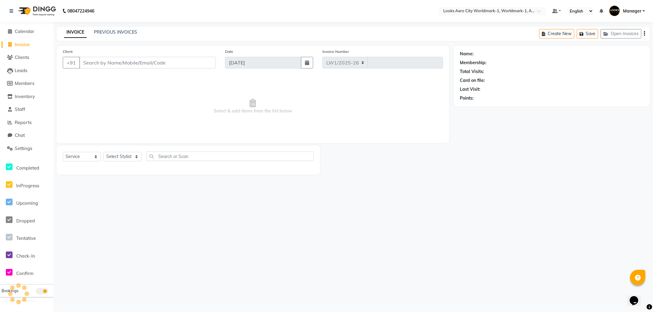
select select "8573"
type input "7176"
click at [114, 61] on input "Client" at bounding box center [147, 63] width 136 height 12
type input "9500043123"
click at [208, 61] on span "Add Client" at bounding box center [200, 63] width 24 height 6
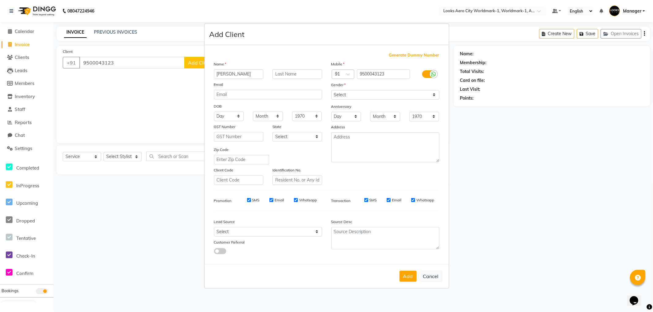
type input "[PERSON_NAME]"
type input "Client"
drag, startPoint x: 345, startPoint y: 93, endPoint x: 350, endPoint y: 96, distance: 6.3
click at [345, 93] on select "Select Male Female Other Prefer Not To Say" at bounding box center [385, 94] width 108 height 9
select select "male"
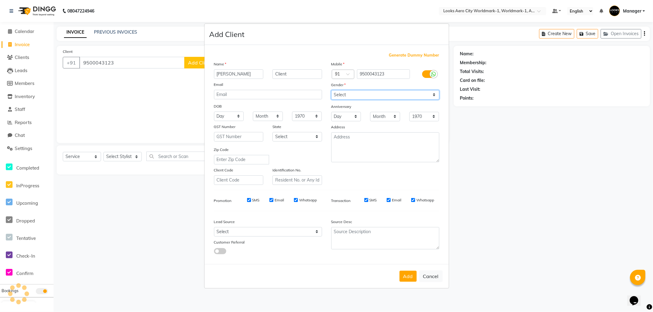
click at [331, 90] on select "Select Male Female Other Prefer Not To Say" at bounding box center [385, 94] width 108 height 9
click at [285, 136] on select "Select Andaman and Nicobar Islands Andhra Pradesh Arunachal Pradesh Assam Bihar…" at bounding box center [297, 136] width 50 height 9
select select "10"
click at [272, 132] on select "Select Andaman and Nicobar Islands Andhra Pradesh Arunachal Pradesh Assam Bihar…" at bounding box center [297, 136] width 50 height 9
click at [406, 277] on button "Add" at bounding box center [407, 276] width 17 height 11
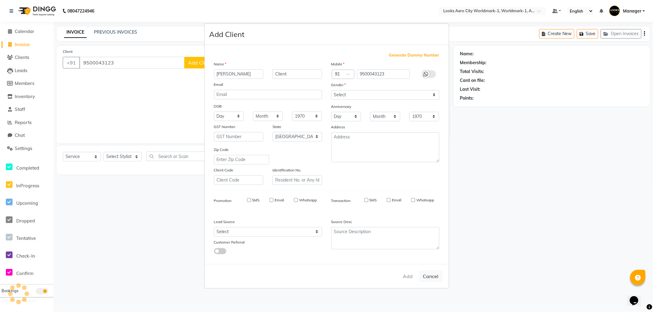
select select
select select "null"
select select
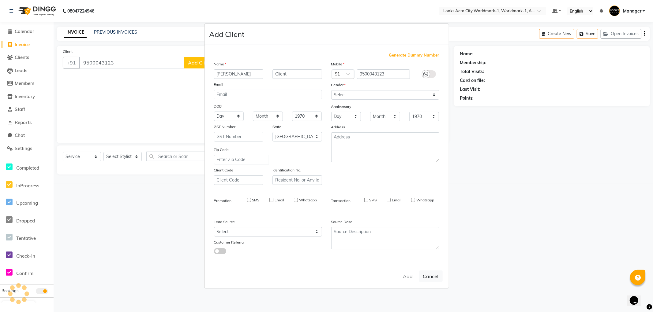
select select
checkbox input "false"
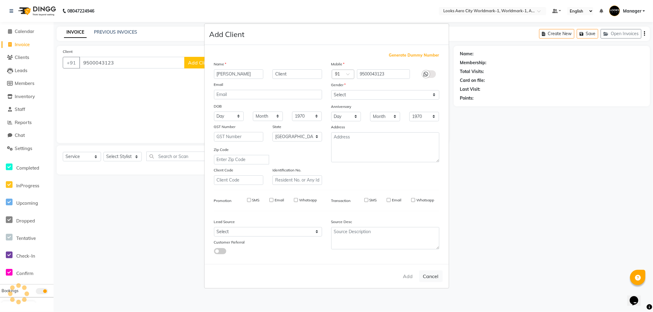
checkbox input "false"
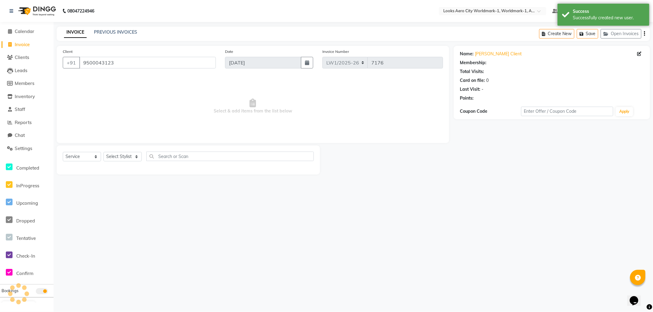
select select "1: Object"
drag, startPoint x: 127, startPoint y: 156, endPoint x: 126, endPoint y: 152, distance: 4.2
click at [127, 155] on select "Select Stylist Abhishek_Nails Amita Chauhan Anil Ashwin Celina Counter_Sales Da…" at bounding box center [122, 156] width 38 height 9
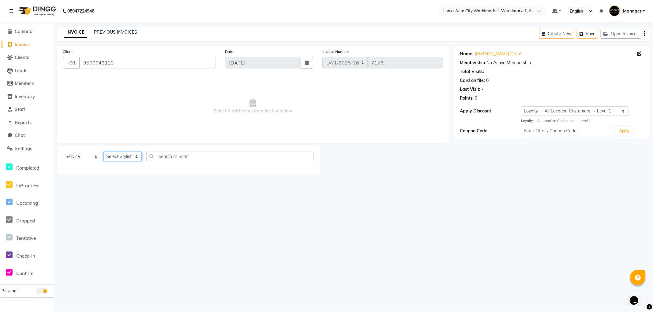
select select "84542"
click at [103, 152] on select "Select Stylist Abhishek_Nails Amita Chauhan Anil Ashwin Celina Counter_Sales Da…" at bounding box center [122, 156] width 38 height 9
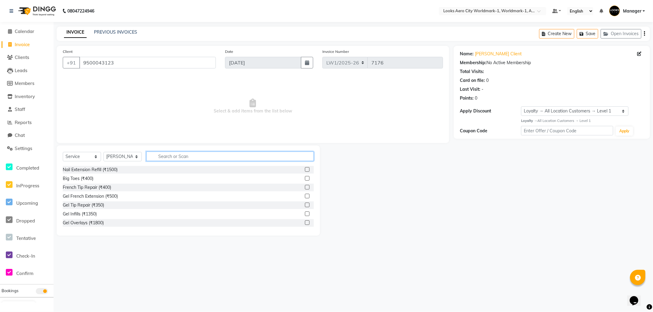
click at [182, 157] on input "text" at bounding box center [229, 156] width 167 height 9
type input "cut"
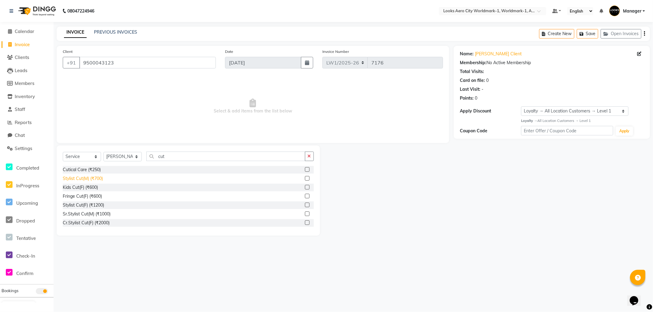
click at [94, 177] on div "Stylist Cut(M) (₹700)" at bounding box center [83, 179] width 40 height 6
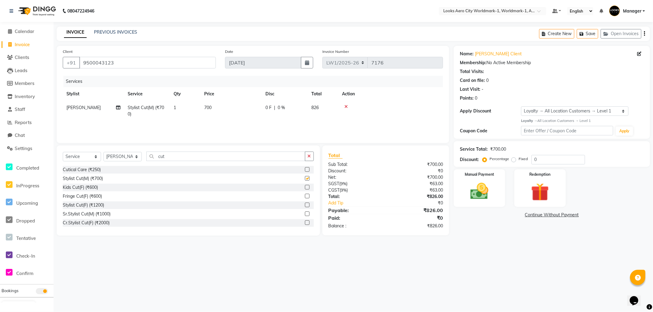
checkbox input "false"
click at [226, 112] on td "700" at bounding box center [230, 111] width 61 height 20
select select "84542"
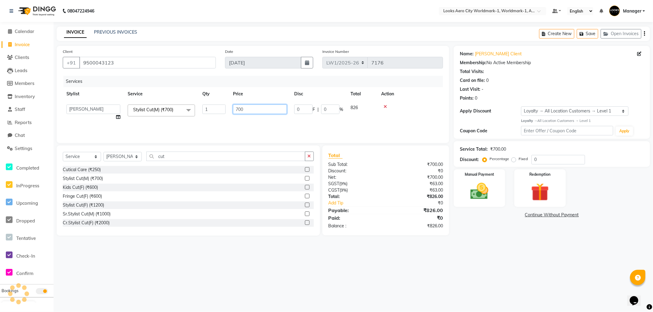
drag, startPoint x: 253, startPoint y: 109, endPoint x: 212, endPoint y: 108, distance: 40.4
click at [207, 105] on tr "Abhishek_Nails Amita Chauhan Anil Ashwin Celina Counter_Sales Dawa_Mgr Gaurav_P…" at bounding box center [253, 112] width 380 height 23
type input "600"
drag, startPoint x: 468, startPoint y: 266, endPoint x: 448, endPoint y: 243, distance: 31.2
click at [467, 266] on div "08047224946 Select Location × Looks Aero City Worldmark-1, Worldmark-1, Aerocit…" at bounding box center [326, 156] width 653 height 312
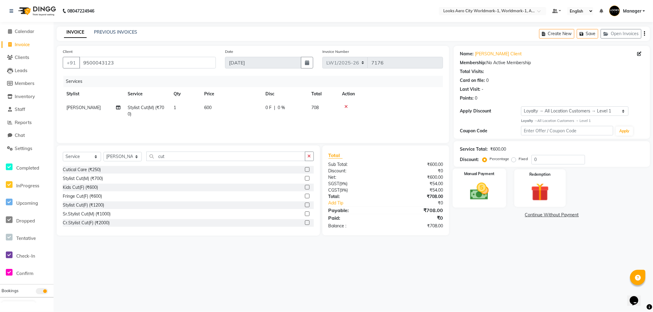
click at [483, 201] on img at bounding box center [479, 192] width 31 height 22
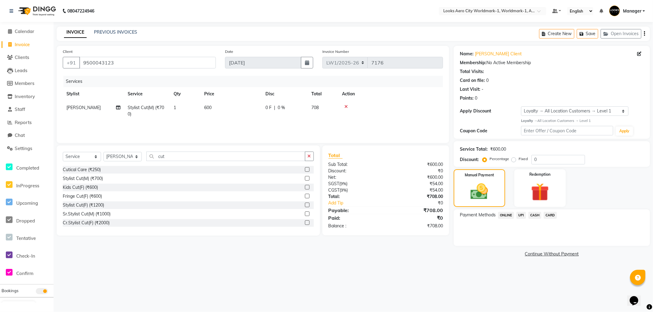
click at [520, 216] on span "UPI" at bounding box center [520, 215] width 9 height 7
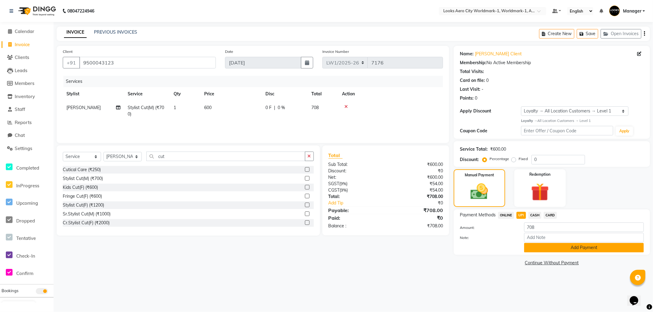
click at [530, 249] on button "Add Payment" at bounding box center [584, 247] width 120 height 9
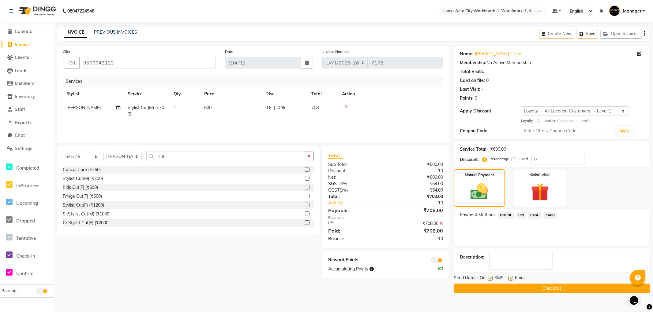
click at [472, 289] on button "Checkout" at bounding box center [551, 288] width 196 height 9
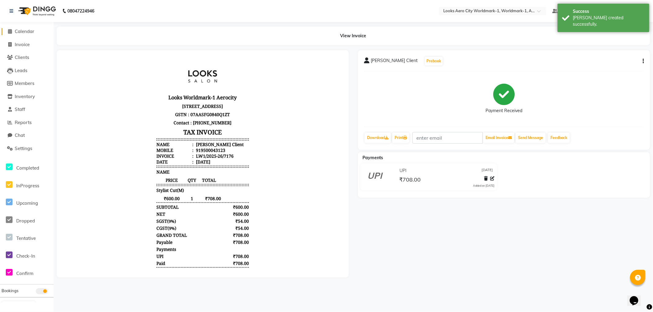
click at [31, 32] on span "Calendar" at bounding box center [25, 31] width 20 height 6
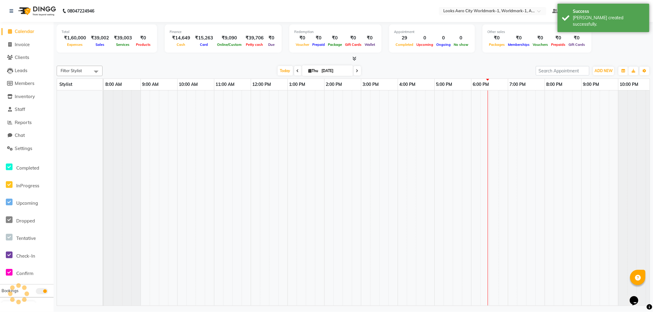
scroll to position [0, 5]
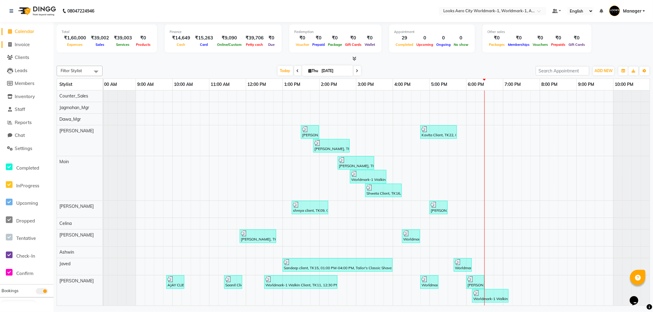
click at [28, 43] on span "Invoice" at bounding box center [22, 45] width 15 height 6
select select "service"
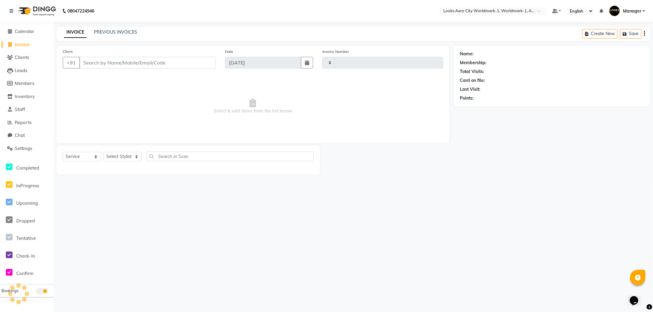
click at [128, 61] on input "Client" at bounding box center [147, 63] width 136 height 12
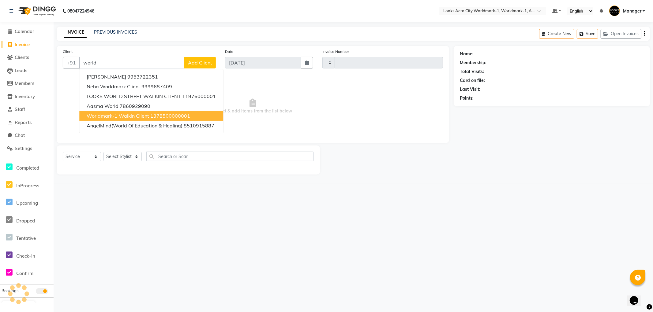
click at [106, 117] on span "Worldmark-1 Walkin Client" at bounding box center [118, 116] width 62 height 6
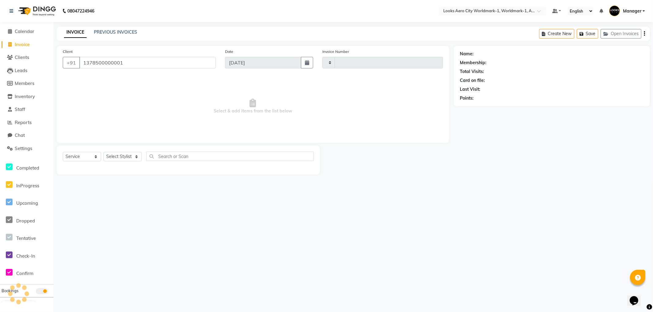
type input "1378500000001"
drag, startPoint x: 129, startPoint y: 158, endPoint x: 128, endPoint y: 154, distance: 3.7
click at [129, 158] on select "Select Stylist Abhishek_Nails Amita Chauhan Anil Ashwin Celina Counter_Sales Da…" at bounding box center [122, 156] width 38 height 9
select select "84554"
click at [103, 152] on select "Select Stylist Abhishek_Nails Amita Chauhan Anil Ashwin Celina Counter_Sales Da…" at bounding box center [122, 156] width 38 height 9
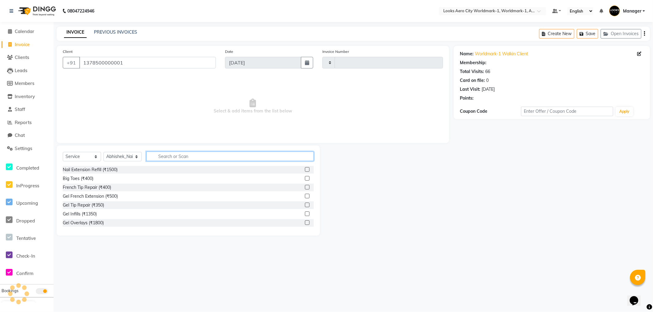
click at [188, 158] on input "text" at bounding box center [229, 156] width 167 height 9
type input "gel"
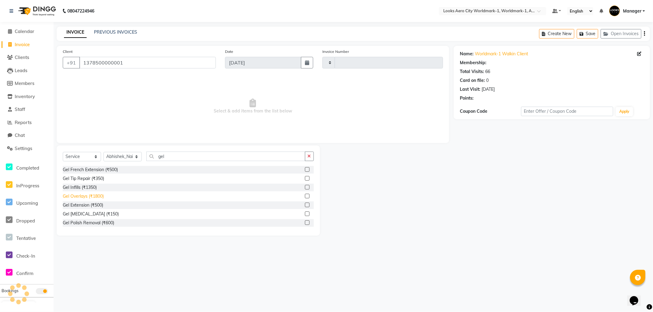
click at [85, 197] on div "Gel Overlays (₹1800)" at bounding box center [83, 196] width 41 height 6
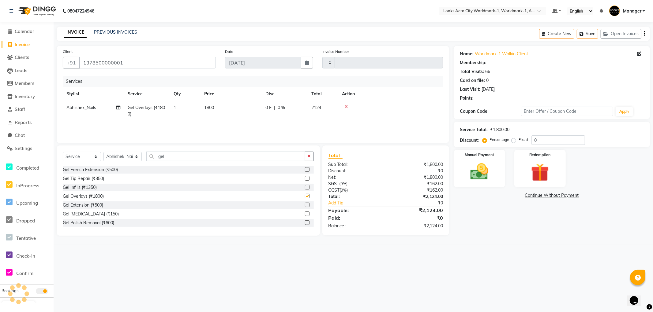
checkbox input "false"
click at [228, 108] on td "1800" at bounding box center [230, 111] width 61 height 20
type input "7177"
select select "8573"
drag, startPoint x: 263, startPoint y: 104, endPoint x: 209, endPoint y: 113, distance: 55.2
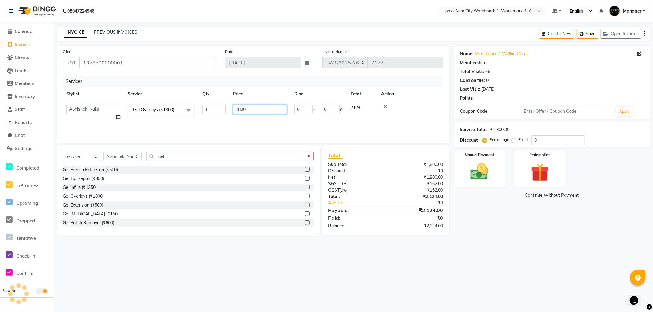
click at [206, 113] on tr "Abhishek_Nails Amita Chauhan Anil Ashwin Celina Counter_Sales Dawa_Mgr Gaurav_P…" at bounding box center [253, 112] width 380 height 23
type input "2000"
click at [509, 237] on main "INVOICE PREVIOUS INVOICES Create New Save Open Invoices Client +91 137850000000…" at bounding box center [353, 136] width 599 height 218
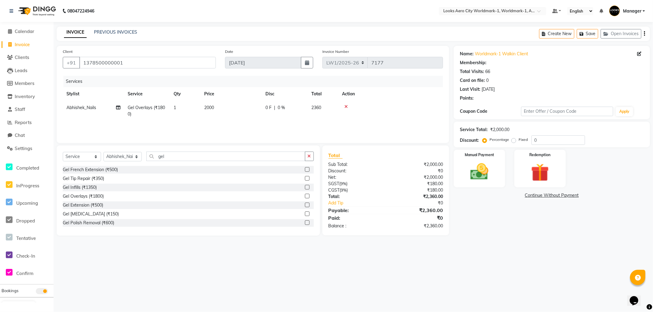
select select "1: Object"
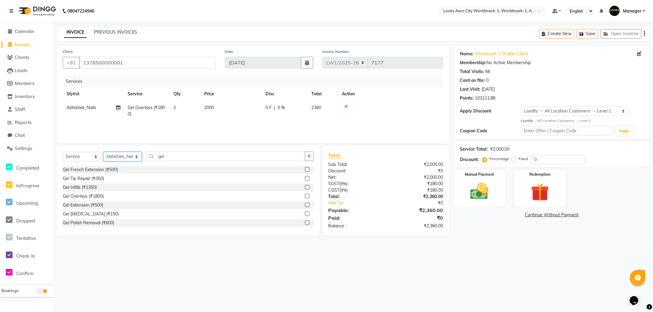
click at [129, 155] on select "Select Stylist Abhishek_Nails Amita Chauhan Anil Ashwin Celina Counter_Sales Da…" at bounding box center [122, 156] width 38 height 9
click at [122, 156] on select "Select Stylist Abhishek_Nails Amita Chauhan Anil Ashwin Celina Counter_Sales Da…" at bounding box center [122, 156] width 38 height 9
select select "84535"
click at [103, 152] on select "Select Stylist Abhishek_Nails Amita Chauhan Anil Ashwin Celina Counter_Sales Da…" at bounding box center [122, 156] width 38 height 9
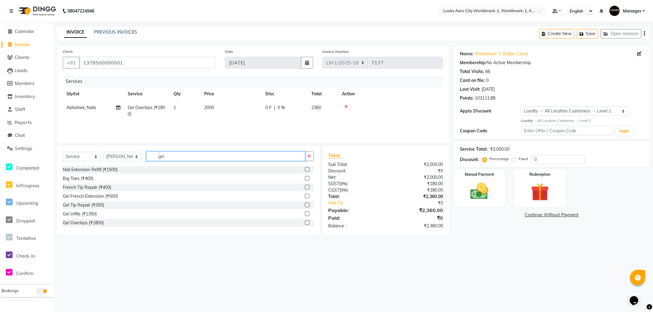
drag, startPoint x: 183, startPoint y: 158, endPoint x: 130, endPoint y: 157, distance: 52.3
click at [130, 157] on div "Select Service Product Membership Package Voucher Prepaid Gift Card Select Styl…" at bounding box center [188, 159] width 251 height 14
type input "ritu"
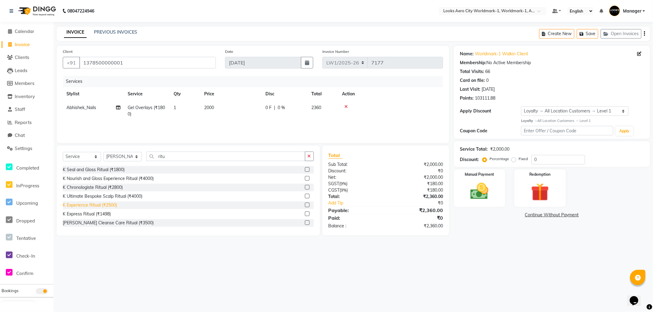
click at [81, 205] on div "K Experience Ritual (₹2500)" at bounding box center [90, 205] width 54 height 6
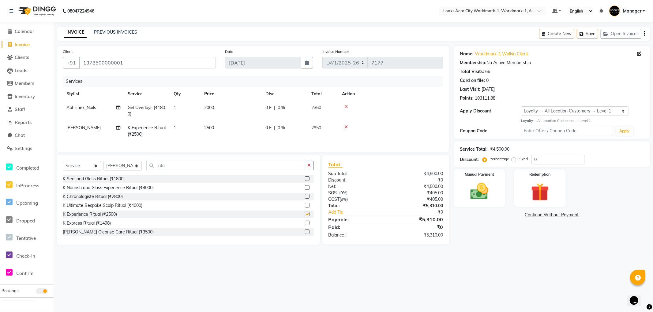
checkbox input "false"
click at [220, 126] on td "2500" at bounding box center [230, 131] width 61 height 20
select select "84535"
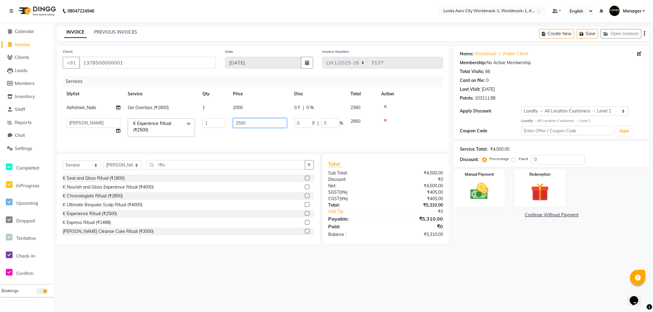
drag, startPoint x: 261, startPoint y: 121, endPoint x: 215, endPoint y: 122, distance: 45.6
click at [213, 121] on tr "Abhishek_Nails Amita Chauhan Anil Ashwin Celina Counter_Sales Dawa_Mgr Gaurav_P…" at bounding box center [253, 128] width 380 height 26
type input "3600"
click at [124, 170] on select "Select Stylist Abhishek_Nails Amita Chauhan Anil Ashwin Celina Counter_Sales Da…" at bounding box center [122, 165] width 38 height 9
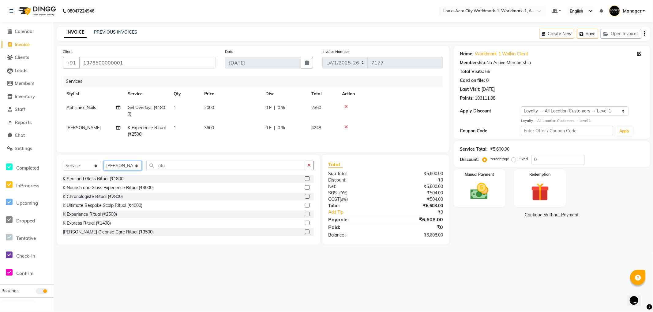
select select "84550"
click at [103, 166] on select "Select Stylist Abhishek_Nails Amita Chauhan Anil Ashwin Celina Counter_Sales Da…" at bounding box center [122, 165] width 38 height 9
drag, startPoint x: 228, startPoint y: 126, endPoint x: 232, endPoint y: 126, distance: 3.7
click at [228, 126] on td "3600" at bounding box center [230, 131] width 61 height 20
select select "84535"
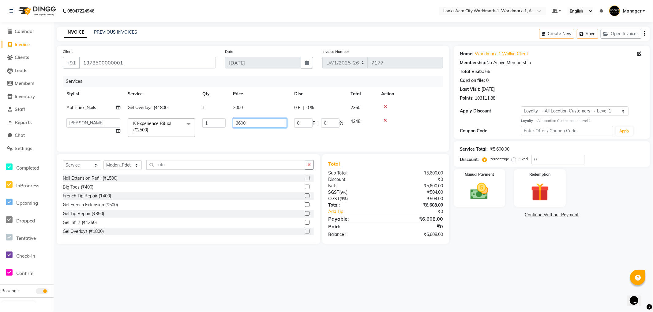
drag, startPoint x: 250, startPoint y: 122, endPoint x: 194, endPoint y: 116, distance: 56.3
click at [194, 116] on tr "Abhishek_Nails Amita Chauhan Anil Ashwin Celina Counter_Sales Dawa_Mgr Gaurav_P…" at bounding box center [253, 128] width 380 height 26
type input "5100"
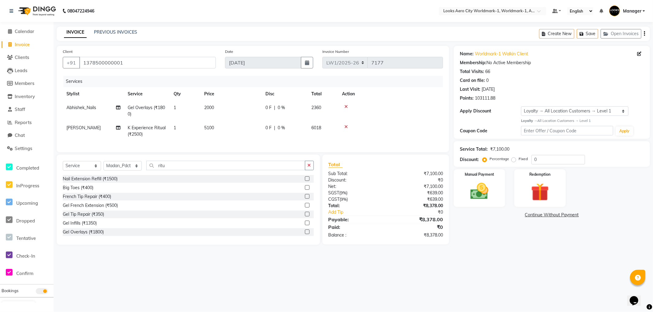
drag, startPoint x: 539, startPoint y: 263, endPoint x: 280, endPoint y: 254, distance: 259.3
click at [536, 261] on div "08047224946 Select Location × Looks Aero City Worldmark-1, Worldmark-1, Aerocit…" at bounding box center [326, 156] width 653 height 312
drag, startPoint x: 201, startPoint y: 173, endPoint x: 0, endPoint y: 135, distance: 204.3
click at [0, 135] on app-home "08047224946 Select Location × Looks Aero City Worldmark-1, Worldmark-1, Aerocit…" at bounding box center [326, 127] width 653 height 254
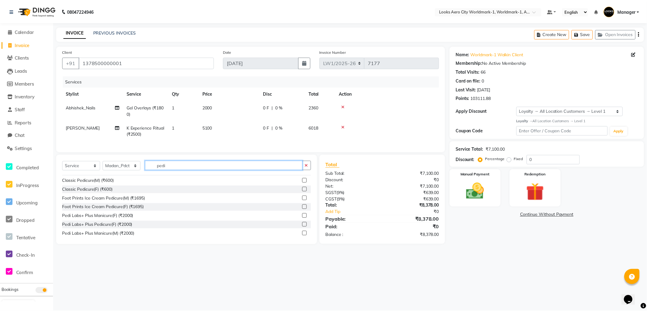
scroll to position [68, 0]
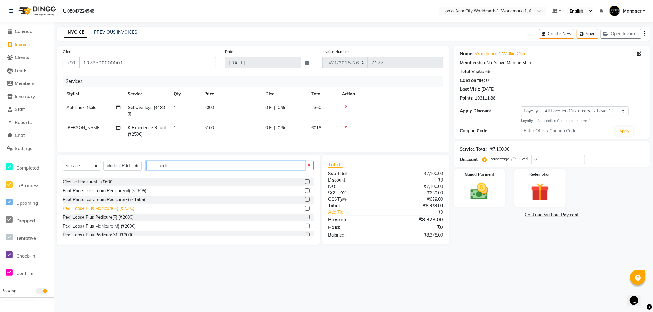
type input "pedi"
click at [120, 212] on div "Pedi Labs+ Plus Manicure(F) (₹2000)" at bounding box center [99, 209] width 72 height 6
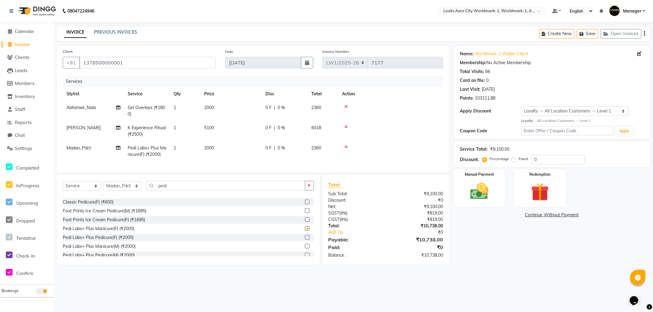
checkbox input "false"
click at [482, 263] on div "Name: Worldmark-1 Walkin Client Membership: No Active Membership Total Visits: …" at bounding box center [553, 155] width 201 height 219
click at [226, 109] on td "2000" at bounding box center [230, 111] width 61 height 20
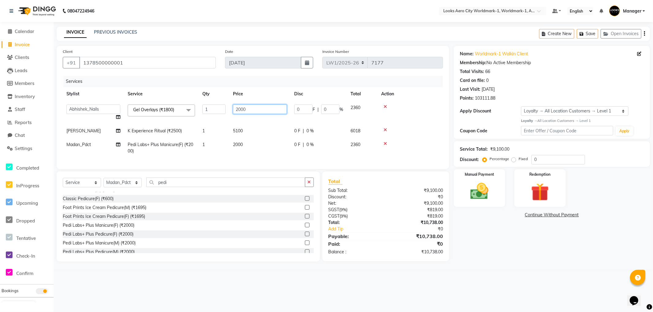
drag, startPoint x: 256, startPoint y: 109, endPoint x: 173, endPoint y: 100, distance: 83.4
click at [173, 100] on table "Stylist Service Qty Price Disc Total Action Abhishek_Nails Amita Chauhan Anil A…" at bounding box center [253, 122] width 380 height 71
type input "3000"
click at [481, 219] on div "Name: Worldmark-1 Walkin Client Membership: No Active Membership Total Visits: …" at bounding box center [553, 154] width 201 height 216
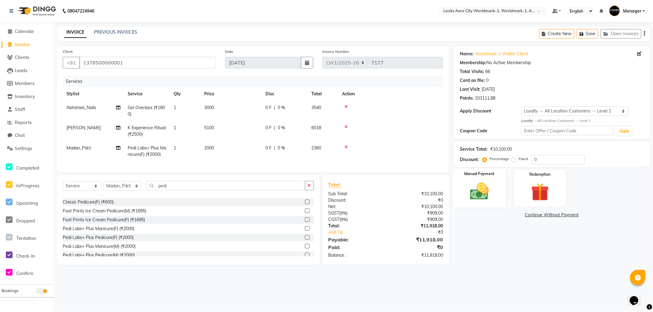
click at [494, 206] on div "Manual Payment" at bounding box center [479, 188] width 53 height 39
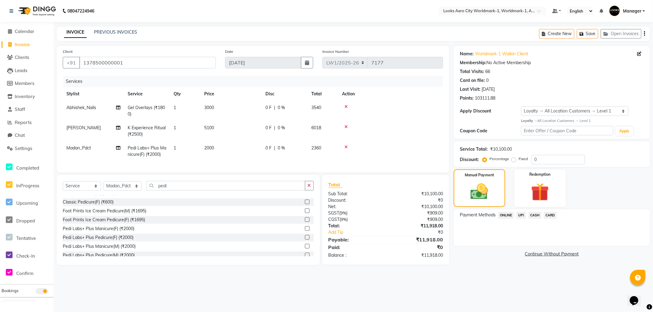
click at [550, 214] on span "CARD" at bounding box center [549, 215] width 13 height 7
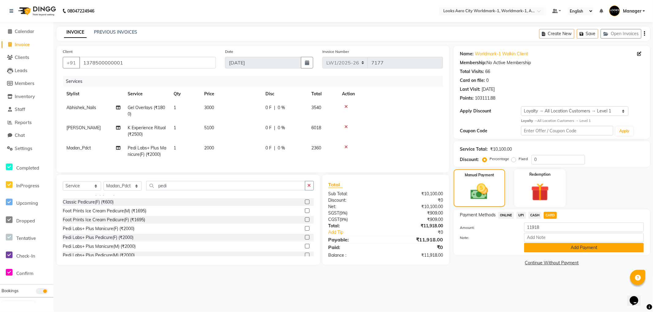
click at [534, 247] on button "Add Payment" at bounding box center [584, 247] width 120 height 9
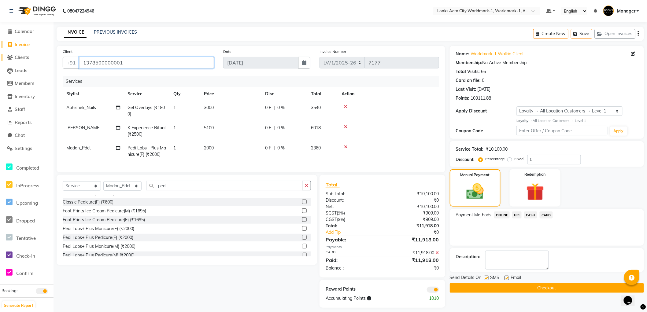
drag, startPoint x: 130, startPoint y: 63, endPoint x: 13, endPoint y: 59, distance: 117.3
click at [10, 58] on app-home "08047224946 Select Location × Looks Aero City Worldmark-1, Worldmark-1, Aerocit…" at bounding box center [323, 158] width 647 height 317
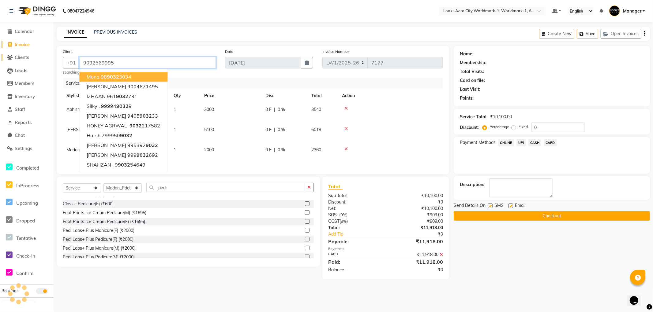
type input "9032569995"
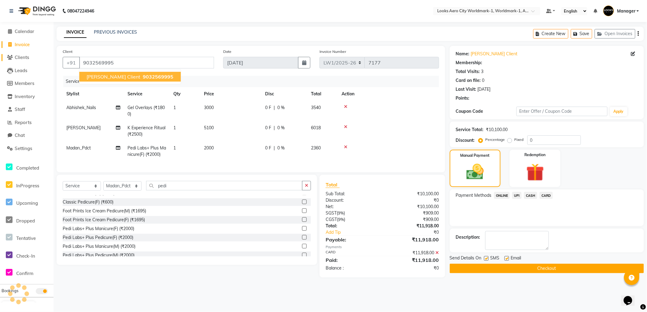
select select "1: Object"
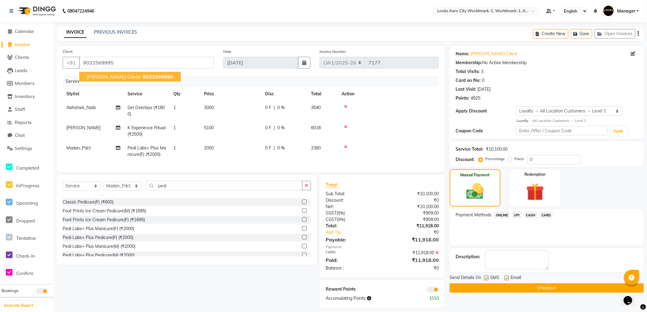
click at [355, 33] on div "INVOICE PREVIOUS INVOICES Create New Save Open Invoices" at bounding box center [351, 34] width 588 height 14
drag, startPoint x: 127, startPoint y: 63, endPoint x: 26, endPoint y: 59, distance: 101.0
click at [26, 59] on app-home "08047224946 Select Location × Looks Aero City Worldmark-1, Worldmark-1, Aerocit…" at bounding box center [323, 158] width 647 height 317
click at [468, 288] on button "Checkout" at bounding box center [547, 288] width 194 height 9
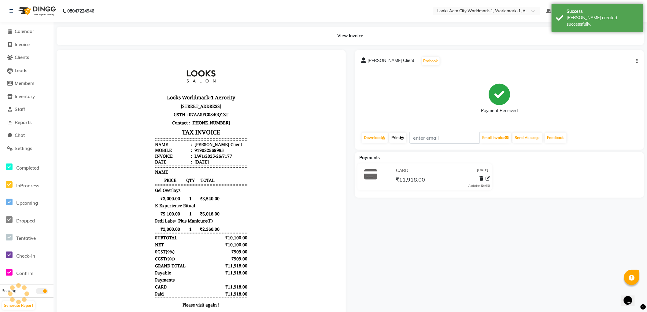
click at [401, 136] on link "Print" at bounding box center [397, 138] width 17 height 10
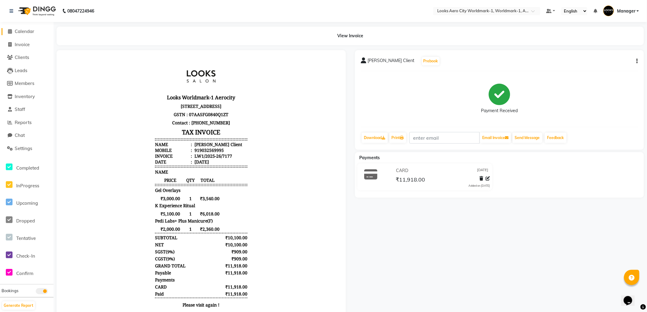
drag, startPoint x: 25, startPoint y: 33, endPoint x: 44, endPoint y: 29, distance: 19.6
click at [25, 33] on span "Calendar" at bounding box center [25, 31] width 20 height 6
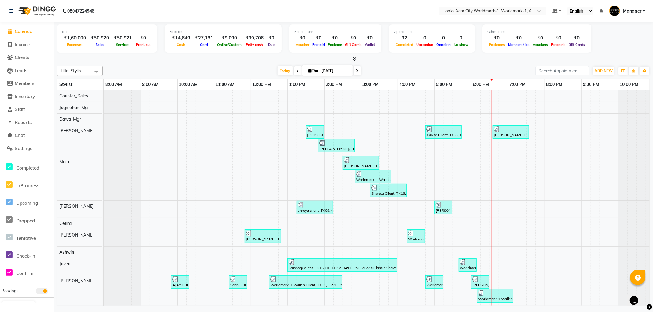
click at [23, 45] on span "Invoice" at bounding box center [22, 45] width 15 height 6
select select "service"
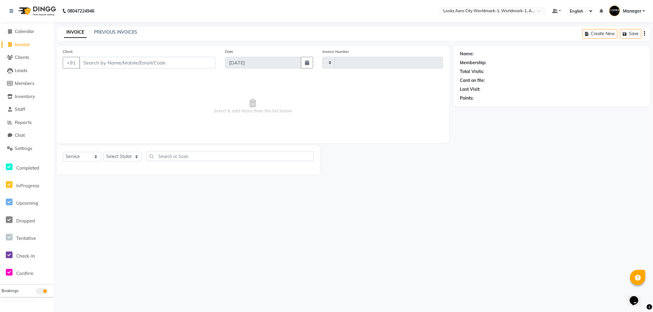
type input "7178"
select select "8573"
click at [113, 28] on div "INVOICE PREVIOUS INVOICES Create New Save Open Invoices" at bounding box center [353, 34] width 593 height 14
click at [111, 32] on link "PREVIOUS INVOICES" at bounding box center [115, 32] width 43 height 6
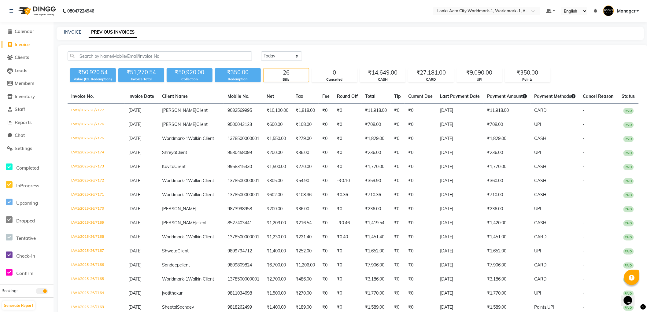
click at [21, 43] on span "Invoice" at bounding box center [22, 45] width 15 height 6
select select "service"
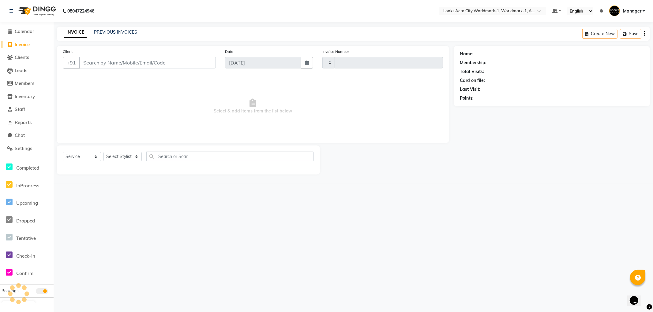
click at [99, 63] on input "Client" at bounding box center [147, 63] width 136 height 12
type input "7178"
select select "8573"
type input "9032569995"
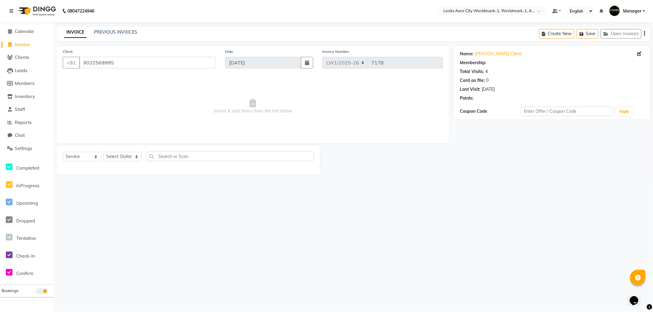
select select "1: Object"
click at [25, 31] on span "Calendar" at bounding box center [25, 31] width 20 height 6
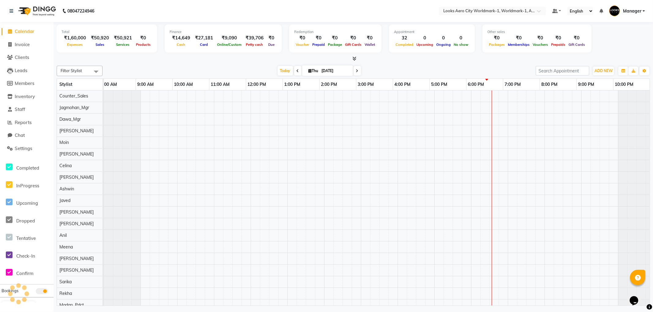
scroll to position [0, 5]
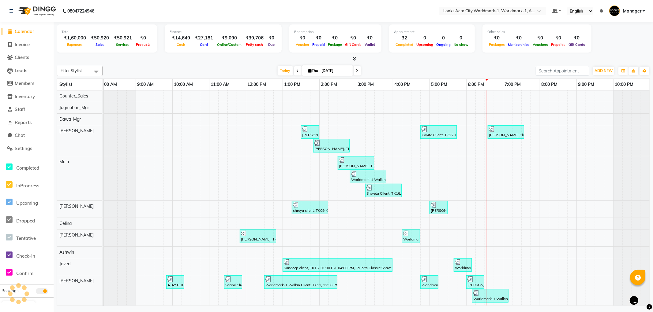
click at [25, 32] on span "Calendar" at bounding box center [25, 31] width 20 height 6
click at [27, 45] on span "Invoice" at bounding box center [22, 45] width 15 height 6
select select "service"
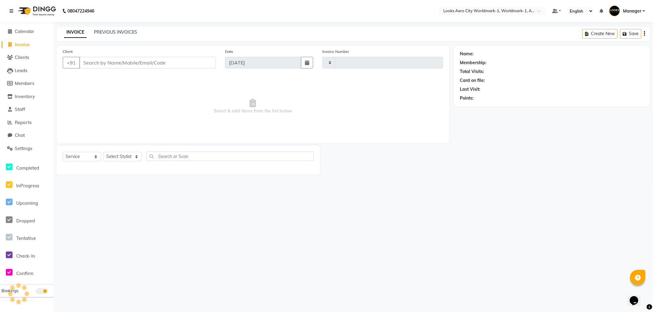
type input "7178"
select select "8573"
click at [121, 31] on link "PREVIOUS INVOICES" at bounding box center [115, 32] width 43 height 6
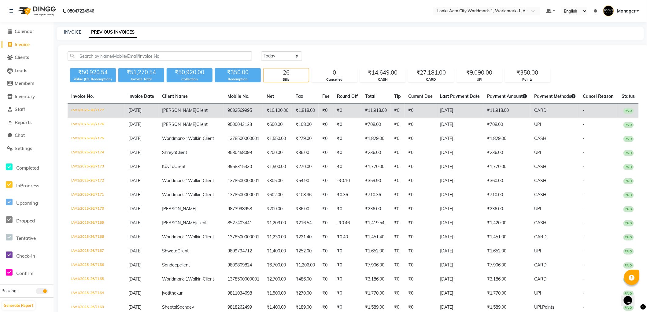
click at [391, 110] on td "₹0" at bounding box center [398, 111] width 14 height 14
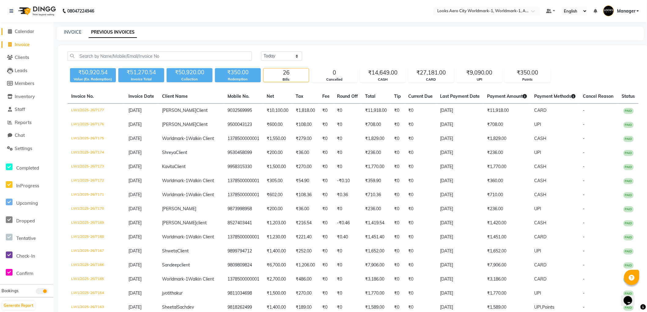
drag, startPoint x: 28, startPoint y: 30, endPoint x: 36, endPoint y: 32, distance: 8.1
click at [28, 30] on span "Calendar" at bounding box center [25, 31] width 20 height 6
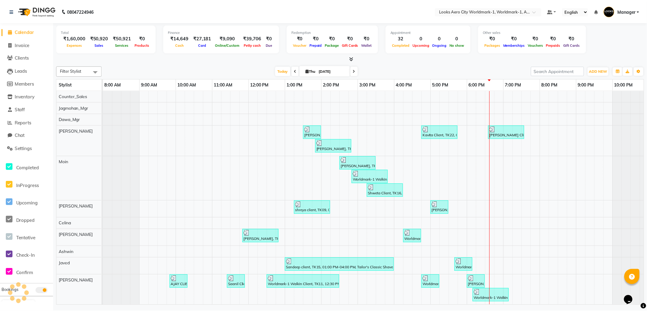
scroll to position [0, 5]
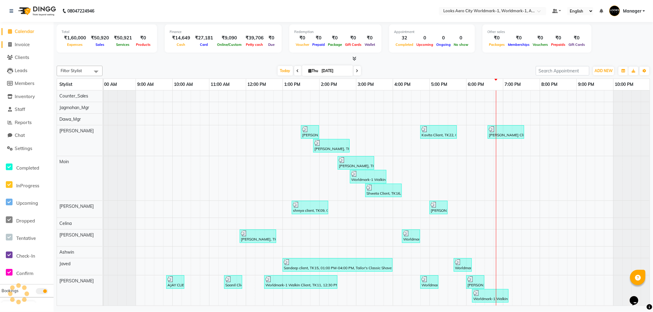
click at [21, 47] on span "Invoice" at bounding box center [22, 45] width 15 height 6
select select "service"
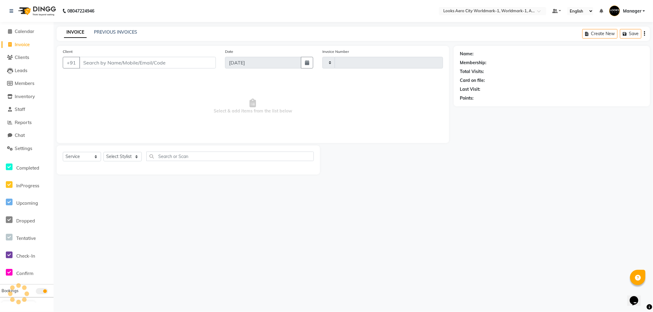
click at [99, 60] on input "Client" at bounding box center [147, 63] width 136 height 12
type input "wor"
type input "7179"
select select "8573"
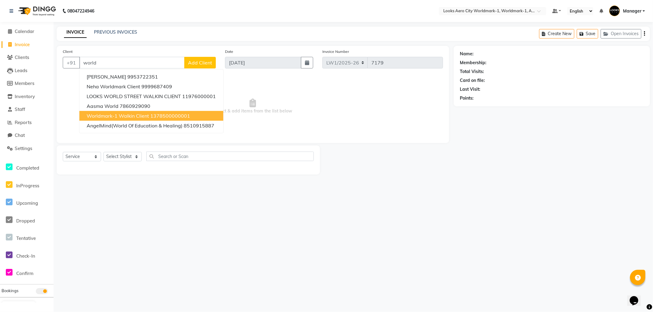
click at [136, 117] on span "Worldmark-1 Walkin Client" at bounding box center [118, 116] width 62 height 6
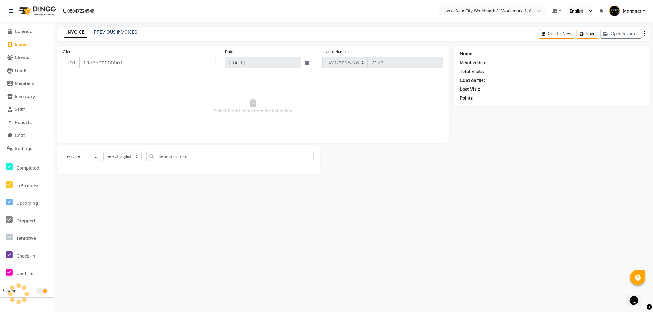
type input "1378500000001"
select select "1: Object"
click at [120, 152] on div "Select Service Product Membership Package Voucher Prepaid Gift Card Select Styl…" at bounding box center [188, 159] width 251 height 14
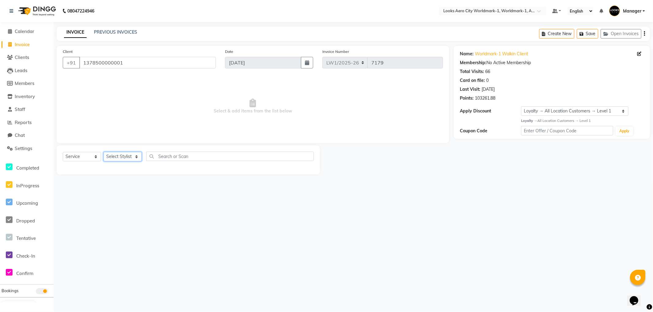
select select "84544"
click at [103, 152] on select "Select Stylist Abhishek_Nails Amita Chauhan Anil Ashwin Celina Counter_Sales Da…" at bounding box center [122, 156] width 38 height 9
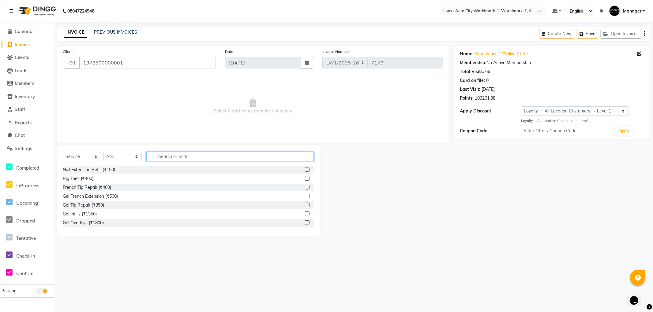
click at [190, 157] on input "text" at bounding box center [229, 156] width 167 height 9
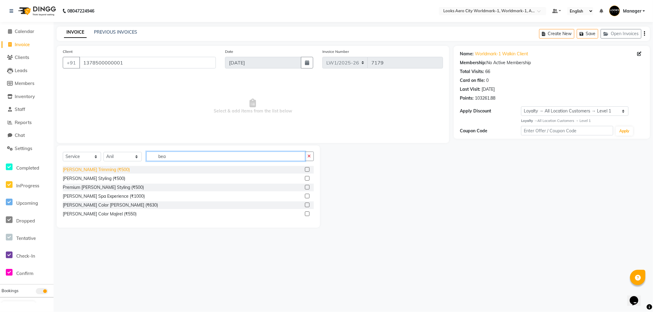
type input "bea"
click at [90, 170] on div "Beard Trimming (₹500)" at bounding box center [96, 170] width 67 height 6
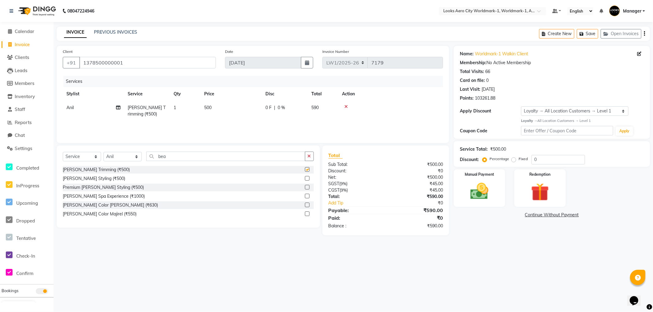
checkbox input "false"
click at [229, 106] on td "500" at bounding box center [230, 111] width 61 height 20
select select "84544"
drag, startPoint x: 259, startPoint y: 106, endPoint x: 212, endPoint y: 114, distance: 47.5
click at [212, 114] on tr "Abhishek_Nails Amita Chauhan Anil Ashwin Celina Counter_Sales Dawa_Mgr Gaurav_P…" at bounding box center [253, 114] width 380 height 26
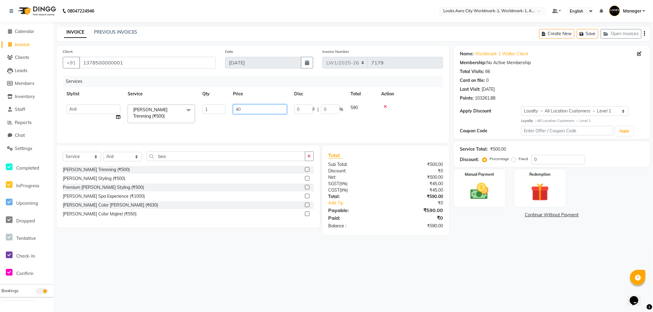
type input "400"
click at [484, 250] on div "08047224946 Select Location × Looks Aero City Worldmark-1, Worldmark-1, Aerocit…" at bounding box center [326, 156] width 653 height 312
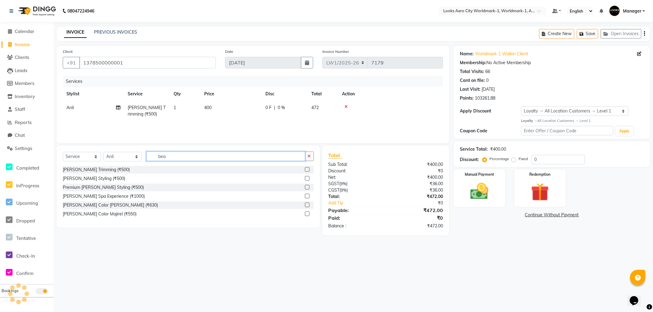
drag, startPoint x: 186, startPoint y: 160, endPoint x: 27, endPoint y: 102, distance: 168.9
click at [2, 109] on app-home "08047224946 Select Location × Looks Aero City Worldmark-1, Worldmark-1, Aerocit…" at bounding box center [326, 122] width 653 height 245
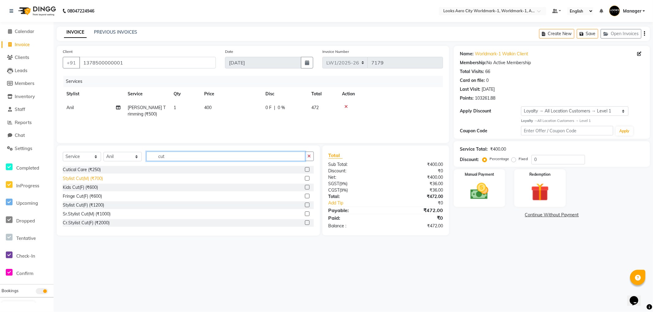
type input "cut"
click at [97, 179] on div "Stylist Cut(M) (₹700)" at bounding box center [83, 179] width 40 height 6
checkbox input "false"
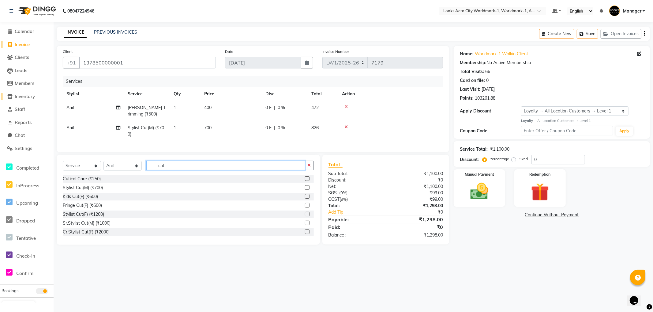
drag, startPoint x: 183, startPoint y: 171, endPoint x: 23, endPoint y: 93, distance: 178.0
click at [1, 105] on app-home "08047224946 Select Location × Looks Aero City Worldmark-1, Worldmark-1, Aerocit…" at bounding box center [326, 127] width 653 height 254
type input "wash"
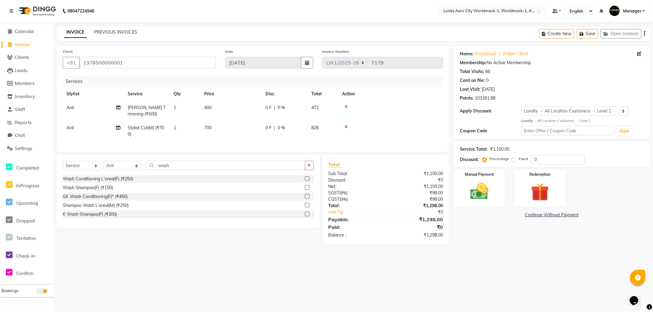
drag, startPoint x: 106, startPoint y: 193, endPoint x: 123, endPoint y: 165, distance: 32.5
click at [106, 191] on div "Wash Shampoo(F) (₹150)" at bounding box center [88, 188] width 50 height 6
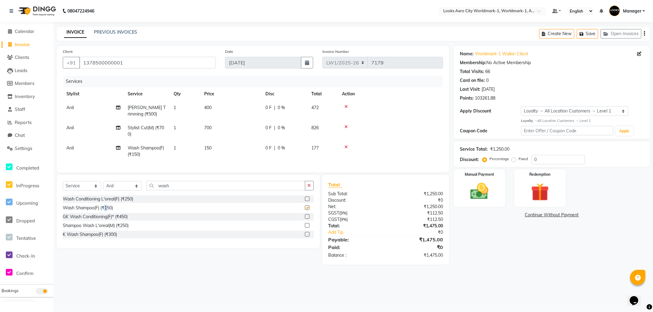
checkbox input "false"
click at [222, 129] on td "700" at bounding box center [230, 131] width 61 height 20
select select "84544"
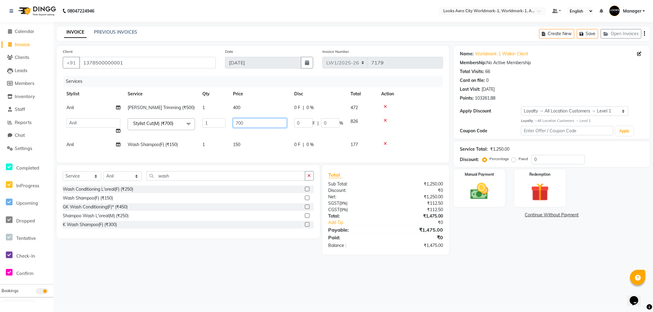
drag, startPoint x: 233, startPoint y: 121, endPoint x: 139, endPoint y: 114, distance: 94.2
click at [137, 115] on tr "Abhishek_Nails Amita Chauhan Anil Ashwin Celina Counter_Sales Dawa_Mgr Gaurav_P…" at bounding box center [253, 126] width 380 height 23
type input "600"
click at [246, 147] on td "150" at bounding box center [259, 145] width 61 height 14
select select "84544"
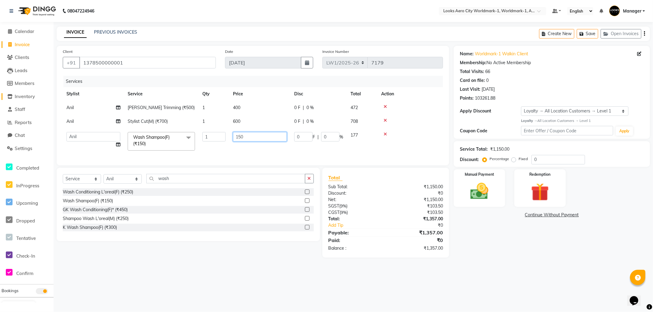
drag, startPoint x: 262, startPoint y: 138, endPoint x: 13, endPoint y: 93, distance: 252.7
click at [5, 97] on app-home "08047224946 Select Location × Looks Aero City Worldmark-1, Worldmark-1, Aerocit…" at bounding box center [326, 133] width 653 height 267
type input "200"
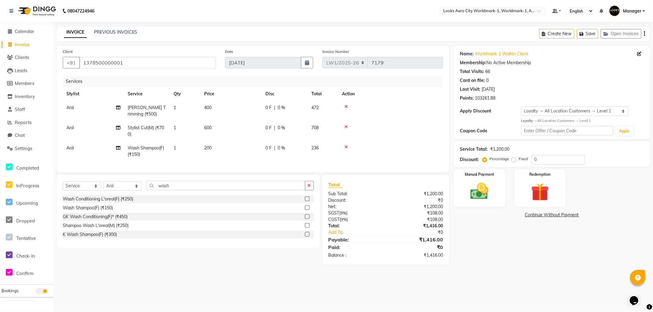
drag, startPoint x: 505, startPoint y: 272, endPoint x: 509, endPoint y: 273, distance: 3.7
click at [506, 272] on div "08047224946 Select Location × Looks Aero City Worldmark-1, Worldmark-1, Aerocit…" at bounding box center [326, 156] width 653 height 312
click at [496, 202] on div "Manual Payment" at bounding box center [479, 188] width 53 height 39
click at [547, 215] on span "CARD" at bounding box center [549, 215] width 13 height 7
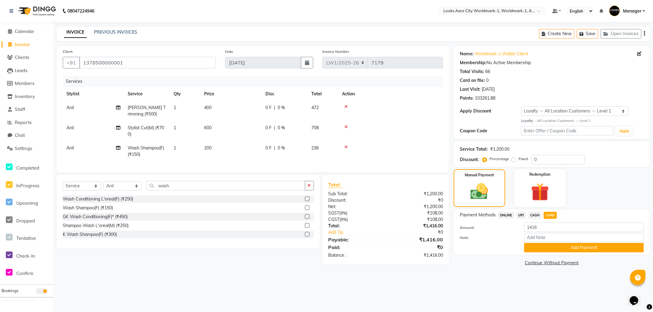
click at [537, 247] on button "Add Payment" at bounding box center [584, 247] width 120 height 9
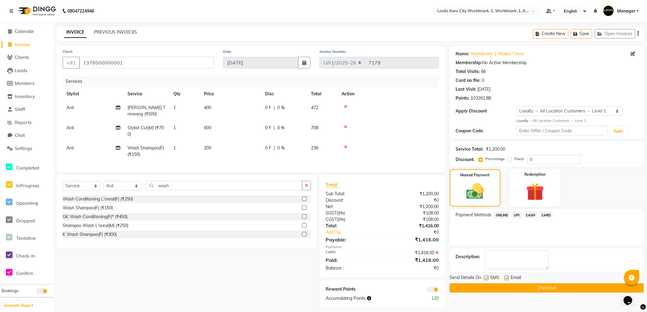
drag, startPoint x: 477, startPoint y: 285, endPoint x: 474, endPoint y: 282, distance: 4.3
click at [478, 285] on button "Checkout" at bounding box center [547, 288] width 194 height 9
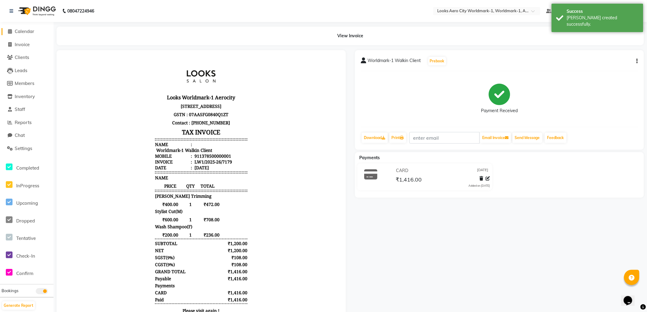
click at [29, 32] on span "Calendar" at bounding box center [25, 31] width 20 height 6
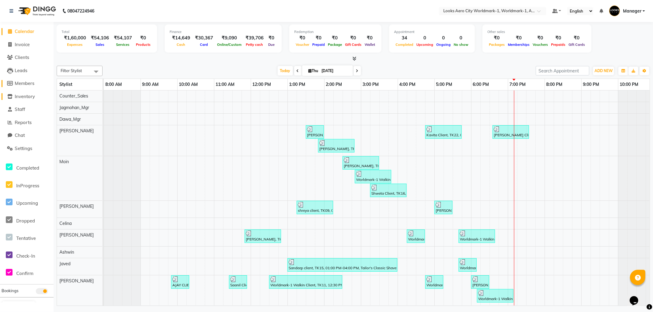
drag, startPoint x: 23, startPoint y: 98, endPoint x: 35, endPoint y: 81, distance: 21.2
click at [22, 97] on span "Inventory" at bounding box center [25, 97] width 20 height 6
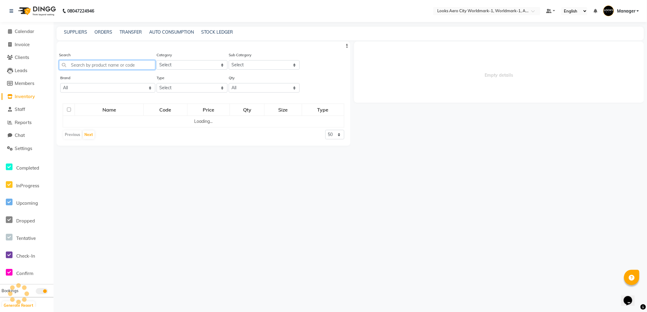
click at [99, 63] on input "text" at bounding box center [107, 64] width 96 height 9
select select
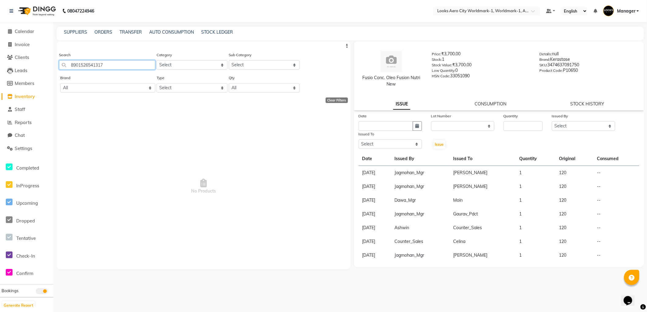
type input "8901526541317"
click at [25, 96] on span "Inventory" at bounding box center [25, 97] width 20 height 6
click at [24, 33] on span "Calendar" at bounding box center [25, 31] width 20 height 6
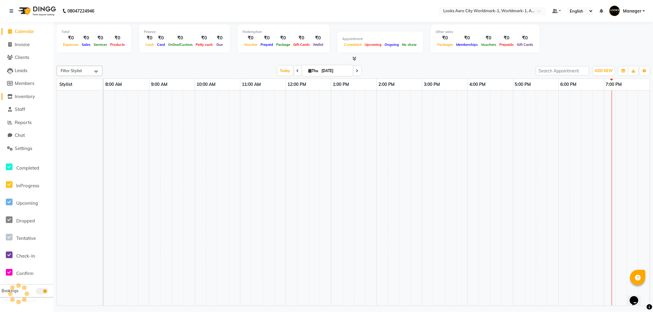
click at [23, 95] on span "Inventory" at bounding box center [25, 97] width 20 height 6
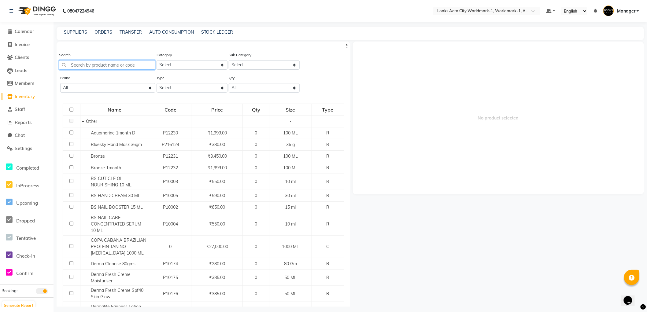
click at [101, 65] on input "text" at bounding box center [107, 64] width 96 height 9
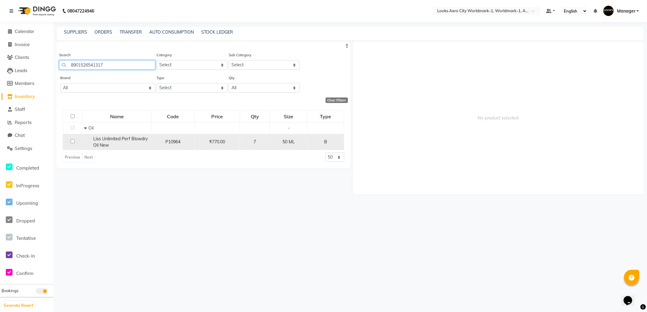
type input "8901526541317"
click at [73, 142] on input "checkbox" at bounding box center [73, 142] width 4 height 4
checkbox input "true"
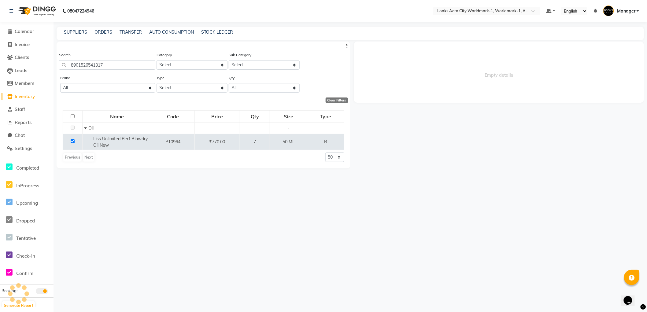
select select
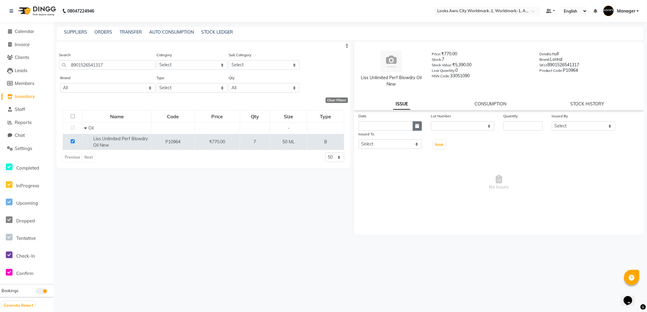
click at [416, 125] on icon "button" at bounding box center [418, 126] width 4 height 4
select select "9"
select select "2025"
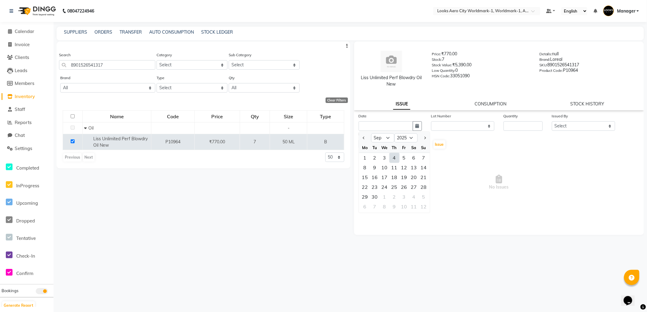
click at [393, 158] on div "4" at bounding box center [395, 158] width 10 height 10
type input "[DATE]"
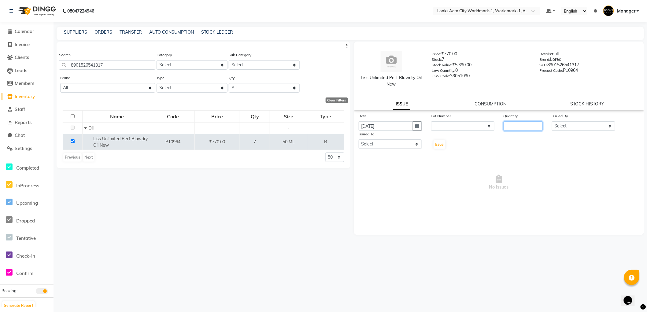
click at [513, 126] on input "number" at bounding box center [523, 125] width 39 height 9
type input "1"
click at [556, 127] on select "Select Abhishek_Nails Amita Chauhan Anil Ashwin Celina Counter_Sales Dawa_Mgr G…" at bounding box center [583, 125] width 63 height 9
click at [552, 121] on select "Select Abhishek_Nails Amita Chauhan Anil Ashwin Celina Counter_Sales Dawa_Mgr G…" at bounding box center [583, 125] width 63 height 9
click at [393, 143] on select "Select Abhishek_Nails Amita Chauhan Anil Ashwin Celina Counter_Sales Dawa_Mgr G…" at bounding box center [390, 144] width 63 height 9
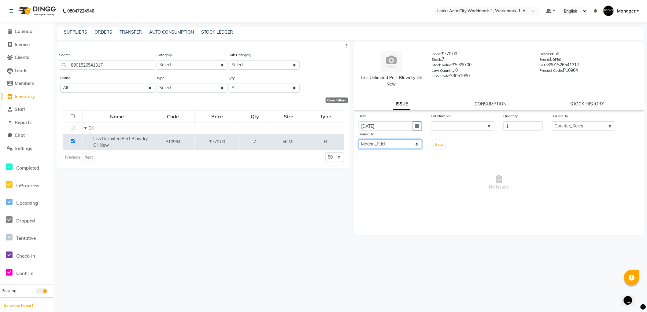
click at [359, 140] on select "Select Abhishek_Nails Amita Chauhan Anil Ashwin Celina Counter_Sales Dawa_Mgr G…" at bounding box center [390, 144] width 63 height 9
click at [438, 145] on span "Issue" at bounding box center [439, 144] width 9 height 5
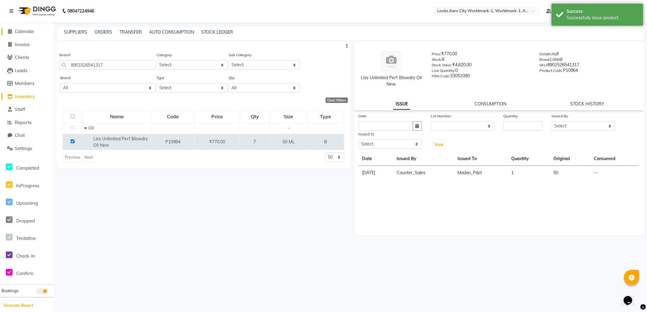
drag, startPoint x: 25, startPoint y: 31, endPoint x: 46, endPoint y: 33, distance: 20.9
click at [24, 31] on span "Calendar" at bounding box center [25, 31] width 20 height 6
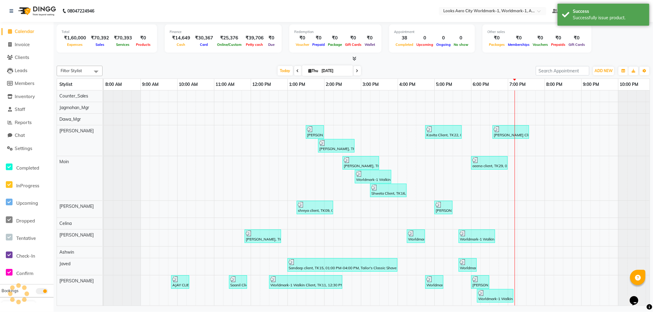
scroll to position [0, 5]
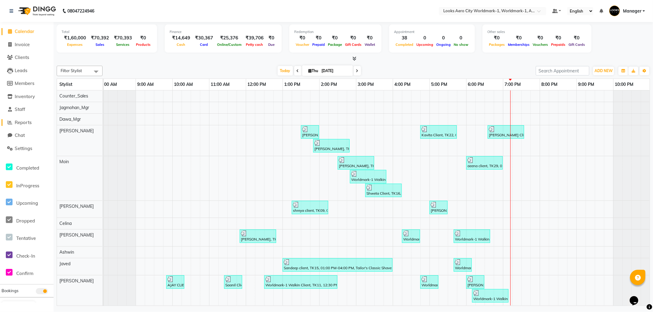
click at [20, 121] on span "Reports" at bounding box center [23, 123] width 17 height 6
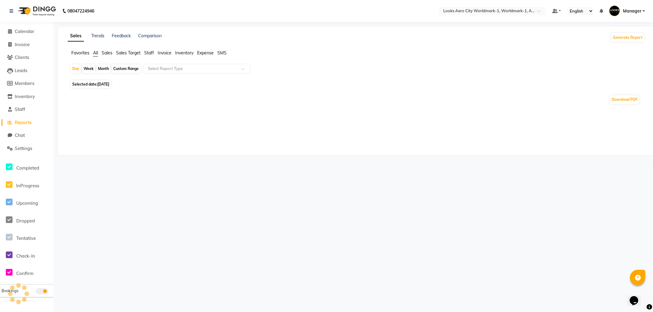
click at [149, 54] on span "Staff" at bounding box center [149, 53] width 10 height 6
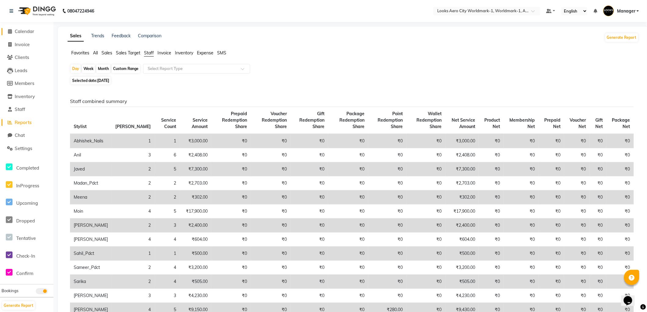
click at [25, 30] on span "Calendar" at bounding box center [25, 31] width 20 height 6
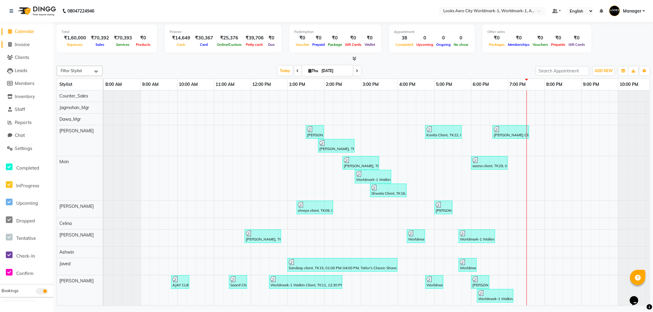
click at [23, 44] on span "Invoice" at bounding box center [22, 45] width 15 height 6
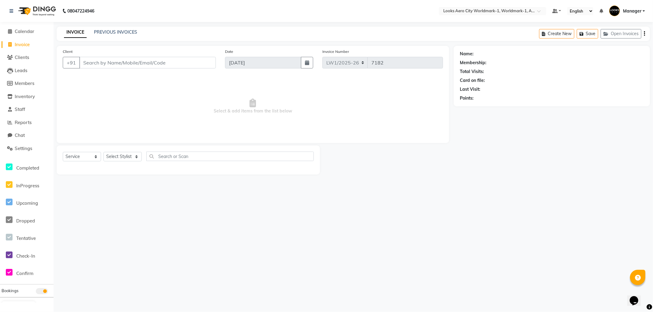
click at [114, 62] on input "Client" at bounding box center [147, 63] width 136 height 12
click at [123, 60] on input "Client" at bounding box center [147, 63] width 136 height 12
click at [195, 60] on span "Add Client" at bounding box center [200, 63] width 24 height 6
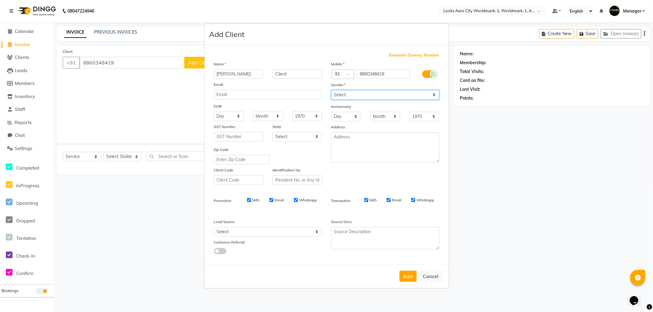
click at [340, 93] on select "Select Male Female Other Prefer Not To Say" at bounding box center [385, 94] width 108 height 9
click at [331, 90] on select "Select Male Female Other Prefer Not To Say" at bounding box center [385, 94] width 108 height 9
drag, startPoint x: 292, startPoint y: 134, endPoint x: 296, endPoint y: 140, distance: 6.3
click at [292, 135] on select "Select Andaman and Nicobar Islands Andhra Pradesh Arunachal Pradesh Assam Bihar…" at bounding box center [297, 136] width 50 height 9
click at [272, 132] on select "Select Andaman and Nicobar Islands Andhra Pradesh Arunachal Pradesh Assam Bihar…" at bounding box center [297, 136] width 50 height 9
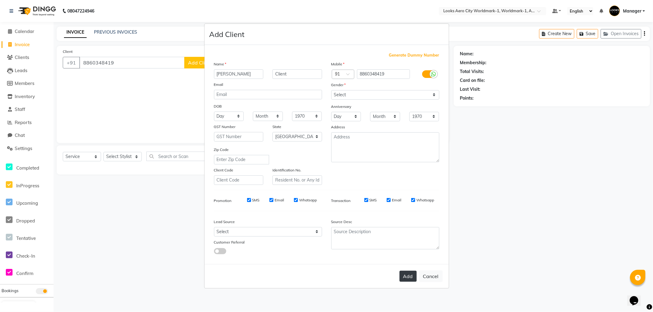
click at [406, 274] on button "Add" at bounding box center [407, 276] width 17 height 11
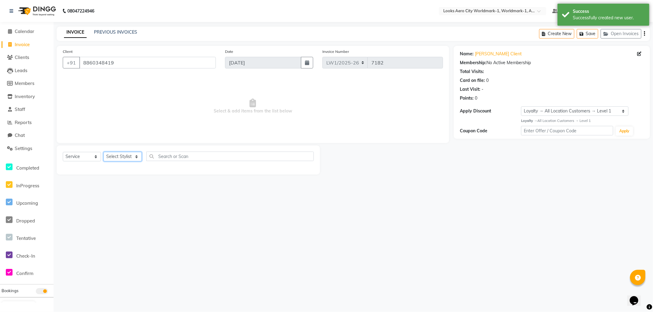
click at [123, 155] on select "Select Stylist Abhishek_Nails Amita Chauhan Anil Ashwin Celina Counter_Sales Da…" at bounding box center [122, 156] width 38 height 9
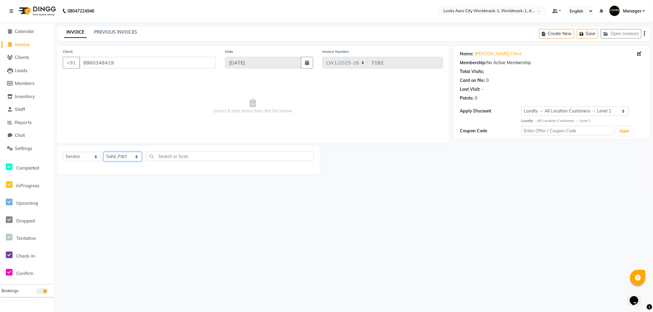
click at [103, 152] on select "Select Stylist Abhishek_Nails Amita Chauhan Anil Ashwin Celina Counter_Sales Da…" at bounding box center [122, 156] width 38 height 9
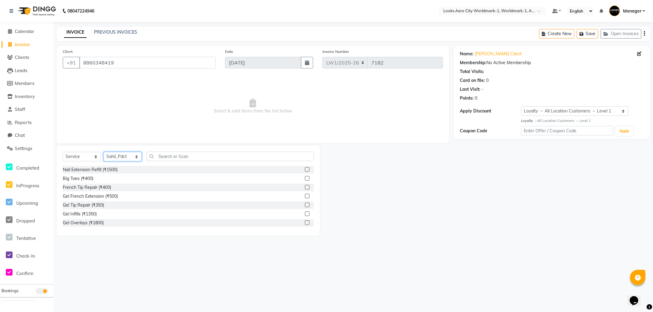
click at [120, 154] on select "Select Stylist Abhishek_Nails Amita Chauhan Anil Ashwin Celina Counter_Sales Da…" at bounding box center [122, 156] width 38 height 9
click at [103, 152] on select "Select Stylist Abhishek_Nails Amita Chauhan Anil Ashwin Celina Counter_Sales Da…" at bounding box center [122, 156] width 38 height 9
click at [173, 155] on input "text" at bounding box center [229, 156] width 167 height 9
click at [90, 179] on div "Wash Shampoo(F) (₹150)" at bounding box center [88, 179] width 50 height 6
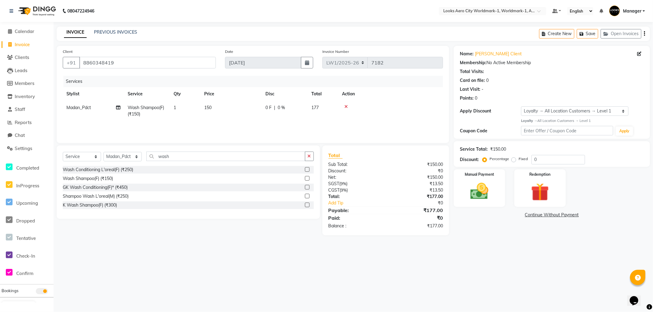
click at [217, 110] on td "150" at bounding box center [230, 111] width 61 height 20
drag, startPoint x: 252, startPoint y: 111, endPoint x: 195, endPoint y: 109, distance: 57.2
click at [195, 109] on tr "Abhishek_Nails Amita Chauhan Anil Ashwin Celina Counter_Sales Dawa_Mgr Gaurav_P…" at bounding box center [253, 114] width 380 height 26
click at [503, 260] on div "08047224946 Select Location × Looks Aero City Worldmark-1, Worldmark-1, Aerocit…" at bounding box center [326, 156] width 653 height 312
click at [497, 200] on div "Manual Payment" at bounding box center [479, 188] width 53 height 39
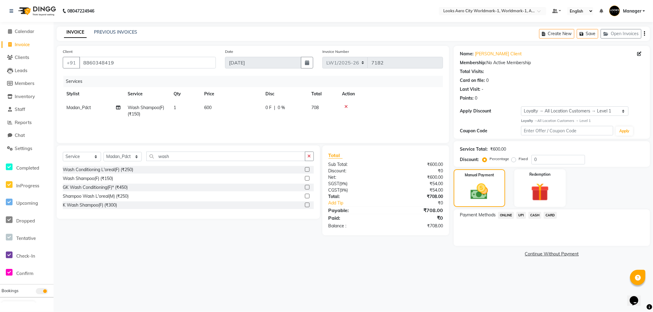
click at [536, 214] on span "CASH" at bounding box center [534, 215] width 13 height 7
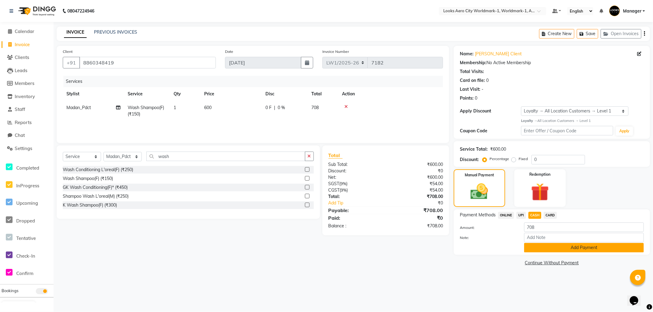
click at [536, 246] on button "Add Payment" at bounding box center [584, 247] width 120 height 9
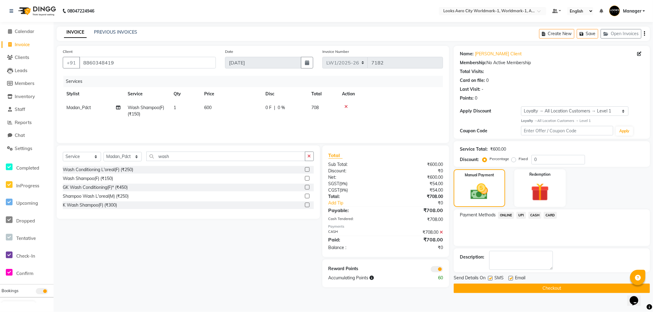
click at [462, 287] on button "Checkout" at bounding box center [551, 288] width 196 height 9
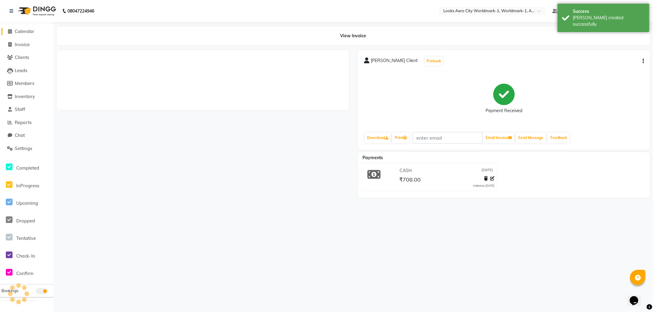
click at [26, 32] on span "Calendar" at bounding box center [25, 31] width 20 height 6
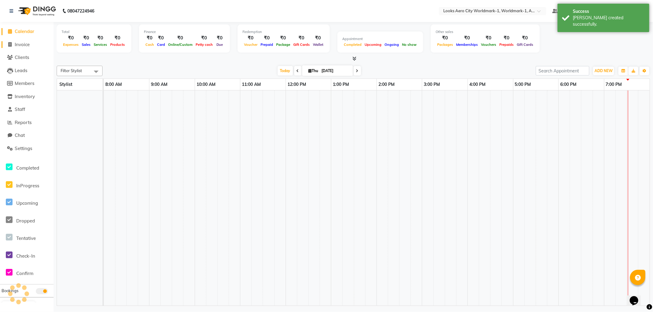
click at [24, 44] on span "Invoice" at bounding box center [22, 45] width 15 height 6
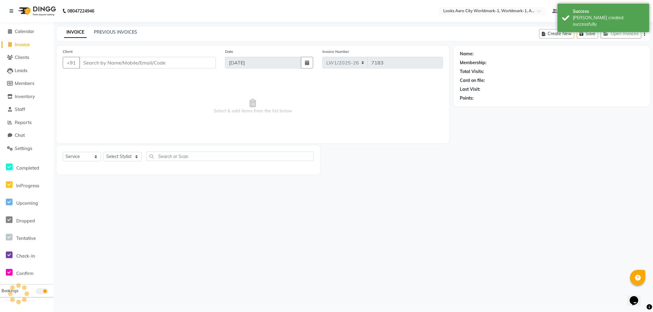
click at [119, 63] on input "Client" at bounding box center [147, 63] width 136 height 12
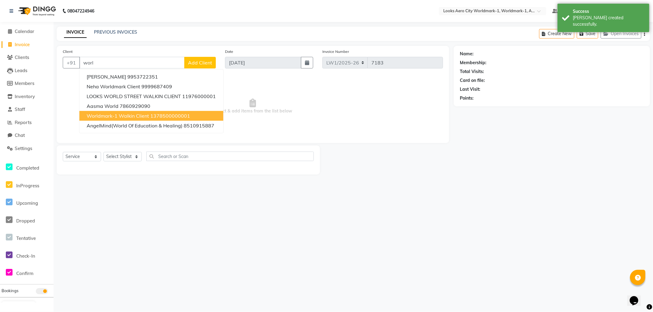
click at [123, 115] on span "Worldmark-1 Walkin Client" at bounding box center [118, 116] width 62 height 6
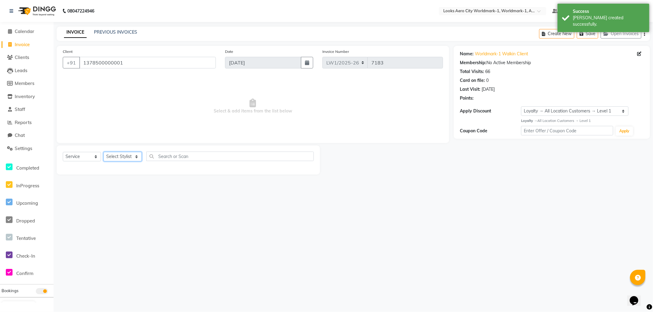
click at [125, 155] on select "Select Stylist Abhishek_Nails Amita Chauhan Anil Ashwin Celina Counter_Sales Da…" at bounding box center [122, 156] width 38 height 9
click at [103, 152] on select "Select Stylist Abhishek_Nails Amita Chauhan Anil Ashwin Celina Counter_Sales Da…" at bounding box center [122, 156] width 38 height 9
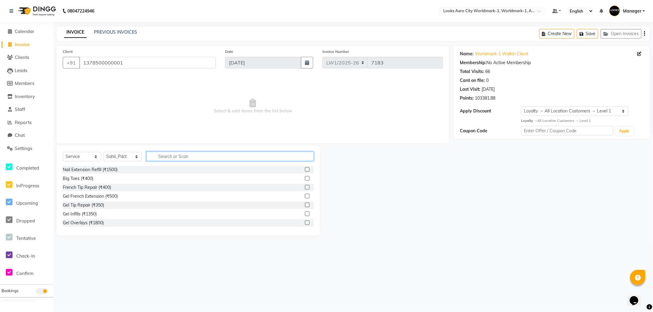
click at [178, 157] on input "text" at bounding box center [229, 156] width 167 height 9
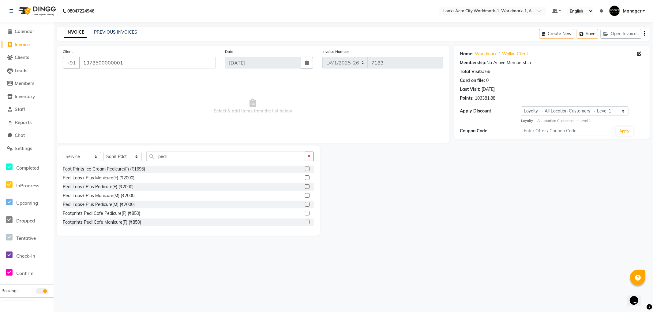
drag, startPoint x: 135, startPoint y: 210, endPoint x: 139, endPoint y: 207, distance: 5.0
click at [135, 210] on div "Footprints Pedi Cafe Pedicure(F) (₹850)" at bounding box center [101, 213] width 77 height 6
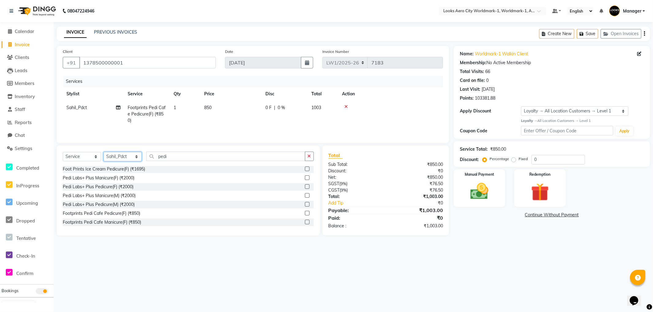
drag, startPoint x: 130, startPoint y: 158, endPoint x: 130, endPoint y: 154, distance: 4.3
click at [131, 158] on select "Select Stylist Abhishek_Nails Amita Chauhan Anil Ashwin Celina Counter_Sales Da…" at bounding box center [122, 156] width 38 height 9
click at [103, 153] on select "Select Stylist Abhishek_Nails Amita Chauhan Anil Ashwin Celina Counter_Sales Da…" at bounding box center [122, 156] width 38 height 9
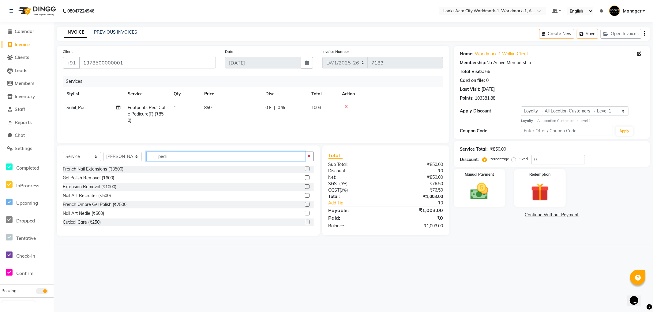
drag, startPoint x: 193, startPoint y: 159, endPoint x: 129, endPoint y: 180, distance: 67.8
click at [112, 153] on div "Select Service Product Membership Package Voucher Prepaid Gift Card Select Styl…" at bounding box center [188, 159] width 251 height 14
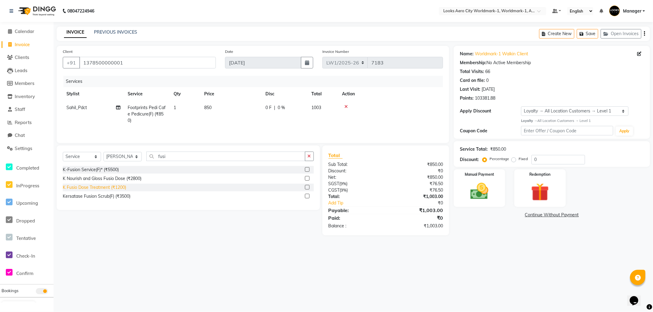
click at [118, 186] on div "K Fusio Dose Treatment (₹1200)" at bounding box center [94, 187] width 63 height 6
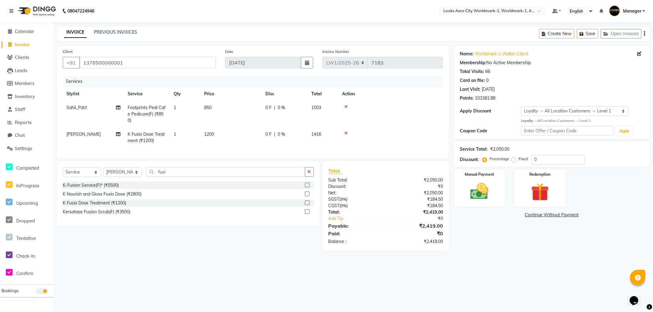
click at [227, 135] on td "1200" at bounding box center [230, 138] width 61 height 20
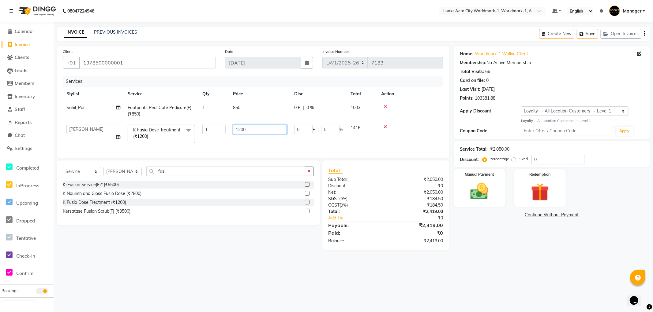
drag, startPoint x: 253, startPoint y: 128, endPoint x: 200, endPoint y: 126, distance: 53.0
click at [200, 126] on tr "Abhishek_Nails Amita Chauhan Anil Ashwin Celina Counter_Sales Dawa_Mgr Gaurav_P…" at bounding box center [253, 134] width 380 height 26
click at [486, 244] on div "Name: Worldmark-1 Walkin Client Membership: No Active Membership Total Visits: …" at bounding box center [553, 148] width 201 height 205
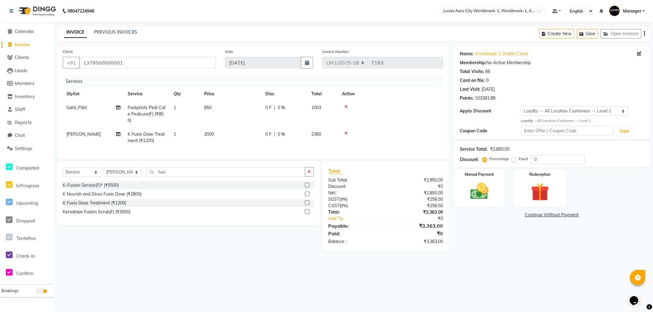
drag, startPoint x: 225, startPoint y: 109, endPoint x: 232, endPoint y: 108, distance: 6.5
click at [226, 109] on td "850" at bounding box center [230, 114] width 61 height 27
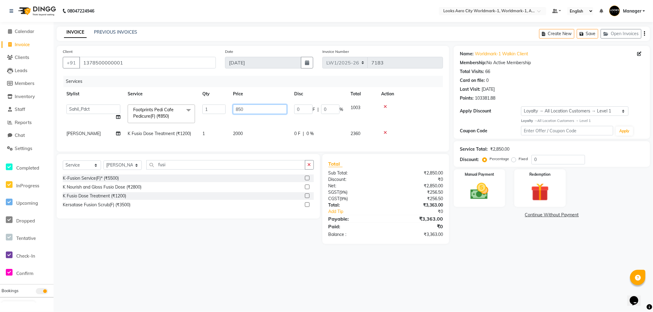
drag, startPoint x: 260, startPoint y: 112, endPoint x: 228, endPoint y: 123, distance: 34.5
click at [229, 114] on tr "Abhishek_Nails Amita Chauhan Anil Ashwin Celina Counter_Sales Dawa_Mgr Gaurav_P…" at bounding box center [253, 114] width 380 height 26
drag, startPoint x: 466, startPoint y: 238, endPoint x: 472, endPoint y: 237, distance: 6.8
click at [467, 238] on div "Name: Worldmark-1 Walkin Client Membership: No Active Membership Total Visits: …" at bounding box center [553, 145] width 201 height 198
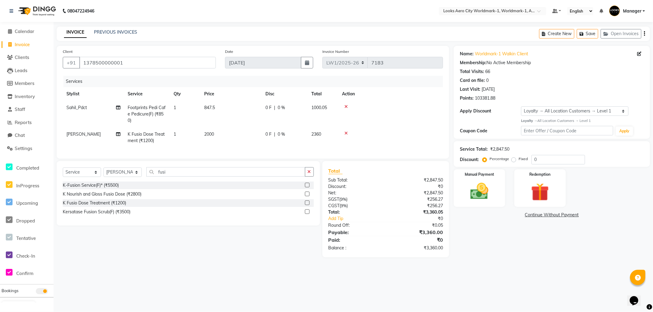
click at [499, 208] on div "Name: Worldmark-1 Walkin Client Membership: No Active Membership Total Visits: …" at bounding box center [553, 152] width 201 height 212
click at [499, 204] on div "Manual Payment" at bounding box center [479, 188] width 53 height 39
click at [533, 215] on span "CASH" at bounding box center [534, 215] width 13 height 7
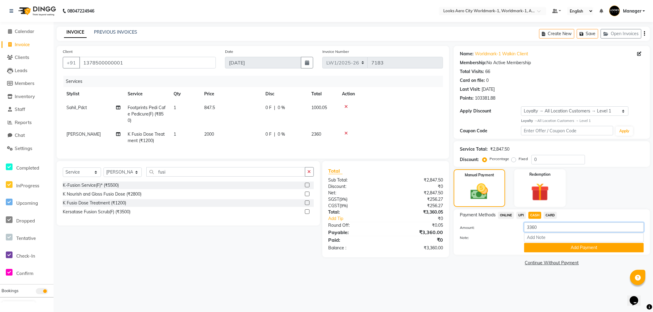
drag, startPoint x: 551, startPoint y: 228, endPoint x: 492, endPoint y: 229, distance: 59.1
click at [492, 229] on div "Amount: 3360" at bounding box center [551, 228] width 193 height 10
click at [538, 249] on button "Add Payment" at bounding box center [584, 247] width 120 height 9
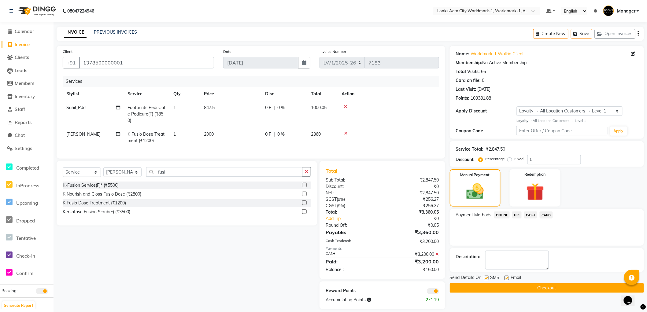
click at [517, 215] on span "UPI" at bounding box center [516, 215] width 9 height 7
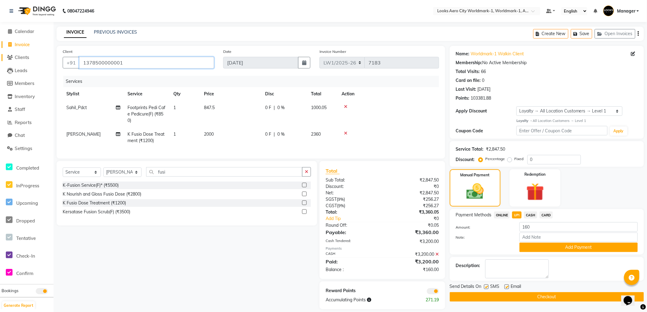
drag, startPoint x: 131, startPoint y: 59, endPoint x: 49, endPoint y: 54, distance: 81.8
click at [49, 54] on app-home "08047224946 Select Location × Looks Aero City Worldmark-1, Worldmark-1, Aerocit…" at bounding box center [323, 159] width 647 height 319
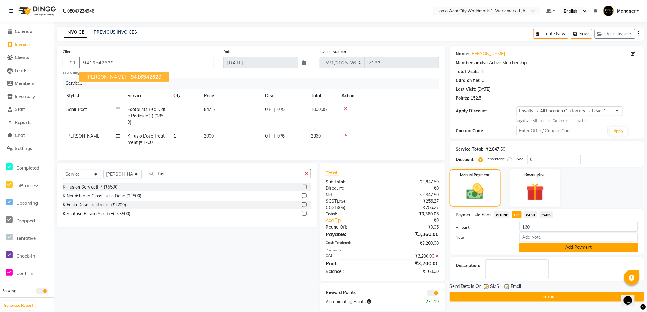
click at [530, 248] on button "Add Payment" at bounding box center [579, 247] width 118 height 9
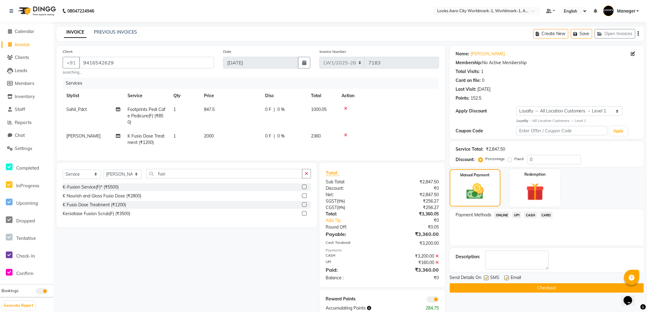
click at [468, 287] on button "Checkout" at bounding box center [547, 288] width 194 height 9
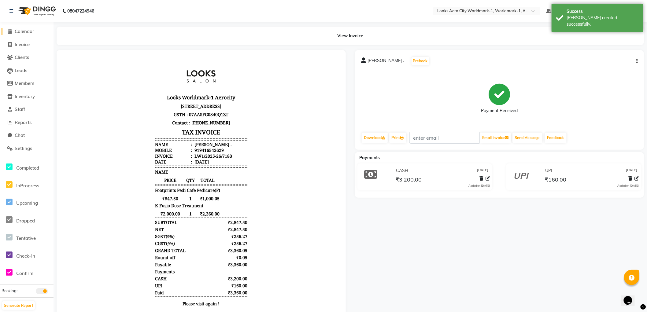
click at [27, 31] on span "Calendar" at bounding box center [25, 31] width 20 height 6
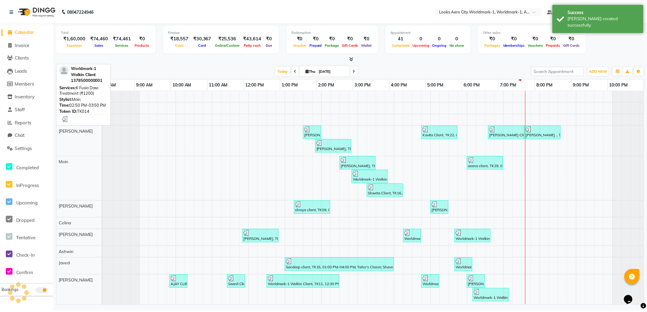
scroll to position [0, 5]
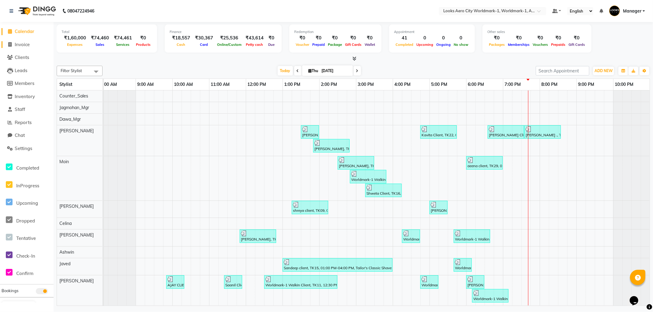
drag, startPoint x: 24, startPoint y: 43, endPoint x: 50, endPoint y: 44, distance: 26.3
click at [24, 43] on span "Invoice" at bounding box center [22, 45] width 15 height 6
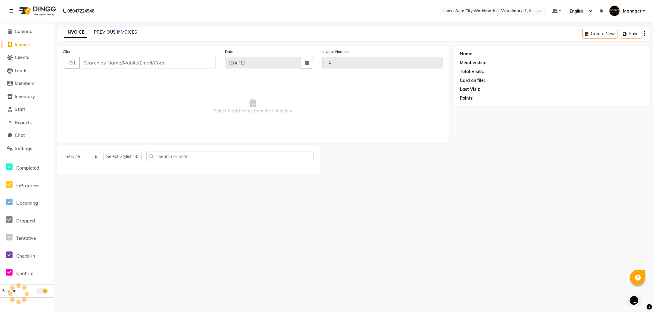
click at [120, 62] on input "Client" at bounding box center [147, 63] width 136 height 12
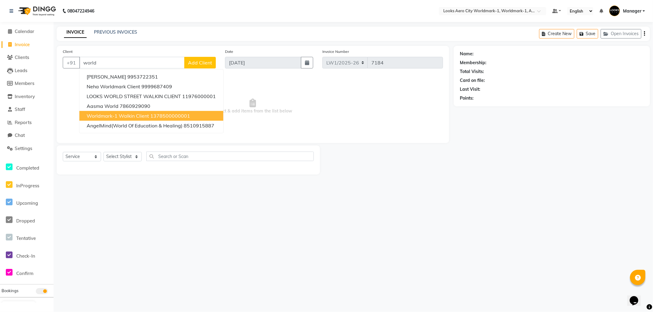
click at [118, 117] on span "Worldmark-1 Walkin Client" at bounding box center [118, 116] width 62 height 6
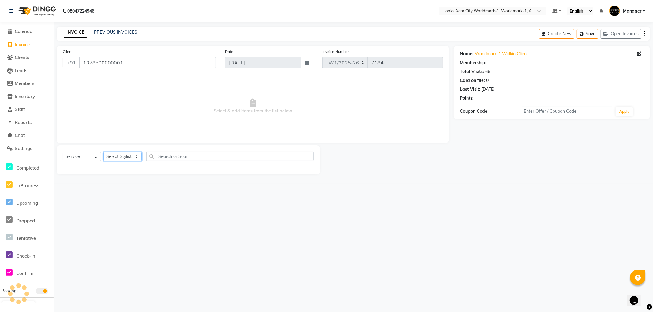
drag, startPoint x: 131, startPoint y: 158, endPoint x: 129, endPoint y: 153, distance: 5.2
click at [131, 158] on select "Select Stylist Abhishek_Nails Amita Chauhan Anil Ashwin Celina Counter_Sales Da…" at bounding box center [122, 156] width 38 height 9
click at [103, 152] on select "Select Stylist Abhishek_Nails Amita Chauhan Anil Ashwin Celina Counter_Sales Da…" at bounding box center [122, 156] width 38 height 9
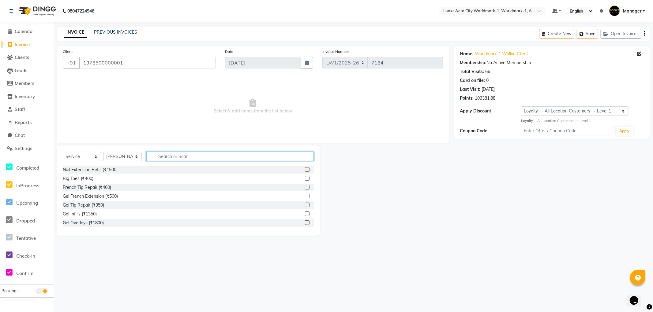
click at [187, 155] on input "text" at bounding box center [229, 156] width 167 height 9
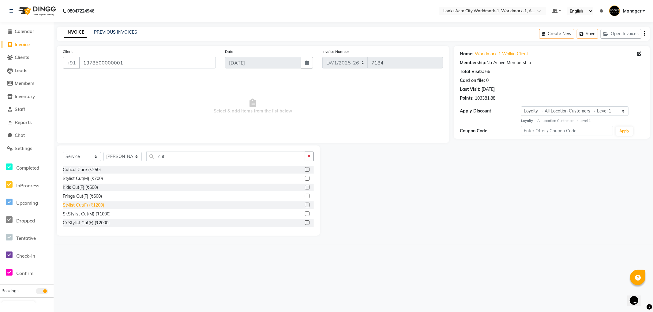
click at [95, 204] on div "Stylist Cut(F) (₹1200)" at bounding box center [83, 205] width 41 height 6
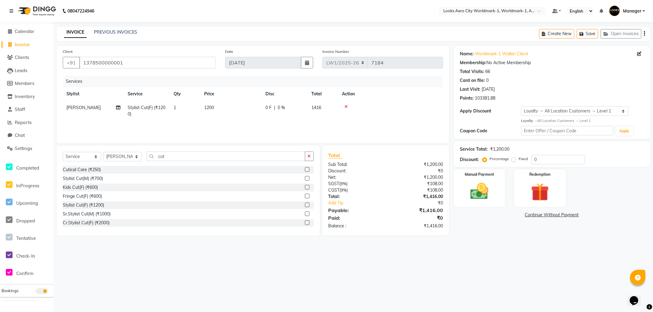
click at [233, 111] on td "1200" at bounding box center [230, 111] width 61 height 20
drag, startPoint x: 253, startPoint y: 108, endPoint x: 225, endPoint y: 108, distance: 27.5
click at [225, 108] on tr "Abhishek_Nails Amita Chauhan Anil Ashwin Celina Counter_Sales Dawa_Mgr Gaurav_P…" at bounding box center [253, 112] width 380 height 23
click at [505, 225] on div "Name: Worldmark-1 Walkin Client Membership: No Active Membership Total Visits: …" at bounding box center [553, 141] width 201 height 190
click at [117, 156] on select "Select Stylist Abhishek_Nails Amita Chauhan Anil Ashwin Celina Counter_Sales Da…" at bounding box center [122, 156] width 38 height 9
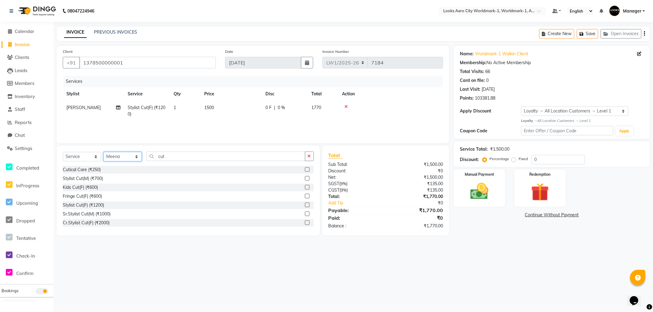
click at [103, 152] on select "Select Stylist Abhishek_Nails Amita Chauhan Anil Ashwin Celina Counter_Sales Da…" at bounding box center [122, 156] width 38 height 9
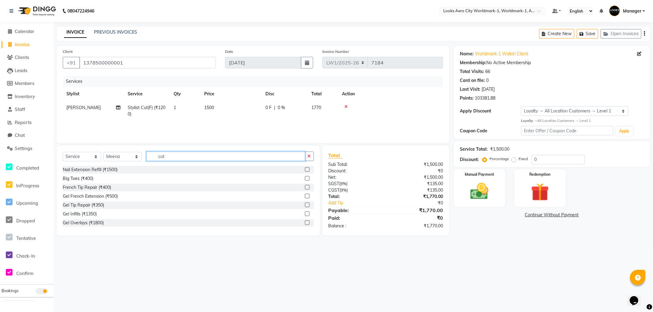
drag, startPoint x: 178, startPoint y: 155, endPoint x: 0, endPoint y: 137, distance: 179.3
click at [0, 137] on app-home "08047224946 Select Location × Looks Aero City Worldmark-1, Worldmark-1, Aerocit…" at bounding box center [326, 122] width 653 height 245
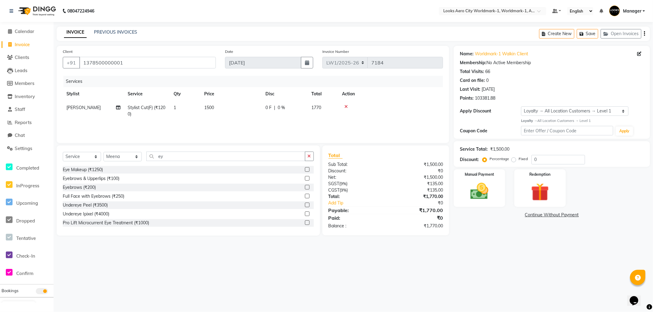
click at [466, 253] on div "08047224946 Select Location × Looks Aero City Worldmark-1, Worldmark-1, Aerocit…" at bounding box center [326, 156] width 653 height 312
click at [80, 186] on div "Eyebrows (₹200)" at bounding box center [79, 187] width 33 height 6
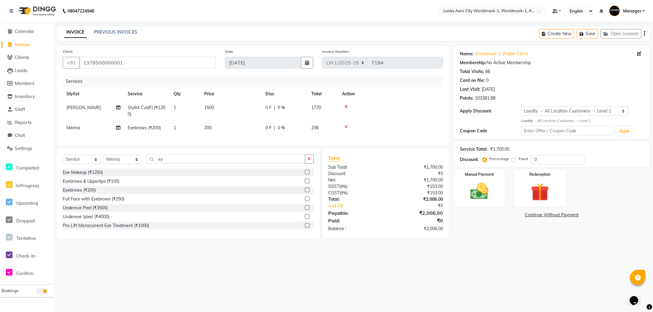
drag, startPoint x: 212, startPoint y: 132, endPoint x: 230, endPoint y: 122, distance: 21.0
click at [212, 131] on td "200" at bounding box center [230, 128] width 61 height 14
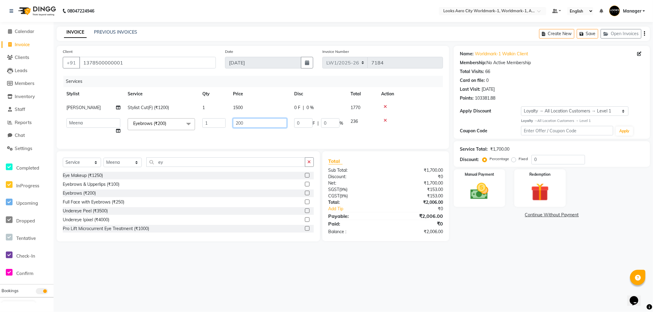
drag, startPoint x: 258, startPoint y: 124, endPoint x: 188, endPoint y: 117, distance: 70.5
click at [188, 117] on tr "Abhishek_Nails Amita Chauhan Anil Ashwin Celina Counter_Sales Dawa_Mgr Gaurav_P…" at bounding box center [253, 126] width 380 height 23
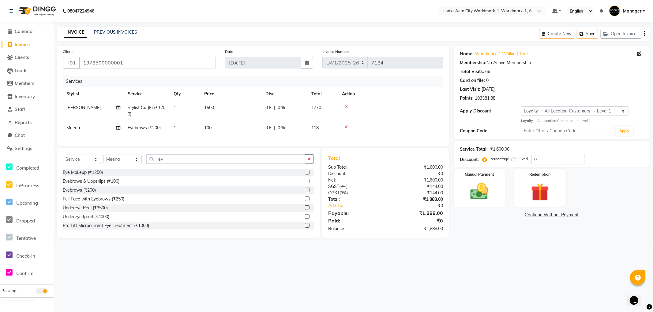
click at [506, 257] on div "08047224946 Select Location × Looks Aero City Worldmark-1, Worldmark-1, Aerocit…" at bounding box center [326, 156] width 653 height 312
click at [531, 280] on div "08047224946 Select Location × Looks Aero City Worldmark-1, Worldmark-1, Aerocit…" at bounding box center [326, 156] width 653 height 312
drag, startPoint x: 113, startPoint y: 165, endPoint x: 113, endPoint y: 161, distance: 3.4
click at [113, 164] on select "Select Stylist Abhishek_Nails Amita Chauhan Anil Ashwin Celina Counter_Sales Da…" at bounding box center [122, 159] width 38 height 9
click at [103, 160] on select "Select Stylist Abhishek_Nails Amita Chauhan Anil Ashwin Celina Counter_Sales Da…" at bounding box center [122, 159] width 38 height 9
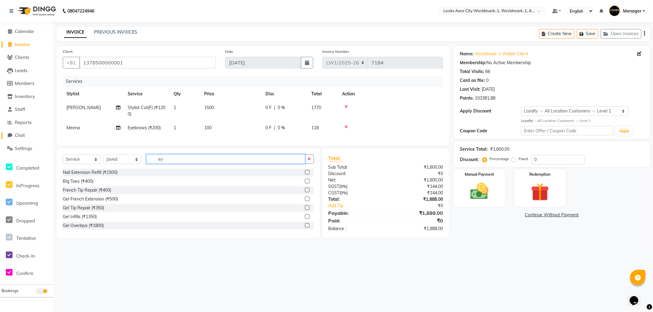
drag, startPoint x: 173, startPoint y: 164, endPoint x: 4, endPoint y: 139, distance: 171.7
click at [6, 141] on app-home "08047224946 Select Location × Looks Aero City Worldmark-1, Worldmark-1, Aerocit…" at bounding box center [326, 124] width 653 height 248
click at [97, 185] on div "Stylist Cut(M) (₹700)" at bounding box center [83, 181] width 40 height 6
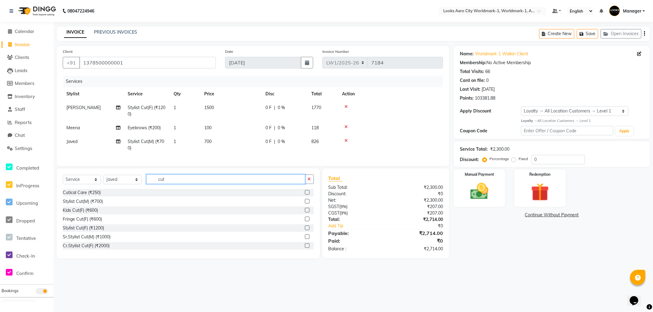
drag, startPoint x: 202, startPoint y: 186, endPoint x: 3, endPoint y: 148, distance: 202.5
click at [0, 149] on app-home "08047224946 Select Location × Looks Aero City Worldmark-1, Worldmark-1, Aerocit…" at bounding box center [326, 134] width 653 height 268
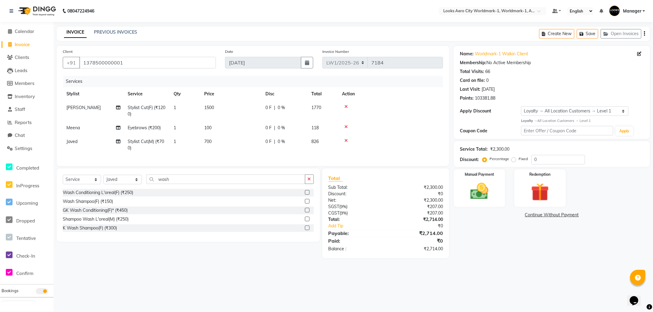
drag, startPoint x: 105, startPoint y: 207, endPoint x: 196, endPoint y: 150, distance: 107.1
click at [105, 204] on div "Wash Shampoo(F) (₹150)" at bounding box center [88, 202] width 50 height 6
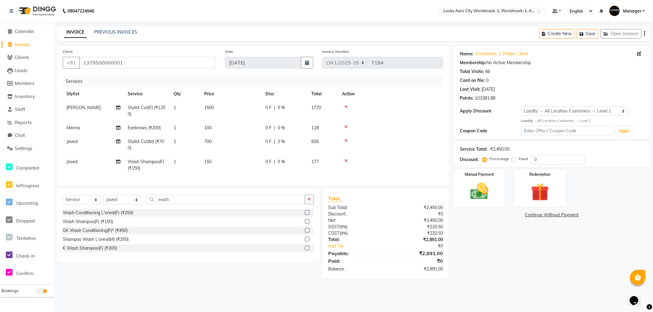
drag, startPoint x: 218, startPoint y: 143, endPoint x: 230, endPoint y: 141, distance: 11.8
click at [219, 142] on td "700" at bounding box center [230, 145] width 61 height 20
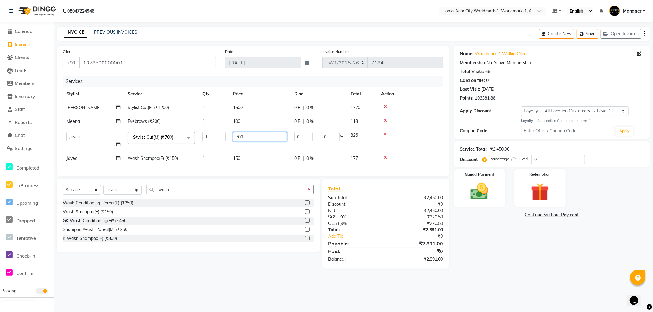
drag, startPoint x: 251, startPoint y: 139, endPoint x: 204, endPoint y: 136, distance: 46.9
click at [204, 136] on tr "Abhishek_Nails Amita Chauhan Anil Ashwin Celina Counter_Sales Dawa_Mgr Gaurav_P…" at bounding box center [253, 140] width 380 height 23
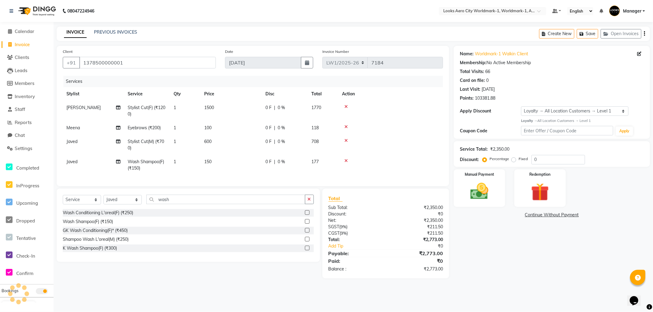
click at [248, 158] on td "150" at bounding box center [230, 165] width 61 height 20
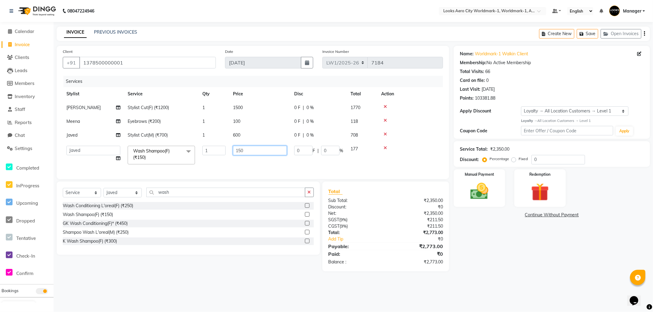
drag, startPoint x: 259, startPoint y: 149, endPoint x: 120, endPoint y: 148, distance: 138.9
click at [118, 148] on tr "Abhishek_Nails Amita Chauhan Anil Ashwin Celina Counter_Sales Dawa_Mgr Gaurav_P…" at bounding box center [253, 155] width 380 height 26
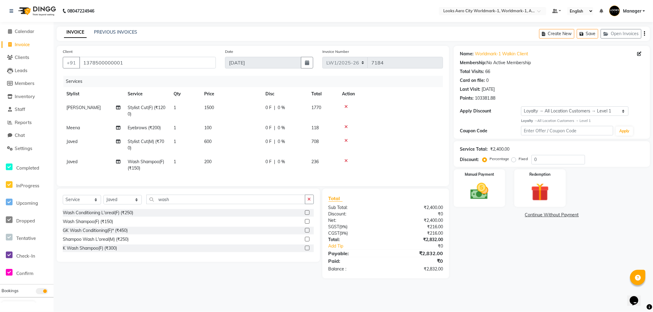
click at [497, 258] on div "Name: Worldmark-1 Walkin Client Membership: No Active Membership Total Visits: …" at bounding box center [553, 162] width 201 height 233
click at [492, 203] on div "Manual Payment" at bounding box center [479, 188] width 53 height 39
click at [544, 215] on span "CARD" at bounding box center [549, 215] width 13 height 7
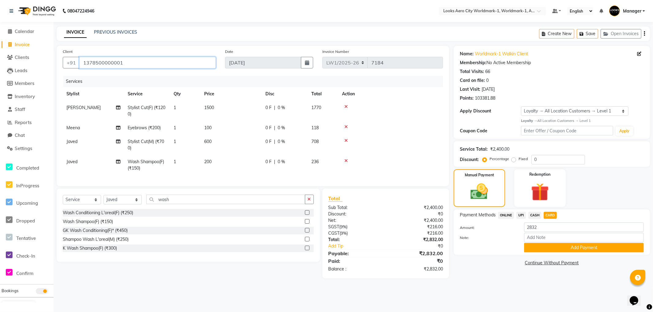
drag, startPoint x: 104, startPoint y: 62, endPoint x: 40, endPoint y: 63, distance: 64.3
click at [40, 63] on app-home "08047224946 Select Location × Looks Aero City Worldmark-1, Worldmark-1, Aerocit…" at bounding box center [326, 144] width 653 height 288
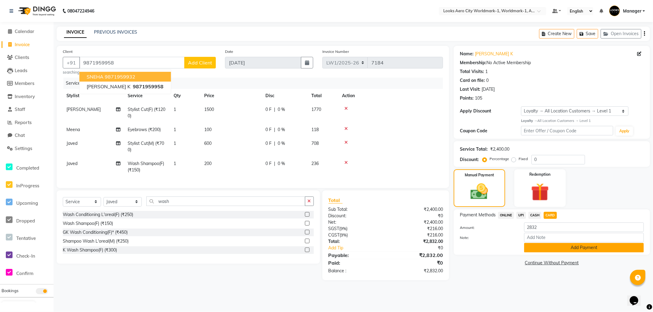
click at [536, 247] on button "Add Payment" at bounding box center [584, 247] width 120 height 9
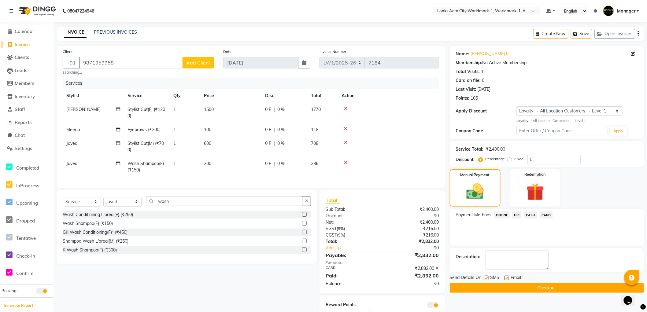
click at [455, 287] on button "Checkout" at bounding box center [547, 288] width 194 height 9
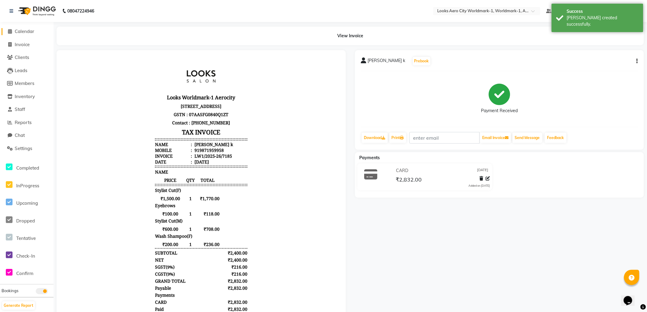
click at [25, 30] on span "Calendar" at bounding box center [25, 31] width 20 height 6
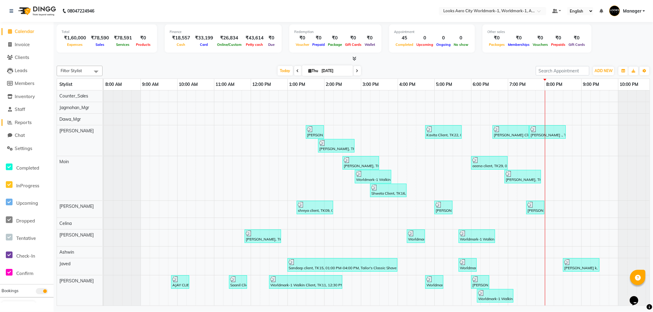
click at [26, 121] on span "Reports" at bounding box center [23, 123] width 17 height 6
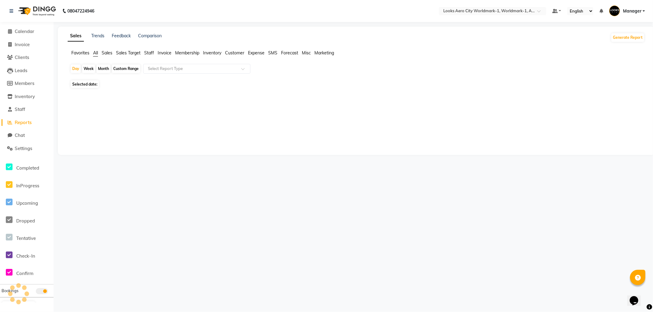
drag, startPoint x: 149, startPoint y: 52, endPoint x: 155, endPoint y: 54, distance: 6.4
click at [151, 53] on span "Staff" at bounding box center [149, 53] width 10 height 6
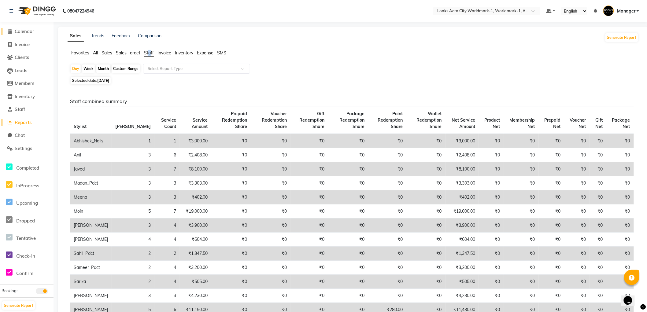
click at [25, 32] on span "Calendar" at bounding box center [25, 31] width 20 height 6
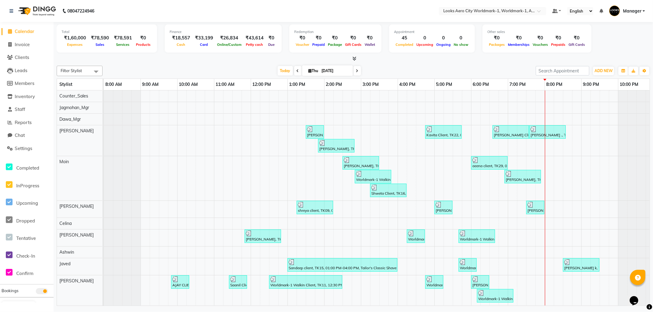
click at [28, 30] on span "Calendar" at bounding box center [25, 31] width 20 height 6
click at [22, 48] on li "Invoice" at bounding box center [27, 44] width 54 height 13
click at [26, 43] on span "Invoice" at bounding box center [22, 45] width 15 height 6
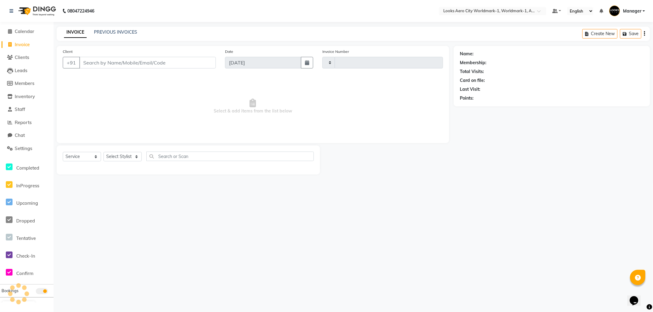
click at [129, 60] on input "Client" at bounding box center [147, 63] width 136 height 12
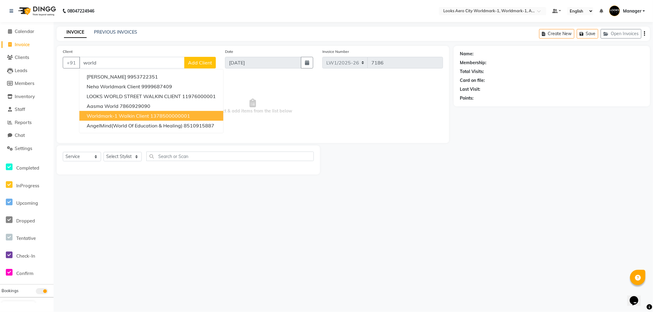
click at [111, 115] on span "Worldmark-1 Walkin Client" at bounding box center [118, 116] width 62 height 6
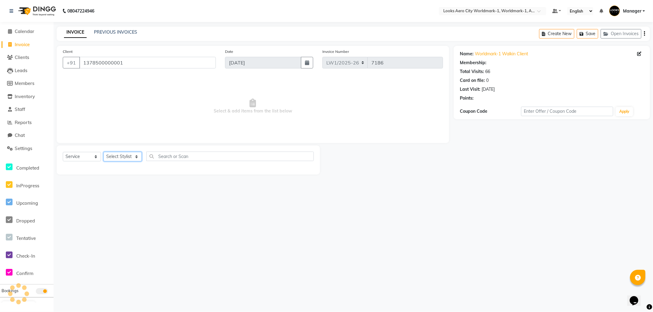
click at [131, 157] on select "Select Stylist Abhishek_Nails Amita Chauhan Anil Ashwin Celina Counter_Sales Da…" at bounding box center [122, 156] width 38 height 9
click at [103, 152] on select "Select Stylist Abhishek_Nails Amita Chauhan Anil Ashwin Celina Counter_Sales Da…" at bounding box center [122, 156] width 38 height 9
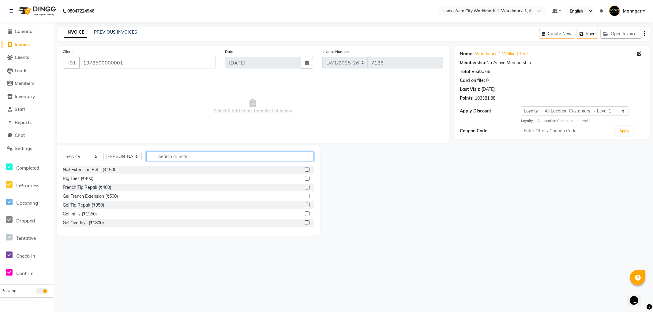
click at [177, 157] on input "text" at bounding box center [229, 156] width 167 height 9
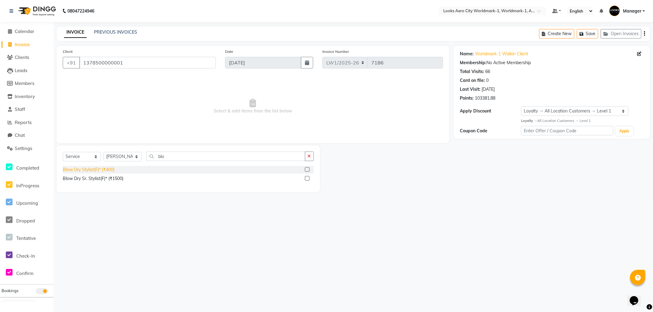
click at [92, 170] on div "Blow Dry Stylist(F)* (₹400)" at bounding box center [89, 170] width 52 height 6
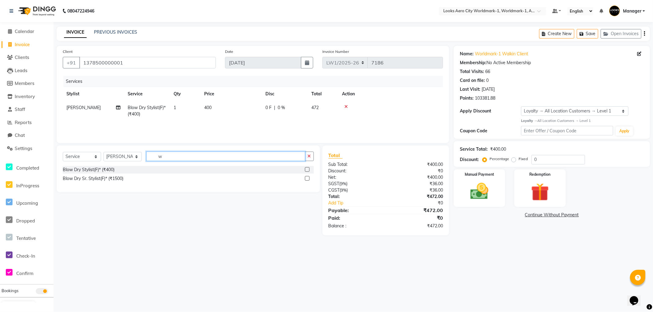
drag, startPoint x: 174, startPoint y: 156, endPoint x: 0, endPoint y: 125, distance: 176.5
click at [0, 125] on app-home "08047224946 Select Location × Looks Aero City Worldmark-1, Worldmark-1, Aerocit…" at bounding box center [326, 122] width 653 height 245
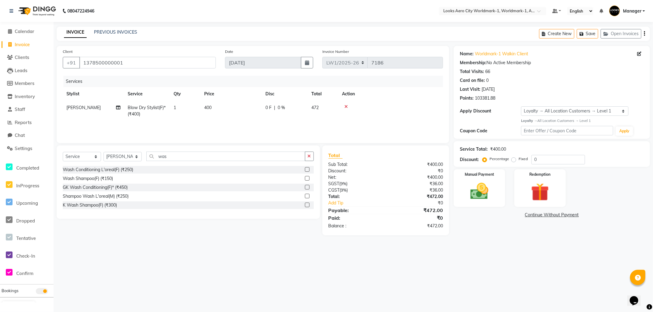
drag, startPoint x: 73, startPoint y: 179, endPoint x: 168, endPoint y: 117, distance: 113.5
click at [74, 179] on div "Wash Shampoo(F) (₹150)" at bounding box center [88, 179] width 50 height 6
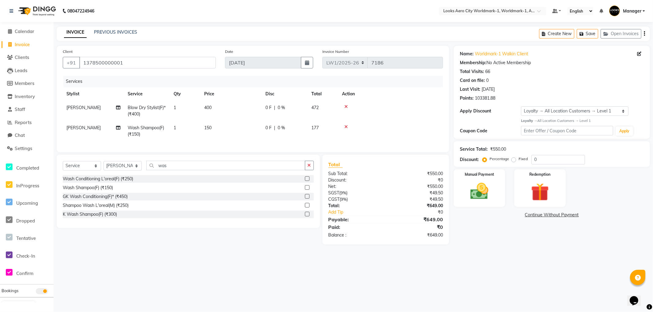
drag, startPoint x: 224, startPoint y: 110, endPoint x: 228, endPoint y: 109, distance: 4.7
click at [224, 109] on td "400" at bounding box center [230, 111] width 61 height 20
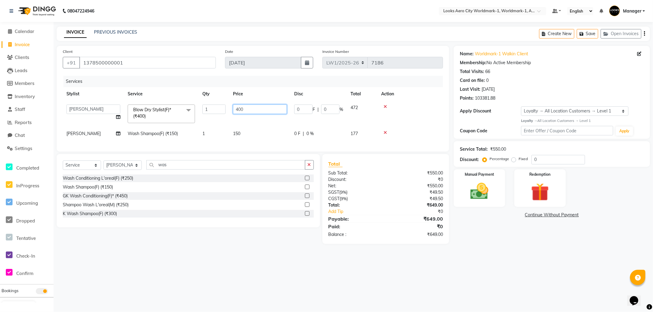
drag, startPoint x: 259, startPoint y: 107, endPoint x: 178, endPoint y: 108, distance: 81.1
click at [178, 108] on tr "Abhishek_Nails Amita Chauhan Anil Ashwin Celina Counter_Sales Dawa_Mgr Gaurav_P…" at bounding box center [253, 114] width 380 height 26
click at [238, 130] on td "150" at bounding box center [259, 134] width 61 height 14
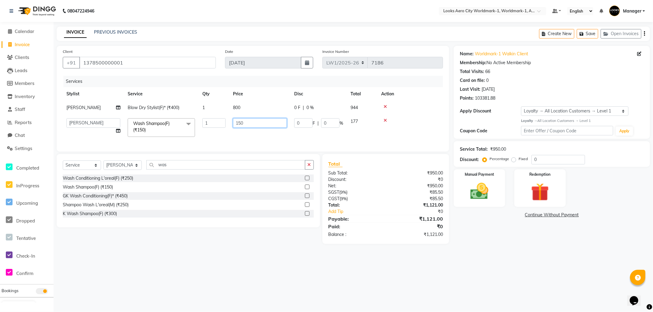
drag, startPoint x: 259, startPoint y: 123, endPoint x: 121, endPoint y: 117, distance: 137.5
click at [121, 117] on tr "Abhishek_Nails Amita Chauhan Anil Ashwin Celina Counter_Sales Dawa_Mgr Gaurav_P…" at bounding box center [253, 128] width 380 height 26
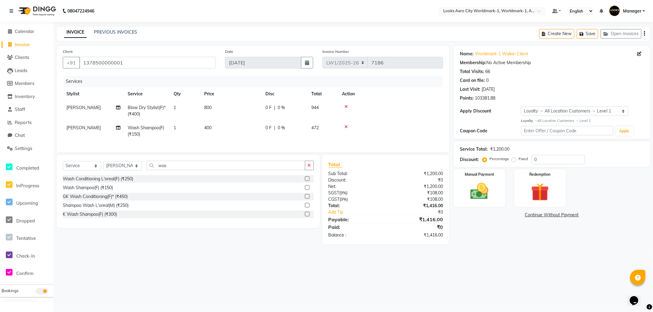
drag, startPoint x: 481, startPoint y: 247, endPoint x: 484, endPoint y: 248, distance: 3.4
click at [482, 245] on div "Name: Worldmark-1 Walkin Client Membership: No Active Membership Total Visits: …" at bounding box center [553, 145] width 201 height 199
drag, startPoint x: 542, startPoint y: 158, endPoint x: 496, endPoint y: 158, distance: 45.6
click at [496, 158] on div "Percentage Fixed 0" at bounding box center [533, 159] width 101 height 9
click at [504, 251] on div "Name: Worldmark-1 Walkin Client Membership: No Active Membership Total Visits: …" at bounding box center [553, 148] width 201 height 205
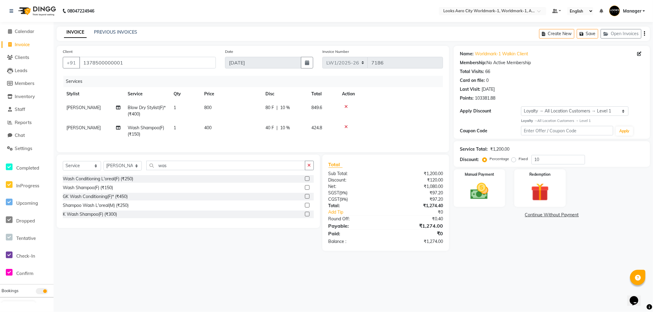
click at [475, 259] on main "INVOICE PREVIOUS INVOICES Create New Save Open Invoices Client +91 137850000000…" at bounding box center [353, 144] width 599 height 234
click at [221, 126] on td "400" at bounding box center [230, 131] width 61 height 20
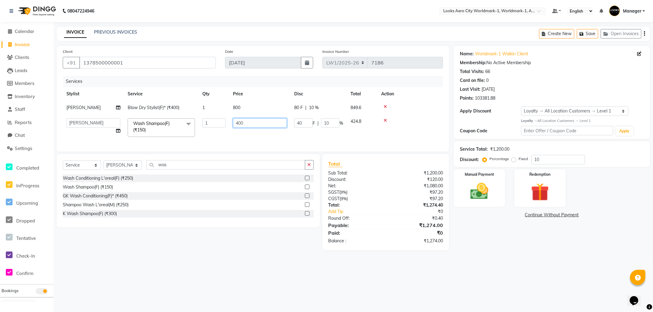
click at [260, 121] on input "400" at bounding box center [260, 122] width 54 height 9
click at [506, 251] on div "Name: Worldmark-1 Walkin Client Membership: No Active Membership Total Visits: …" at bounding box center [553, 148] width 201 height 205
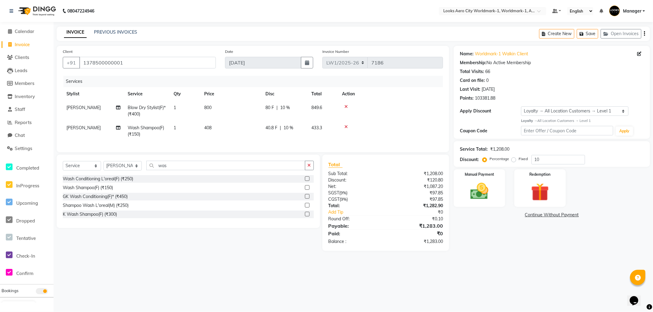
click at [227, 129] on td "408" at bounding box center [230, 131] width 61 height 20
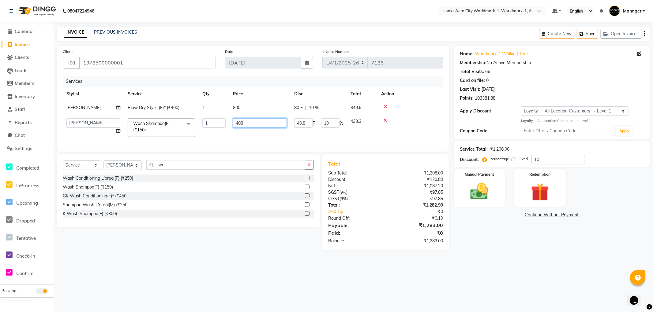
click at [257, 123] on input "408" at bounding box center [260, 122] width 54 height 9
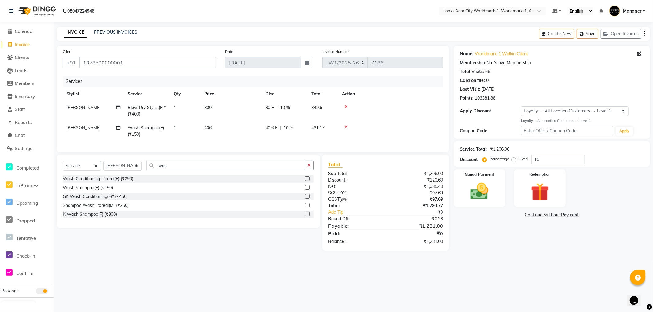
click at [493, 243] on div "Name: Worldmark-1 Walkin Client Membership: No Active Membership Total Visits: …" at bounding box center [553, 148] width 201 height 205
drag, startPoint x: 217, startPoint y: 130, endPoint x: 236, endPoint y: 129, distance: 18.4
click at [220, 130] on td "406" at bounding box center [230, 131] width 61 height 20
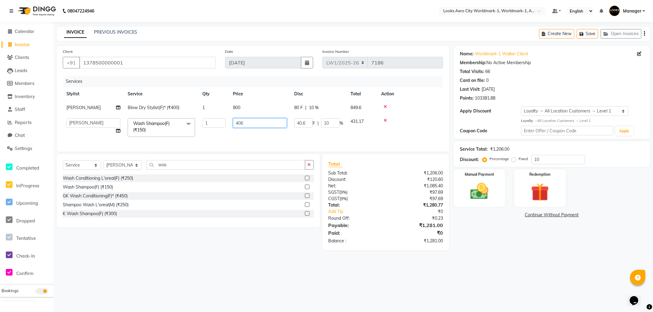
click at [255, 121] on input "406" at bounding box center [260, 122] width 54 height 9
click at [499, 256] on main "INVOICE PREVIOUS INVOICES Create New Save Open Invoices Client +91 137850000000…" at bounding box center [353, 143] width 599 height 233
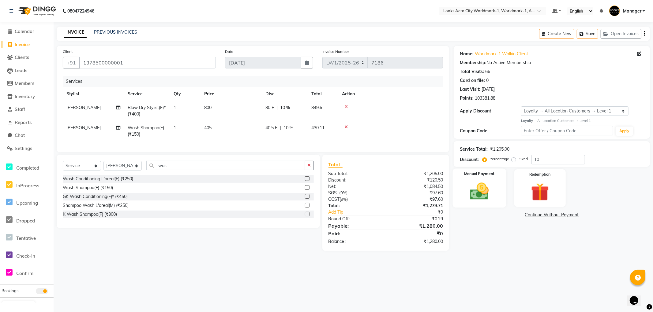
click at [499, 206] on div "Manual Payment" at bounding box center [479, 188] width 53 height 39
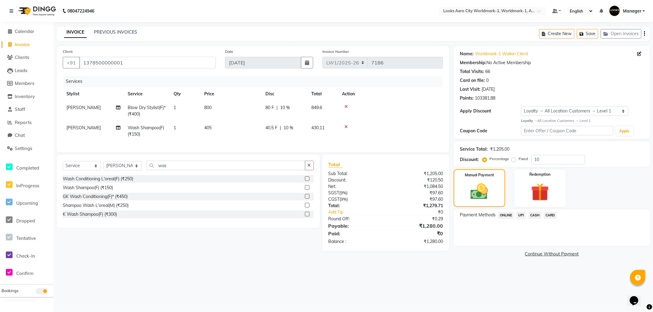
click at [523, 215] on span "UPI" at bounding box center [520, 215] width 9 height 7
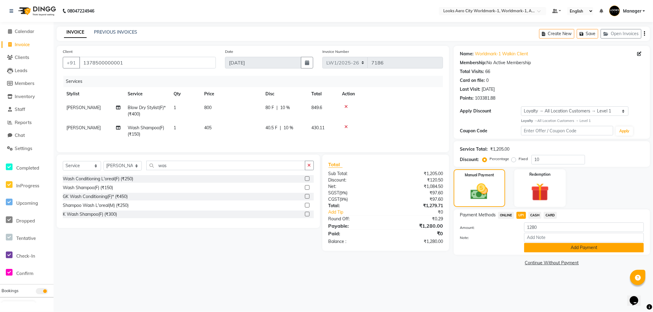
click at [529, 249] on button "Add Payment" at bounding box center [584, 247] width 120 height 9
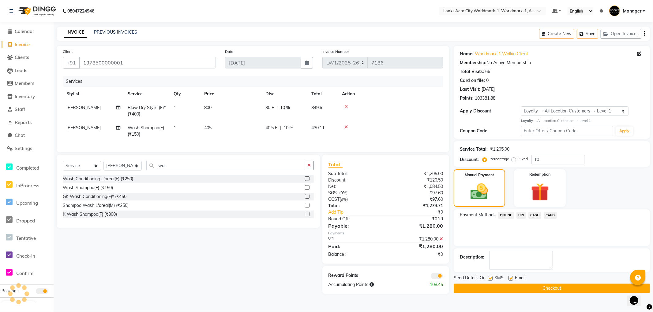
click at [435, 279] on span at bounding box center [436, 276] width 12 height 6
click at [443, 277] on input "checkbox" at bounding box center [443, 277] width 0 height 0
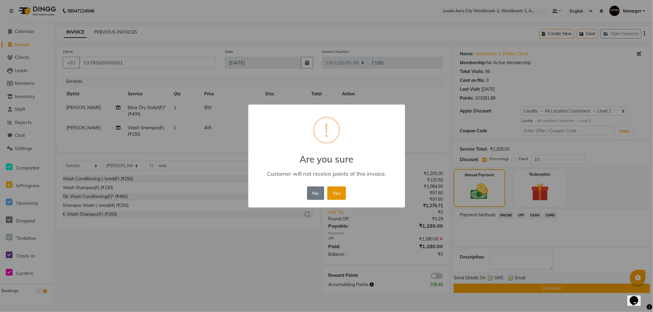
click at [340, 193] on button "Yes" at bounding box center [336, 193] width 19 height 13
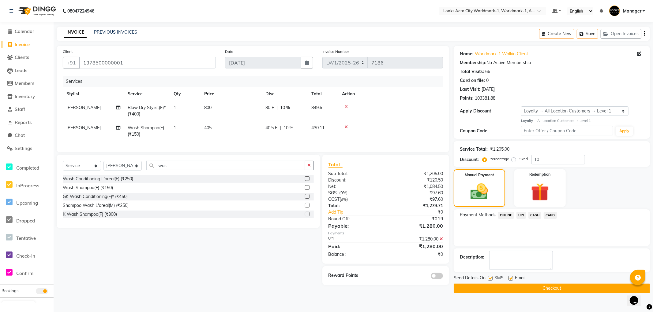
click at [469, 286] on button "Checkout" at bounding box center [551, 288] width 196 height 9
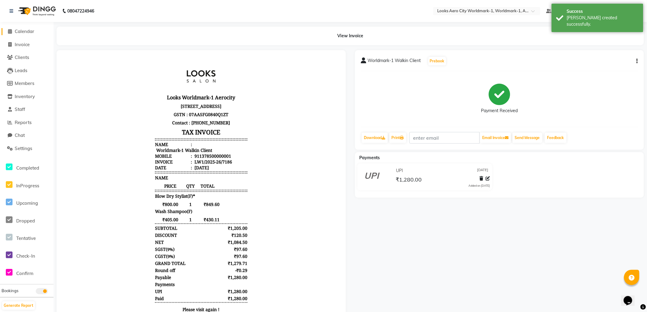
click at [28, 30] on span "Calendar" at bounding box center [25, 31] width 20 height 6
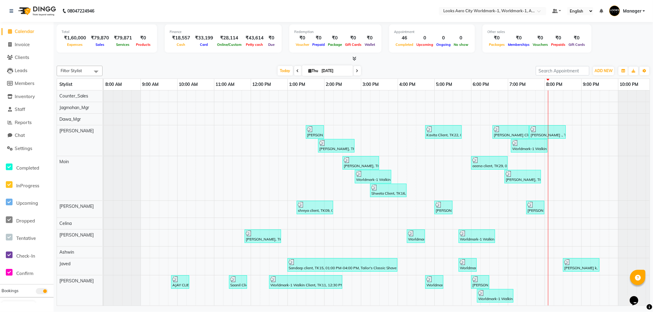
click at [25, 32] on span "Calendar" at bounding box center [25, 31] width 20 height 6
click at [25, 43] on span "Invoice" at bounding box center [22, 45] width 15 height 6
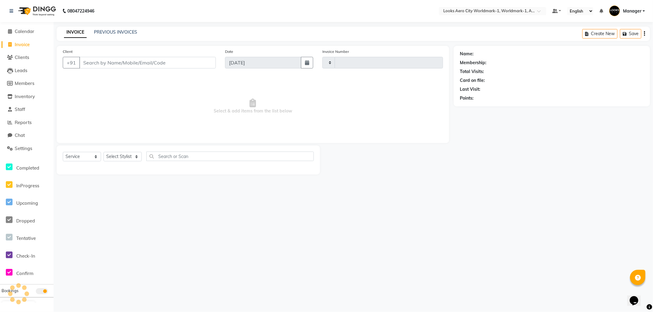
click at [123, 61] on input "Client" at bounding box center [147, 63] width 136 height 12
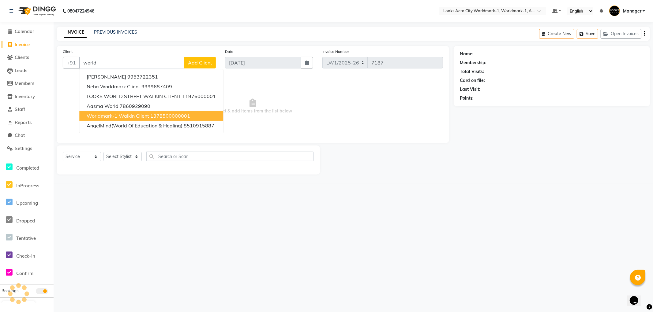
click at [124, 117] on span "Worldmark-1 Walkin Client" at bounding box center [118, 116] width 62 height 6
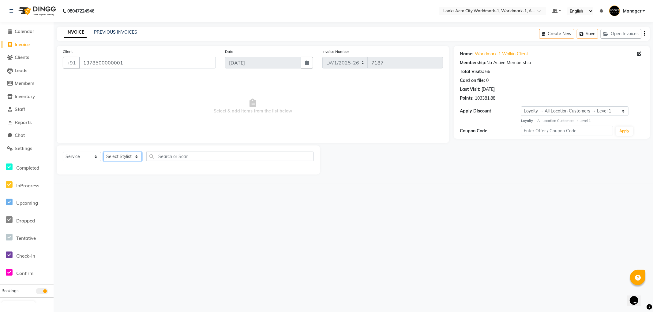
click at [128, 158] on select "Select Stylist Abhishek_Nails Amita Chauhan Anil Ashwin Celina Counter_Sales Da…" at bounding box center [122, 156] width 38 height 9
click at [103, 152] on select "Select Stylist Abhishek_Nails Amita Chauhan Anil Ashwin Celina Counter_Sales Da…" at bounding box center [122, 156] width 38 height 9
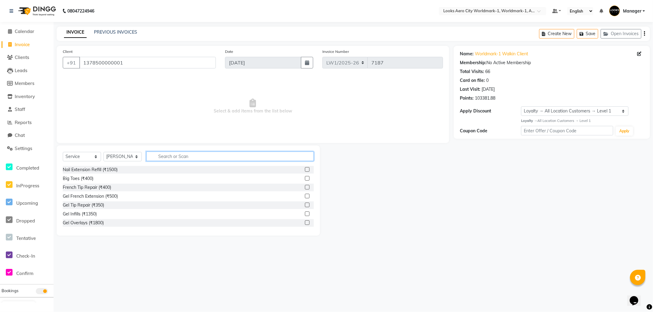
click at [188, 157] on input "text" at bounding box center [229, 156] width 167 height 9
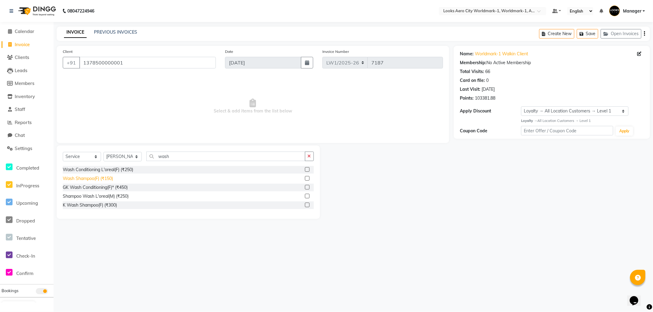
click at [94, 178] on div "Wash Shampoo(F) (₹150)" at bounding box center [88, 179] width 50 height 6
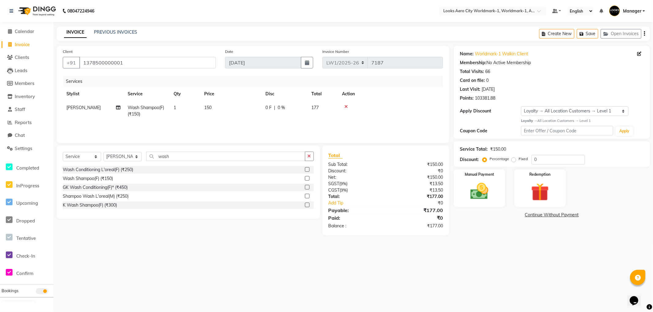
click at [96, 109] on td "[PERSON_NAME]" at bounding box center [93, 111] width 61 height 20
drag, startPoint x: 99, startPoint y: 106, endPoint x: 102, endPoint y: 108, distance: 4.0
click at [99, 106] on select "Abhishek_Nails Amita Chauhan Anil Ashwin Celina Counter_Sales Dawa_Mgr Gaurav_P…" at bounding box center [93, 109] width 54 height 9
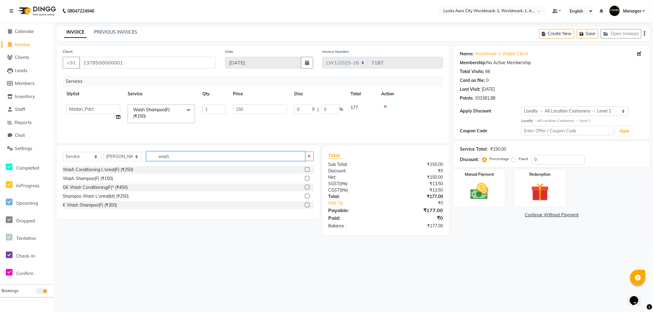
click at [187, 155] on input "wash" at bounding box center [225, 156] width 159 height 9
drag, startPoint x: 185, startPoint y: 155, endPoint x: 0, endPoint y: 124, distance: 187.4
click at [0, 124] on app-home "08047224946 Select Location × Looks Aero City Worldmark-1, Worldmark-1, Aerocit…" at bounding box center [326, 122] width 653 height 245
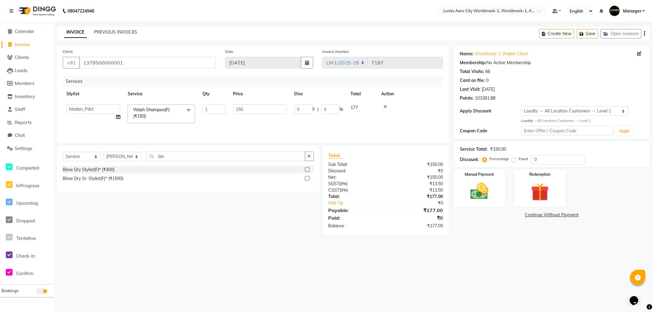
drag, startPoint x: 104, startPoint y: 170, endPoint x: 124, endPoint y: 111, distance: 61.8
click at [103, 169] on div "Blow Dry Stylist(F)* (₹400)" at bounding box center [89, 170] width 52 height 6
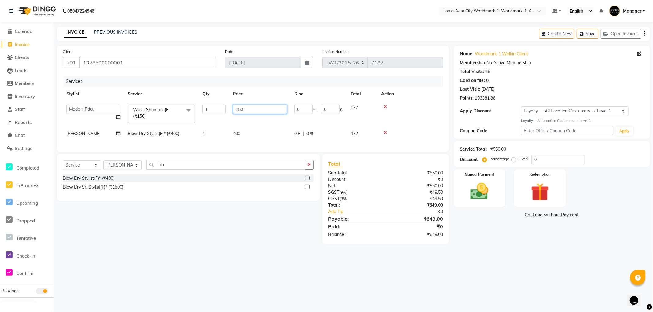
drag, startPoint x: 255, startPoint y: 109, endPoint x: 278, endPoint y: 110, distance: 22.4
click at [256, 109] on input "150" at bounding box center [260, 109] width 54 height 9
drag, startPoint x: 276, startPoint y: 107, endPoint x: 184, endPoint y: 101, distance: 92.3
click at [184, 101] on tr "Abhishek_Nails Amita Chauhan Anil Ashwin Celina Counter_Sales Dawa_Mgr Gaurav_P…" at bounding box center [253, 114] width 380 height 26
drag, startPoint x: 250, startPoint y: 130, endPoint x: 253, endPoint y: 134, distance: 4.8
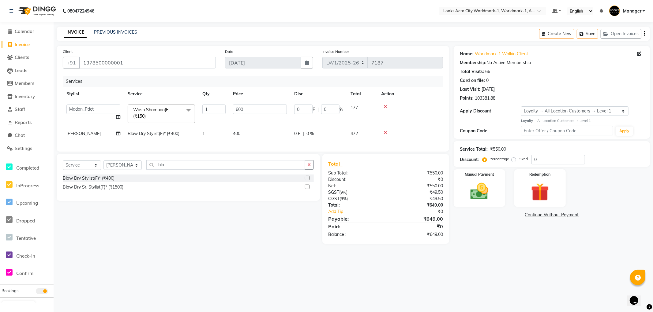
click at [251, 132] on td "400" at bounding box center [259, 134] width 61 height 14
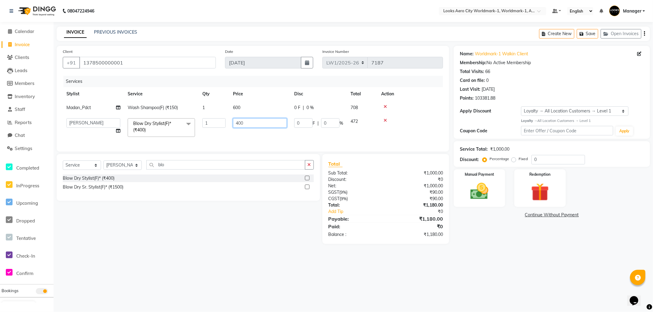
drag, startPoint x: 254, startPoint y: 123, endPoint x: 73, endPoint y: 121, distance: 181.1
click at [73, 121] on tr "Abhishek_Nails Amita Chauhan Anil Ashwin Celina Counter_Sales Dawa_Mgr Gaurav_P…" at bounding box center [253, 128] width 380 height 26
click at [480, 310] on div "08047224946 Select Location × Looks Aero City Worldmark-1, Worldmark-1, Aerocit…" at bounding box center [326, 156] width 653 height 312
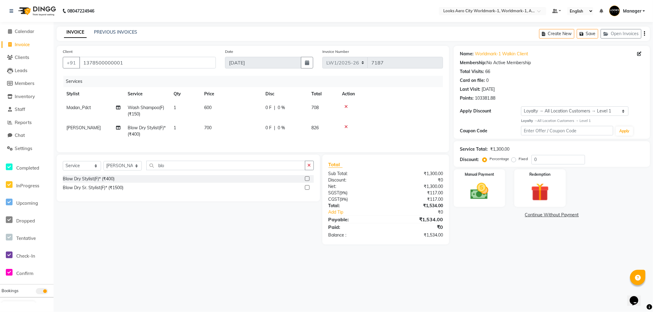
click at [480, 267] on div "08047224946 Select Location × Looks Aero City Worldmark-1, Worldmark-1, Aerocit…" at bounding box center [326, 156] width 653 height 312
click at [483, 237] on div "Name: Worldmark-1 Walkin Client Membership: No Active Membership Total Visits: …" at bounding box center [553, 145] width 201 height 199
click at [520, 245] on div "Name: Worldmark-1 Walkin Client Membership: No Active Membership Total Visits: …" at bounding box center [553, 145] width 201 height 199
drag, startPoint x: 115, startPoint y: 172, endPoint x: 115, endPoint y: 166, distance: 5.2
click at [115, 171] on select "Select Stylist Abhishek_Nails Amita Chauhan Anil Ashwin Celina Counter_Sales Da…" at bounding box center [122, 165] width 38 height 9
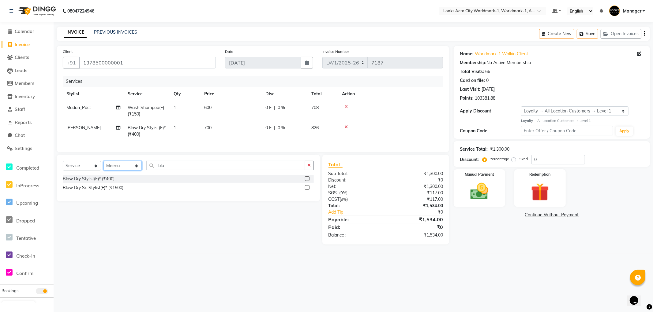
click at [103, 166] on select "Select Stylist Abhishek_Nails Amita Chauhan Anil Ashwin Celina Counter_Sales Da…" at bounding box center [122, 165] width 38 height 9
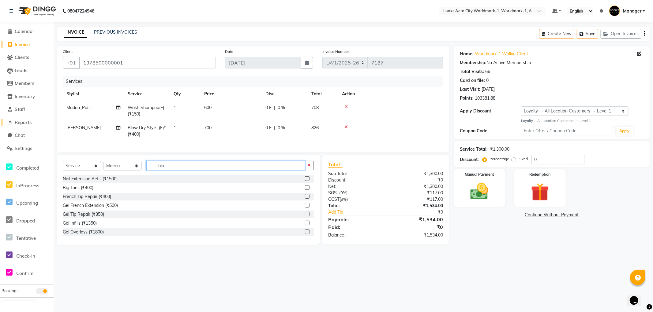
drag, startPoint x: 187, startPoint y: 170, endPoint x: 1, endPoint y: 123, distance: 192.0
click at [0, 126] on app-home "08047224946 Select Location × Looks Aero City Worldmark-1, Worldmark-1, Aerocit…" at bounding box center [326, 127] width 653 height 254
click at [113, 191] on div "Eyebrows & Upperlips (₹100)" at bounding box center [91, 188] width 57 height 6
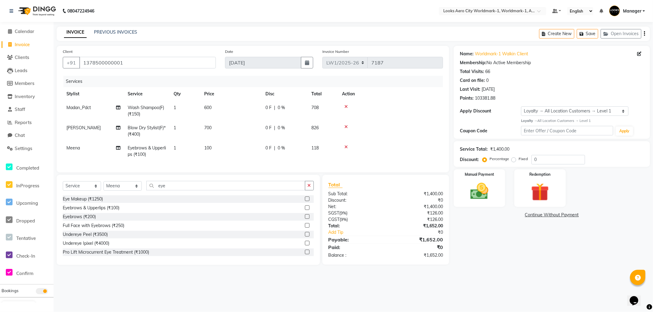
drag, startPoint x: 224, startPoint y: 150, endPoint x: 237, endPoint y: 147, distance: 13.3
click at [224, 150] on td "100" at bounding box center [230, 151] width 61 height 20
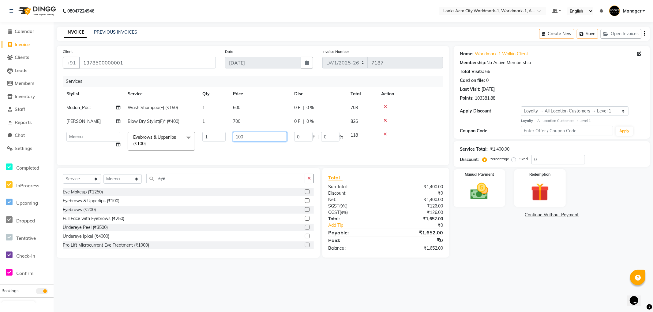
drag, startPoint x: 248, startPoint y: 136, endPoint x: 197, endPoint y: 132, distance: 51.6
click at [197, 132] on tr "Abhishek_Nails Amita Chauhan Anil Ashwin Celina Counter_Sales Dawa_Mgr Gaurav_P…" at bounding box center [253, 142] width 380 height 26
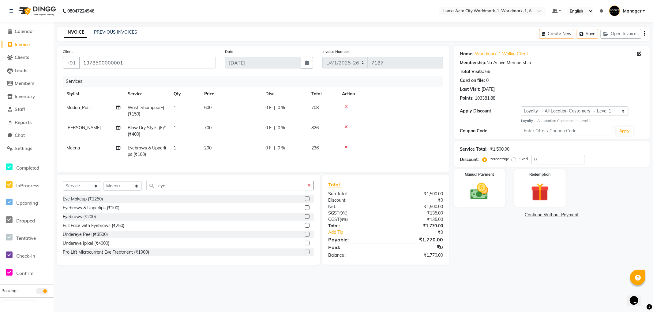
drag, startPoint x: 554, startPoint y: 259, endPoint x: 540, endPoint y: 261, distance: 14.5
click at [555, 259] on div "Name: Worldmark-1 Walkin Client Membership: No Active Membership Total Visits: …" at bounding box center [553, 155] width 201 height 219
drag, startPoint x: 486, startPoint y: 200, endPoint x: 513, endPoint y: 207, distance: 28.1
click at [486, 200] on img at bounding box center [479, 192] width 31 height 22
click at [548, 214] on span "CARD" at bounding box center [549, 215] width 13 height 7
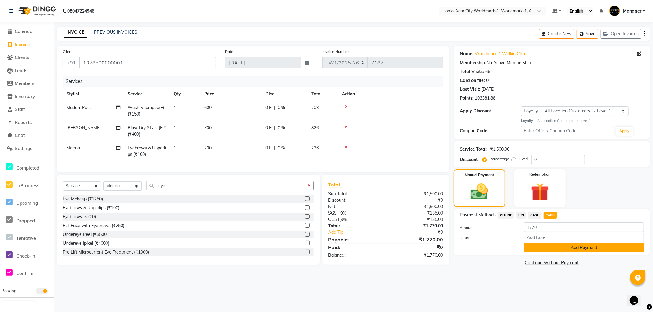
click at [537, 247] on button "Add Payment" at bounding box center [584, 247] width 120 height 9
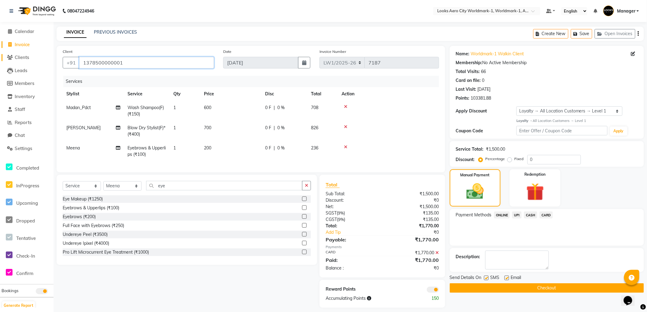
drag, startPoint x: 129, startPoint y: 62, endPoint x: 32, endPoint y: 57, distance: 97.1
click at [32, 57] on app-home "08047224946 Select Location × Looks Aero City Worldmark-1, Worldmark-1, Aerocit…" at bounding box center [323, 158] width 647 height 317
click at [477, 287] on button "Checkout" at bounding box center [547, 288] width 194 height 9
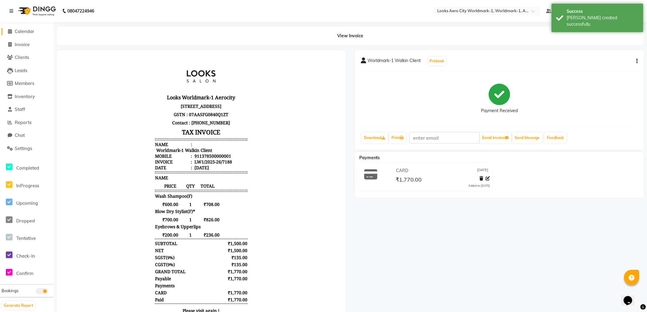
click at [22, 30] on span "Calendar" at bounding box center [25, 31] width 20 height 6
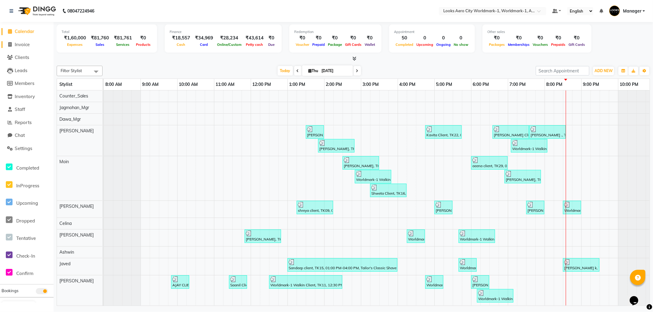
drag, startPoint x: 24, startPoint y: 45, endPoint x: 51, endPoint y: 32, distance: 30.8
click at [24, 45] on span "Invoice" at bounding box center [22, 45] width 15 height 6
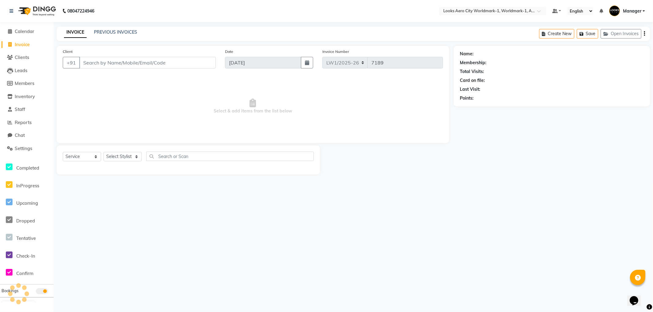
drag, startPoint x: 126, startPoint y: 63, endPoint x: 126, endPoint y: 60, distance: 3.4
click at [126, 62] on input "Client" at bounding box center [147, 63] width 136 height 12
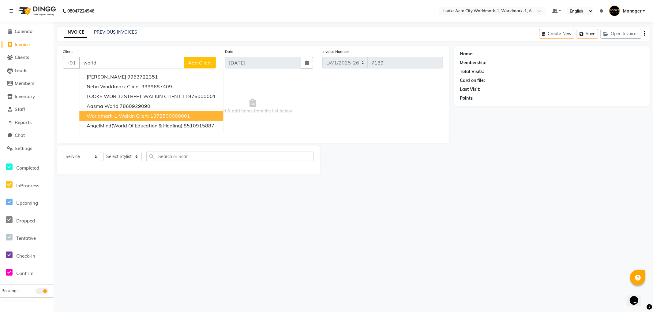
click at [136, 115] on span "Worldmark-1 Walkin Client" at bounding box center [118, 116] width 62 height 6
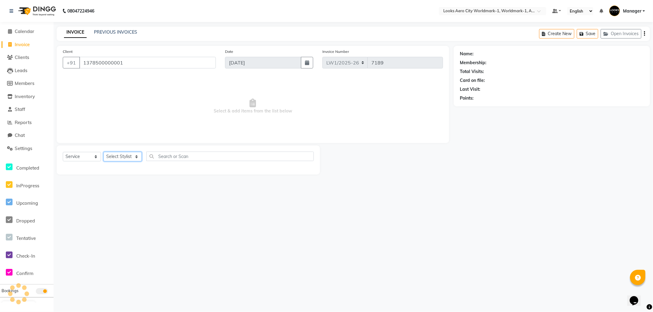
click at [126, 158] on select "Select Stylist Abhishek_Nails Amita Chauhan Anil Ashwin Celina Counter_Sales Da…" at bounding box center [122, 156] width 38 height 9
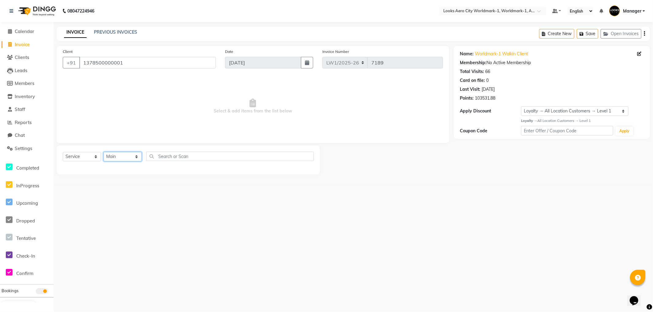
click at [103, 152] on select "Select Stylist Abhishek_Nails Amita Chauhan Anil Ashwin Celina Counter_Sales Da…" at bounding box center [122, 156] width 38 height 9
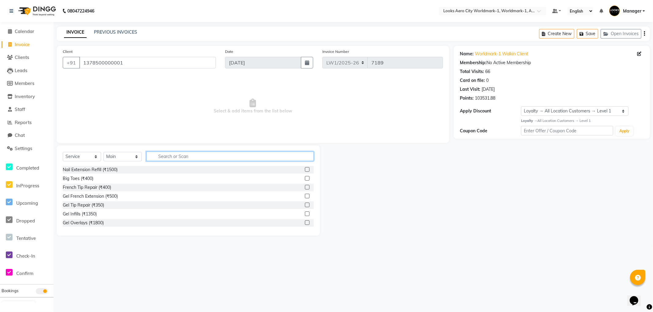
click at [185, 156] on input "text" at bounding box center [229, 156] width 167 height 9
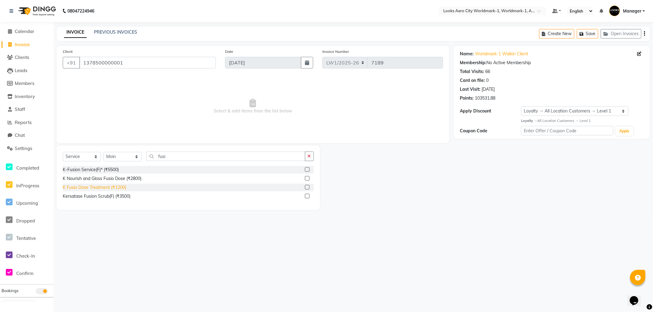
click at [113, 187] on div "K Fusio Dose Treatment (₹1200)" at bounding box center [94, 187] width 63 height 6
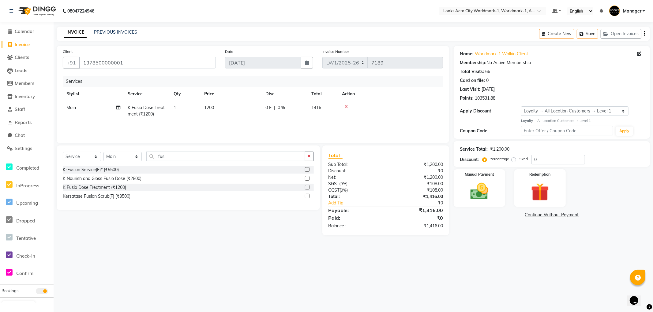
drag, startPoint x: 227, startPoint y: 106, endPoint x: 232, endPoint y: 106, distance: 4.3
click at [228, 106] on td "1200" at bounding box center [230, 111] width 61 height 20
drag, startPoint x: 261, startPoint y: 109, endPoint x: 125, endPoint y: 116, distance: 136.3
click at [126, 112] on tr "Abhishek_Nails Amita Chauhan Anil Ashwin Celina Counter_Sales Dawa_Mgr Gaurav_P…" at bounding box center [253, 114] width 380 height 26
drag, startPoint x: 503, startPoint y: 279, endPoint x: 408, endPoint y: 261, distance: 96.2
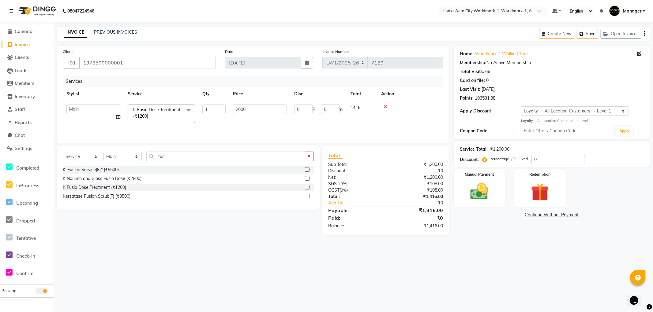
click at [500, 279] on div "08047224946 Select Location × Looks Aero City Worldmark-1, Worldmark-1, Aerocit…" at bounding box center [326, 156] width 653 height 312
click at [117, 156] on select "Select Stylist Abhishek_Nails Amita Chauhan Anil Ashwin Celina Counter_Sales Da…" at bounding box center [122, 156] width 38 height 9
click at [103, 152] on select "Select Stylist Abhishek_Nails Amita Chauhan Anil Ashwin Celina Counter_Sales Da…" at bounding box center [122, 156] width 38 height 9
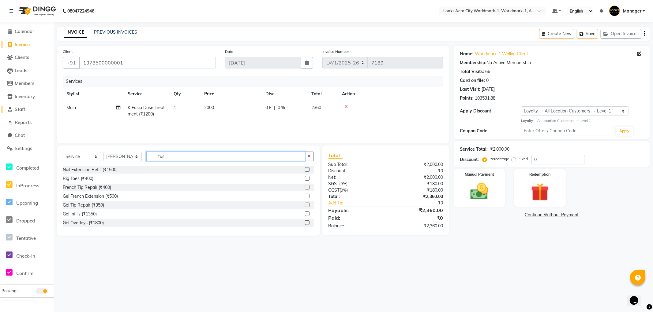
drag, startPoint x: 184, startPoint y: 158, endPoint x: 5, endPoint y: 107, distance: 186.3
click at [1, 111] on app-home "08047224946 Select Location × Looks Aero City Worldmark-1, Worldmark-1, Aerocit…" at bounding box center [326, 122] width 653 height 245
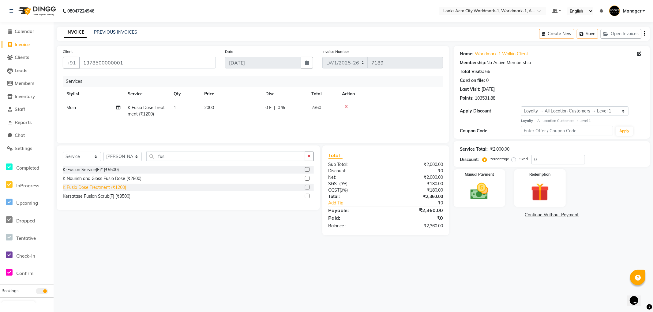
click at [91, 188] on div "K Fusio Dose Treatment (₹1200)" at bounding box center [94, 187] width 63 height 6
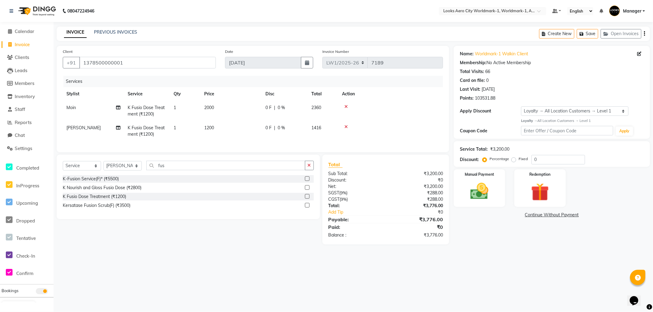
click at [236, 124] on td "1200" at bounding box center [230, 131] width 61 height 20
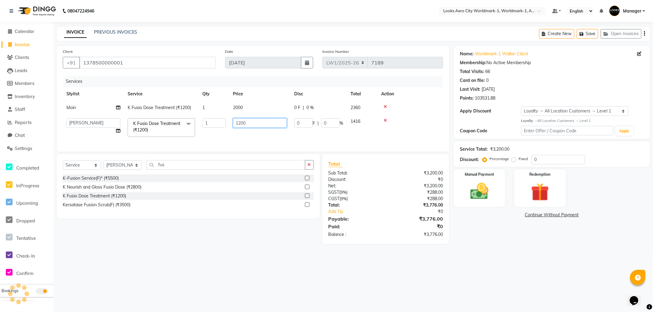
drag, startPoint x: 255, startPoint y: 121, endPoint x: 209, endPoint y: 121, distance: 46.5
click at [209, 121] on tr "Abhishek_Nails Amita Chauhan Anil Ashwin Celina Counter_Sales Dawa_Mgr Gaurav_P…" at bounding box center [253, 128] width 380 height 26
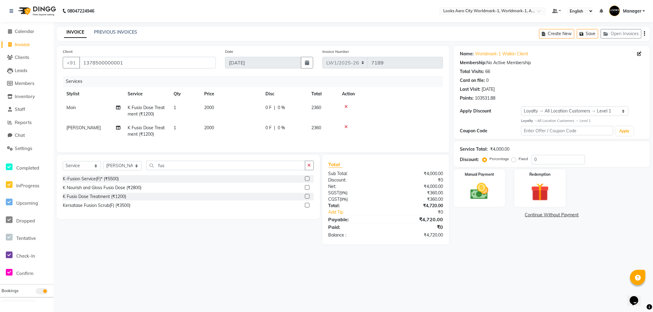
click at [539, 245] on div "Name: Worldmark-1 Walkin Client Membership: No Active Membership Total Visits: …" at bounding box center [553, 145] width 201 height 199
drag, startPoint x: 508, startPoint y: 253, endPoint x: 516, endPoint y: 257, distance: 8.6
click at [514, 254] on main "INVOICE PREVIOUS INVOICES Create New Save Open Invoices Client +91 137850000000…" at bounding box center [353, 140] width 599 height 227
drag, startPoint x: 141, startPoint y: 62, endPoint x: 0, endPoint y: 56, distance: 141.5
click at [0, 56] on app-home "08047224946 Select Location × Looks Aero City Worldmark-1, Worldmark-1, Aerocit…" at bounding box center [326, 127] width 653 height 254
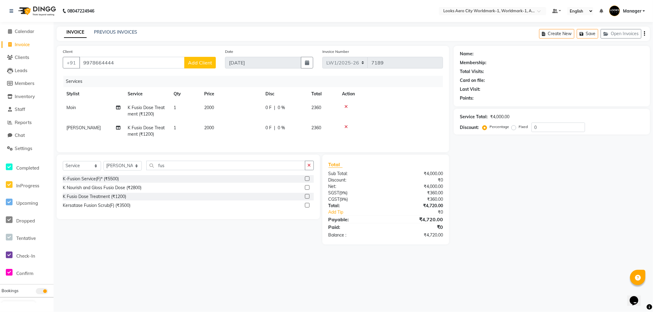
click at [202, 64] on span "Add Client" at bounding box center [200, 63] width 24 height 6
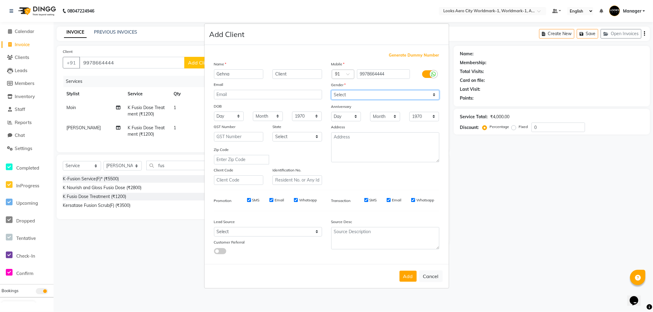
click at [360, 96] on select "Select Male Female Other Prefer Not To Say" at bounding box center [385, 94] width 108 height 9
click at [331, 90] on select "Select Male Female Other Prefer Not To Say" at bounding box center [385, 94] width 108 height 9
drag, startPoint x: 303, startPoint y: 136, endPoint x: 301, endPoint y: 141, distance: 5.5
click at [303, 136] on select "Select Andaman and Nicobar Islands Andhra Pradesh Arunachal Pradesh Assam Bihar…" at bounding box center [297, 136] width 50 height 9
click at [272, 132] on select "Select Andaman and Nicobar Islands Andhra Pradesh Arunachal Pradesh Assam Bihar…" at bounding box center [297, 136] width 50 height 9
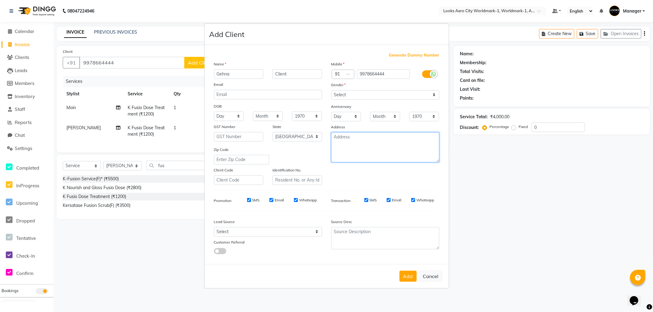
drag, startPoint x: 345, startPoint y: 142, endPoint x: 351, endPoint y: 144, distance: 6.2
click at [345, 142] on textarea at bounding box center [385, 147] width 108 height 30
click at [501, 191] on ngb-modal-window "Add Client Generate Dummy Number Name Gehna Client Email DOB Day 01 02 03 04 05…" at bounding box center [326, 156] width 653 height 312
click at [407, 275] on button "Add" at bounding box center [407, 276] width 17 height 11
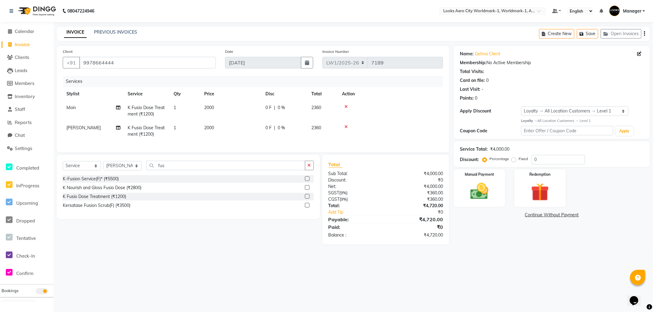
click at [502, 254] on main "INVOICE PREVIOUS INVOICES Create New Save Open Invoices Client +91 9978664444 D…" at bounding box center [353, 140] width 599 height 227
click at [497, 205] on div "Manual Payment" at bounding box center [479, 188] width 53 height 39
click at [534, 214] on span "CASH" at bounding box center [534, 215] width 13 height 7
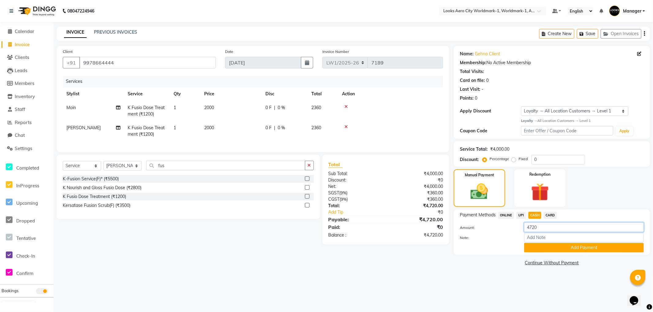
drag, startPoint x: 545, startPoint y: 226, endPoint x: 507, endPoint y: 228, distance: 37.4
click at [507, 228] on div "Amount: 4720" at bounding box center [551, 228] width 193 height 10
click at [537, 245] on button "Add Payment" at bounding box center [584, 247] width 120 height 9
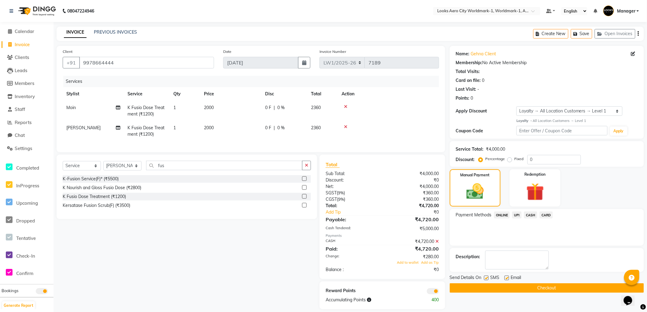
click at [460, 286] on button "Checkout" at bounding box center [547, 288] width 194 height 9
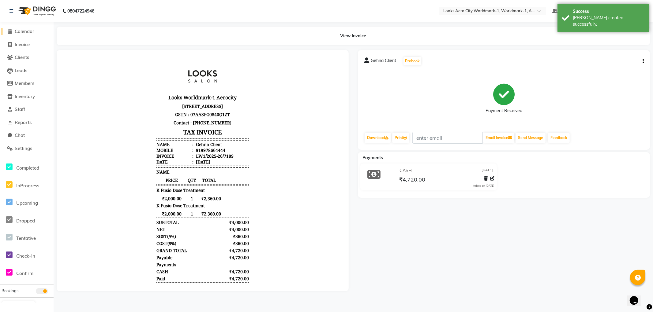
click at [26, 31] on span "Calendar" at bounding box center [25, 31] width 20 height 6
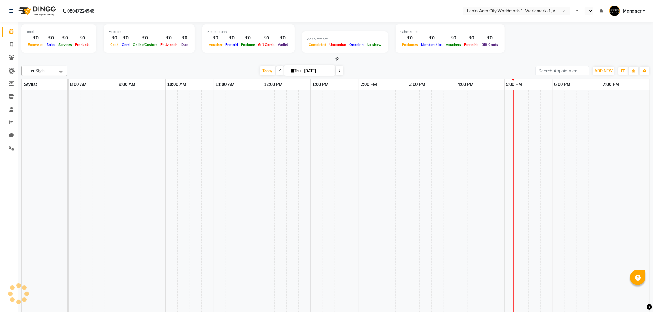
select select "en"
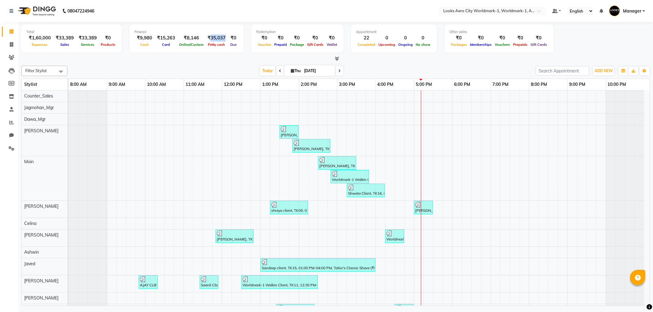
drag, startPoint x: 206, startPoint y: 39, endPoint x: 221, endPoint y: 41, distance: 14.8
click at [221, 41] on div "₹35,037" at bounding box center [216, 38] width 23 height 7
